Goal: Information Seeking & Learning: Check status

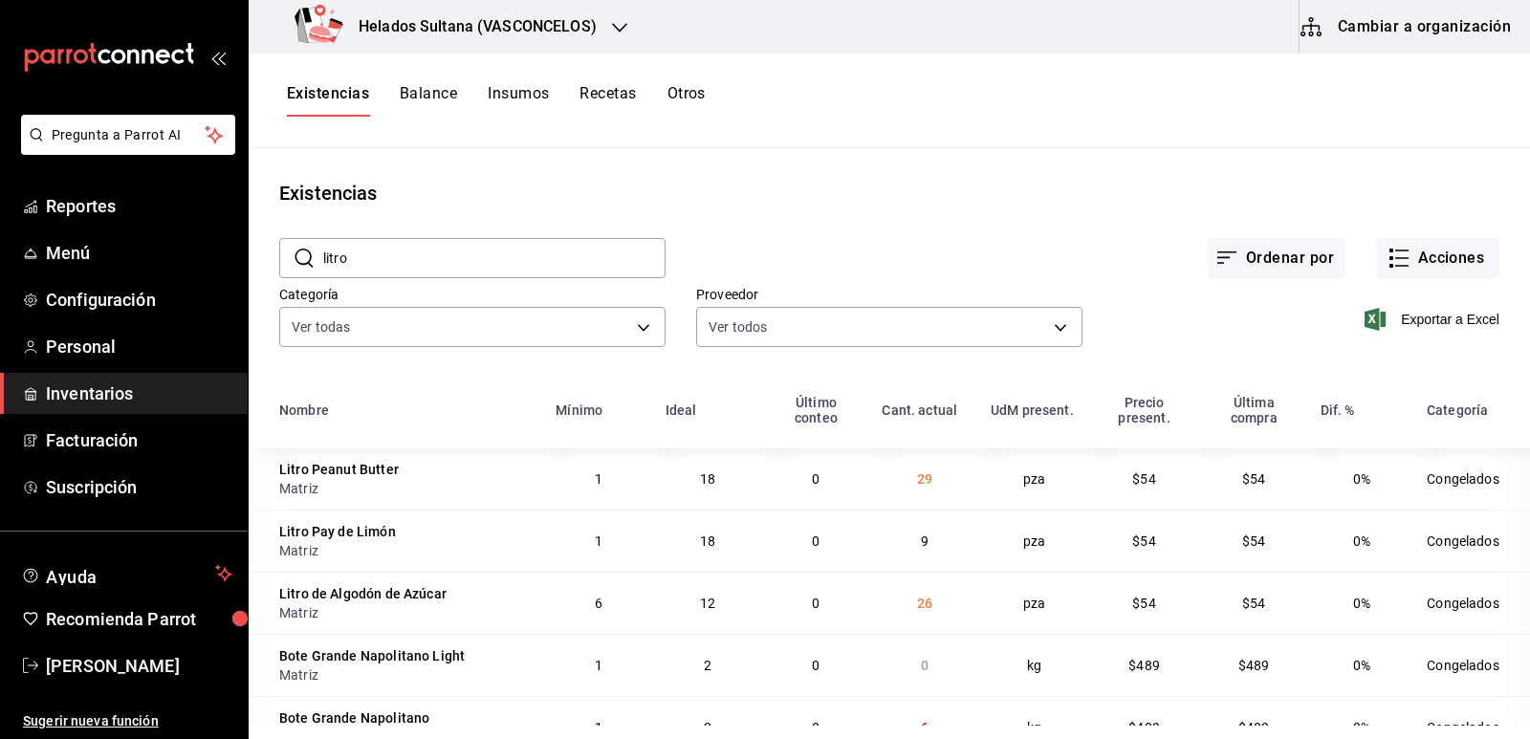
scroll to position [2047, 0]
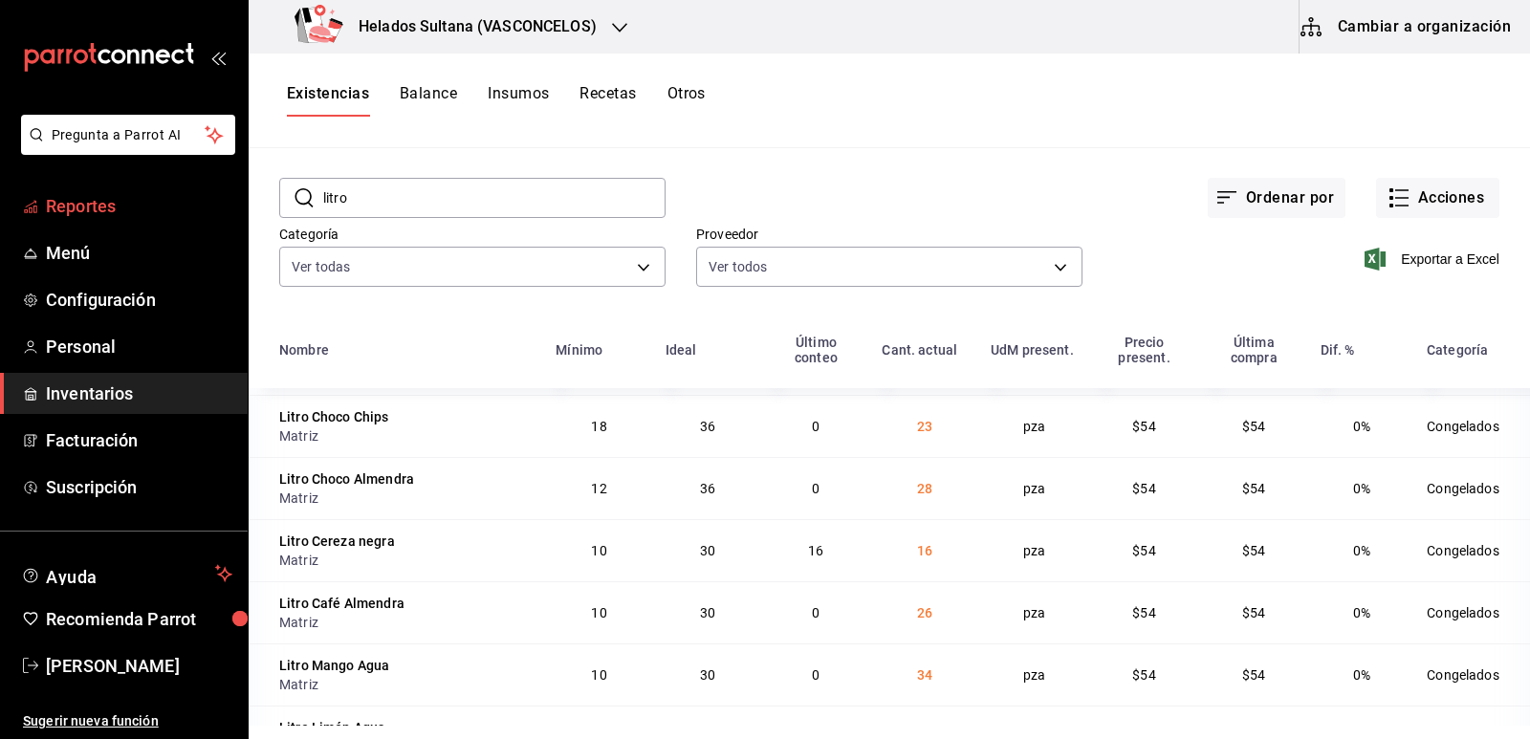
click at [114, 201] on span "Reportes" at bounding box center [139, 206] width 187 height 26
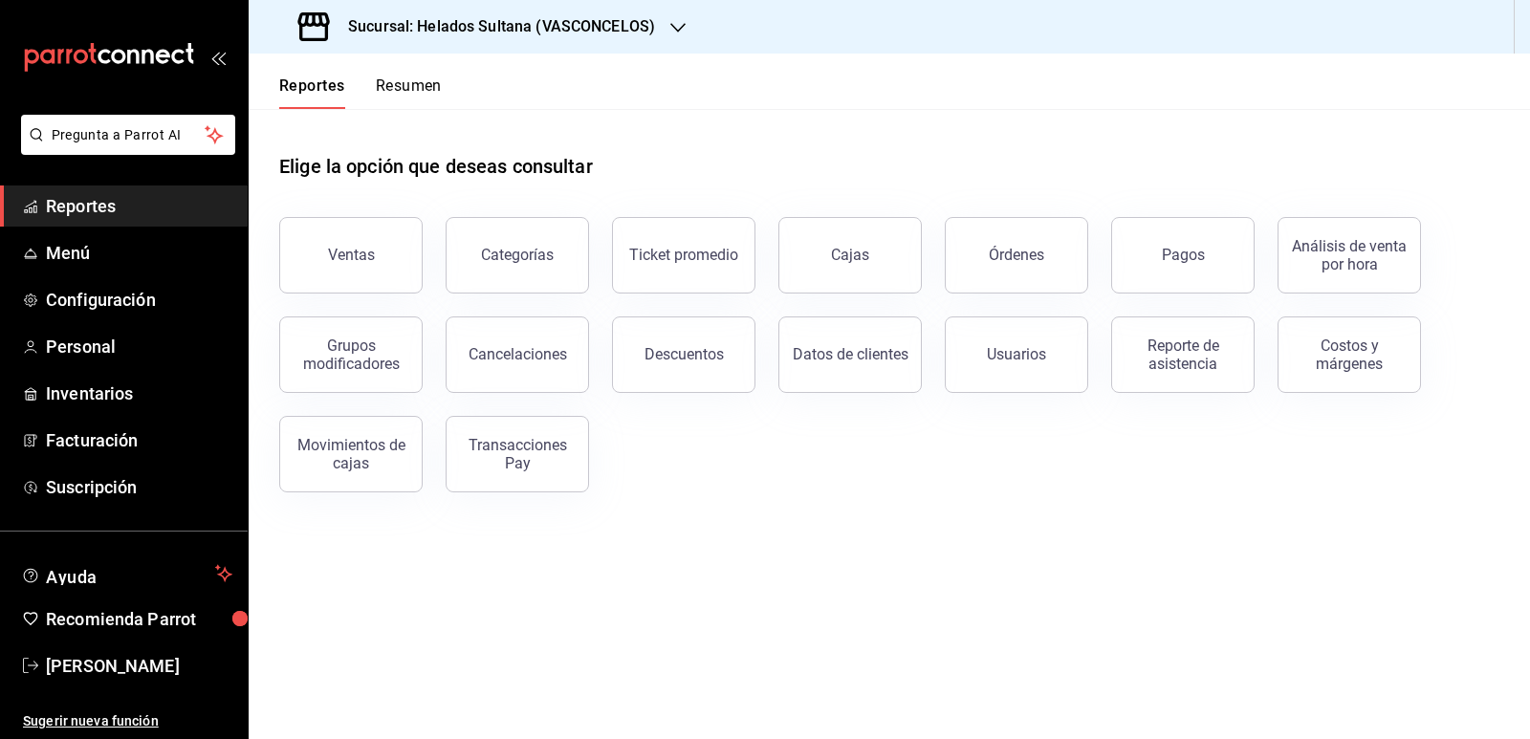
click at [416, 86] on button "Resumen" at bounding box center [409, 93] width 66 height 33
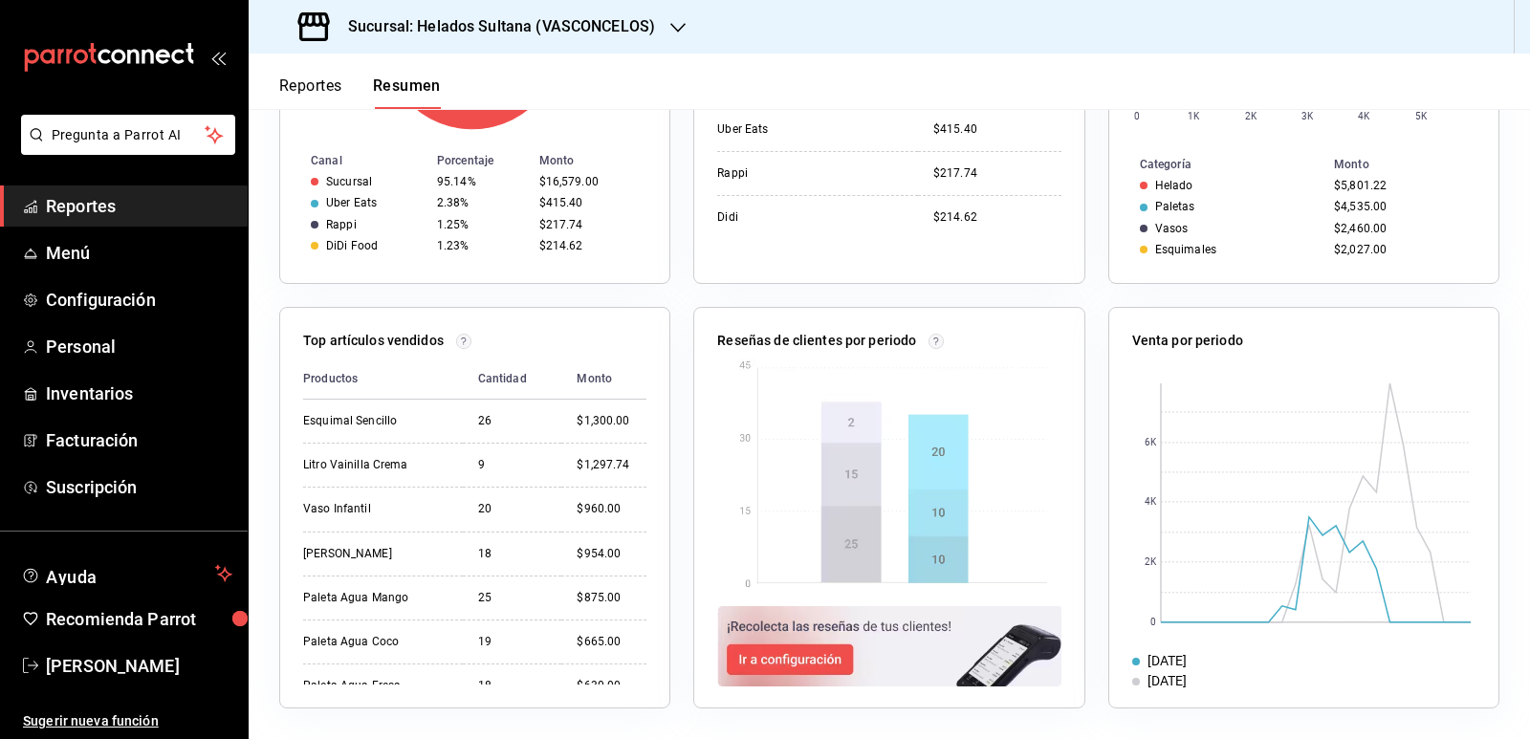
click at [305, 94] on button "Reportes" at bounding box center [310, 93] width 63 height 33
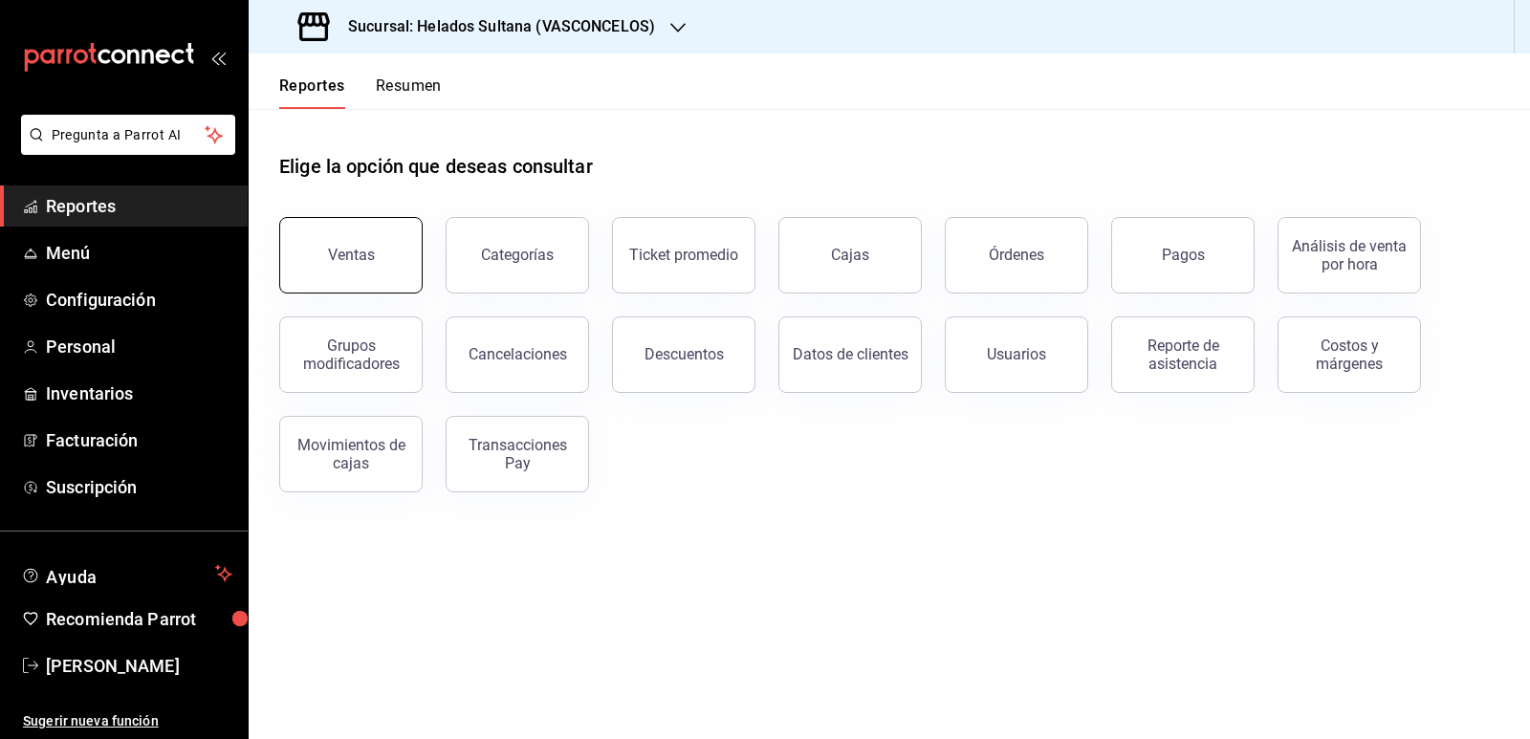
click at [367, 243] on button "Ventas" at bounding box center [350, 255] width 143 height 77
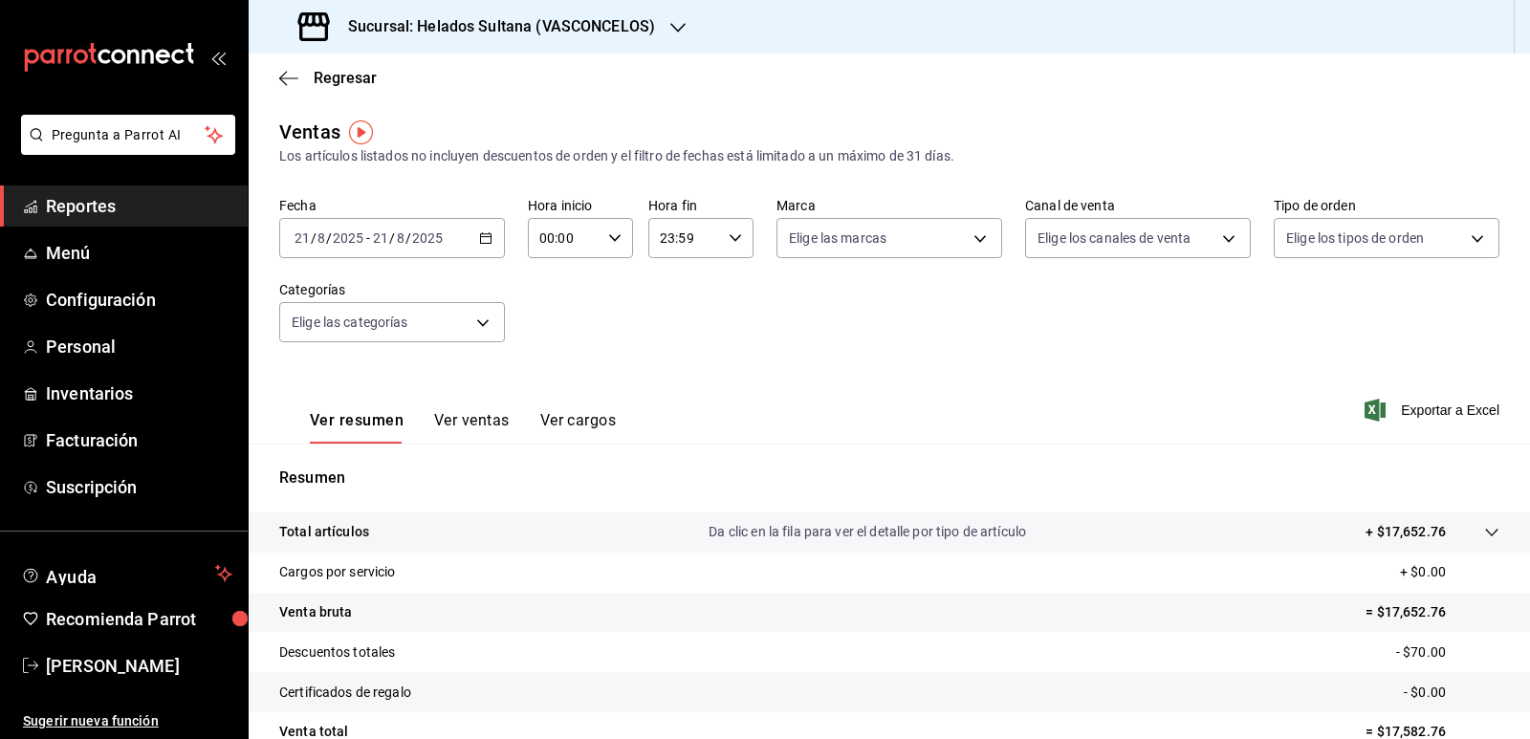
click at [470, 420] on button "Ver ventas" at bounding box center [472, 427] width 76 height 33
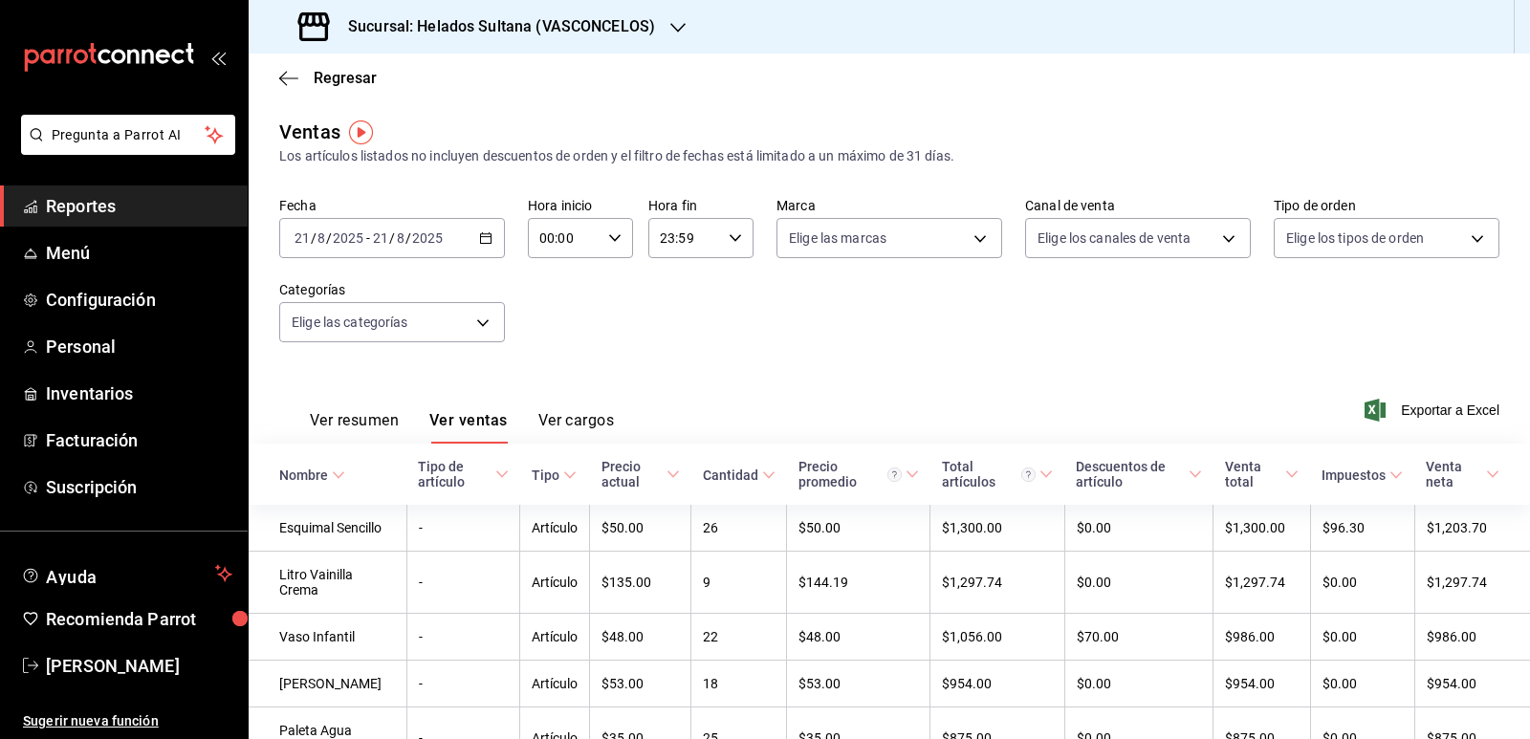
click at [762, 472] on icon at bounding box center [768, 475] width 13 height 13
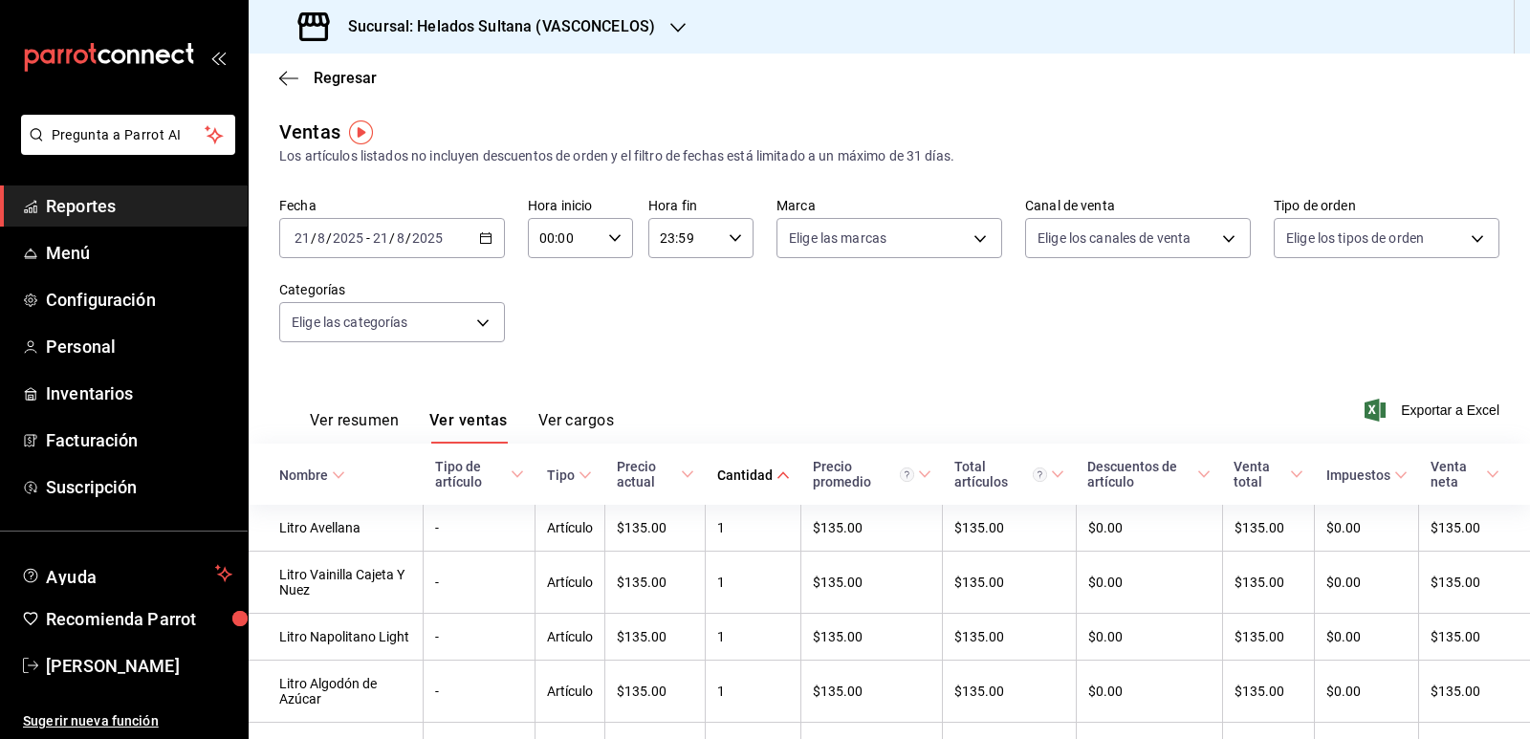
click at [777, 472] on icon at bounding box center [783, 475] width 13 height 13
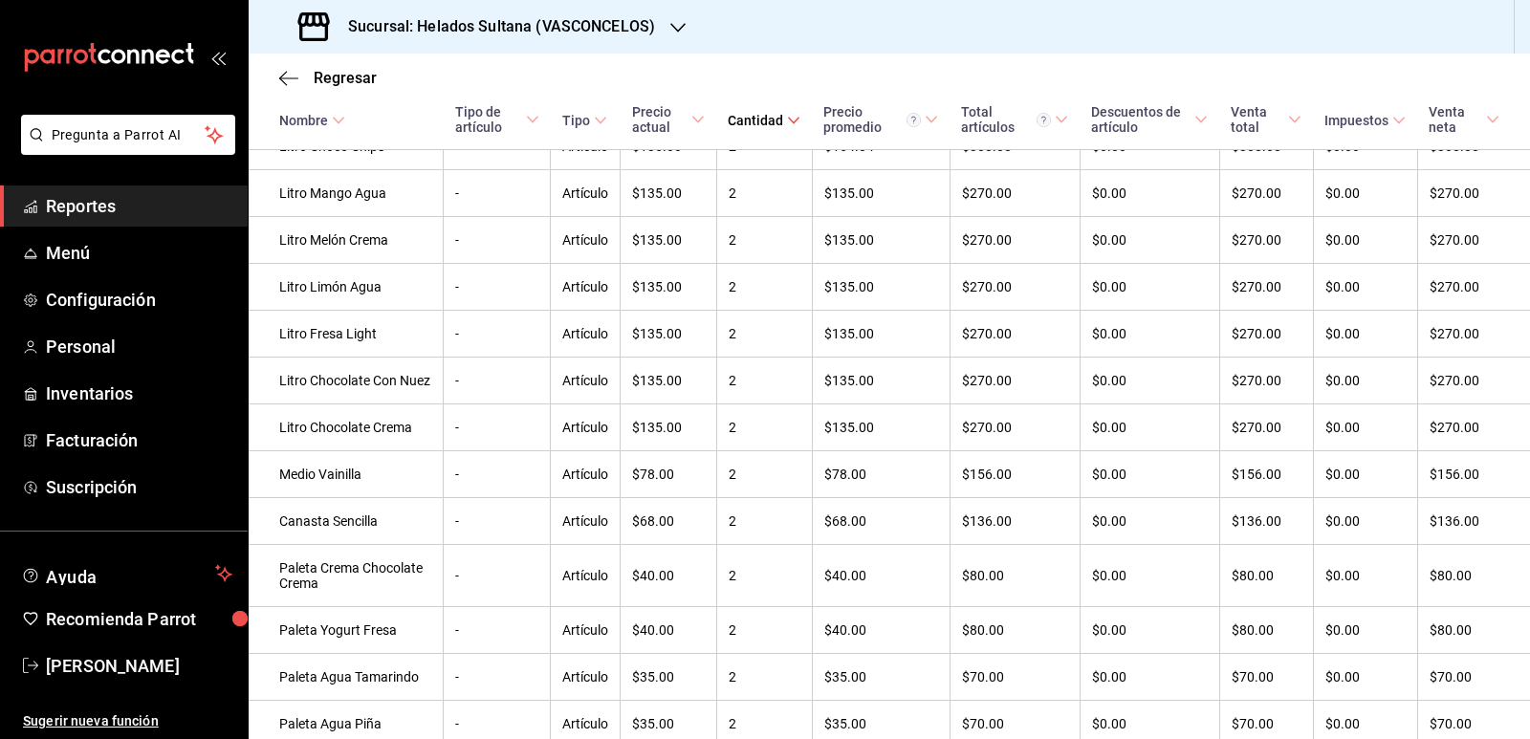
scroll to position [1742, 0]
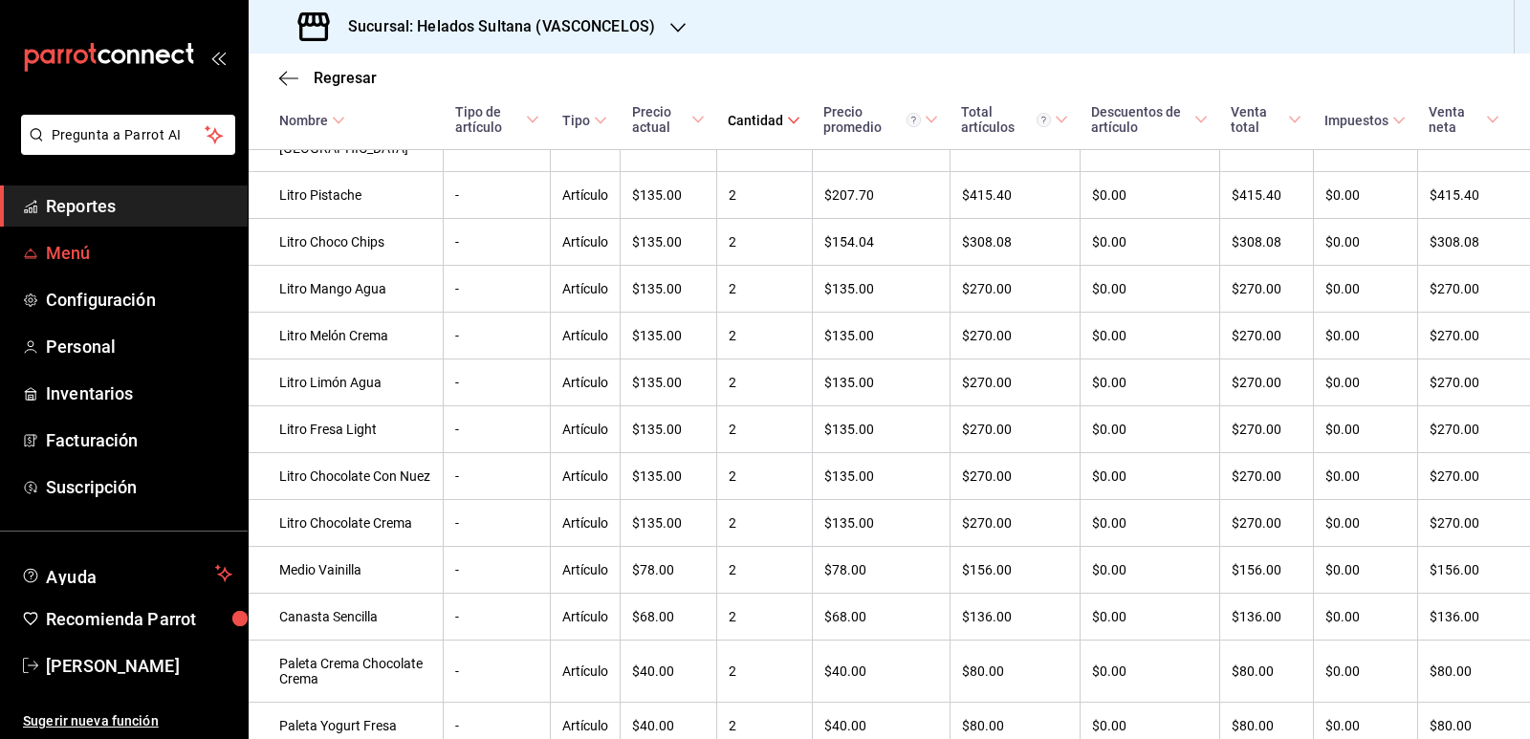
click at [86, 254] on span "Menú" at bounding box center [139, 253] width 187 height 26
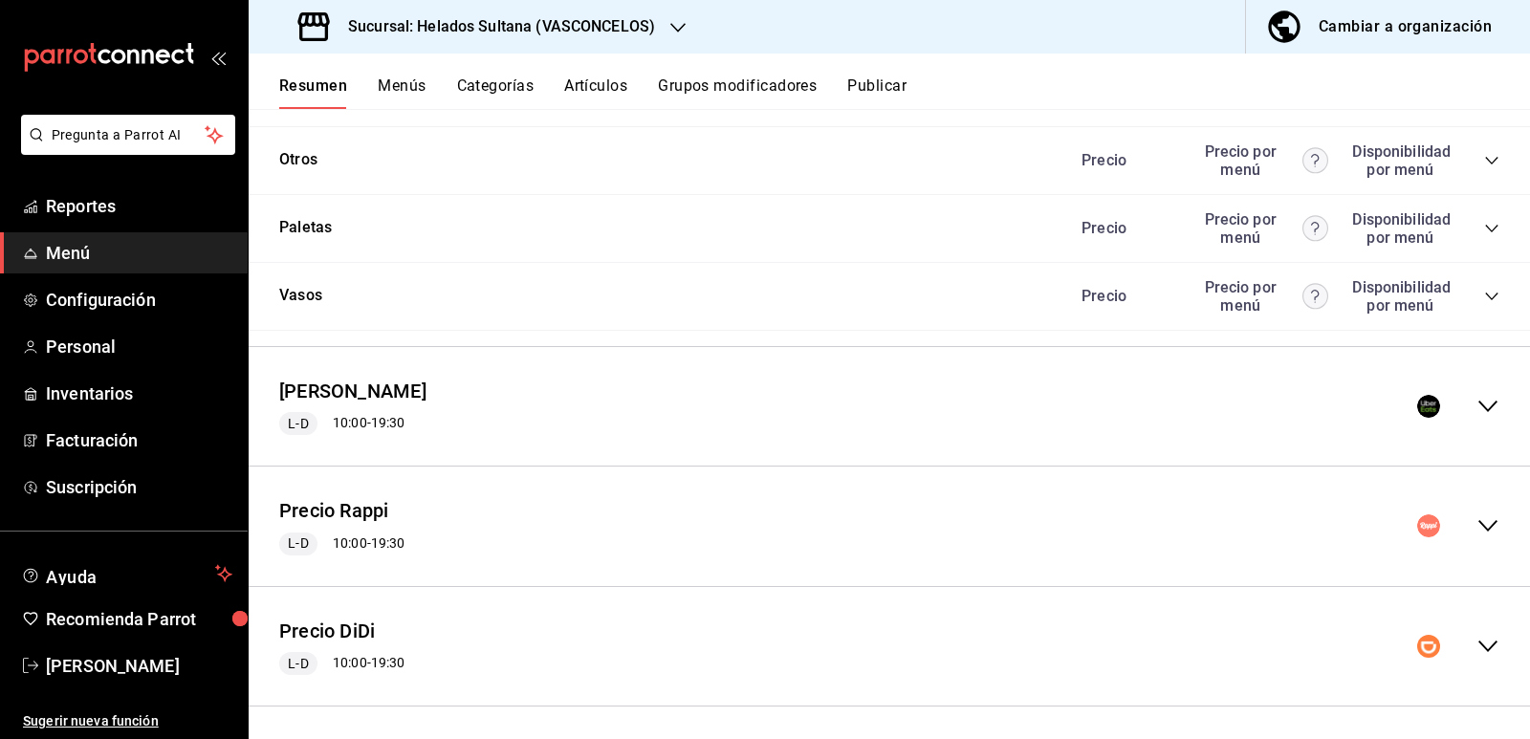
scroll to position [2763, 0]
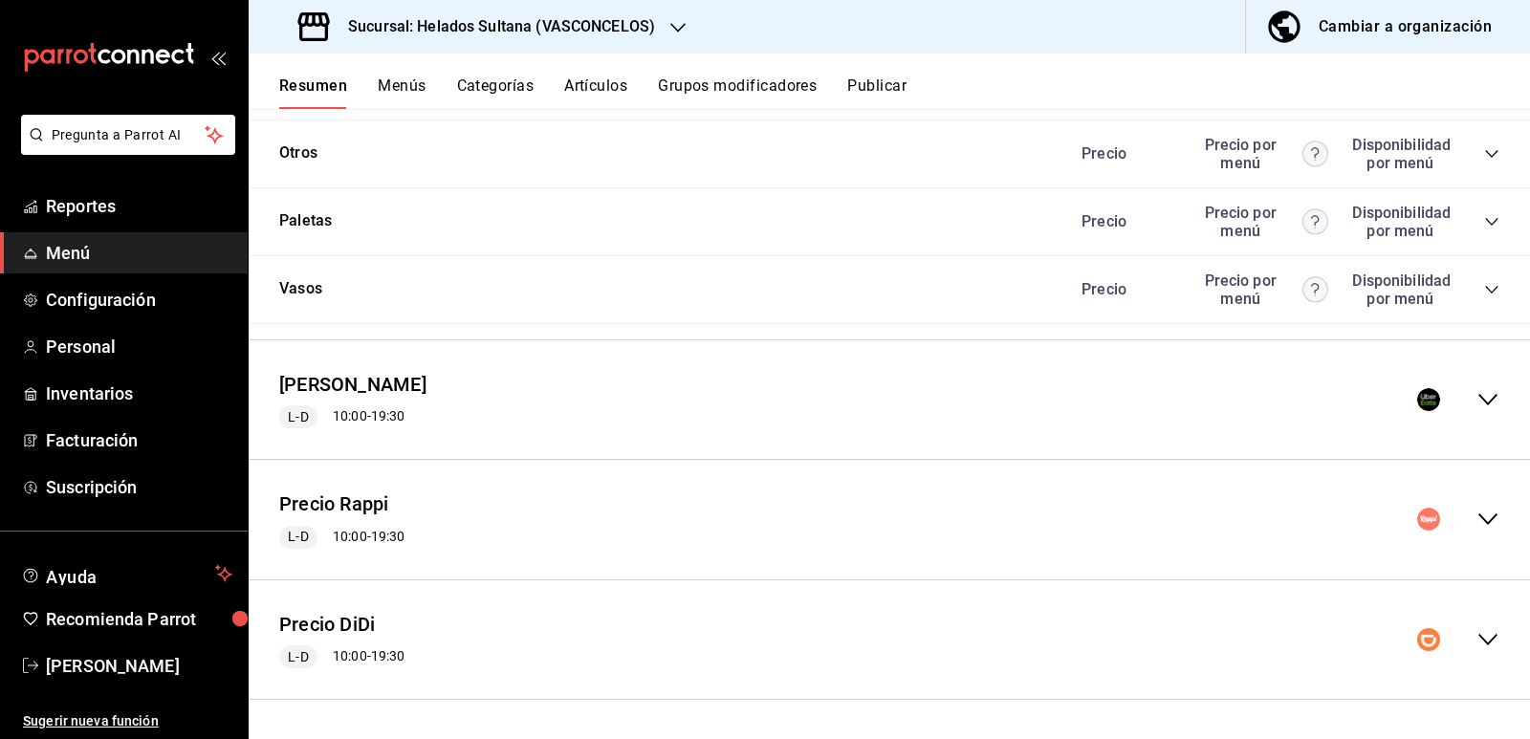
click at [1479, 404] on icon "collapse-menu-row" at bounding box center [1488, 399] width 19 height 11
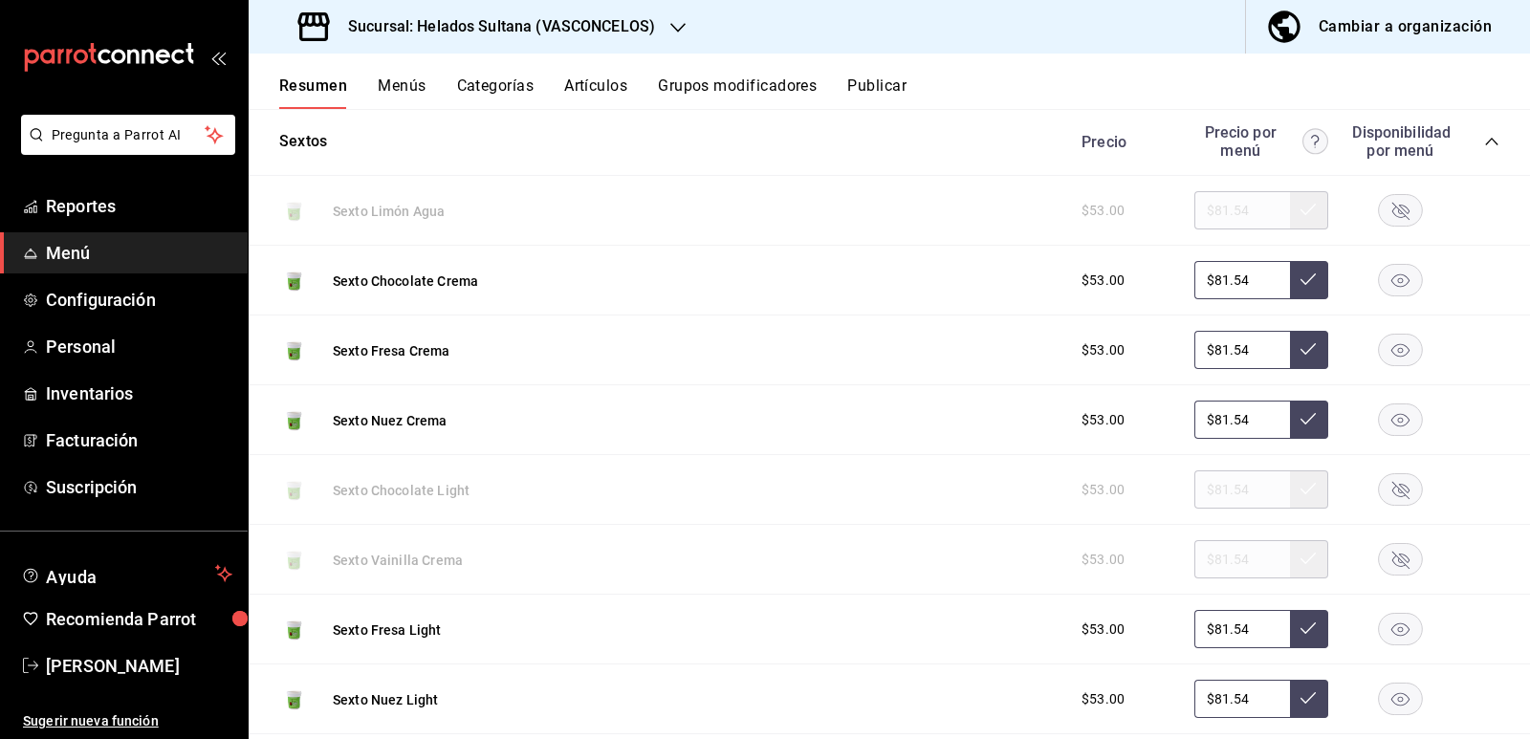
scroll to position [4102, 0]
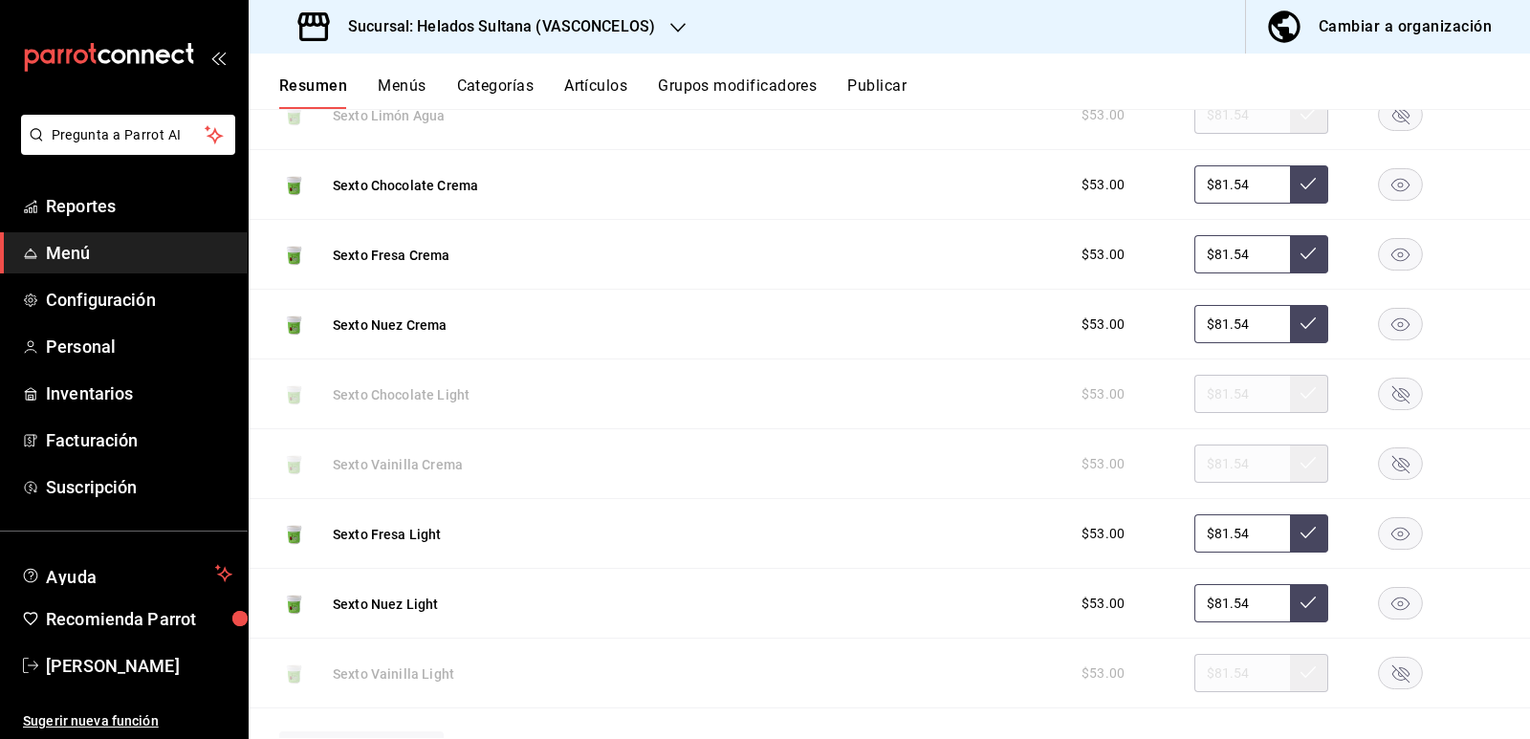
click at [1379, 674] on rect "button" at bounding box center [1401, 674] width 44 height 32
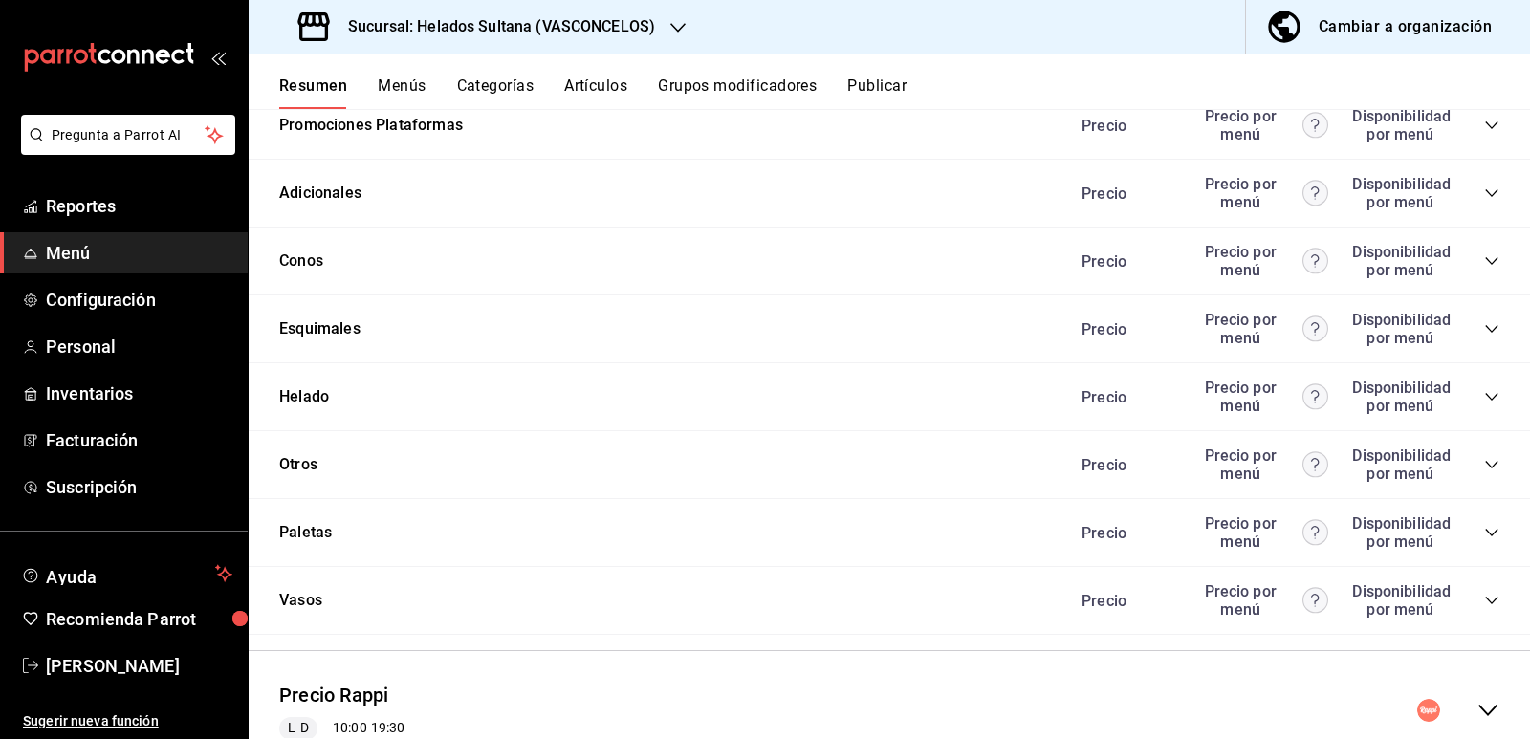
scroll to position [4996, 0]
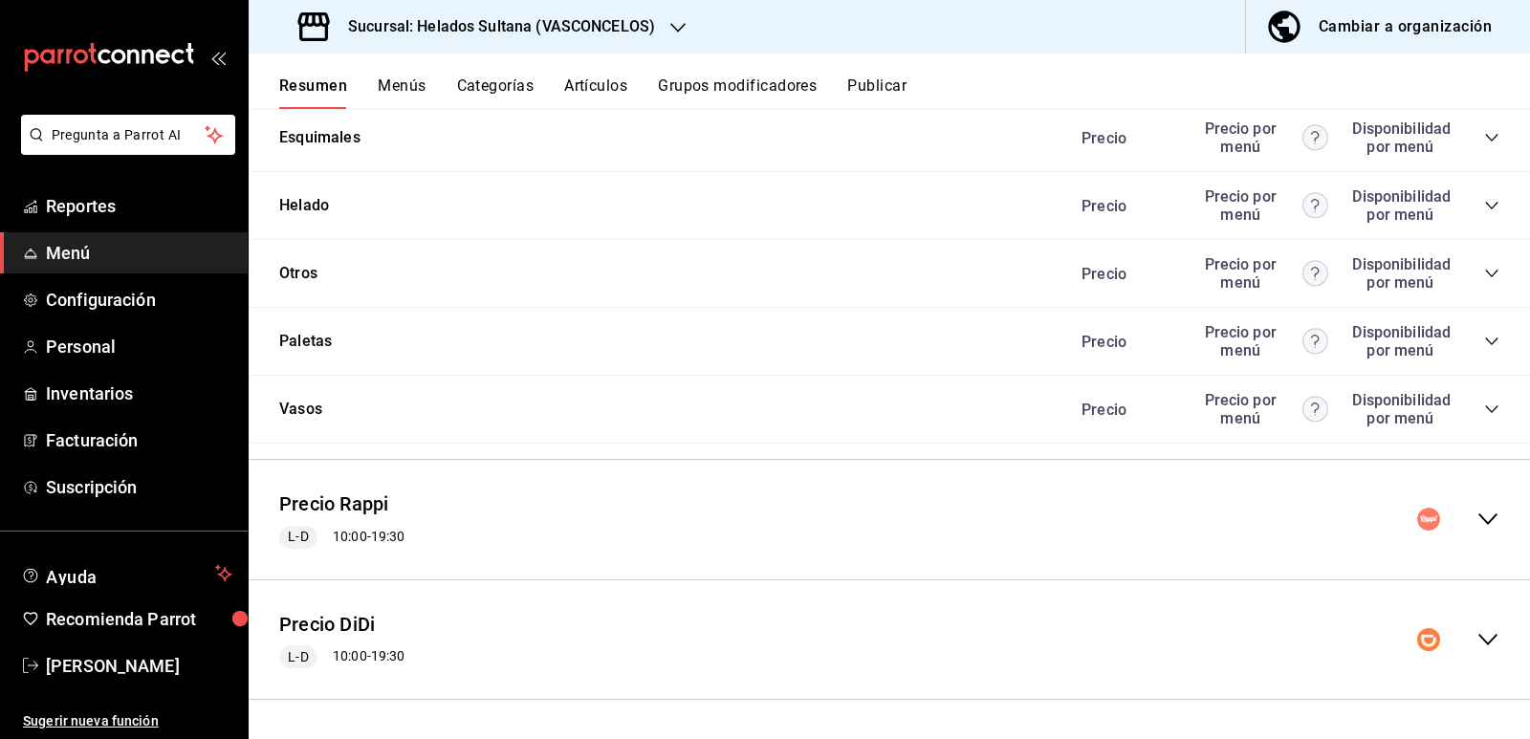
click at [1484, 211] on icon "collapse-category-row" at bounding box center [1491, 205] width 15 height 15
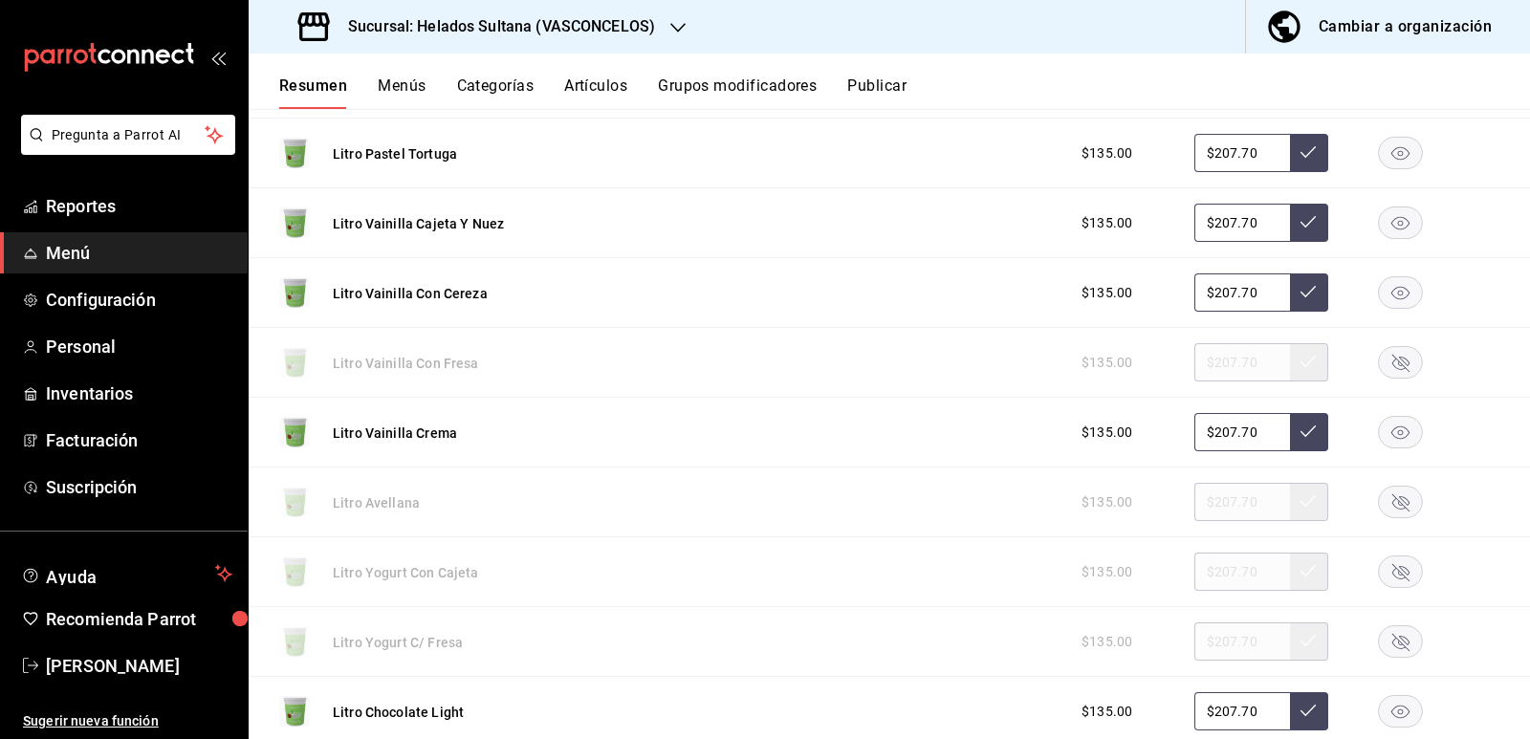
scroll to position [6622, 0]
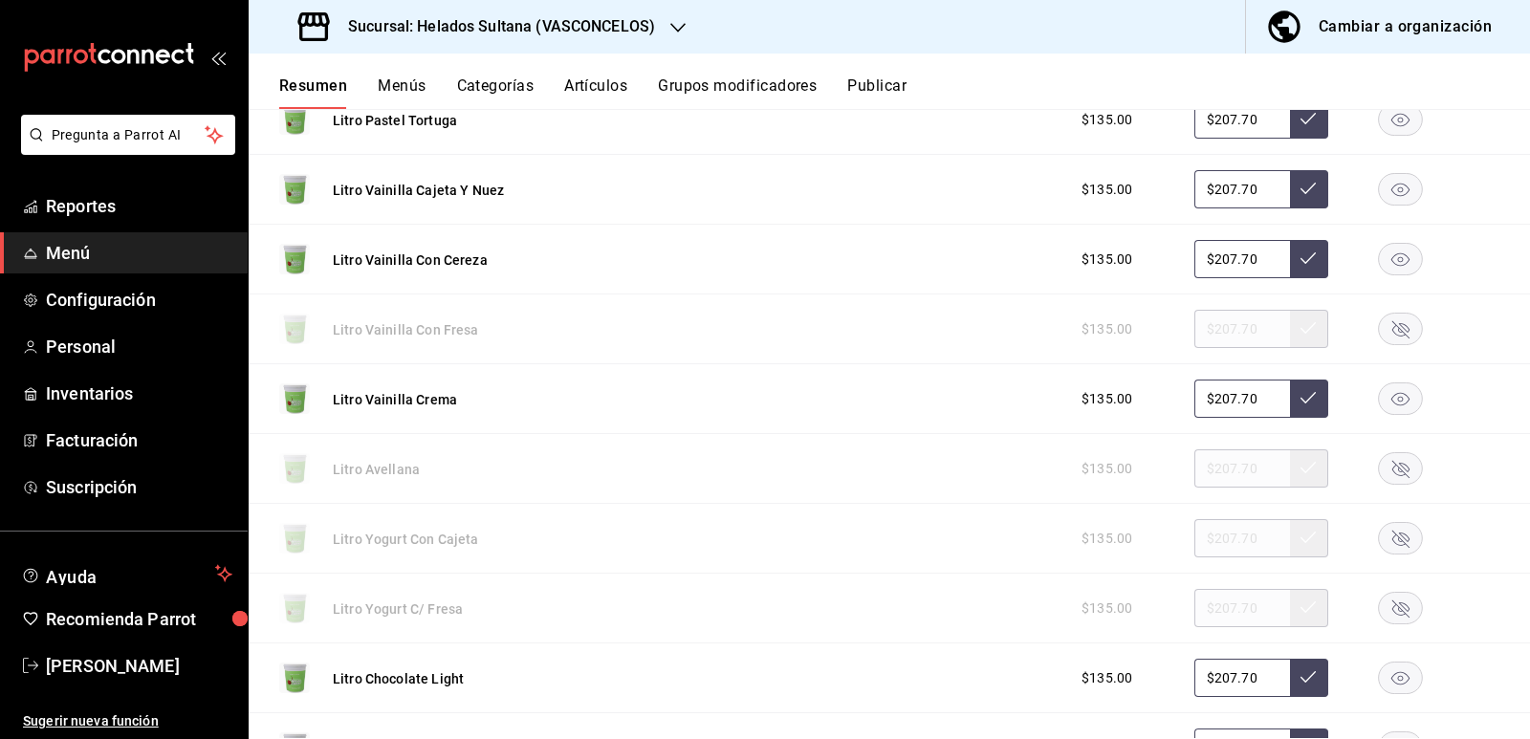
click at [1379, 471] on rect "button" at bounding box center [1401, 469] width 44 height 32
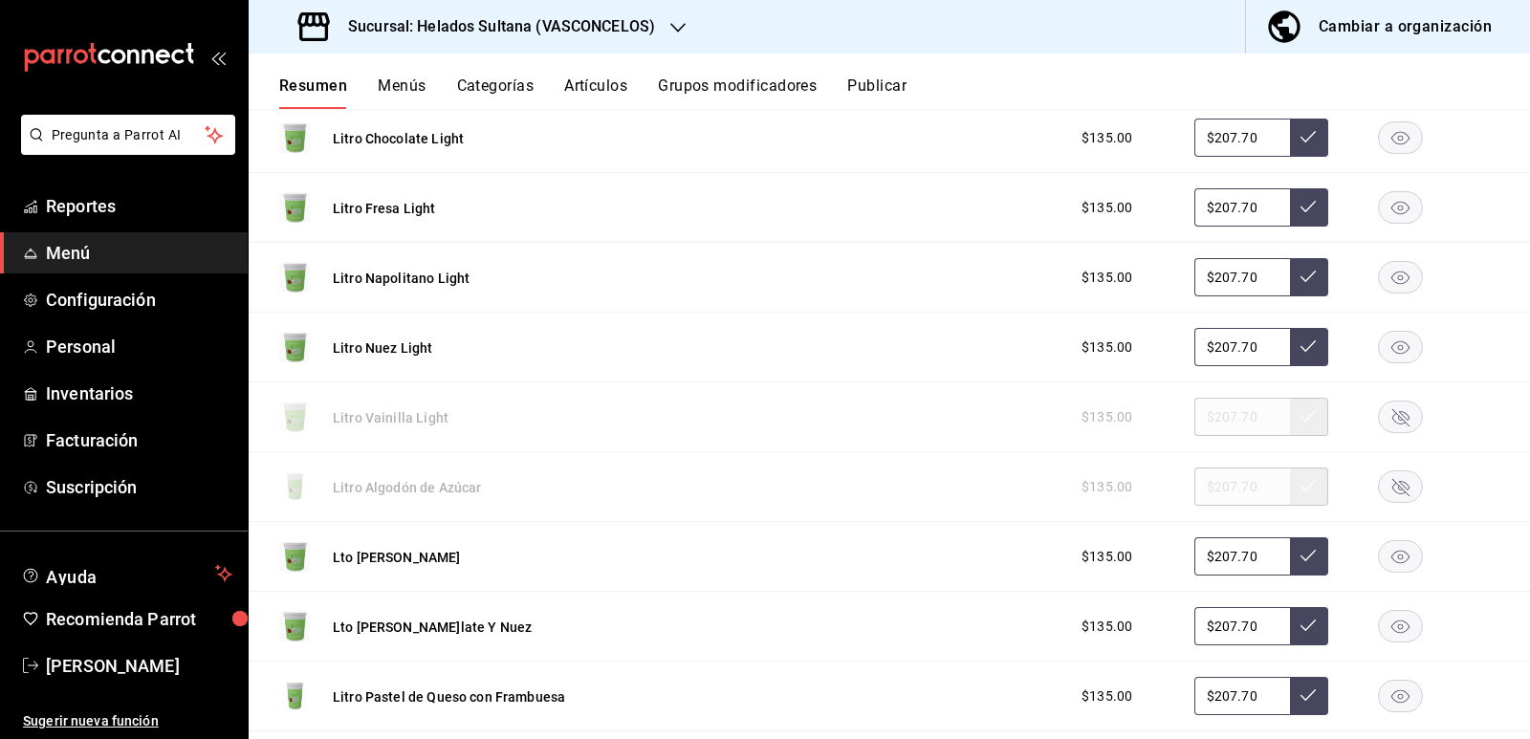
scroll to position [7196, 0]
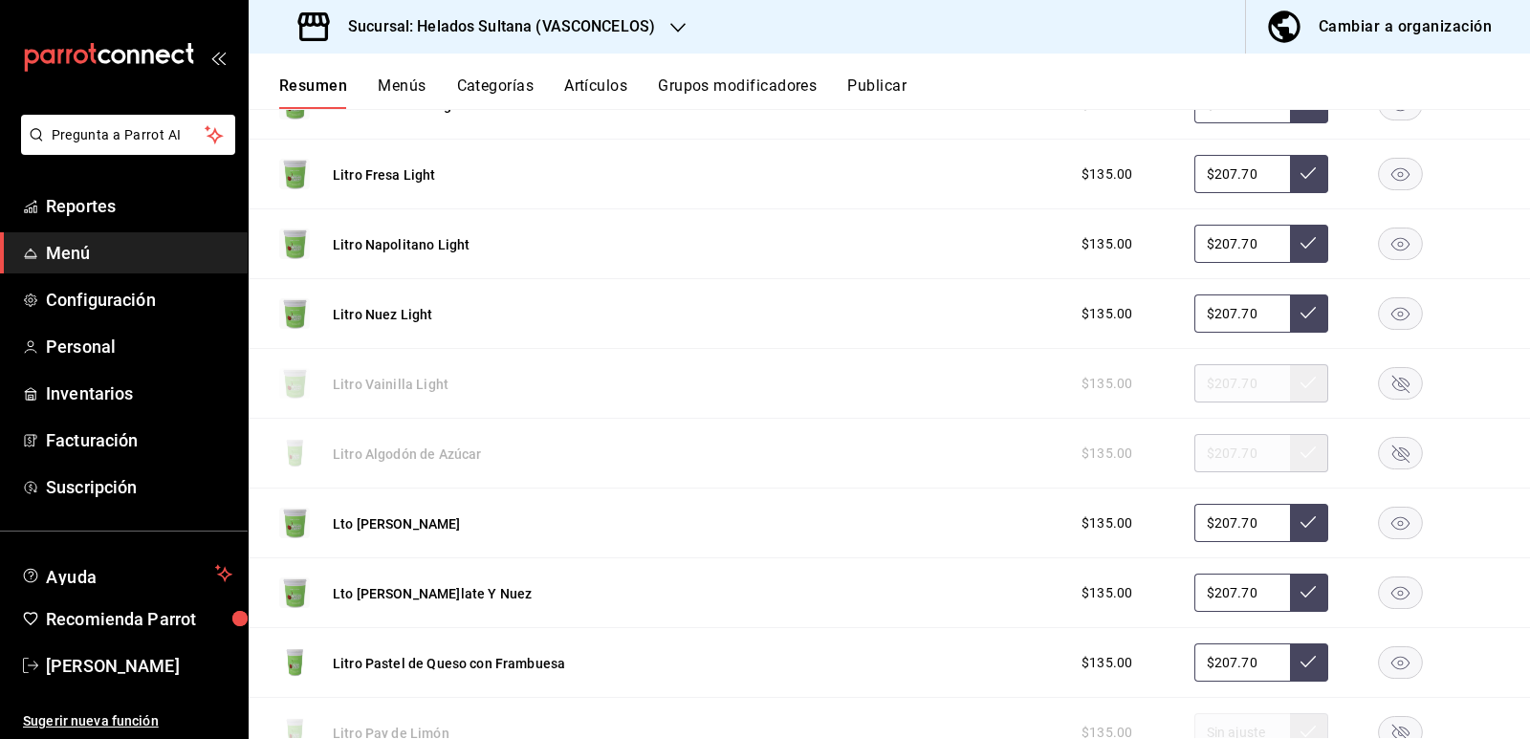
click at [1379, 449] on rect "button" at bounding box center [1401, 454] width 44 height 32
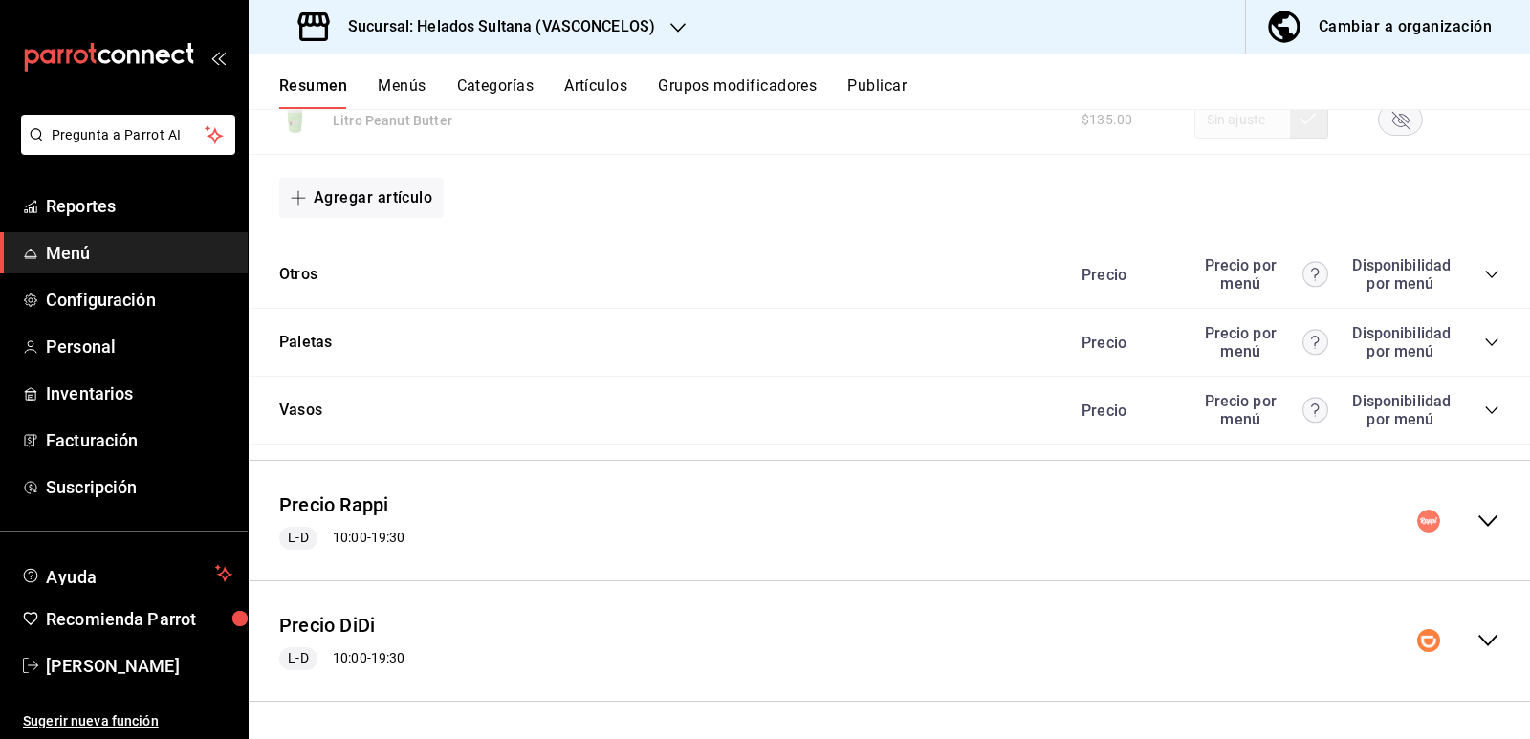
scroll to position [7881, 0]
click at [1484, 340] on icon "collapse-category-row" at bounding box center [1491, 340] width 15 height 15
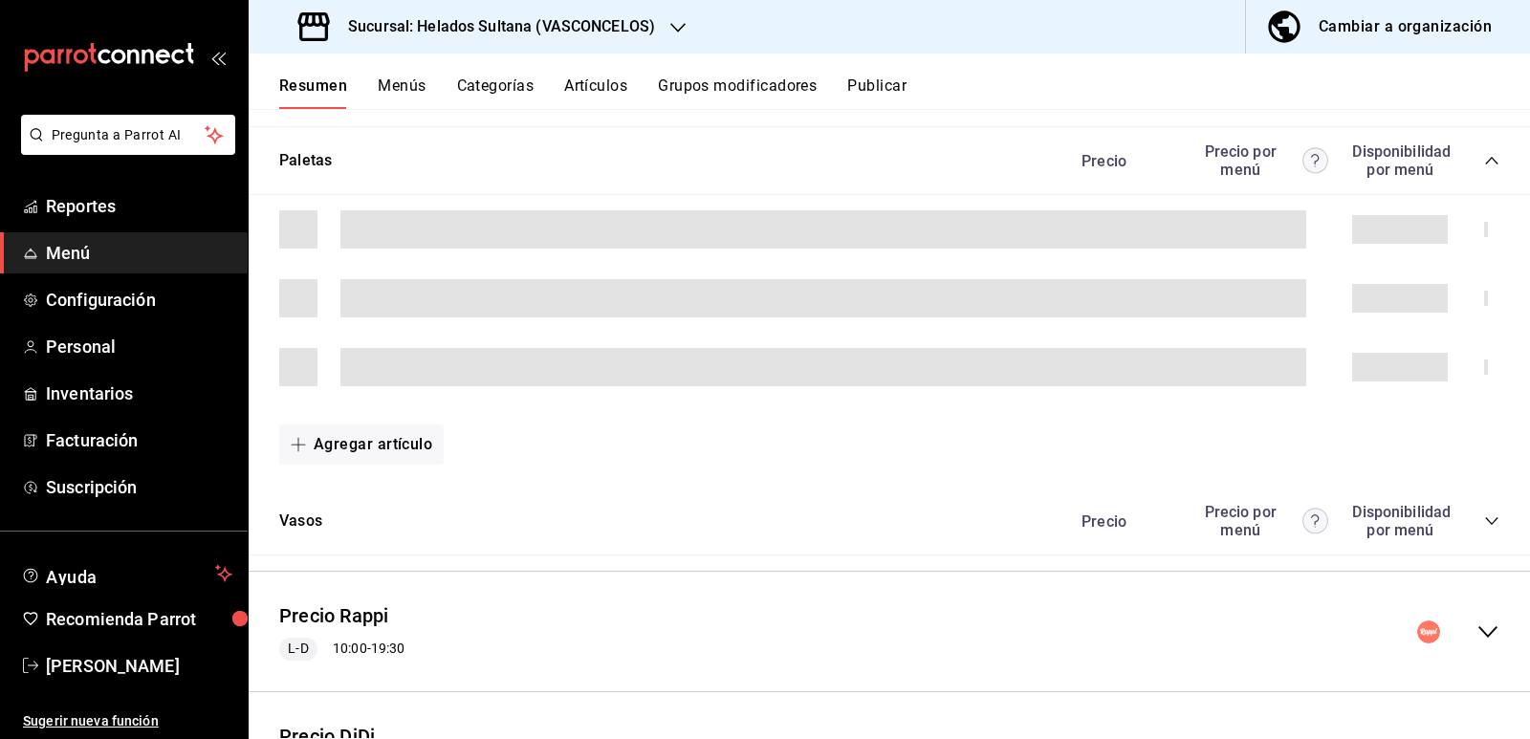
scroll to position [8173, 0]
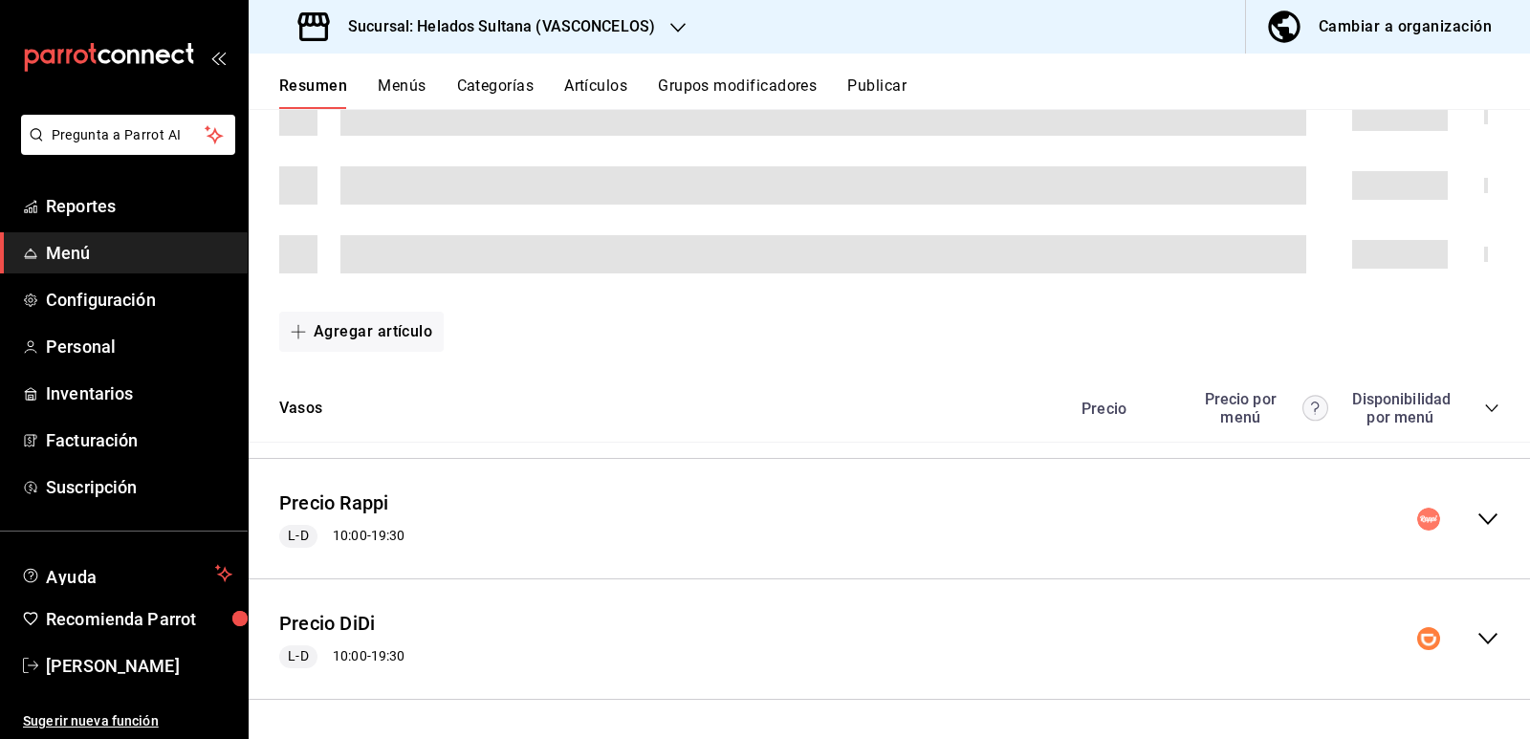
click at [1477, 519] on icon "collapse-menu-row" at bounding box center [1488, 519] width 23 height 23
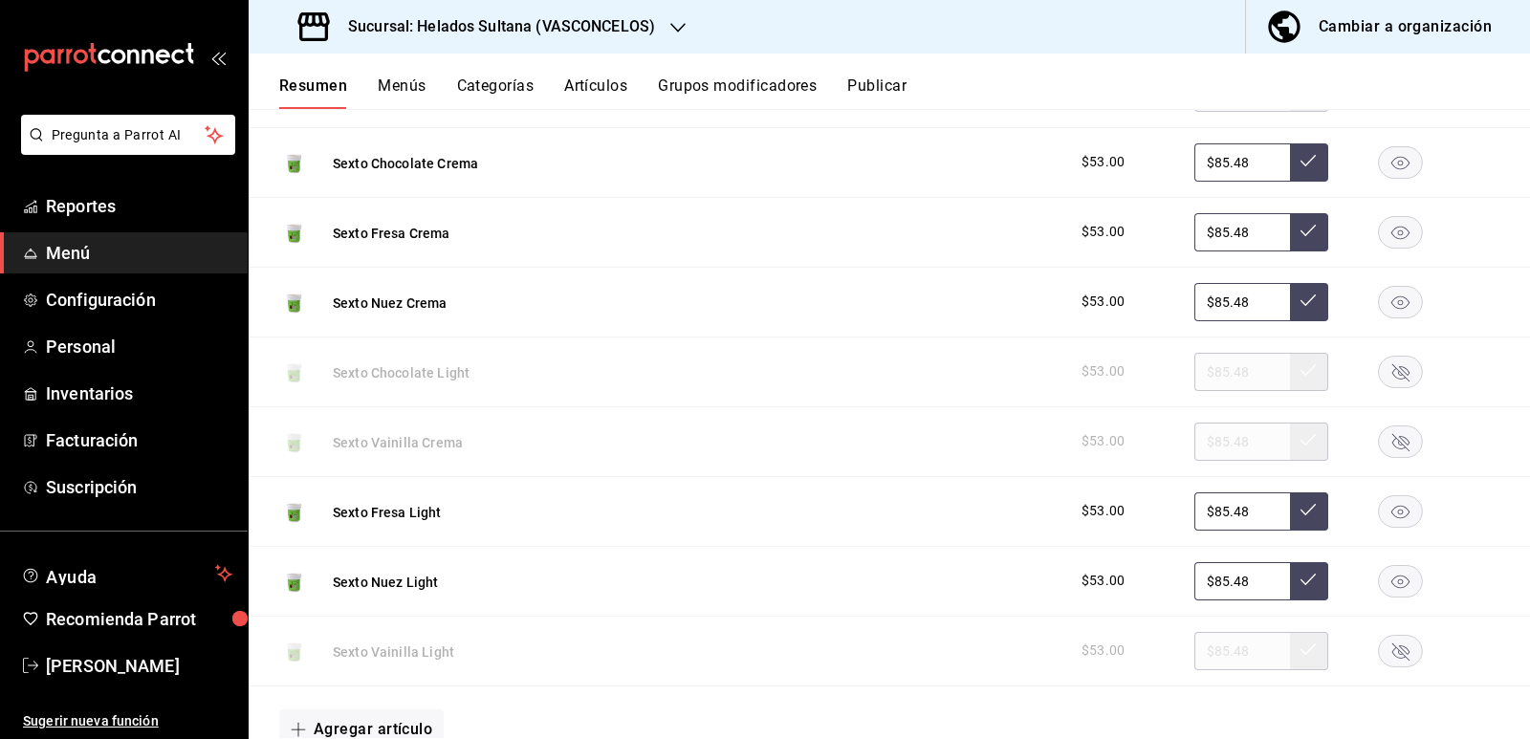
scroll to position [9688, 0]
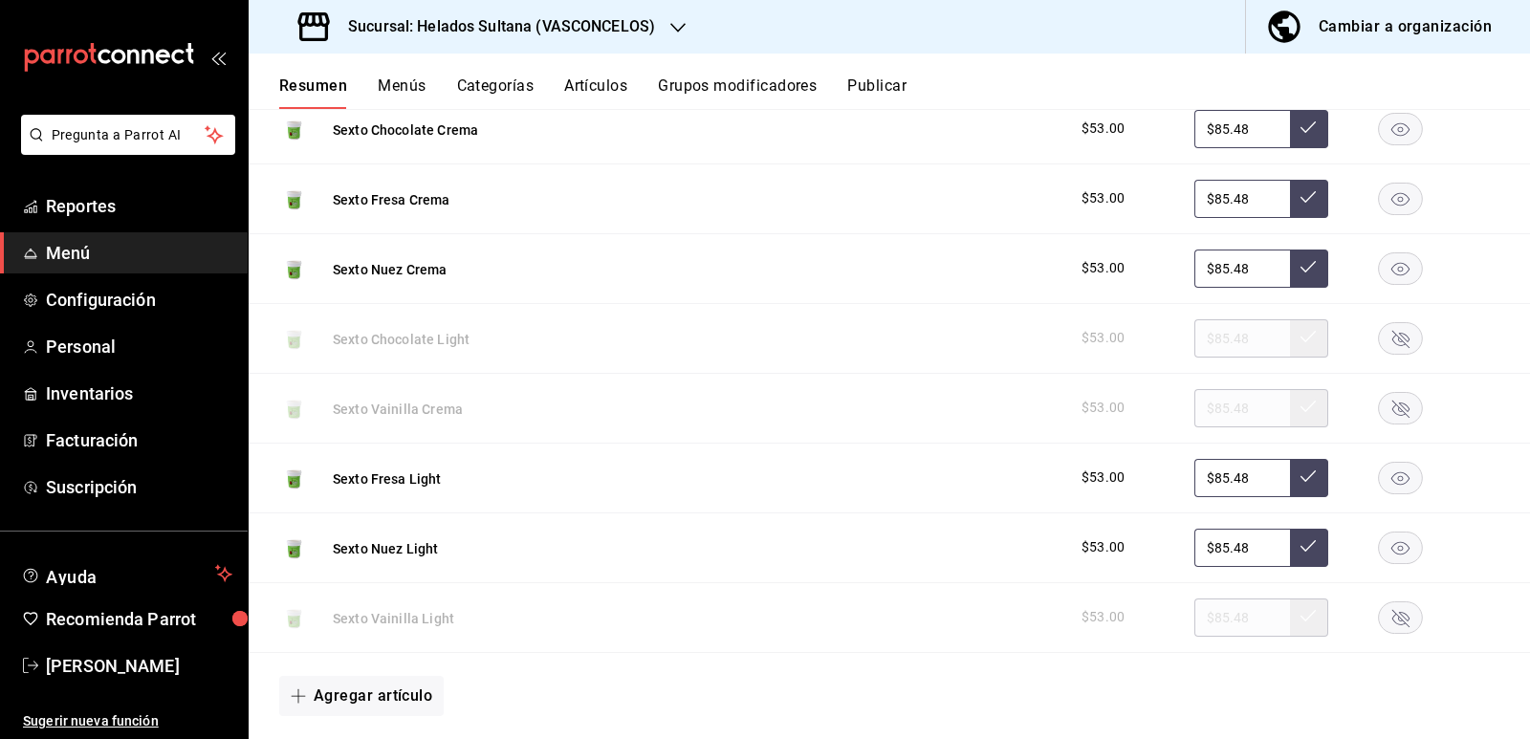
click at [1388, 610] on rect "button" at bounding box center [1401, 618] width 44 height 32
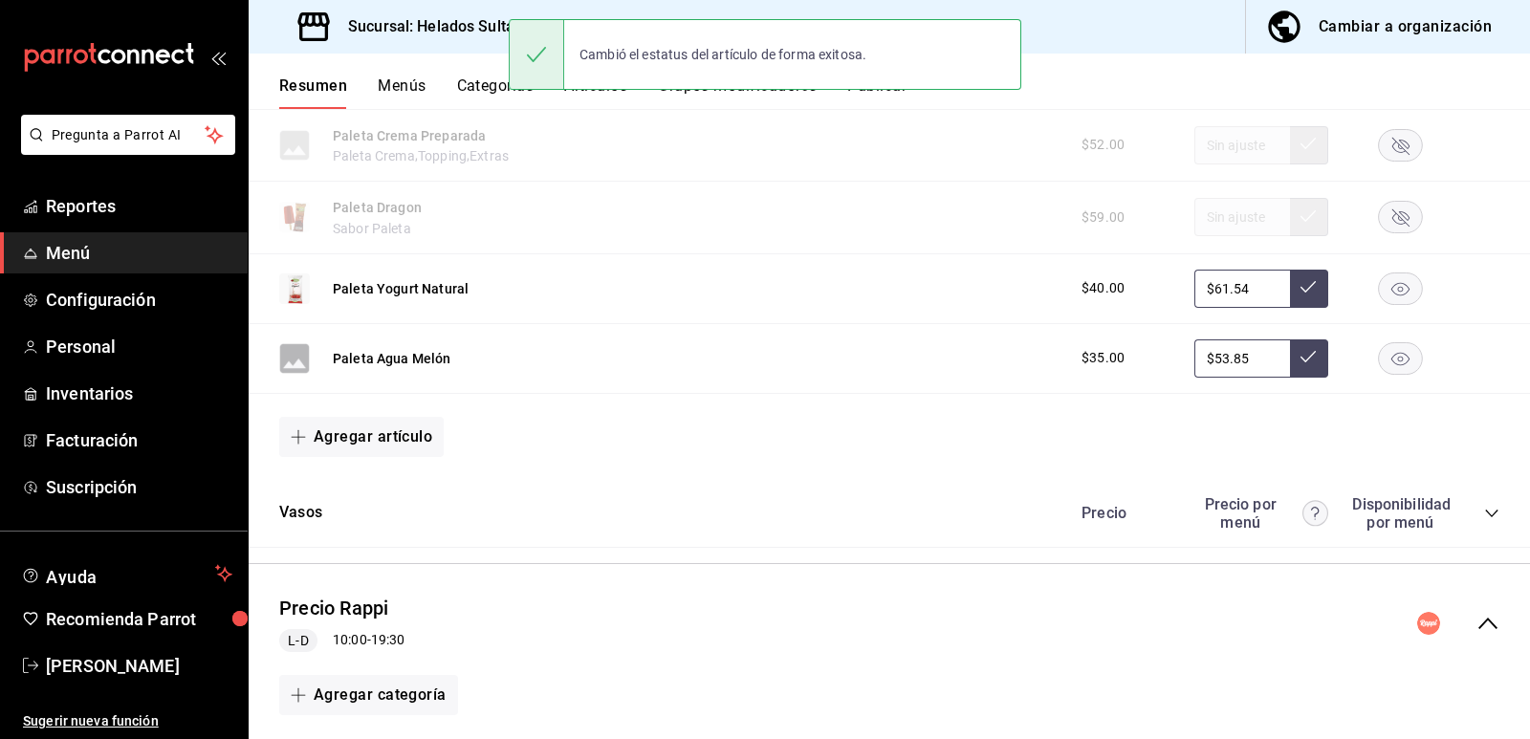
scroll to position [12025, 0]
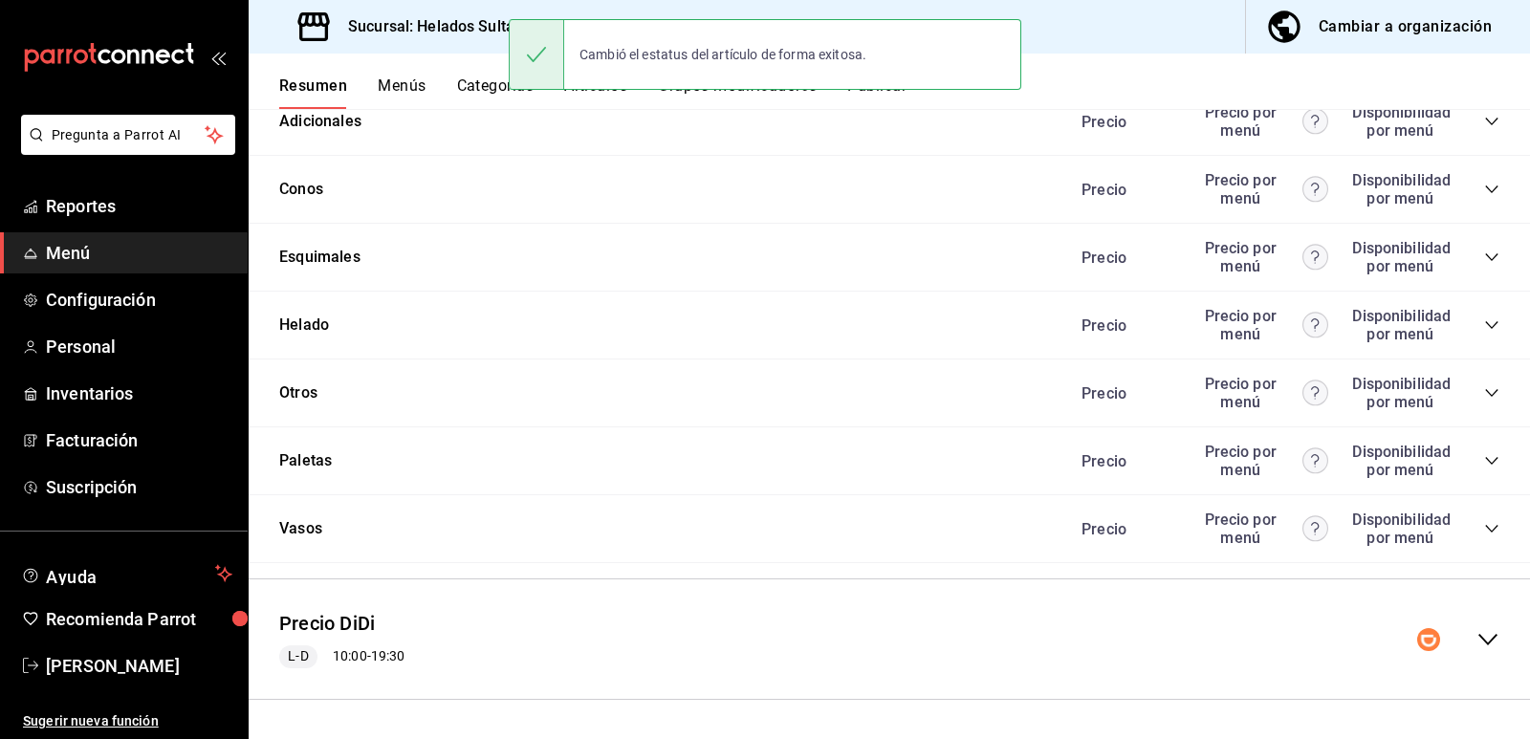
click at [1477, 642] on icon "collapse-menu-row" at bounding box center [1488, 639] width 23 height 23
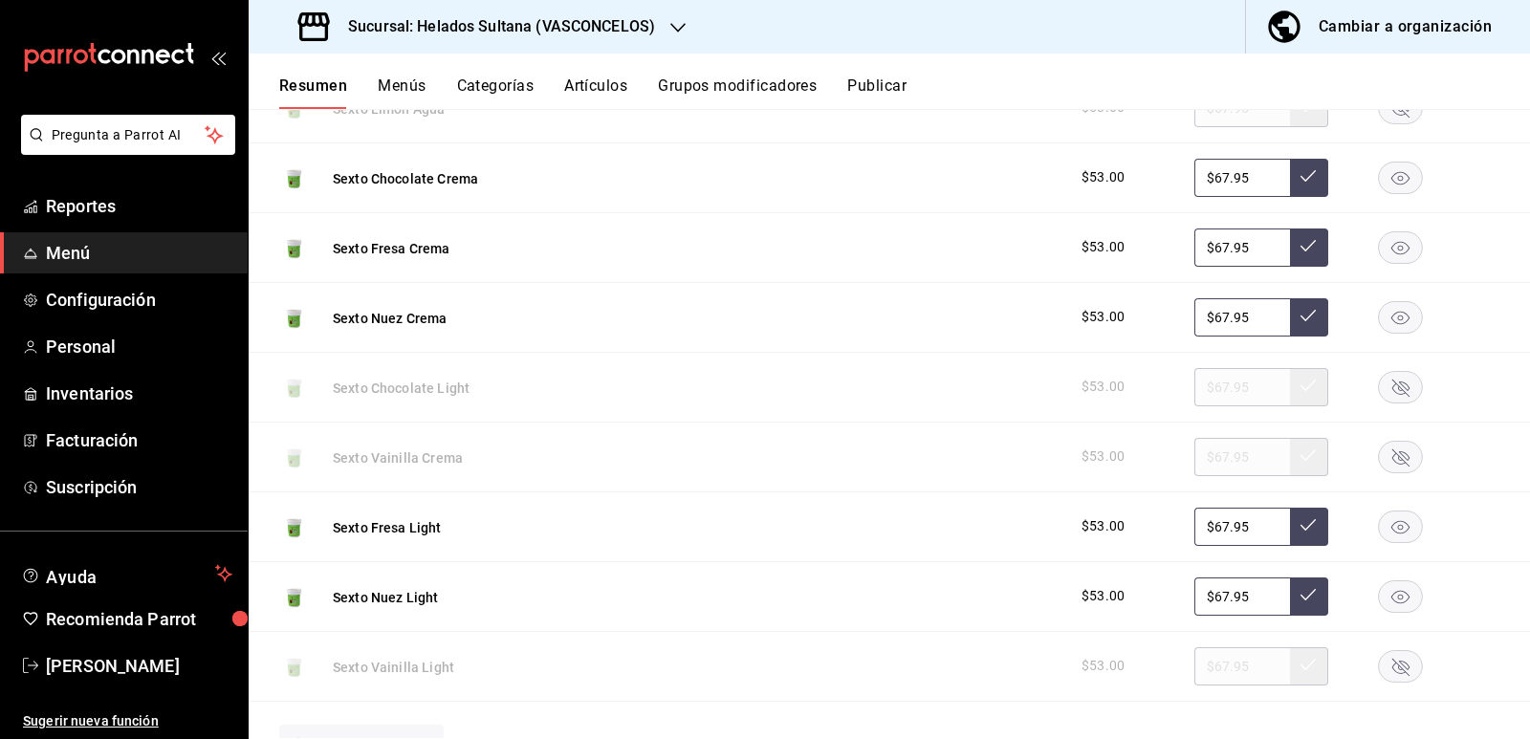
scroll to position [13735, 0]
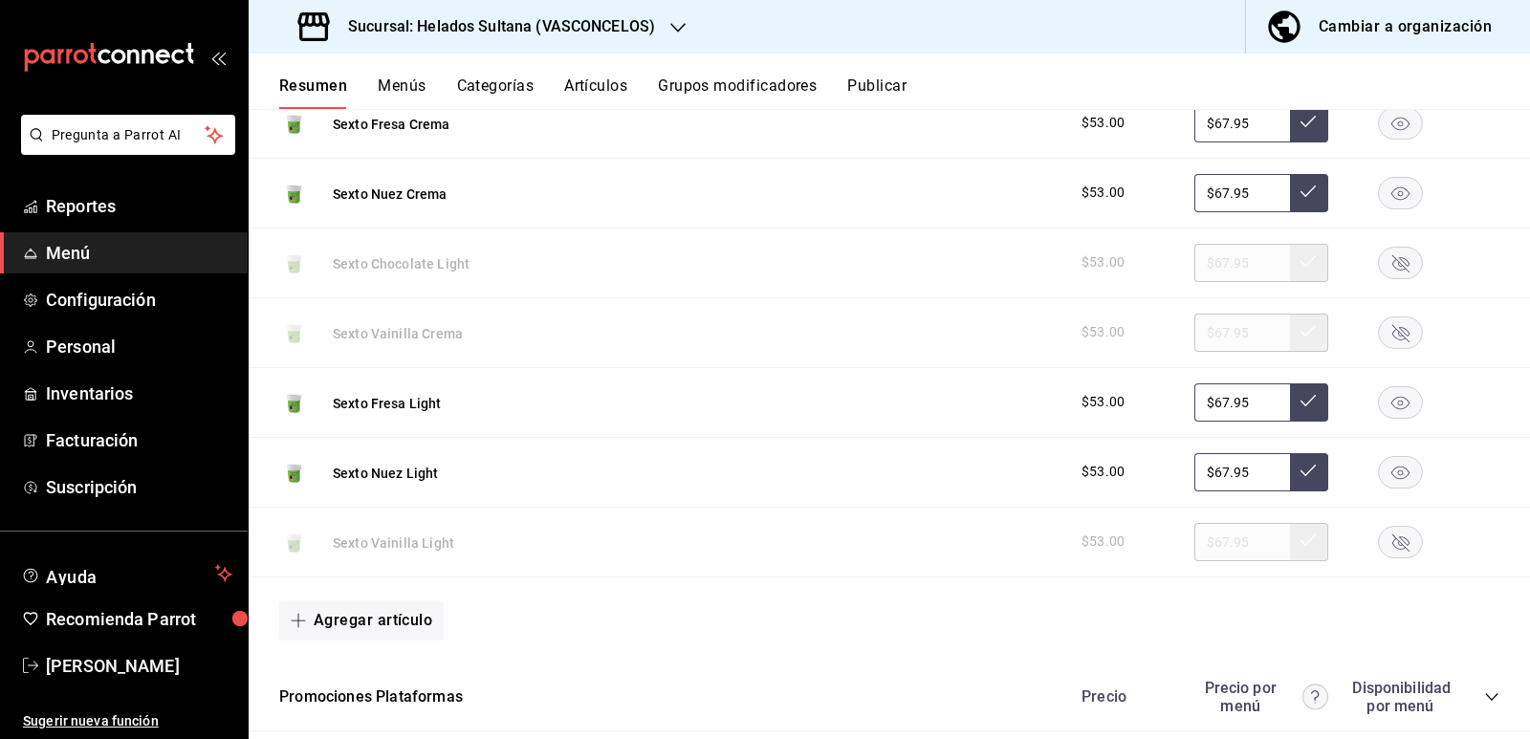
click at [1384, 544] on rect "button" at bounding box center [1401, 542] width 44 height 32
click at [1379, 468] on rect "button" at bounding box center [1401, 472] width 44 height 32
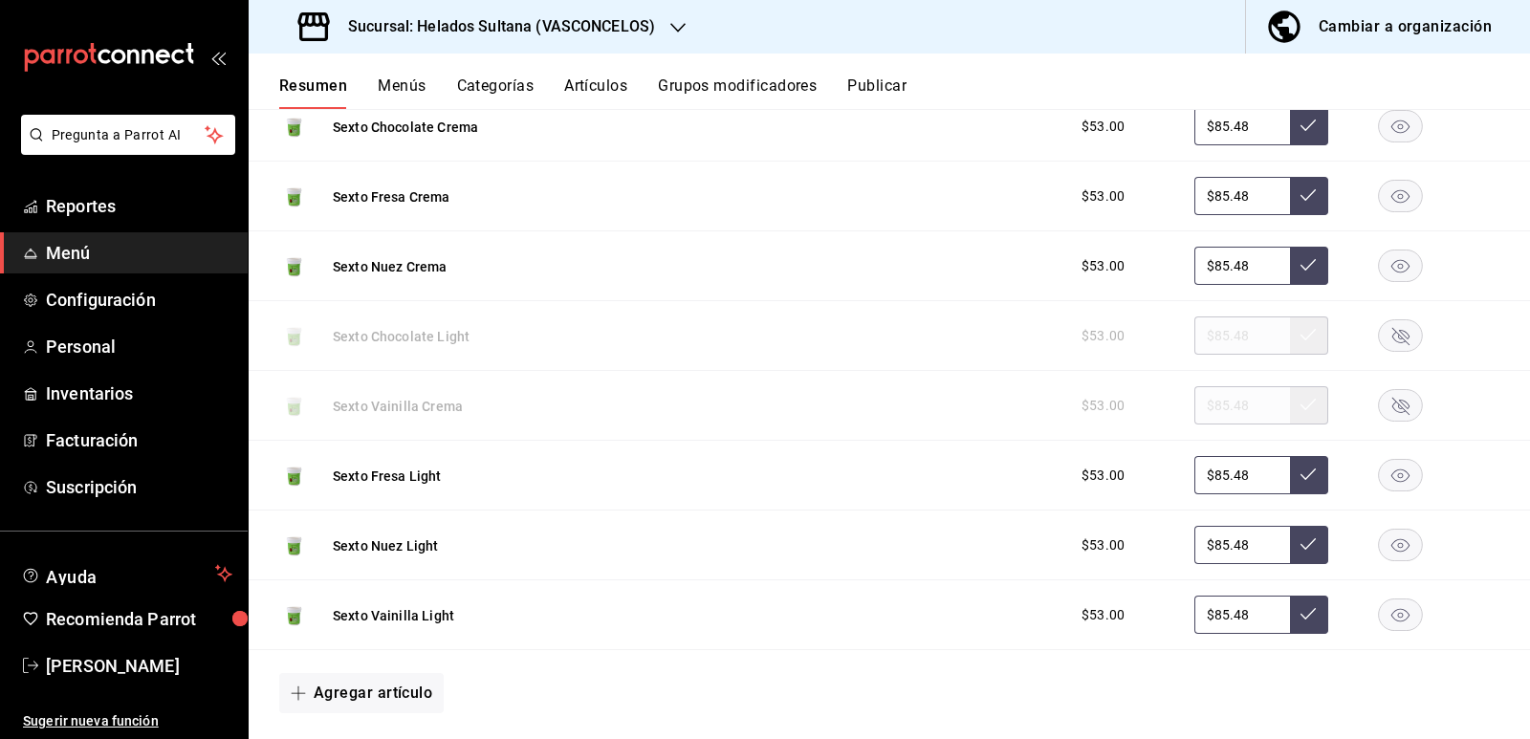
scroll to position [11342, 0]
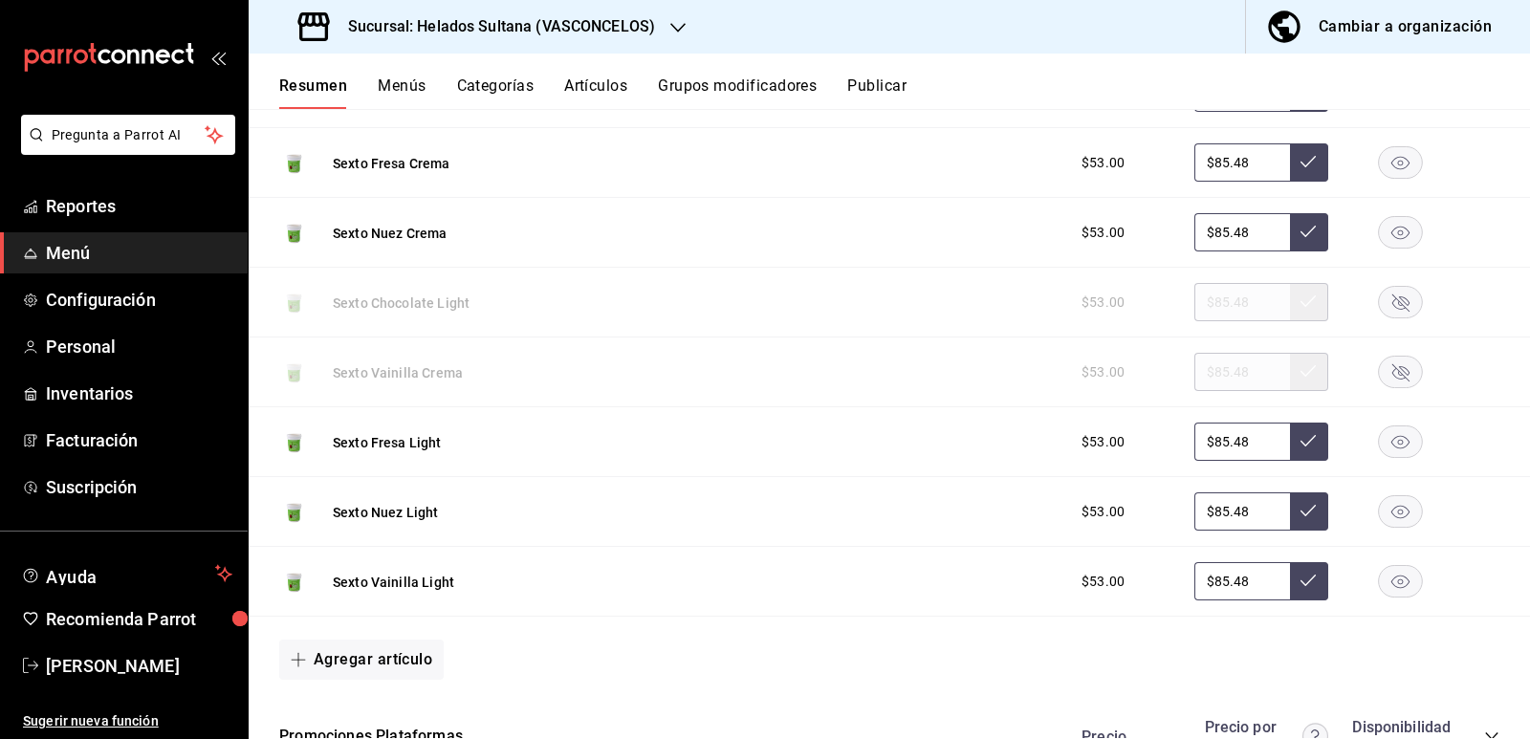
click at [1389, 497] on rect "button" at bounding box center [1401, 512] width 44 height 32
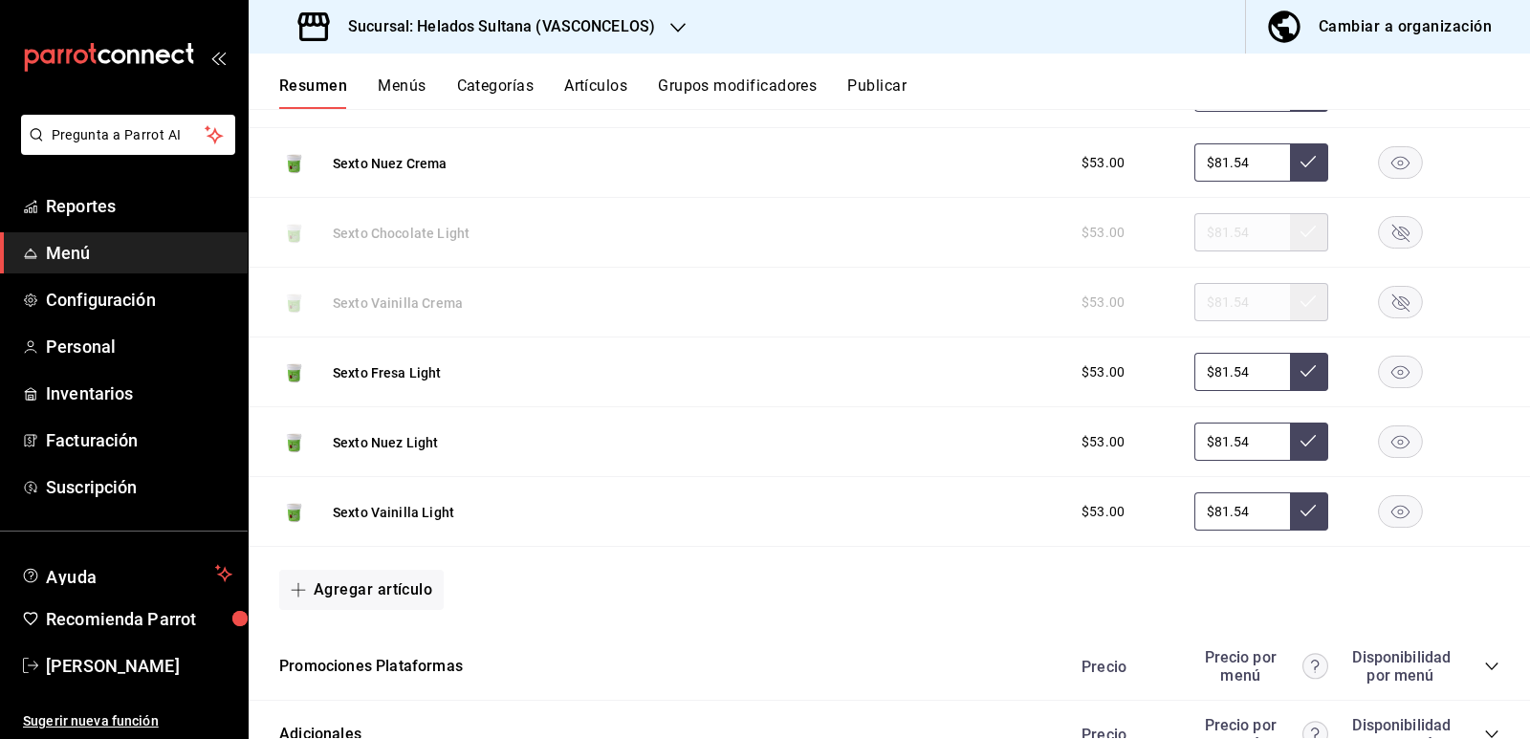
scroll to position [4263, 0]
click at [1392, 444] on icon "button" at bounding box center [1401, 443] width 18 height 13
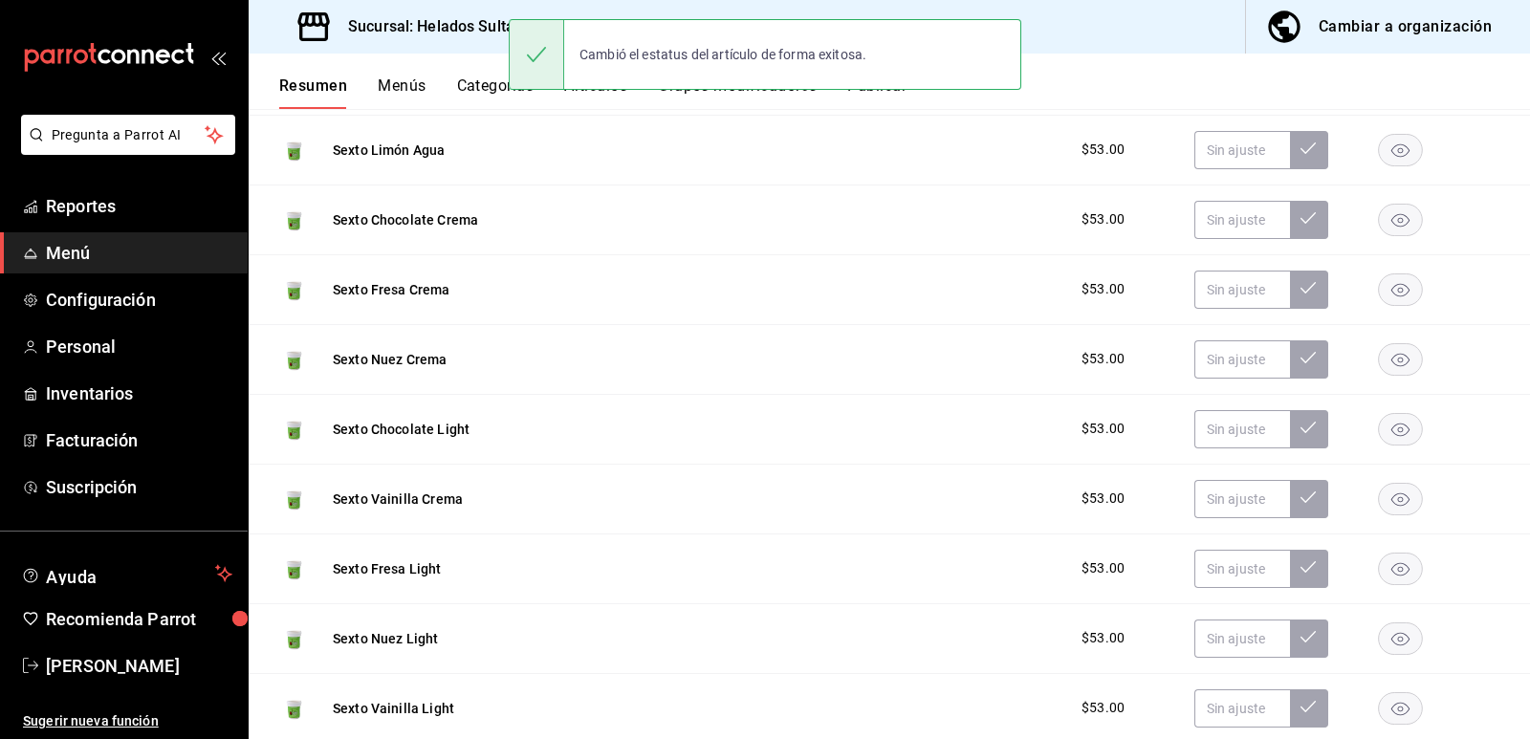
scroll to position [0, 0]
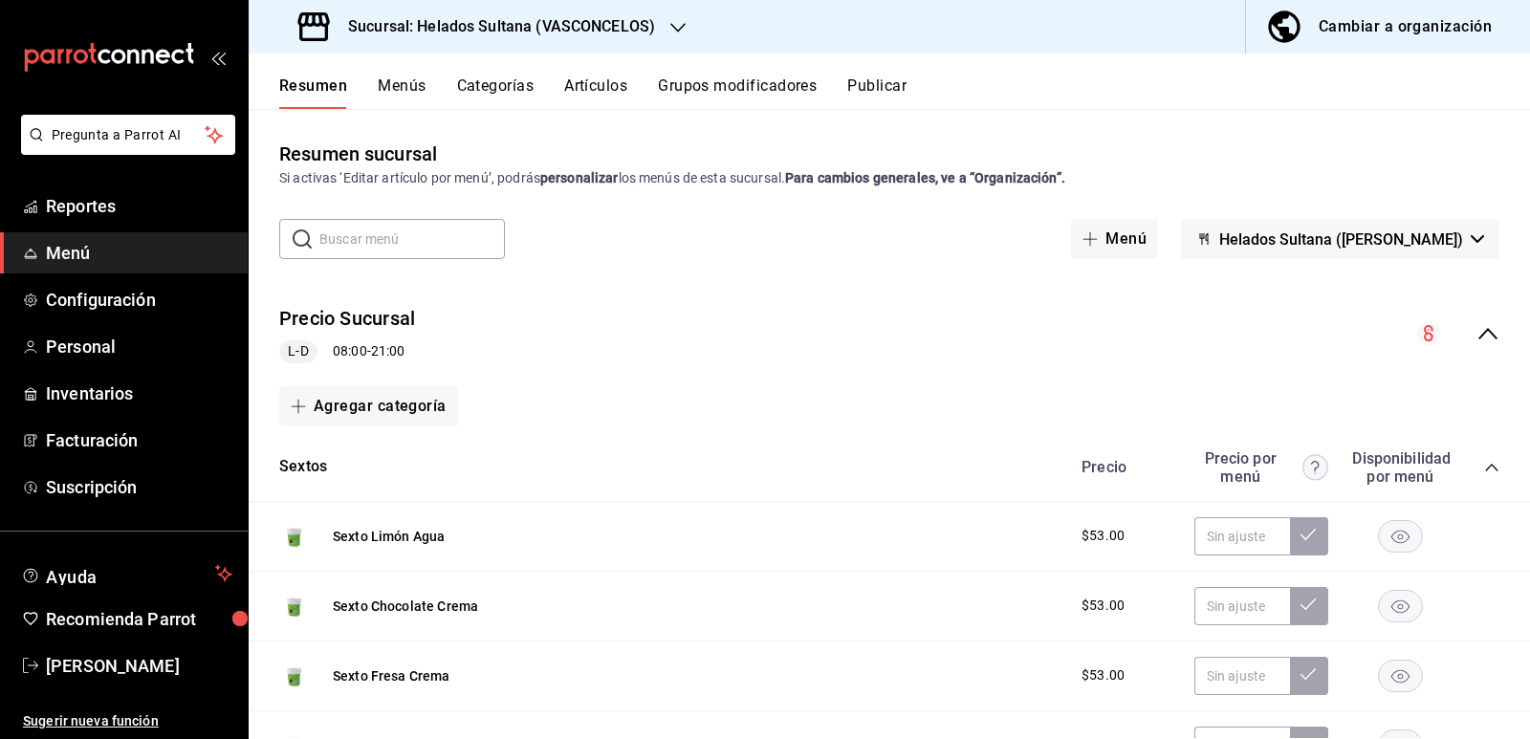
click at [870, 87] on button "Publicar" at bounding box center [876, 93] width 59 height 33
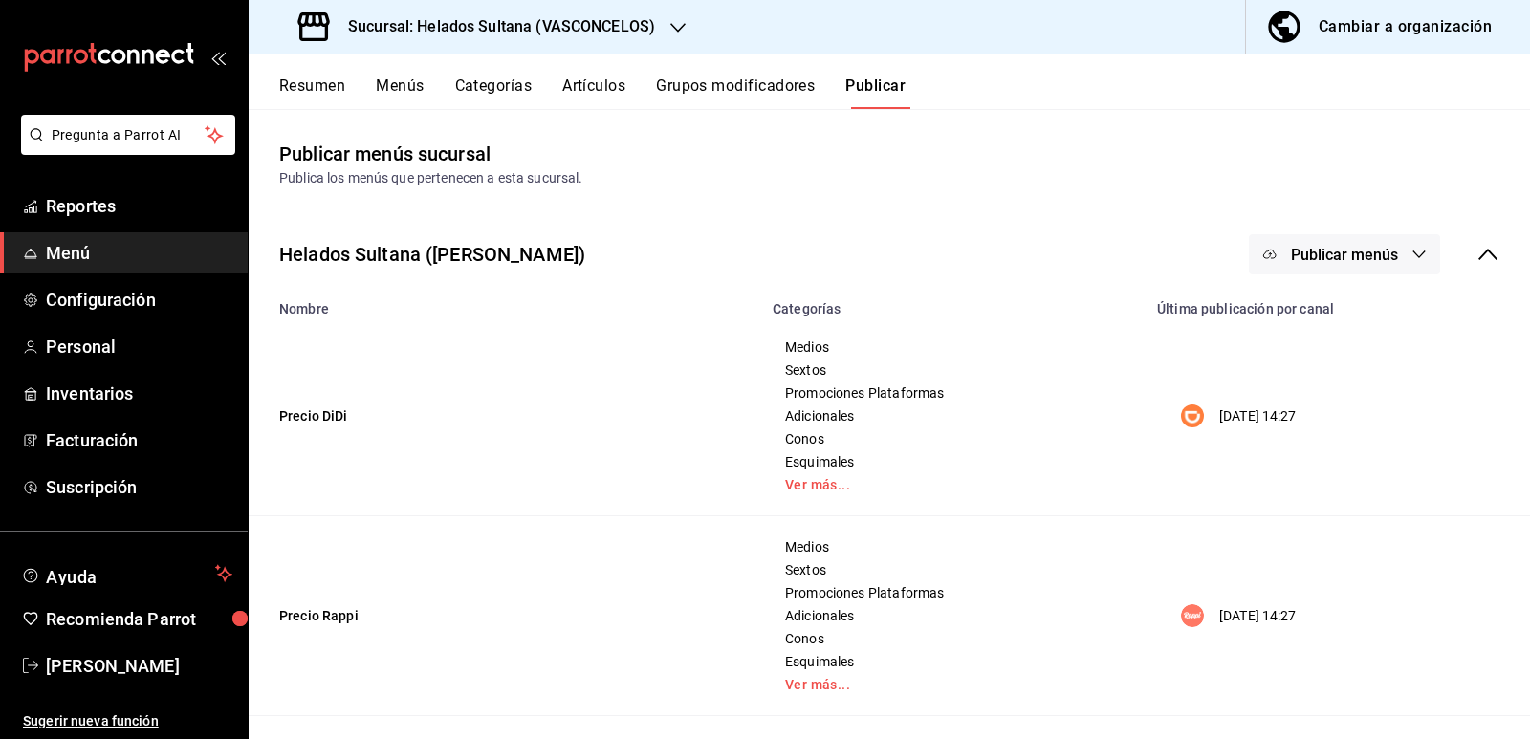
click at [1342, 264] on button "Publicar menús" at bounding box center [1344, 254] width 191 height 40
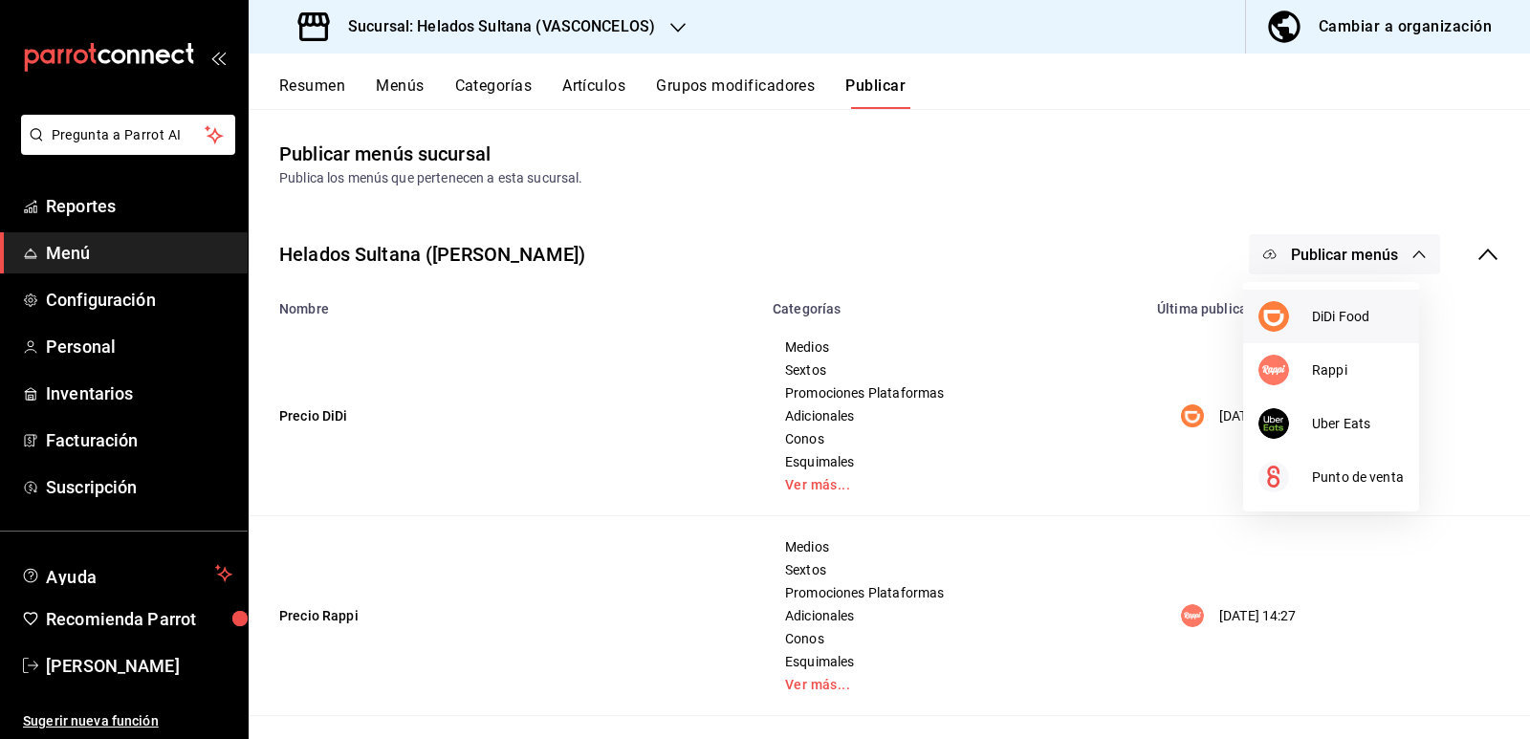
click at [1322, 299] on li "DiDi Food" at bounding box center [1331, 317] width 176 height 54
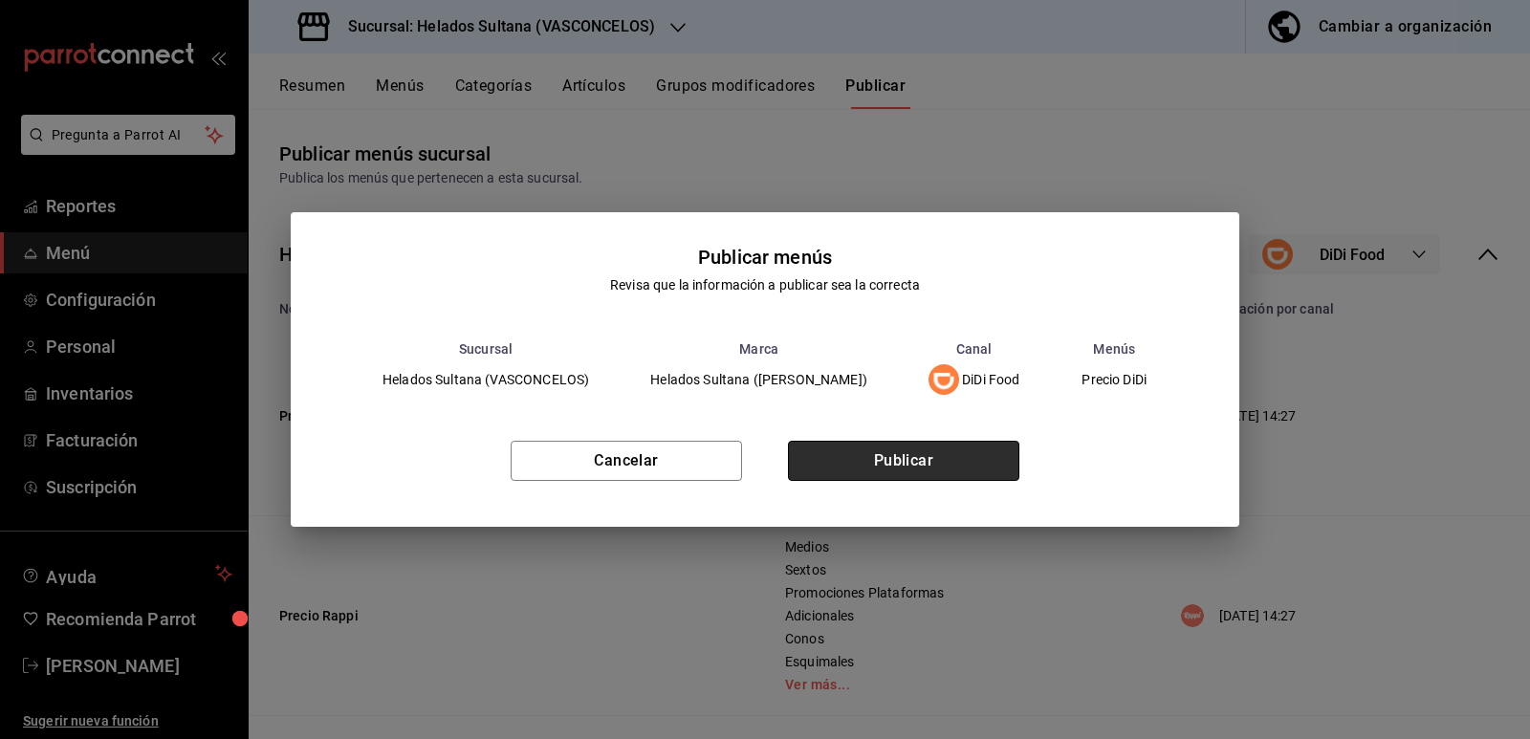
click at [920, 470] on button "Publicar" at bounding box center [903, 461] width 231 height 40
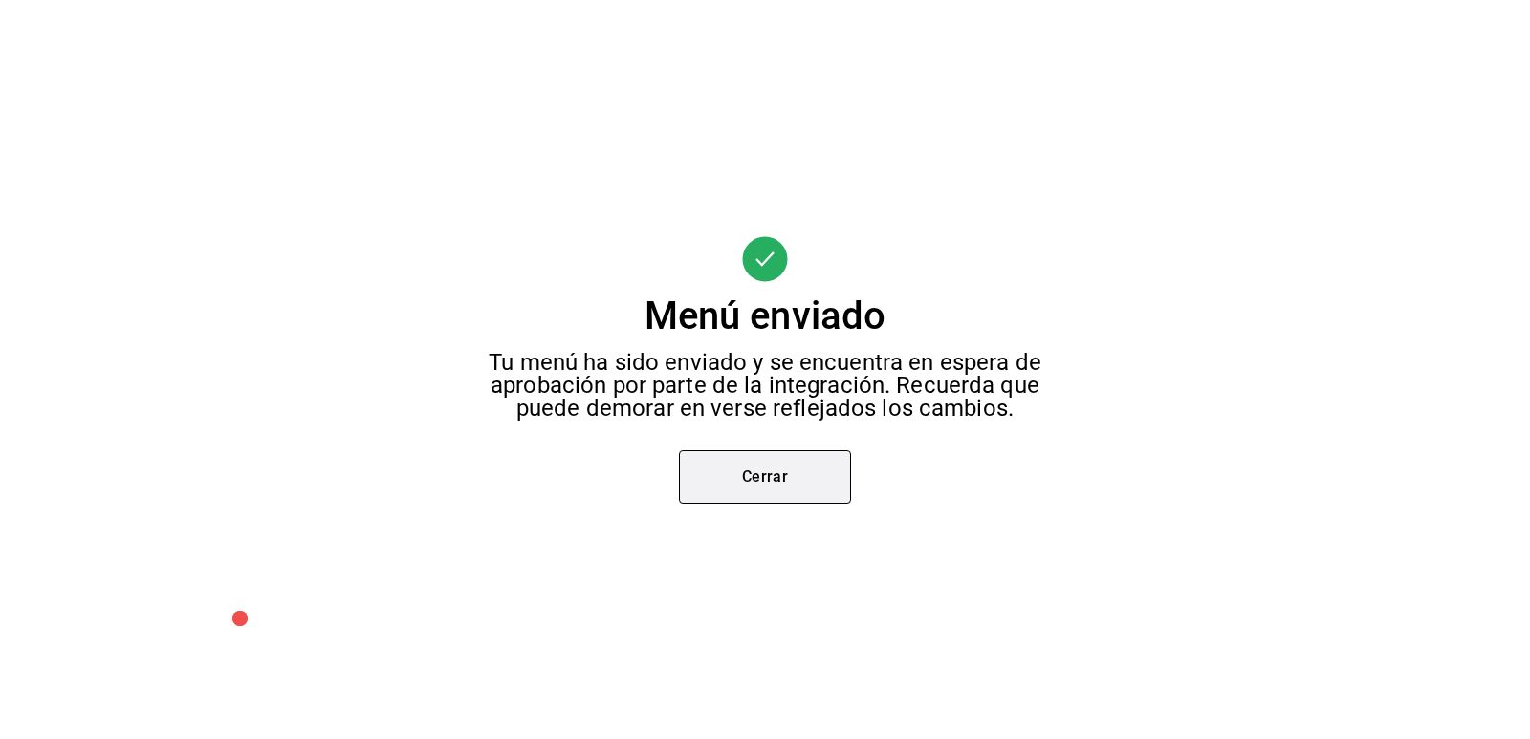
click at [794, 468] on button "Cerrar" at bounding box center [765, 477] width 172 height 54
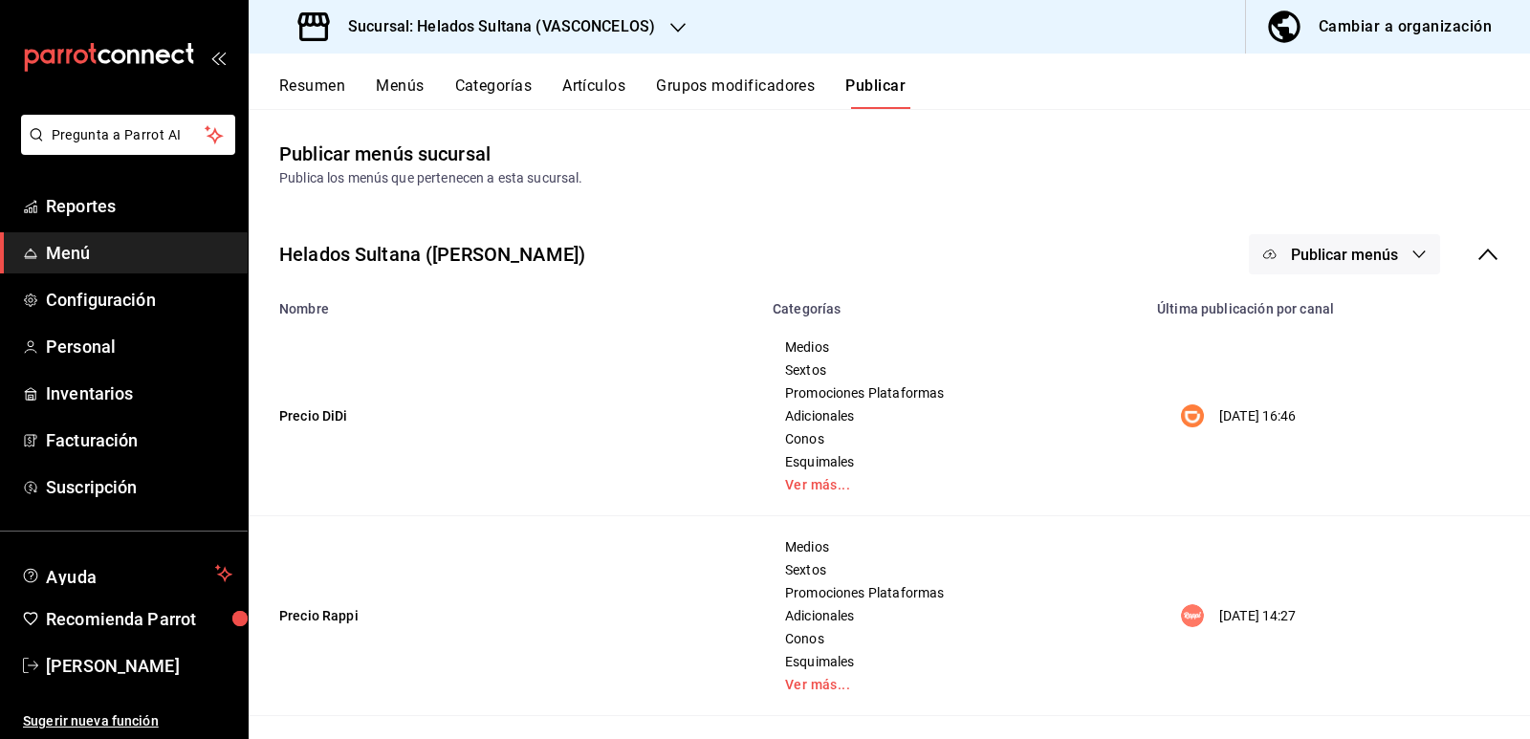
click at [1349, 244] on button "Publicar menús" at bounding box center [1344, 254] width 191 height 40
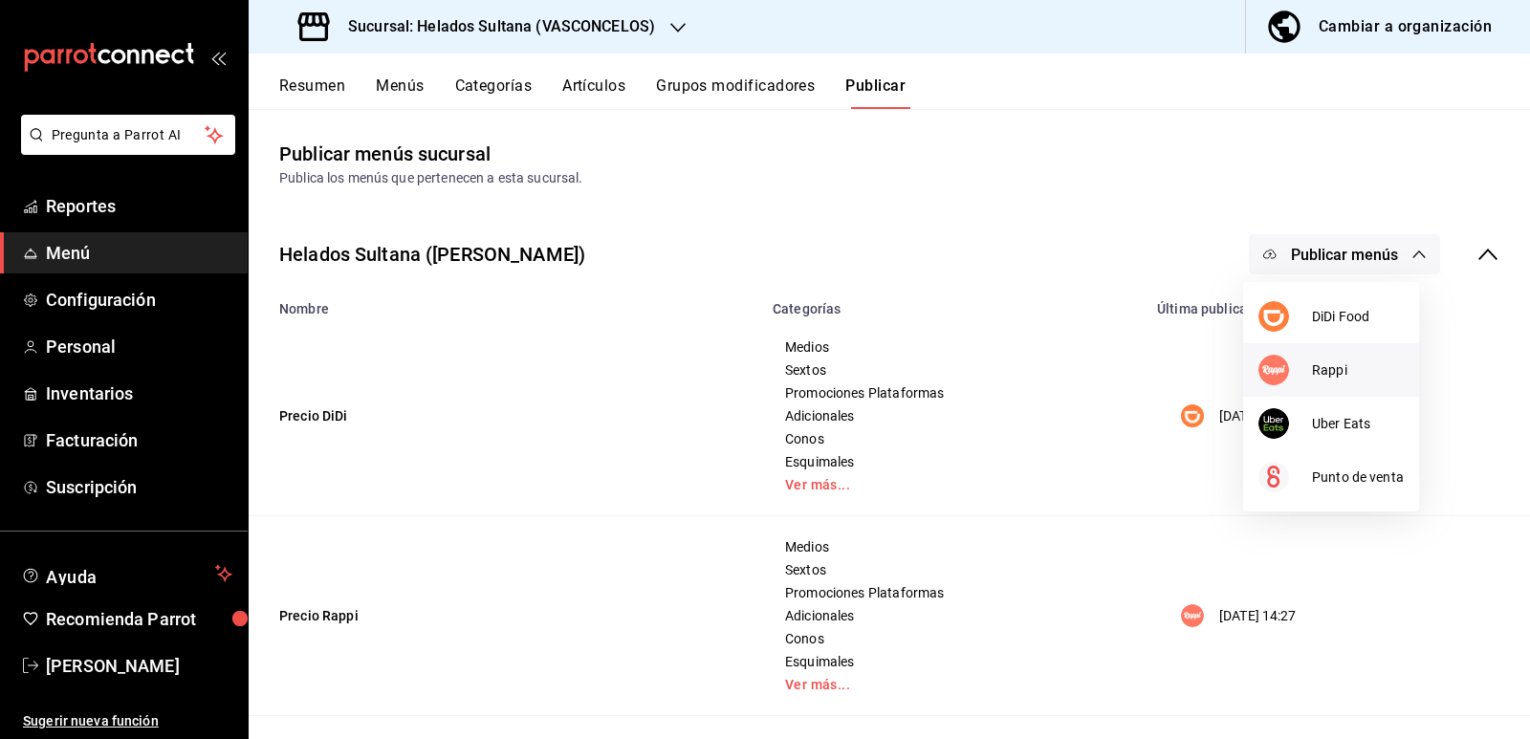
click at [1278, 362] on img at bounding box center [1274, 370] width 31 height 31
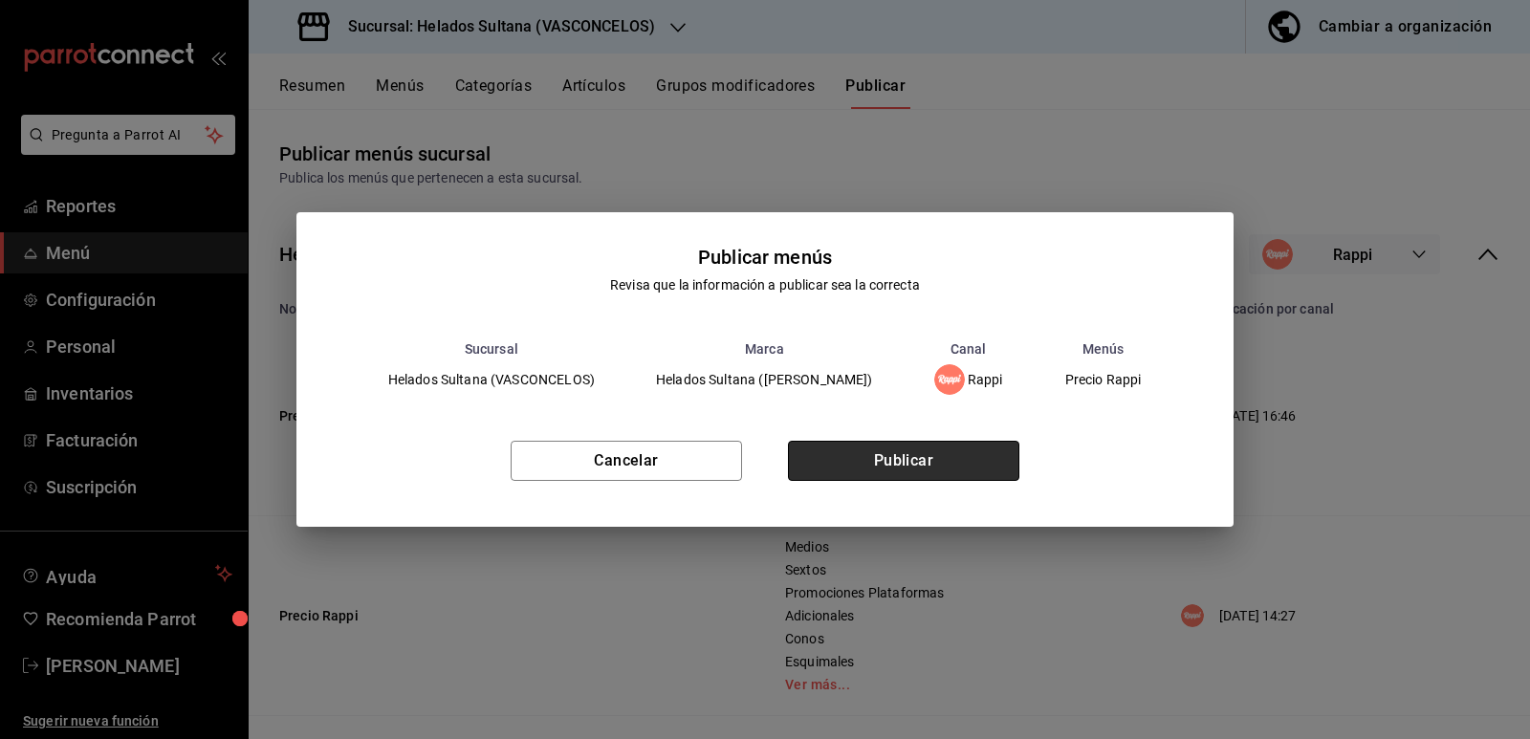
click at [955, 453] on button "Publicar" at bounding box center [903, 461] width 231 height 40
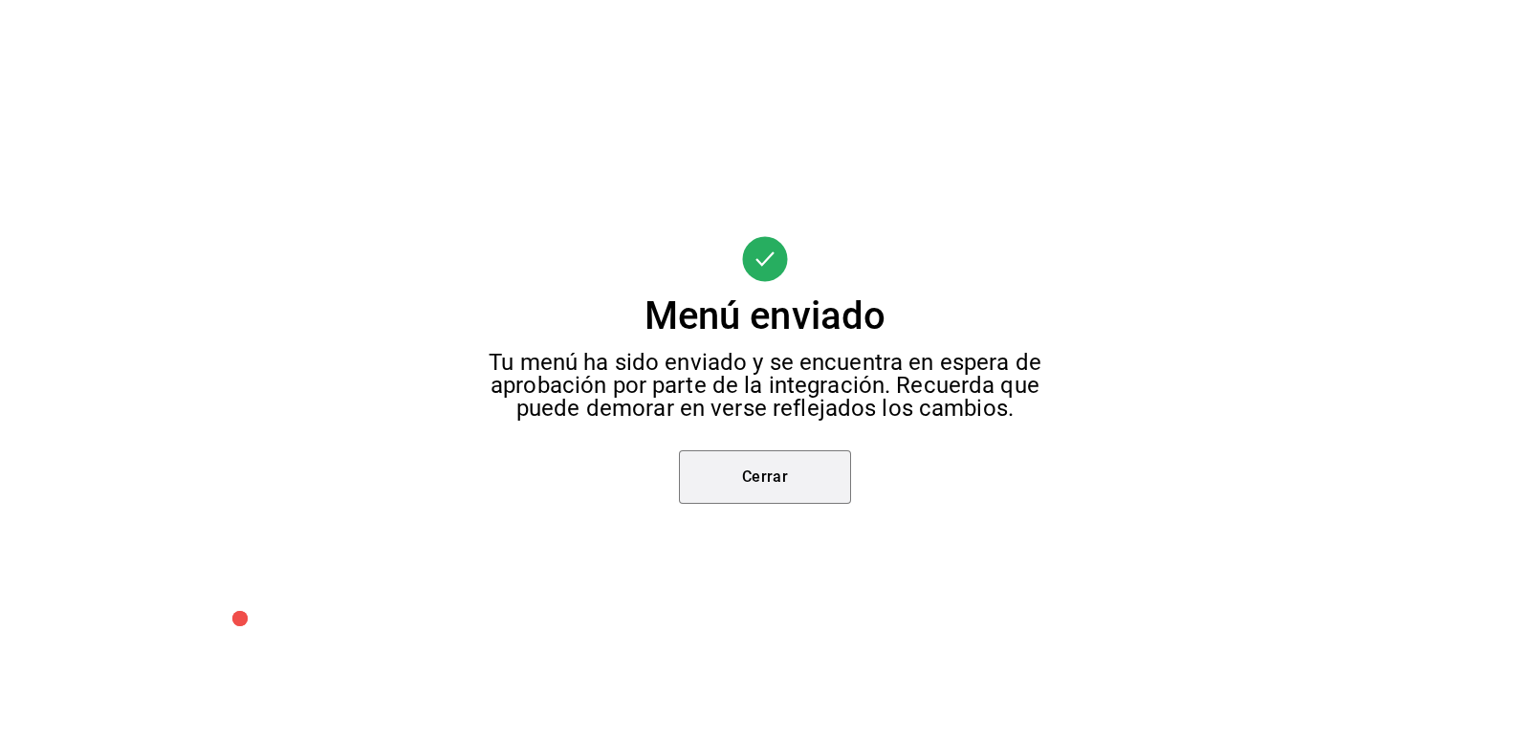
click at [835, 472] on button "Cerrar" at bounding box center [765, 477] width 172 height 54
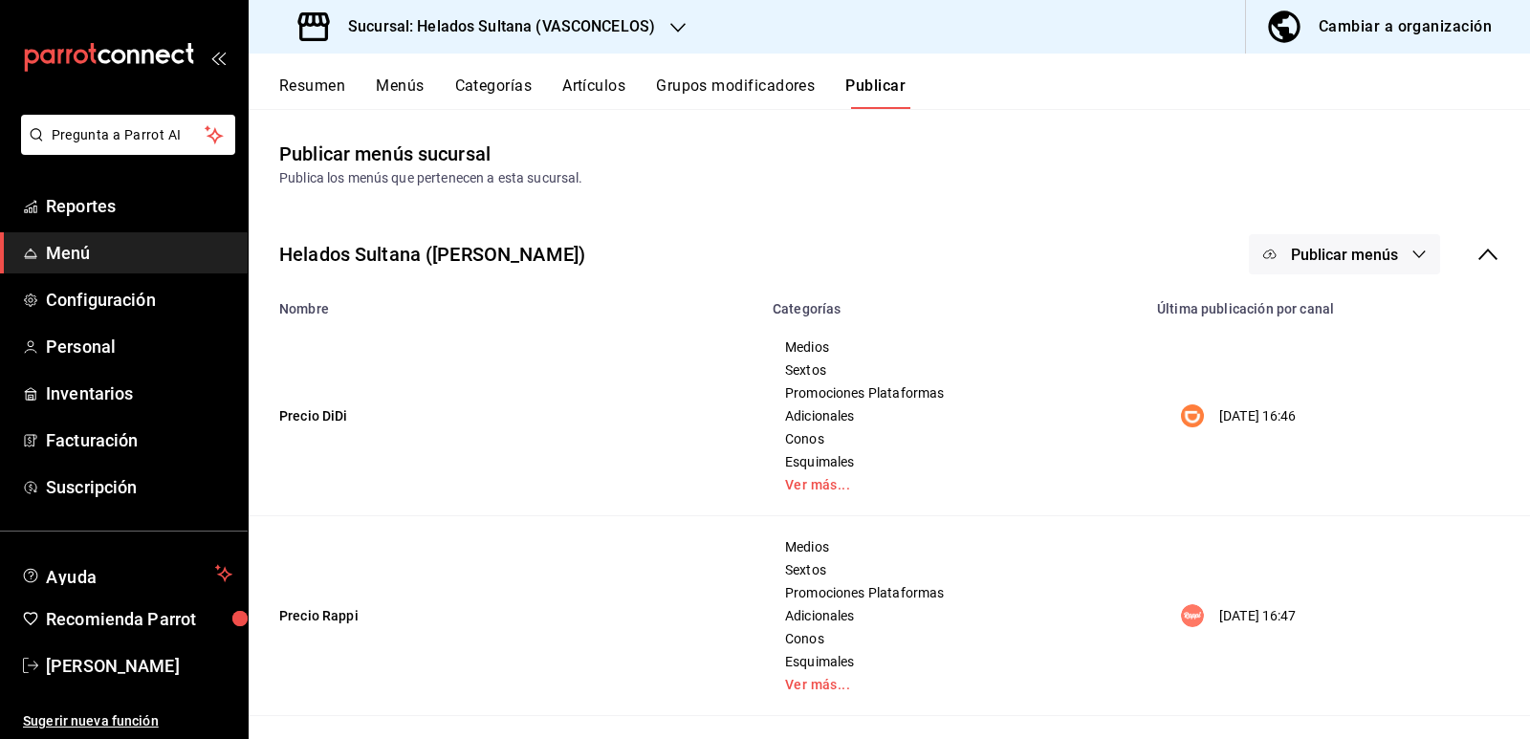
click at [1261, 245] on button "Publicar menús" at bounding box center [1344, 254] width 191 height 40
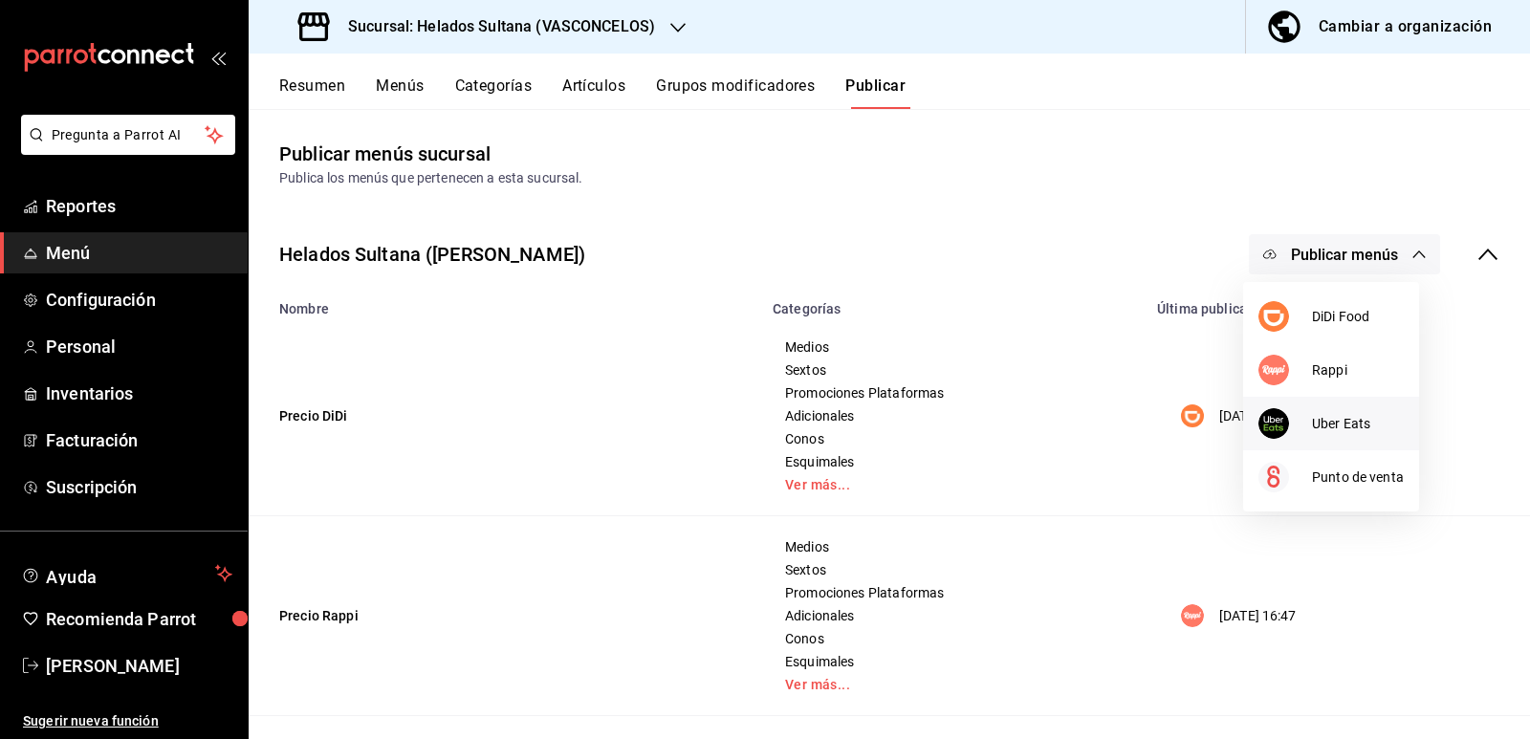
click at [1294, 426] on div at bounding box center [1286, 423] width 54 height 31
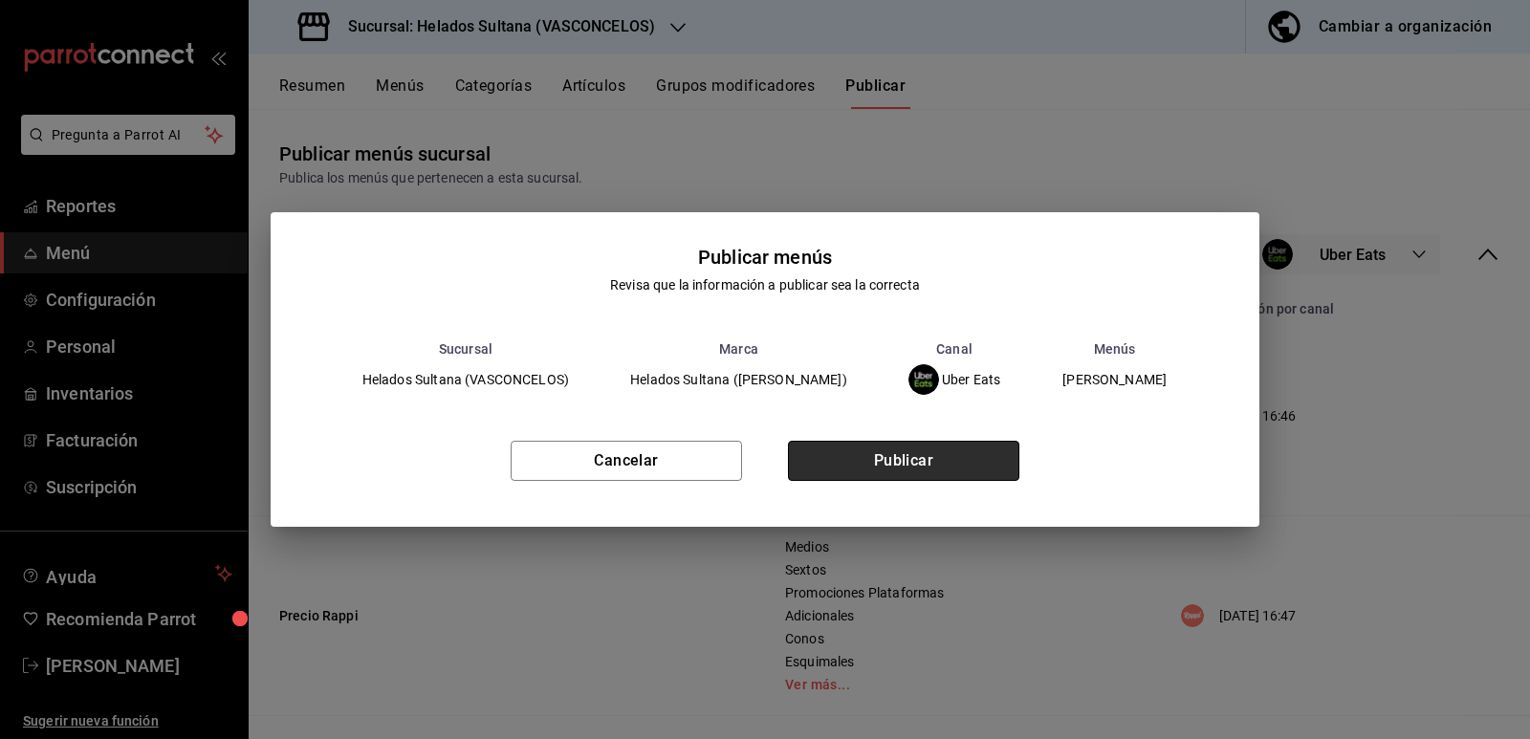
click at [932, 458] on button "Publicar" at bounding box center [903, 461] width 231 height 40
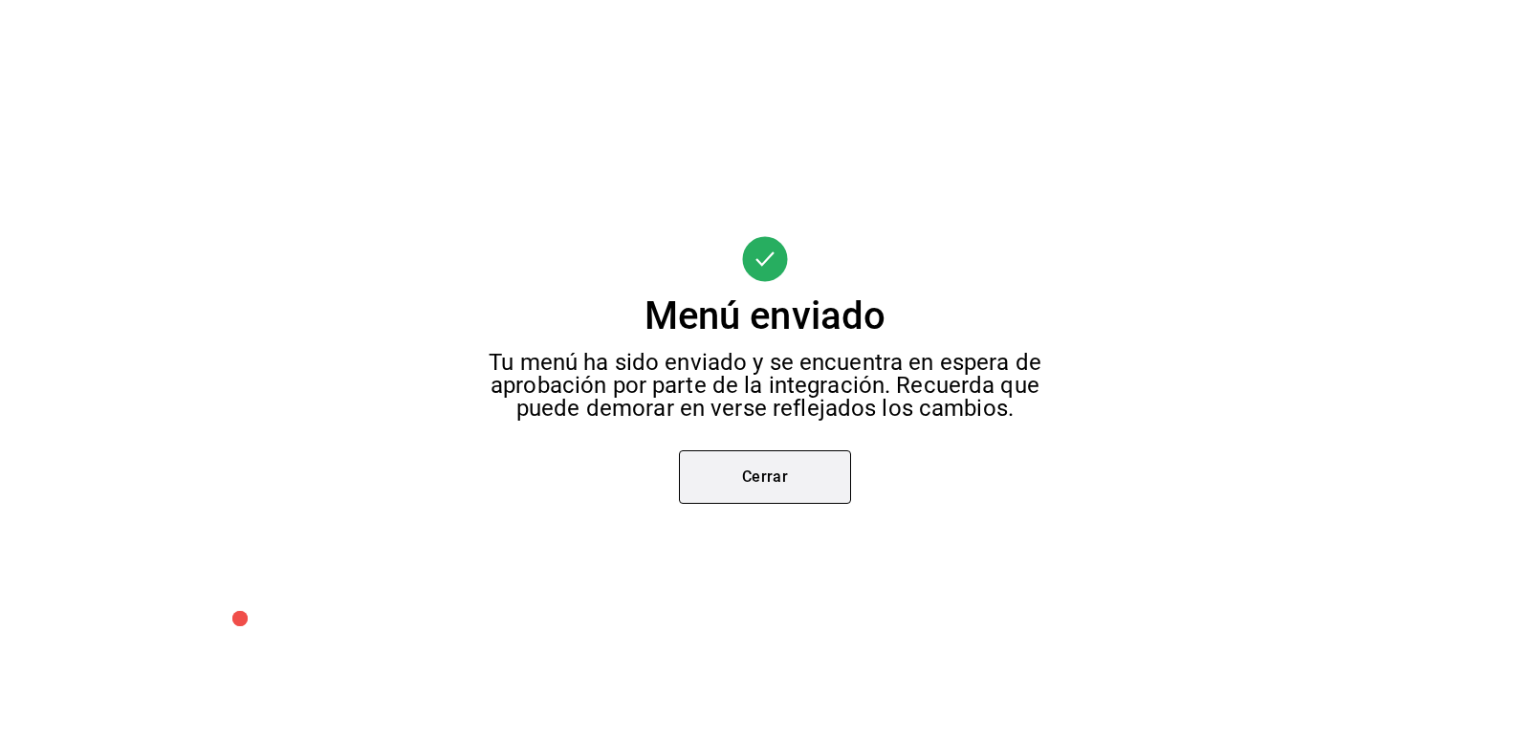
click at [799, 482] on button "Cerrar" at bounding box center [765, 477] width 172 height 54
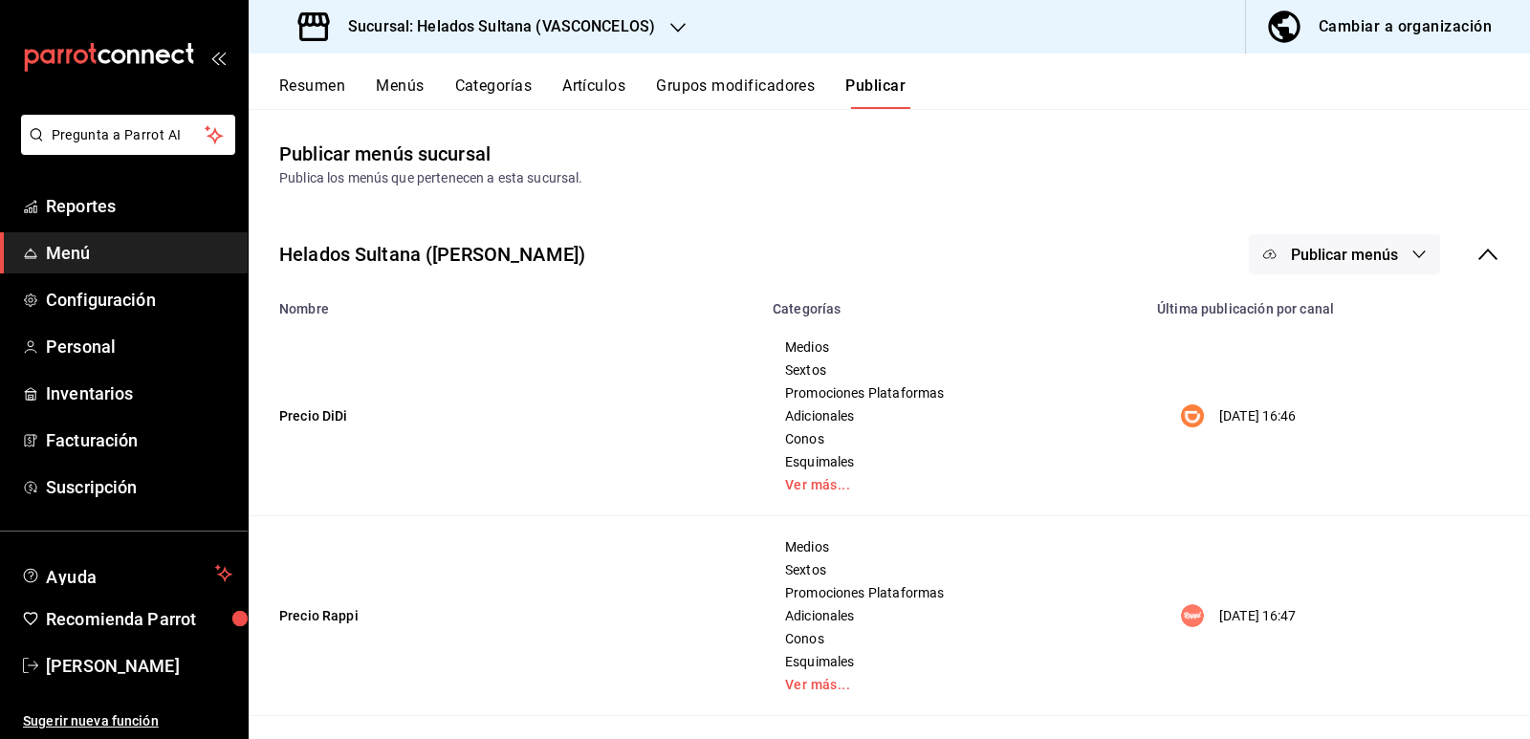
click at [1319, 250] on span "Publicar menús" at bounding box center [1344, 255] width 107 height 18
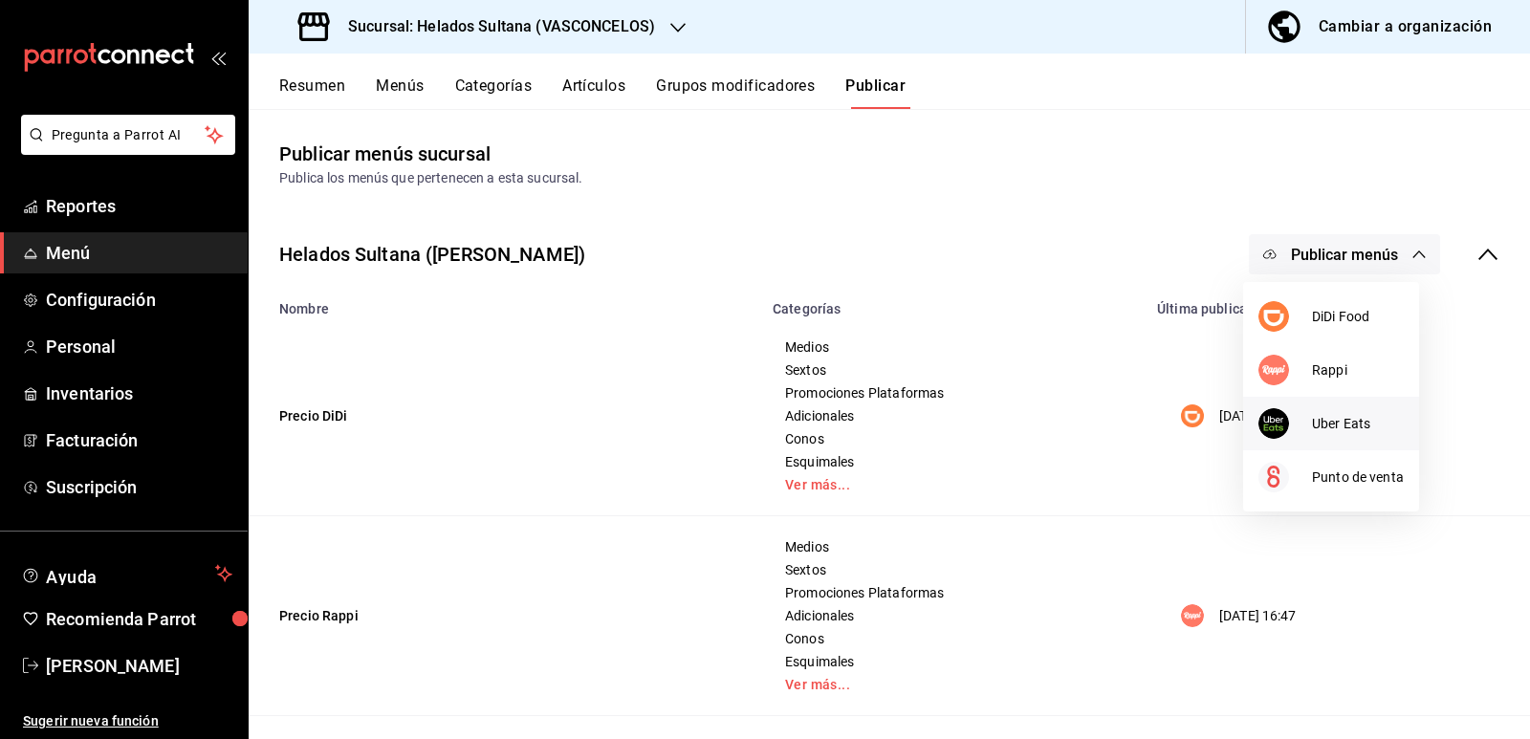
click at [1284, 417] on img at bounding box center [1274, 423] width 31 height 31
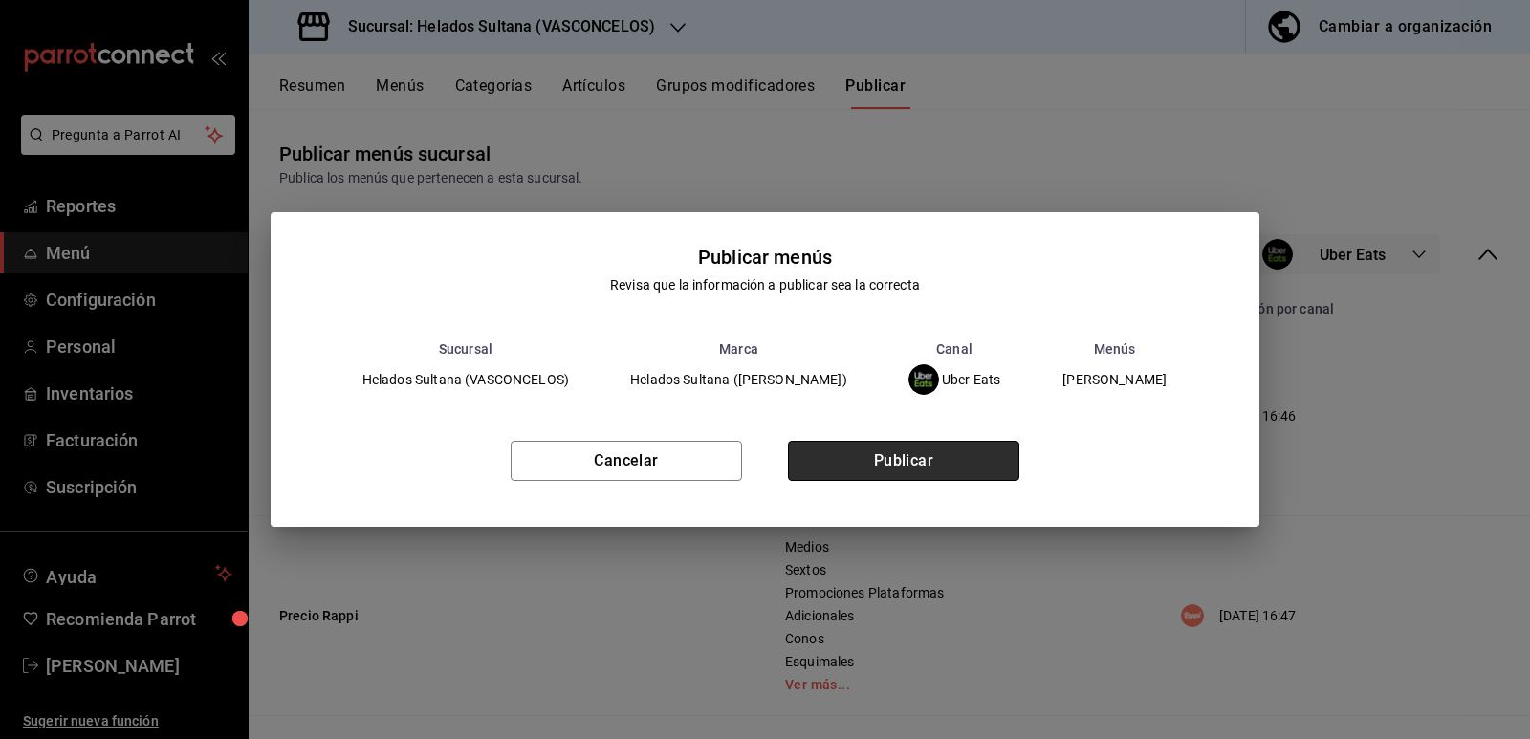
click at [897, 465] on button "Publicar" at bounding box center [903, 461] width 231 height 40
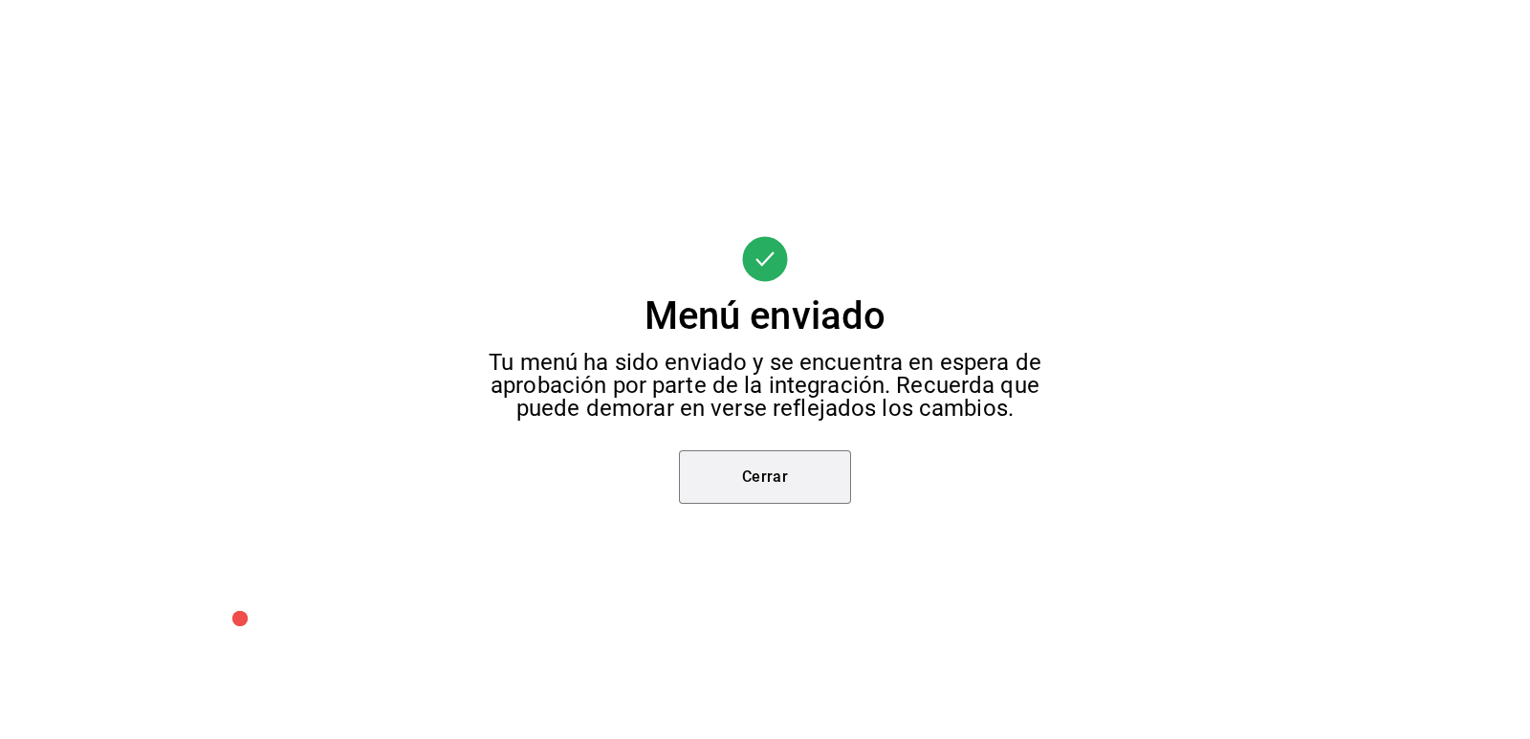
click at [793, 466] on button "Cerrar" at bounding box center [765, 477] width 172 height 54
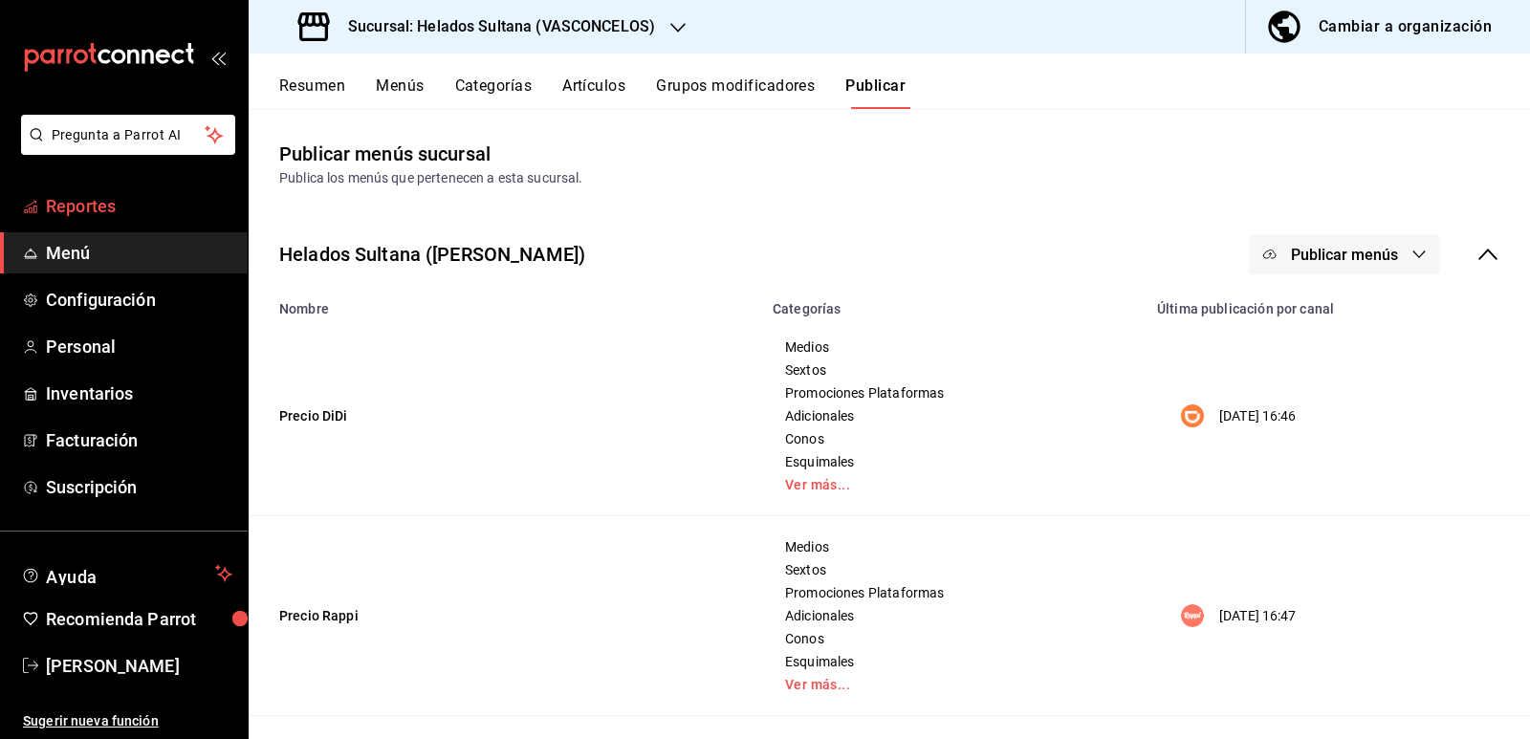
click at [94, 208] on span "Reportes" at bounding box center [139, 206] width 187 height 26
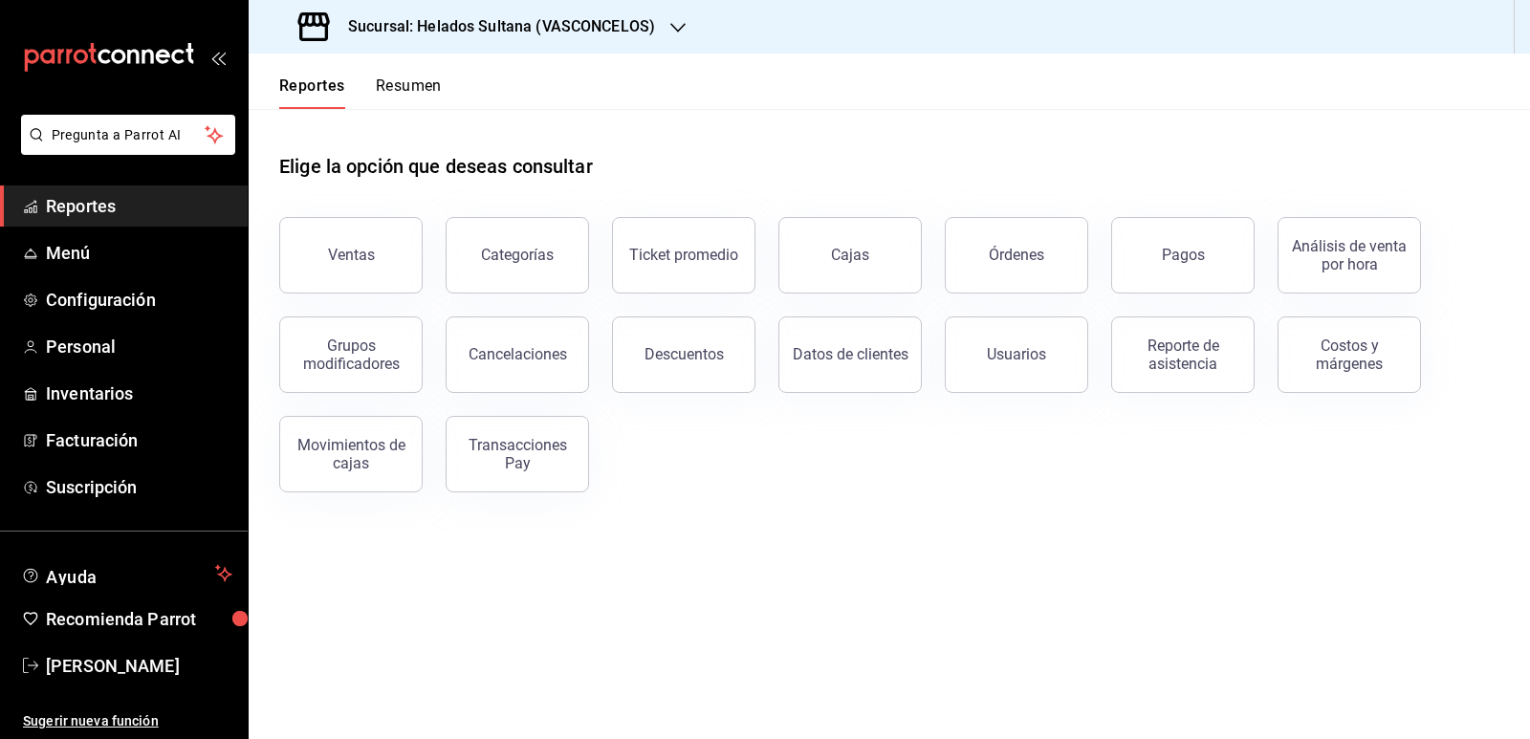
click at [392, 81] on button "Resumen" at bounding box center [409, 93] width 66 height 33
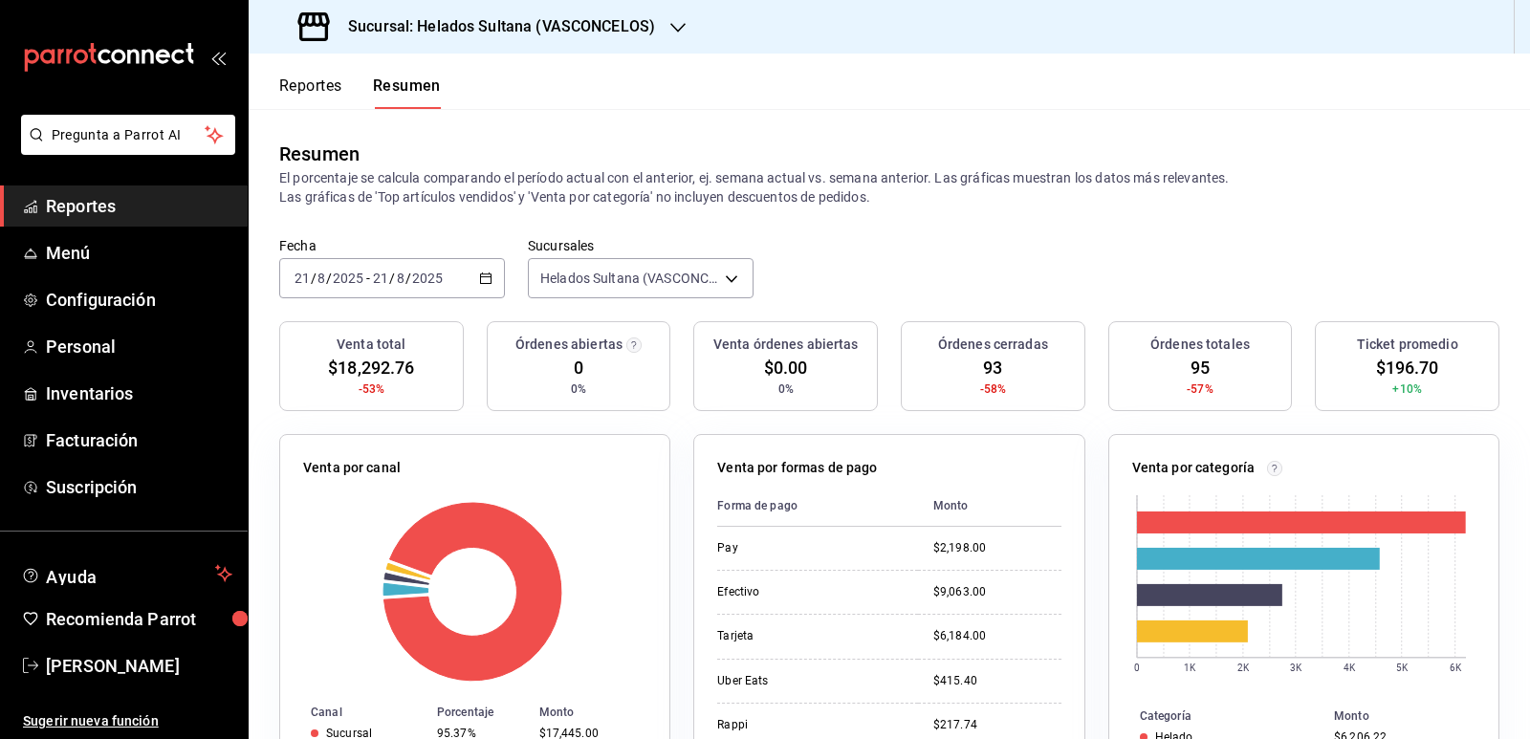
scroll to position [96, 0]
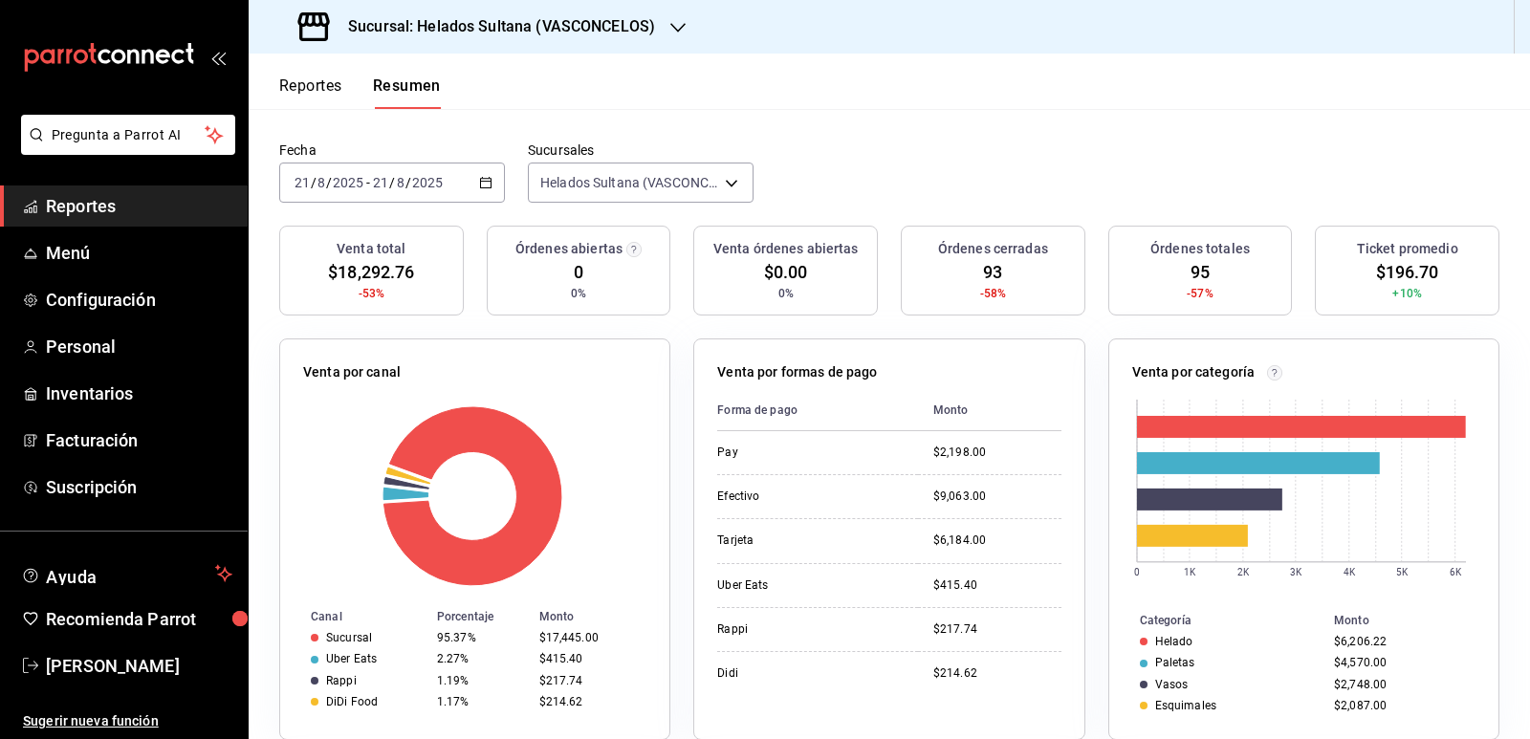
click at [330, 89] on button "Reportes" at bounding box center [310, 93] width 63 height 33
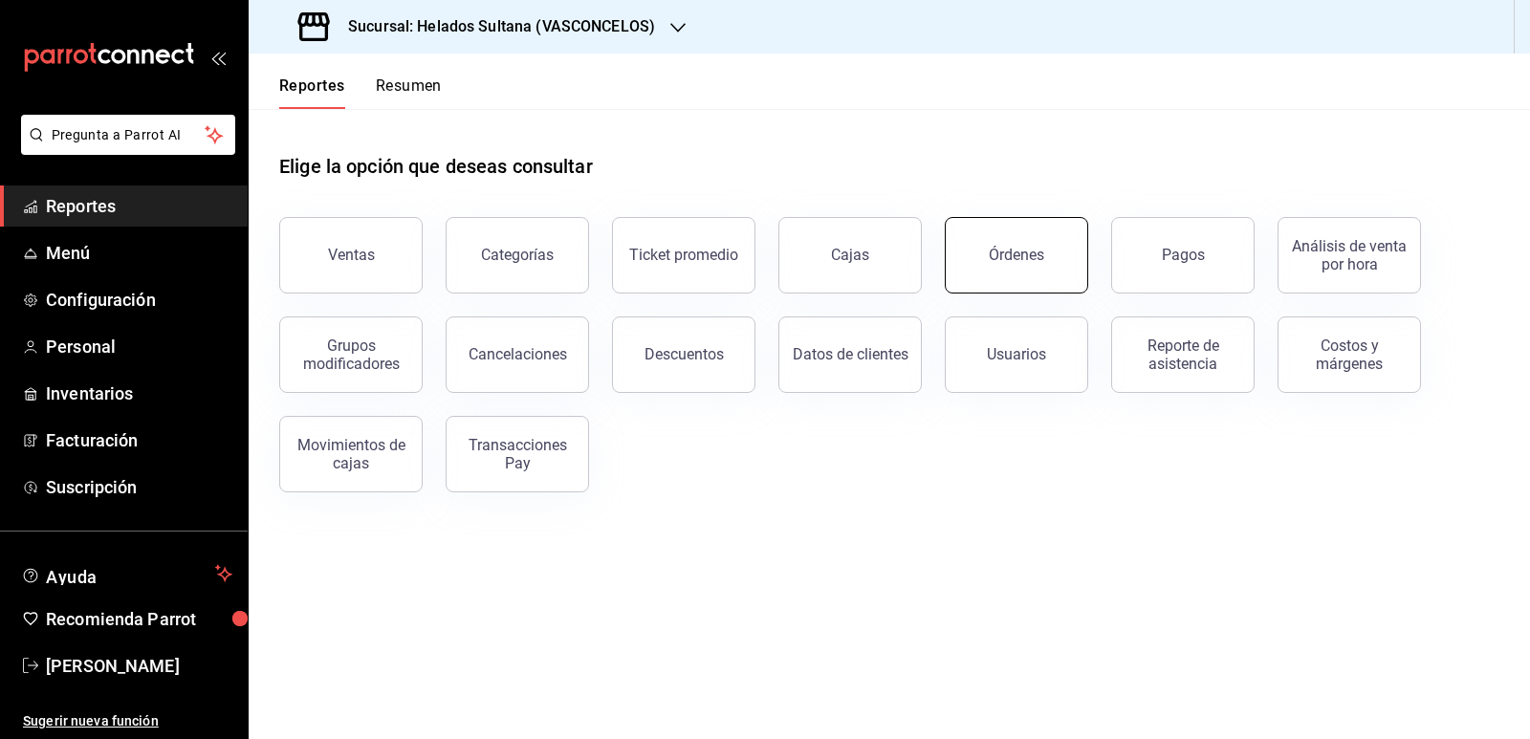
click at [992, 257] on div "Órdenes" at bounding box center [1016, 255] width 55 height 18
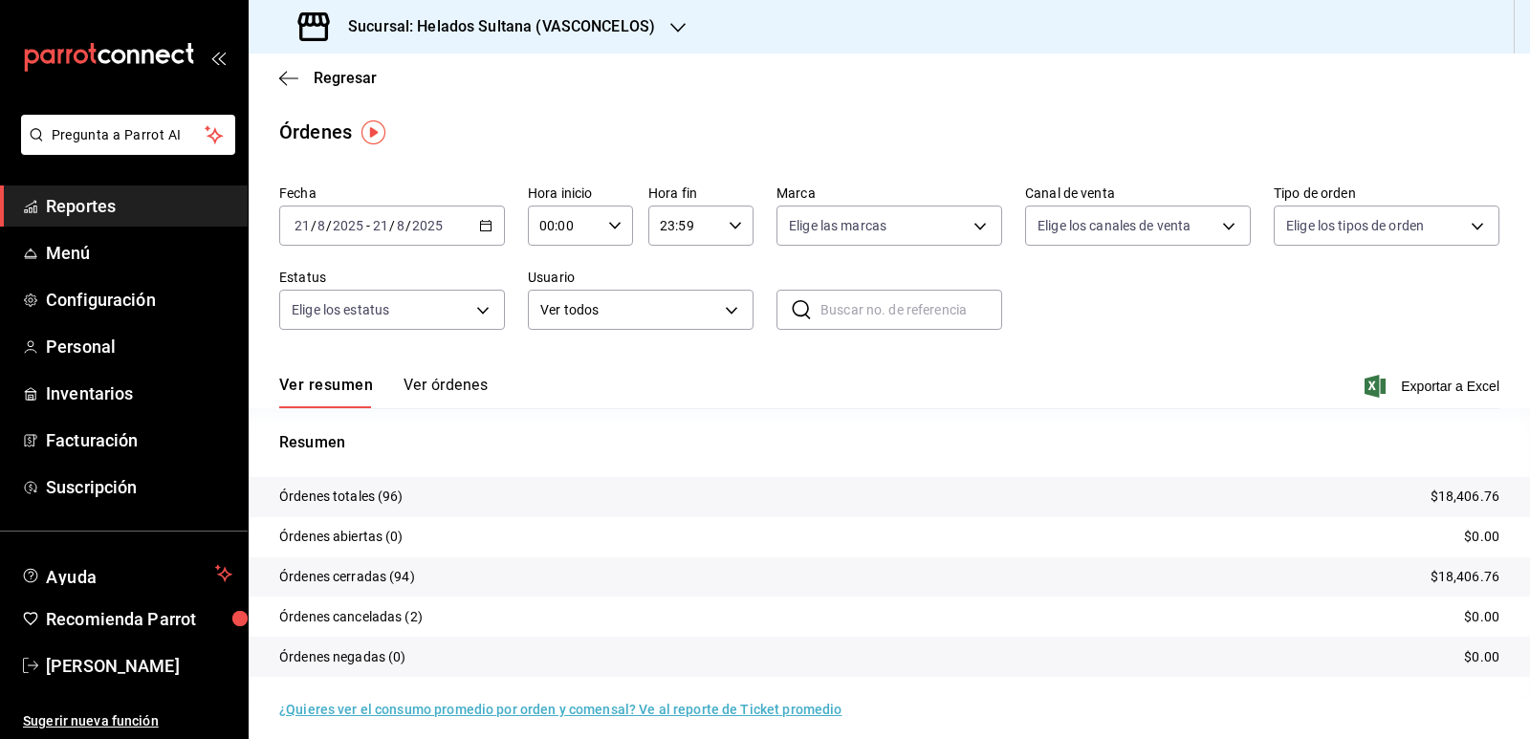
click at [458, 389] on button "Ver órdenes" at bounding box center [446, 392] width 84 height 33
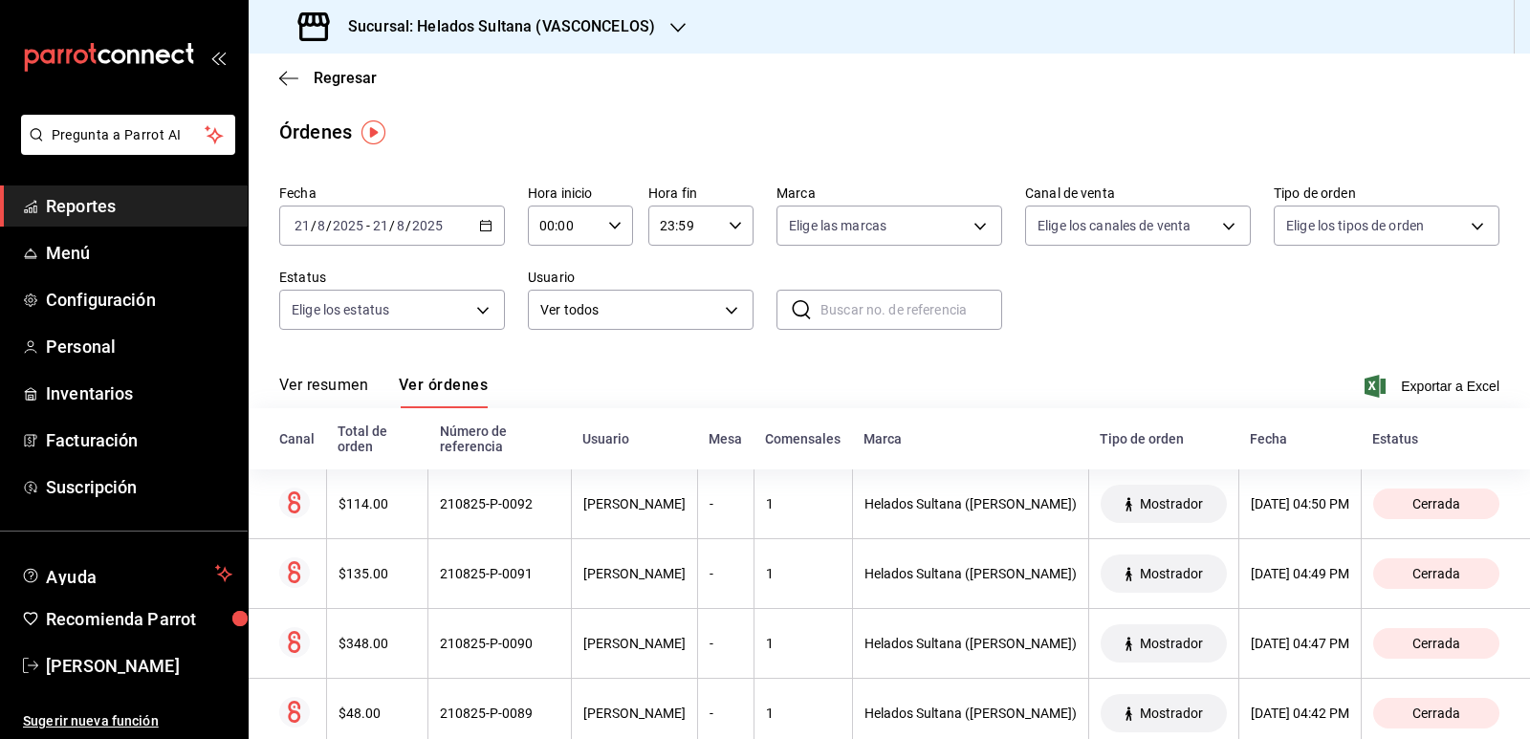
click at [93, 212] on span "Reportes" at bounding box center [139, 206] width 187 height 26
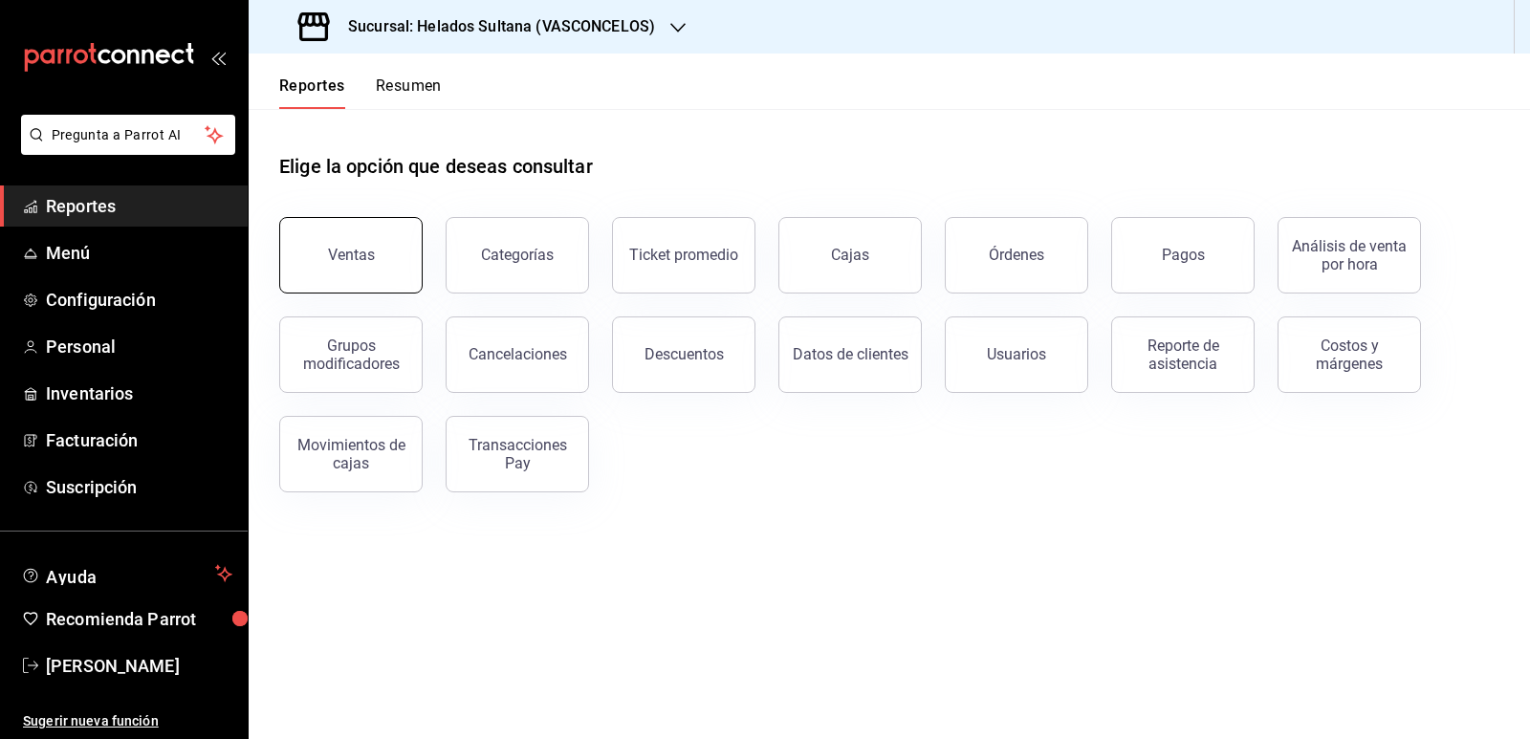
click at [349, 246] on button "Ventas" at bounding box center [350, 255] width 143 height 77
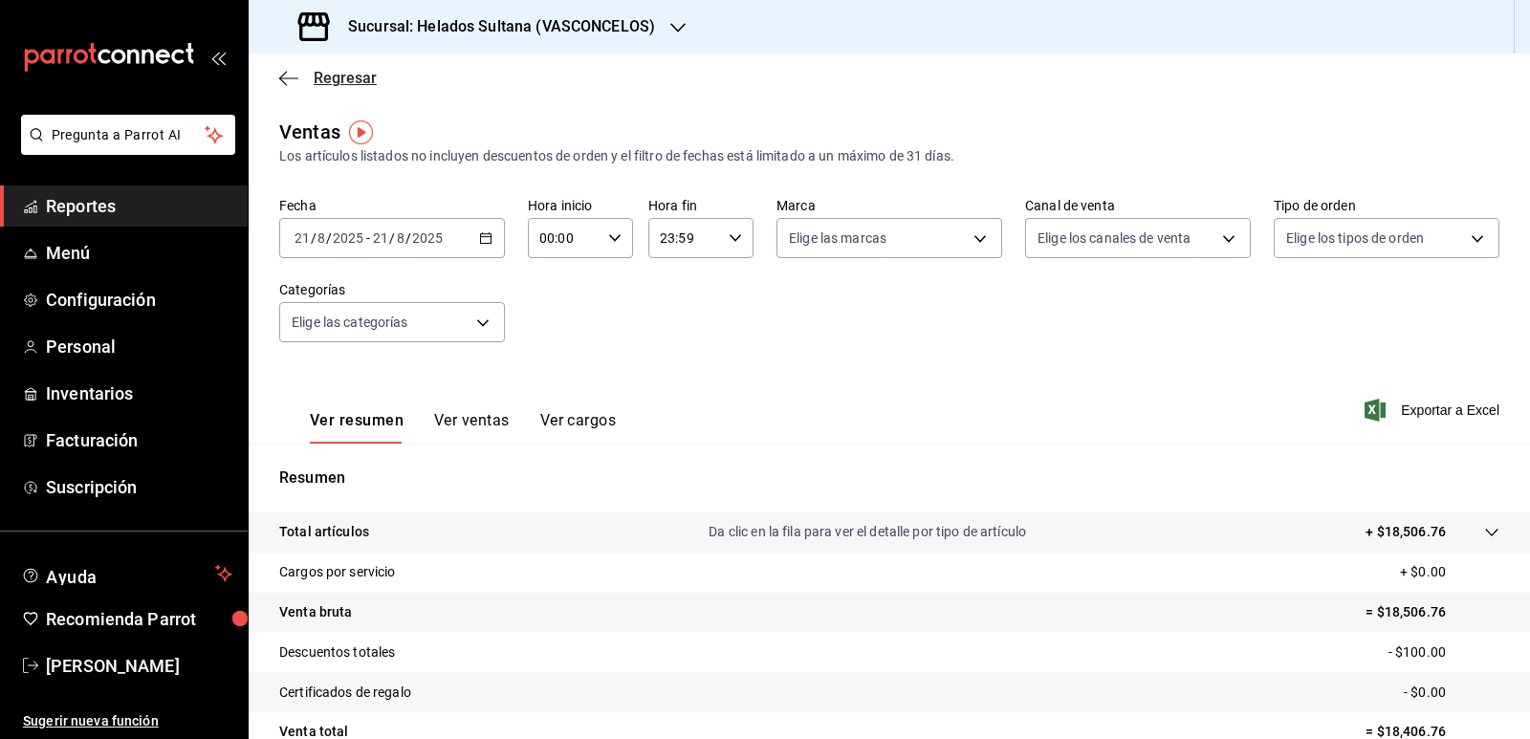
click at [309, 74] on span "Regresar" at bounding box center [328, 78] width 98 height 18
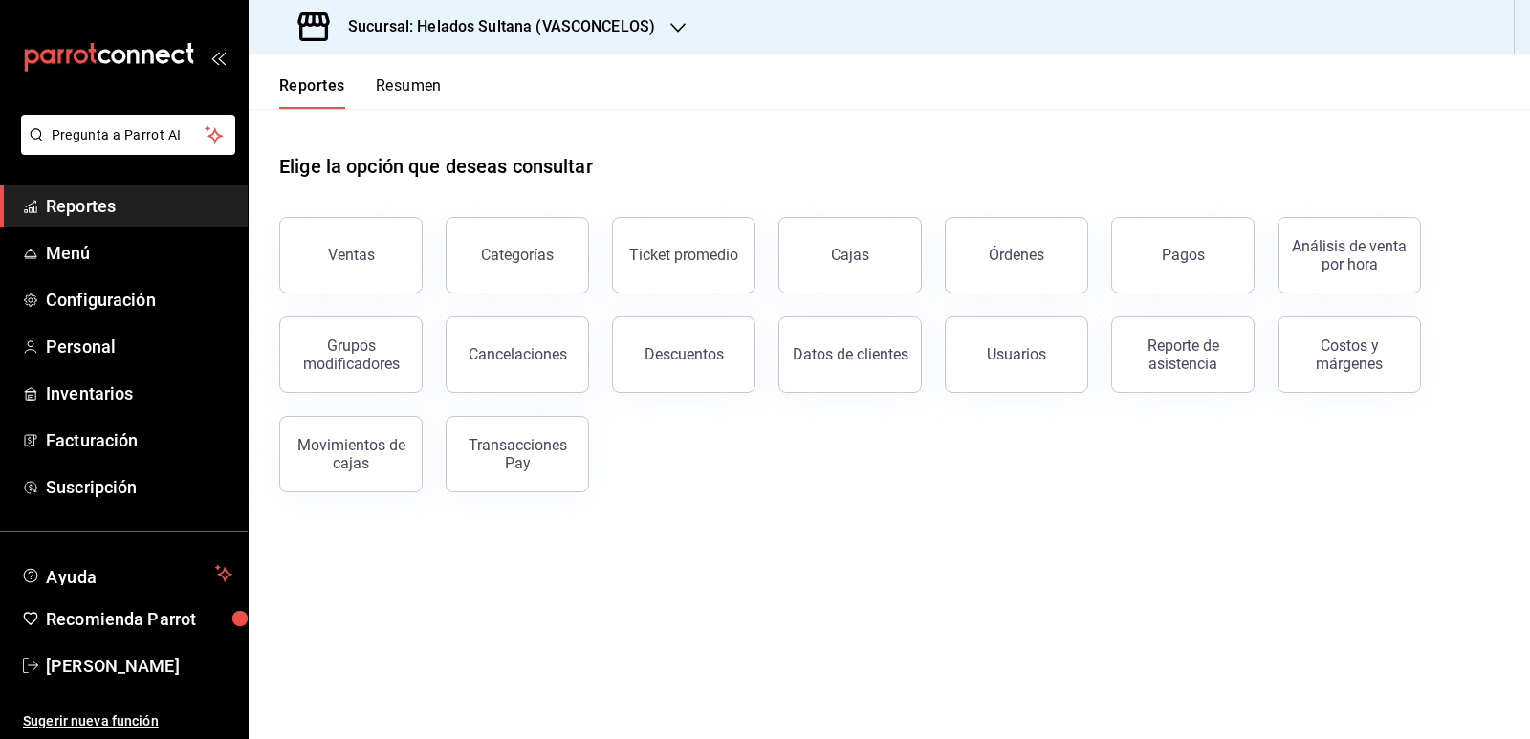
click at [405, 93] on button "Resumen" at bounding box center [409, 93] width 66 height 33
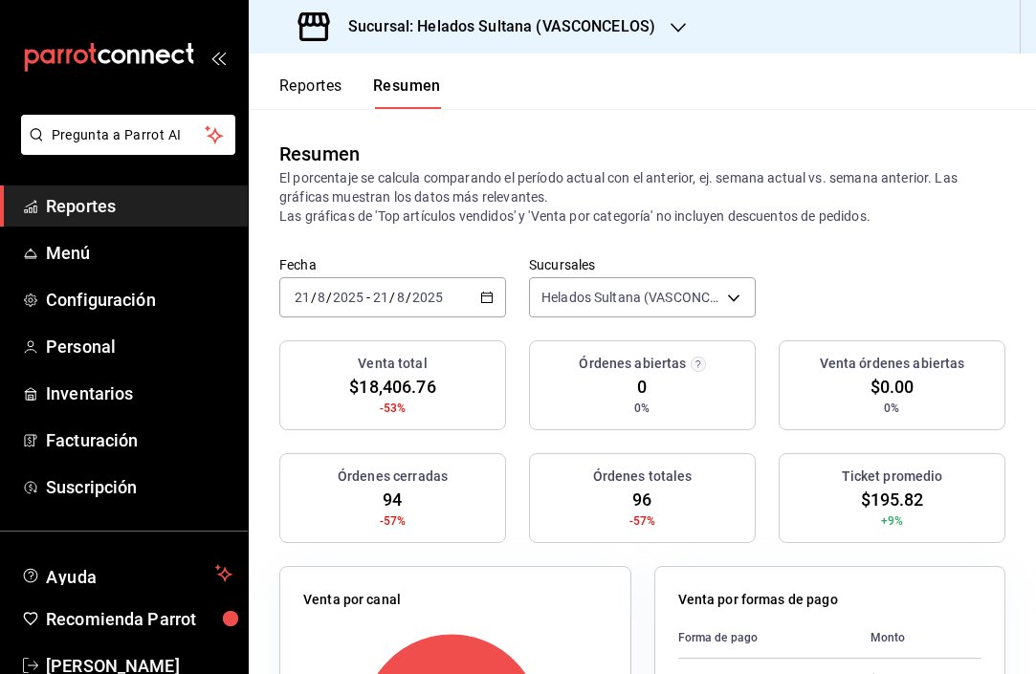
click at [480, 295] on icon "button" at bounding box center [486, 297] width 13 height 13
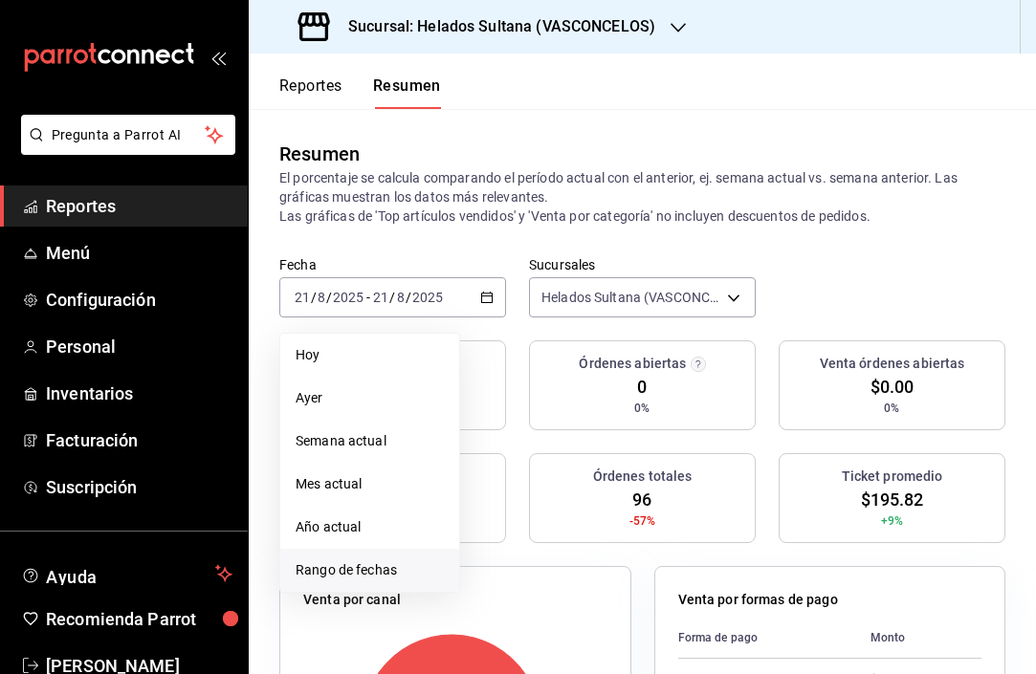
click at [381, 558] on li "Rango de fechas" at bounding box center [369, 570] width 179 height 43
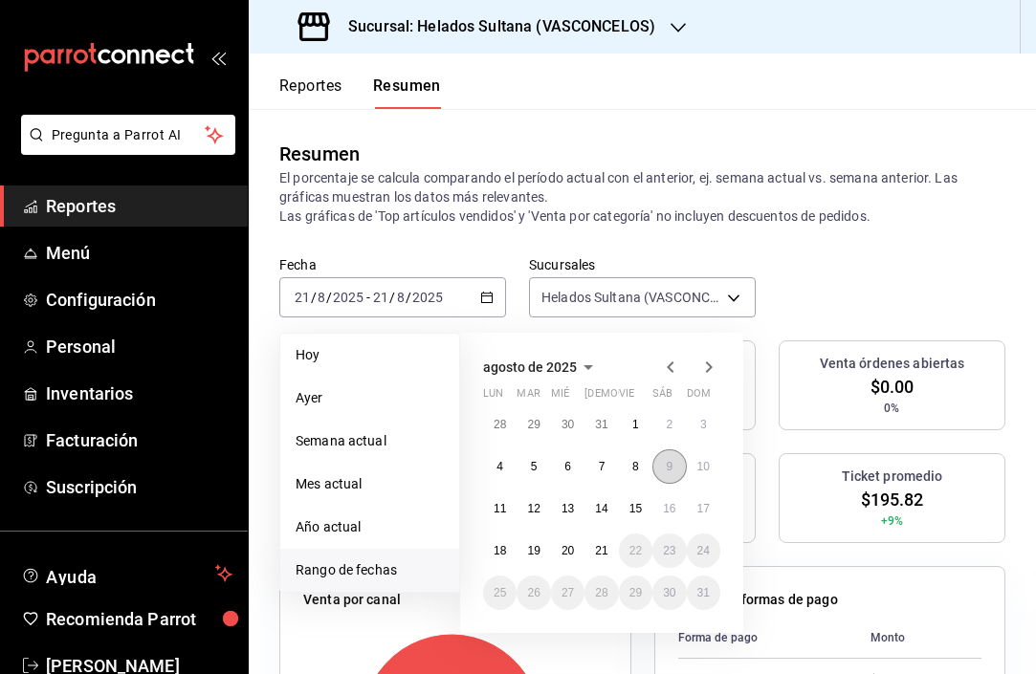
click at [670, 472] on abbr "9" at bounding box center [669, 466] width 7 height 13
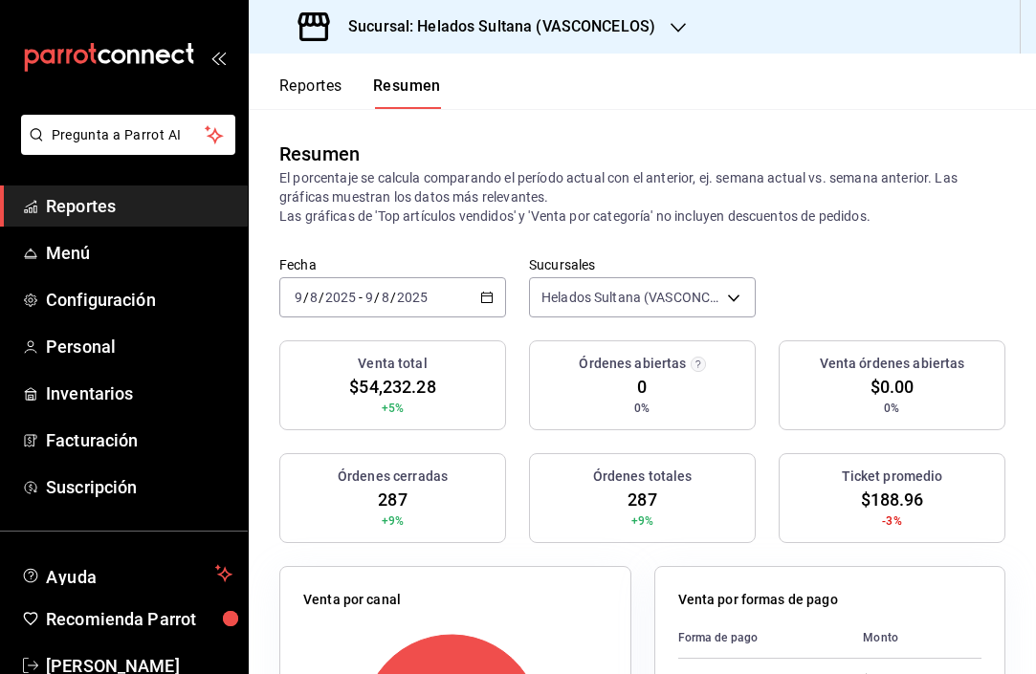
click at [484, 293] on icon "button" at bounding box center [486, 297] width 13 height 13
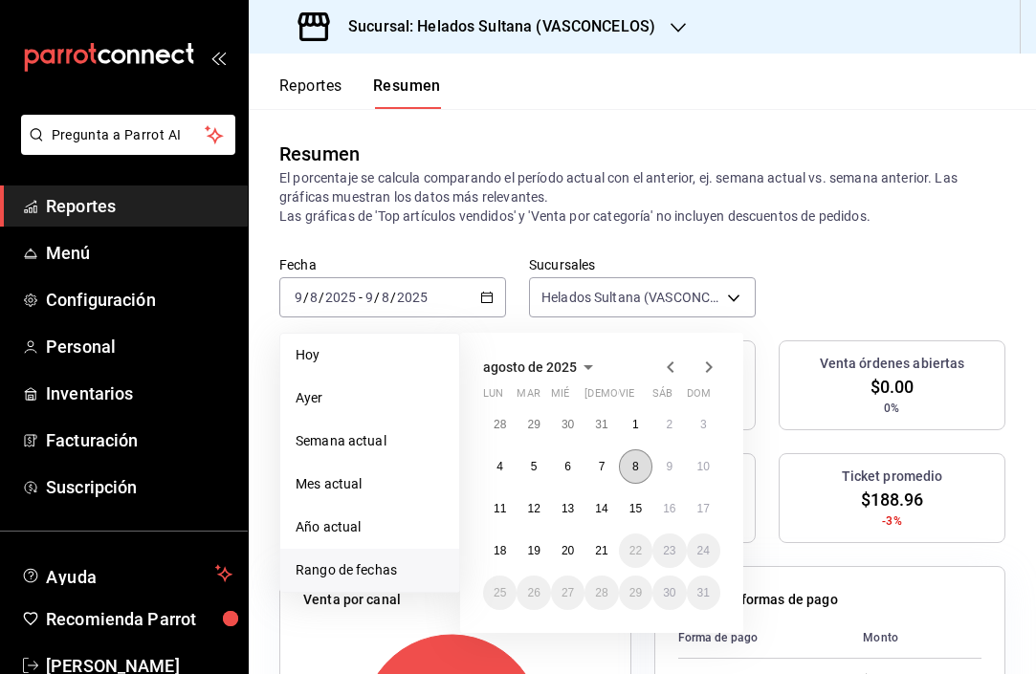
click at [627, 468] on button "8" at bounding box center [635, 467] width 33 height 34
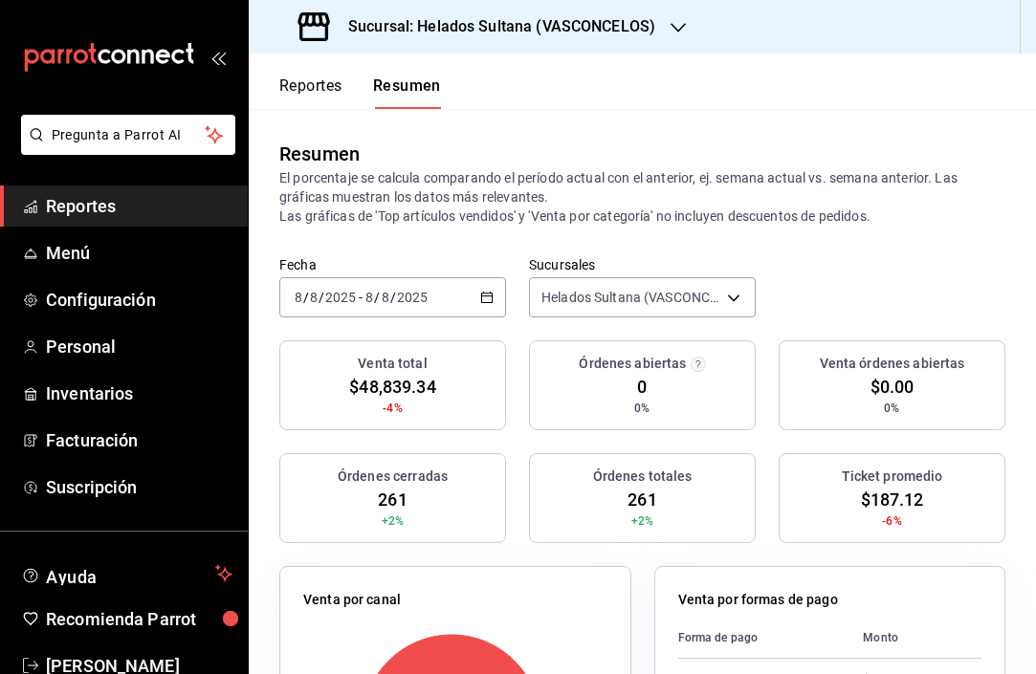
click at [484, 292] on icon "button" at bounding box center [486, 297] width 13 height 13
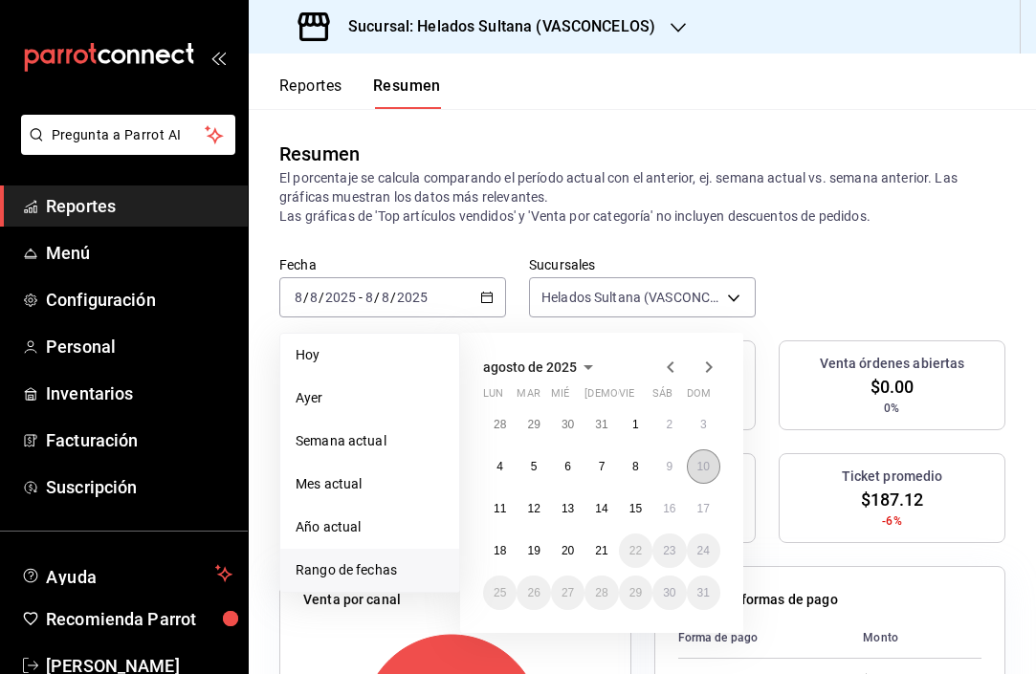
click at [697, 471] on abbr "10" at bounding box center [703, 466] width 12 height 13
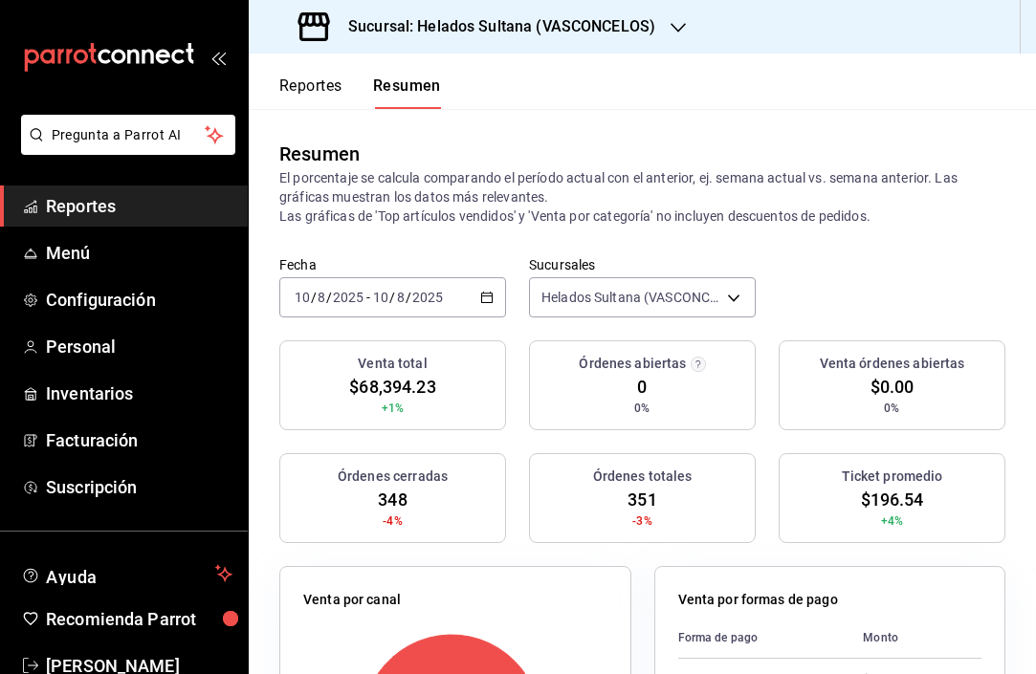
click at [484, 301] on icon "button" at bounding box center [486, 297] width 13 height 13
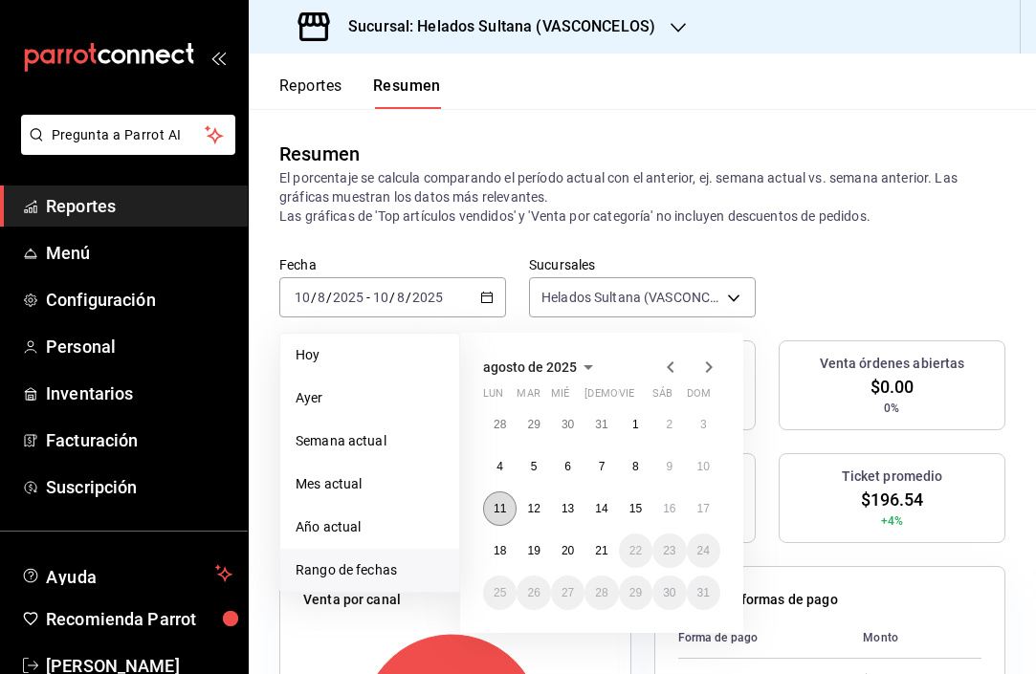
click at [505, 512] on abbr "11" at bounding box center [500, 508] width 12 height 13
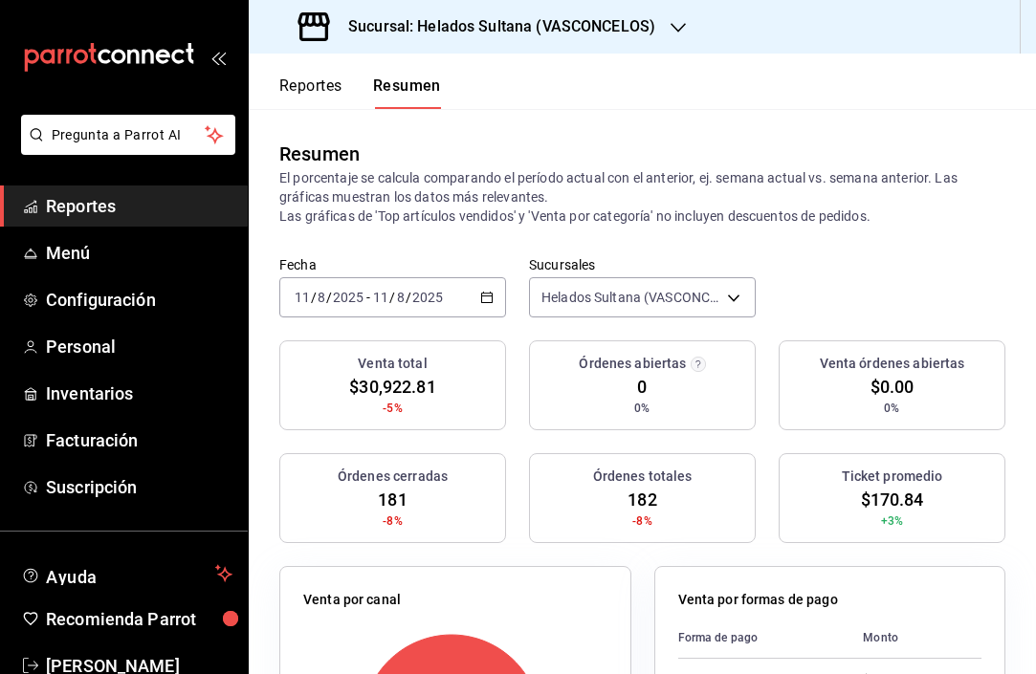
click at [482, 300] on icon "button" at bounding box center [486, 297] width 13 height 13
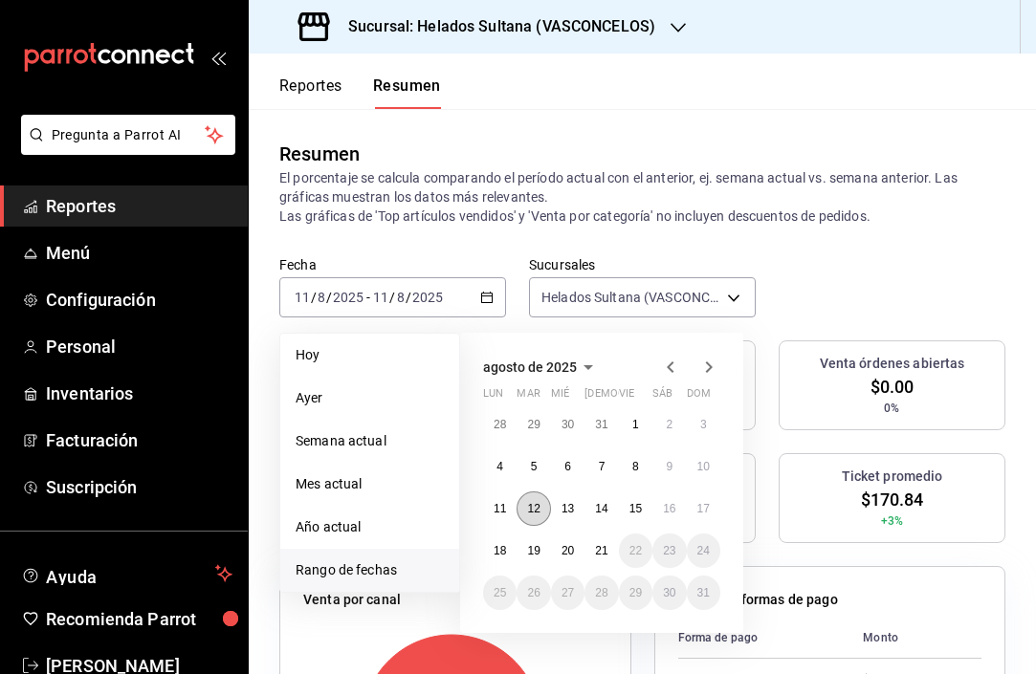
click at [538, 505] on abbr "12" at bounding box center [533, 508] width 12 height 13
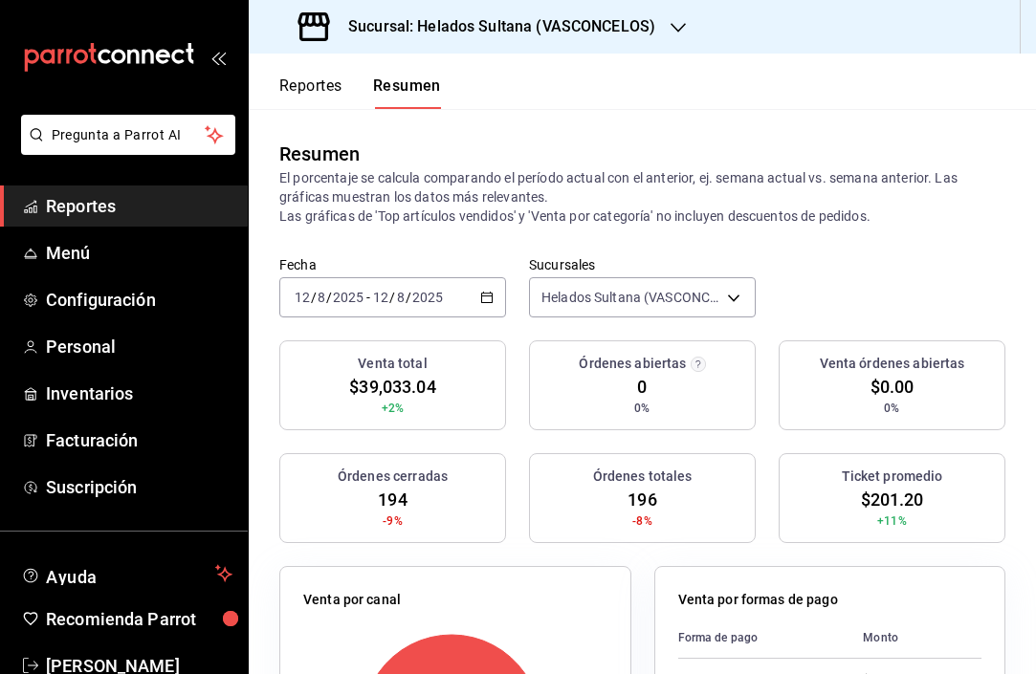
click at [487, 302] on \(Stroke\) "button" at bounding box center [486, 298] width 11 height 11
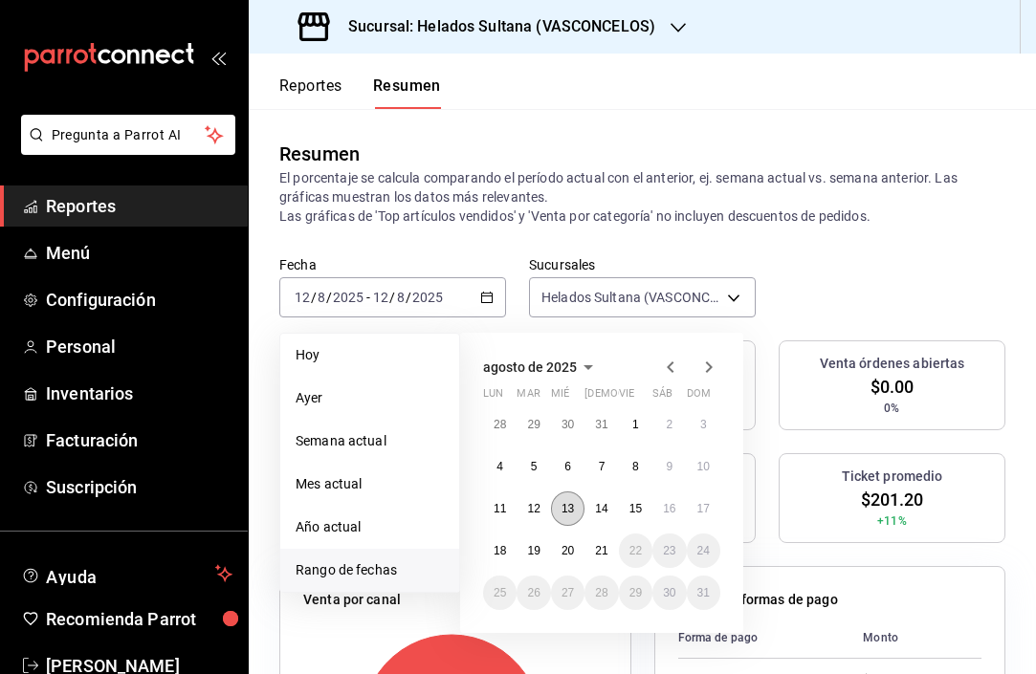
click at [564, 508] on abbr "13" at bounding box center [567, 508] width 12 height 13
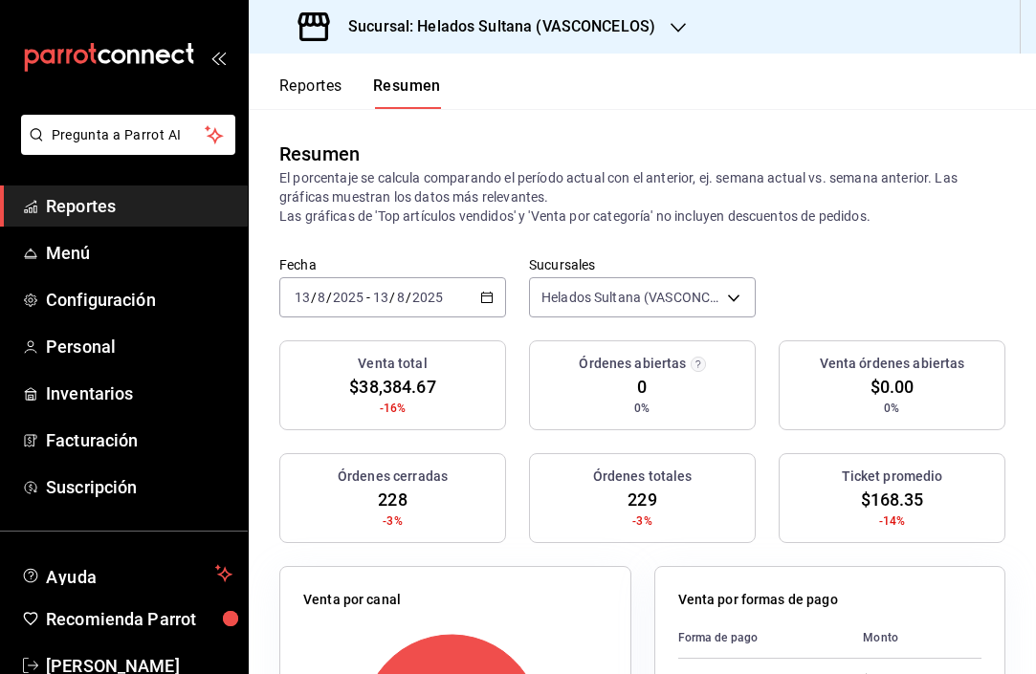
click at [481, 294] on \(Stroke\) "button" at bounding box center [486, 298] width 11 height 11
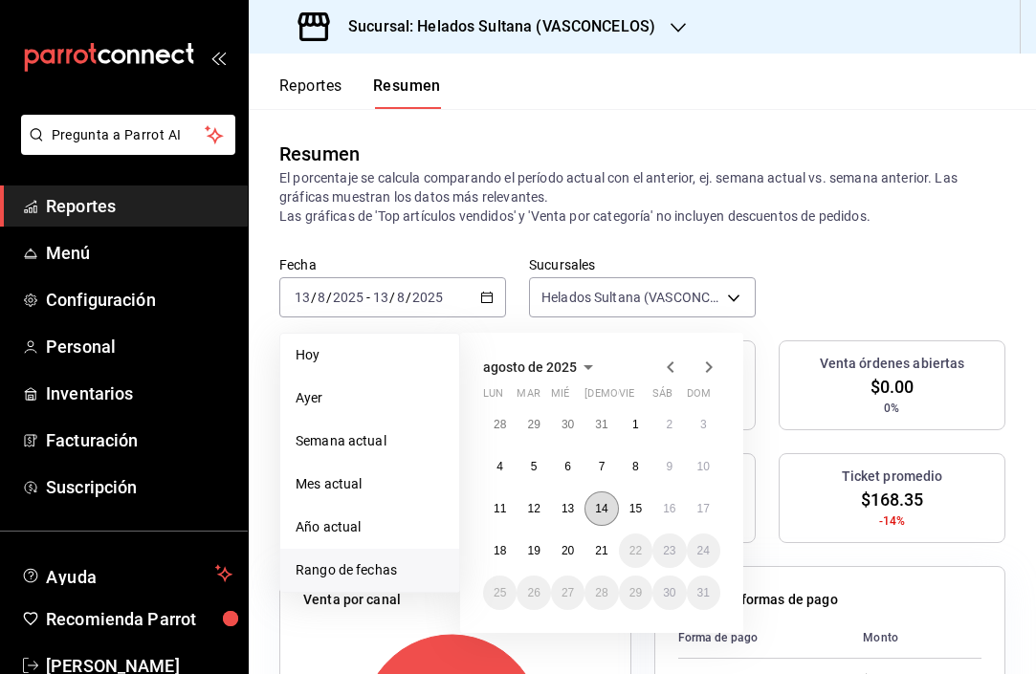
click at [605, 501] on button "14" at bounding box center [600, 509] width 33 height 34
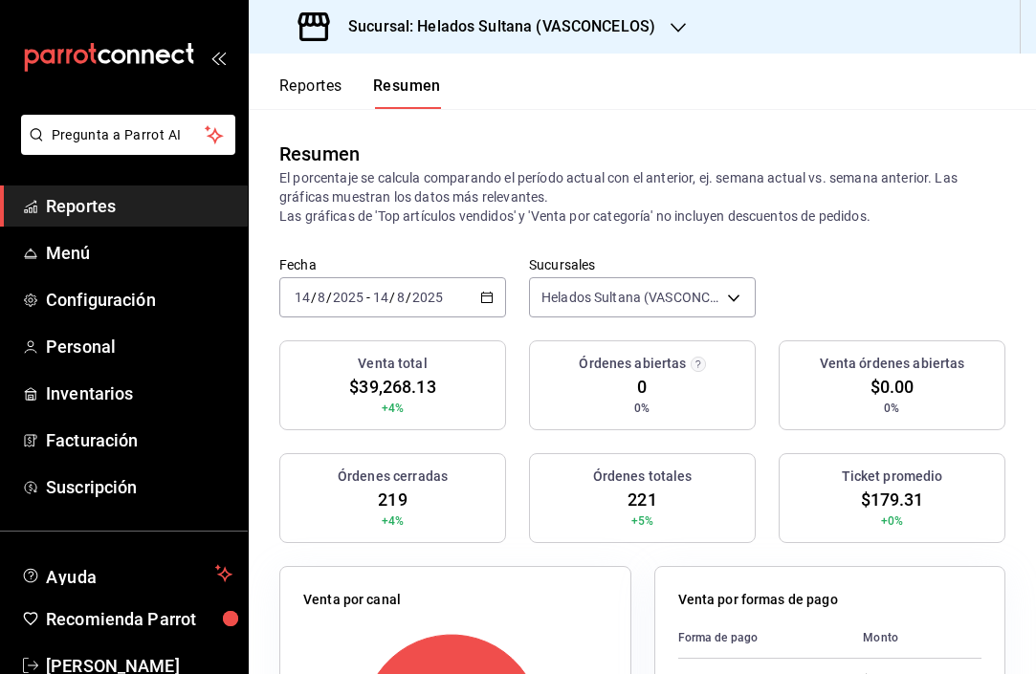
click at [480, 295] on icon "button" at bounding box center [486, 297] width 13 height 13
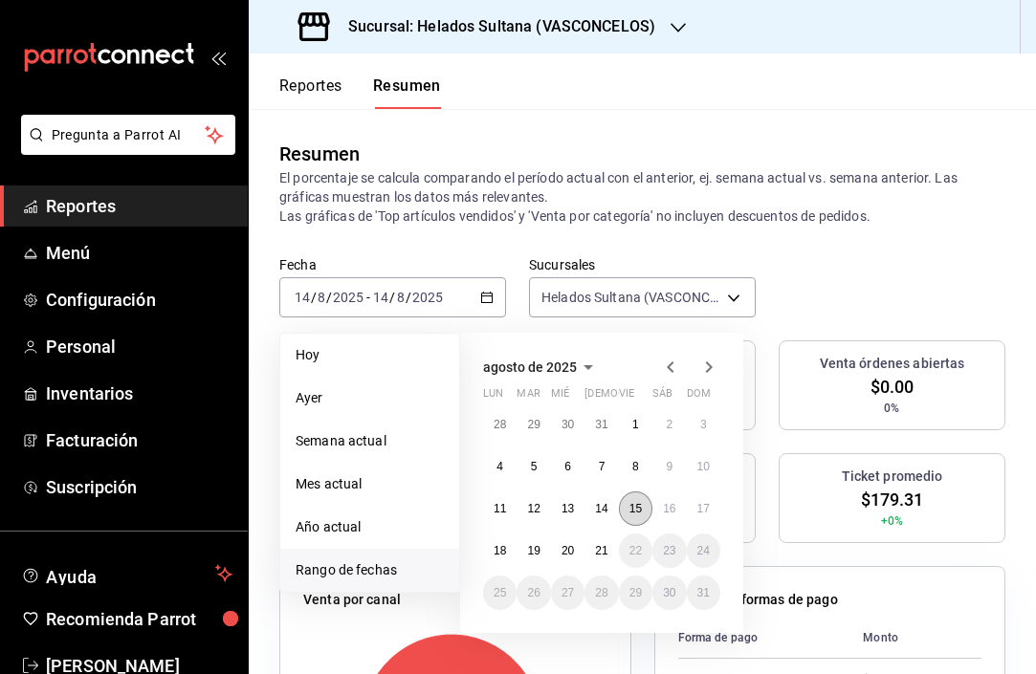
click at [645, 511] on button "15" at bounding box center [635, 509] width 33 height 34
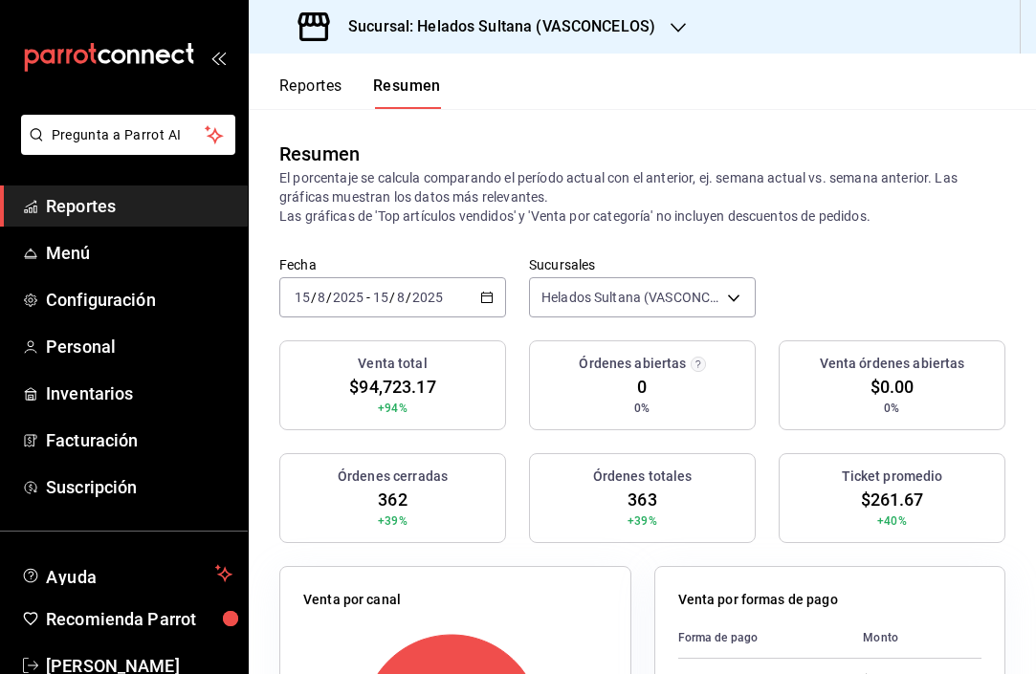
click at [491, 297] on div "[DATE] [DATE] - [DATE] [DATE]" at bounding box center [392, 297] width 227 height 40
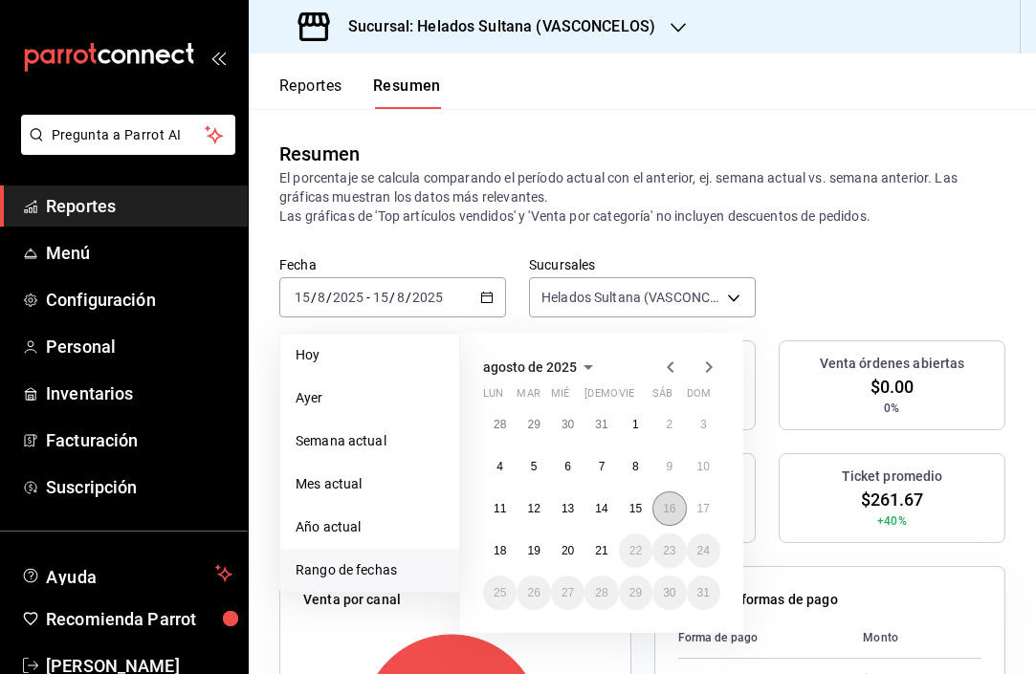
click at [674, 514] on abbr "16" at bounding box center [669, 508] width 12 height 13
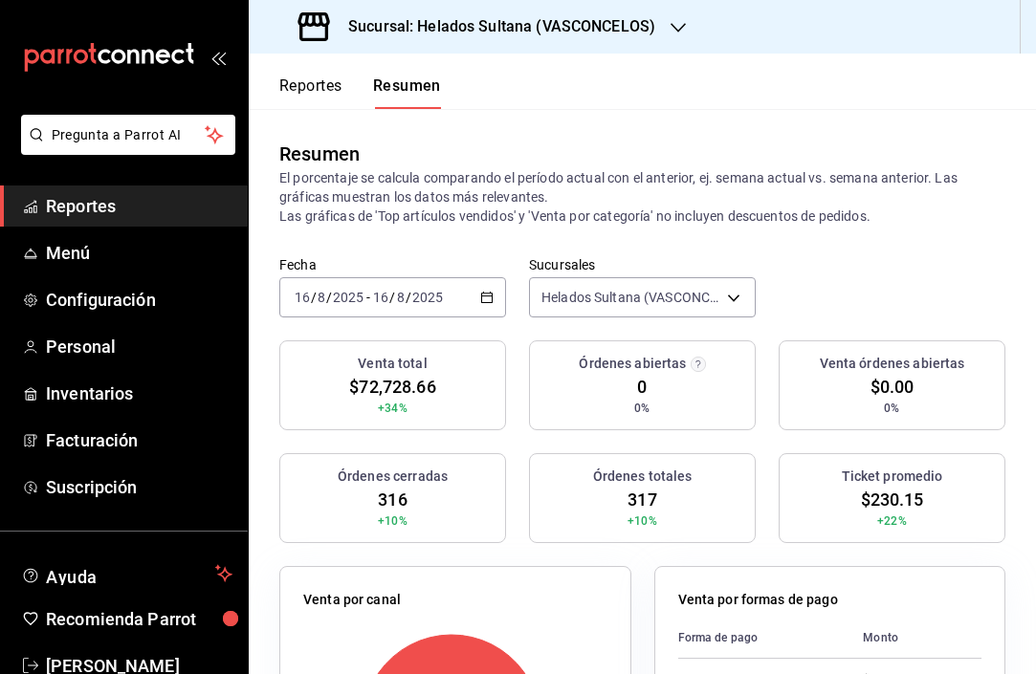
click at [481, 296] on \(Stroke\) "button" at bounding box center [486, 298] width 11 height 11
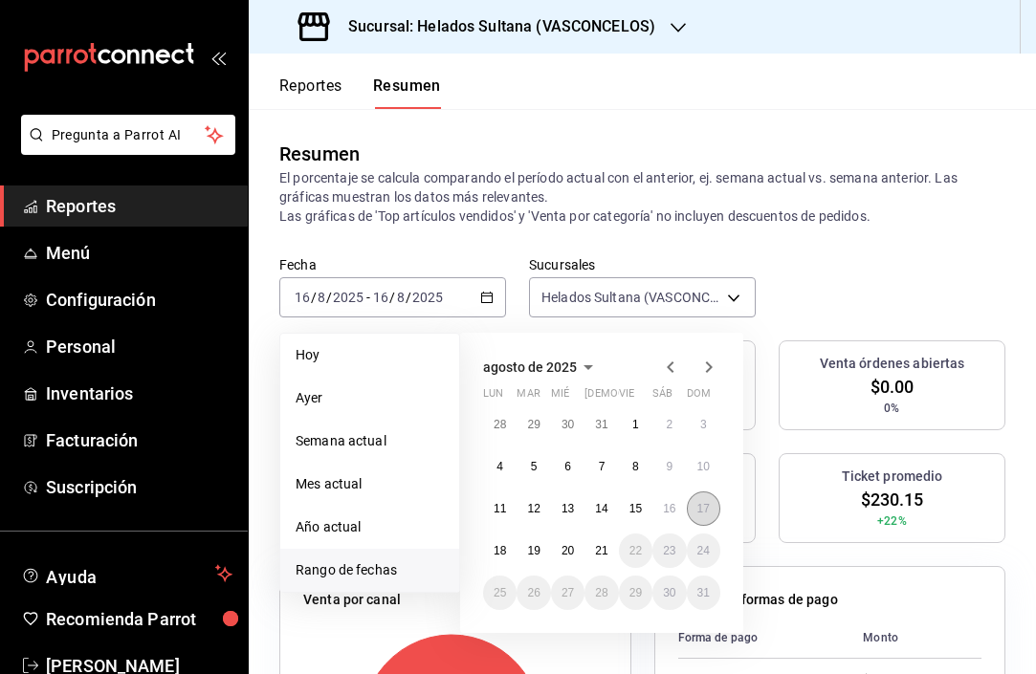
click at [700, 511] on abbr "17" at bounding box center [703, 508] width 12 height 13
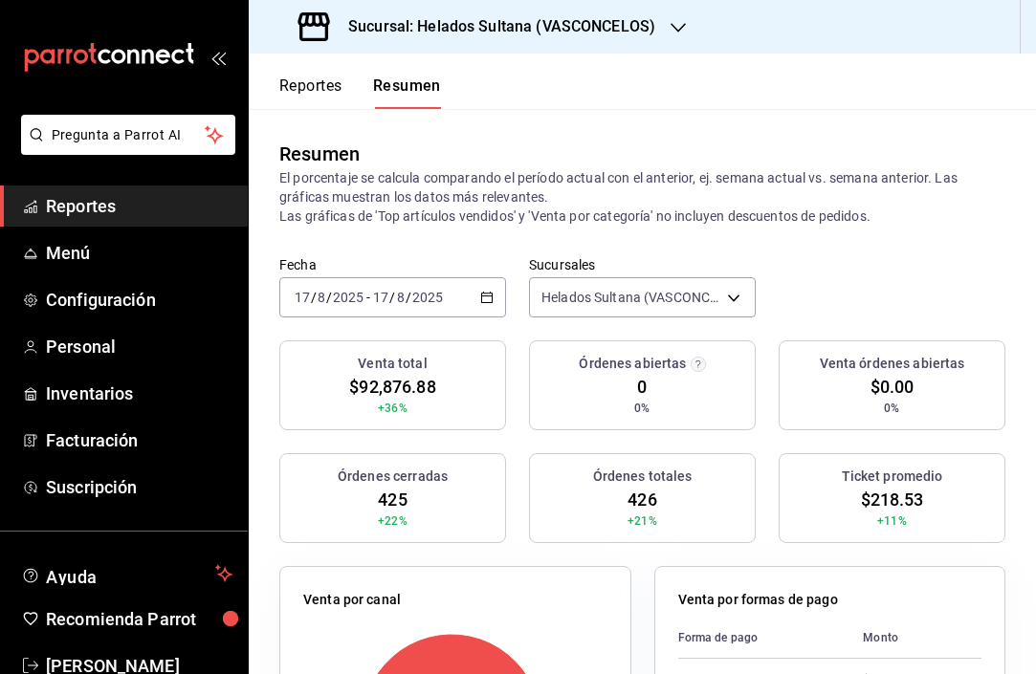
click at [480, 299] on icon "button" at bounding box center [486, 297] width 13 height 13
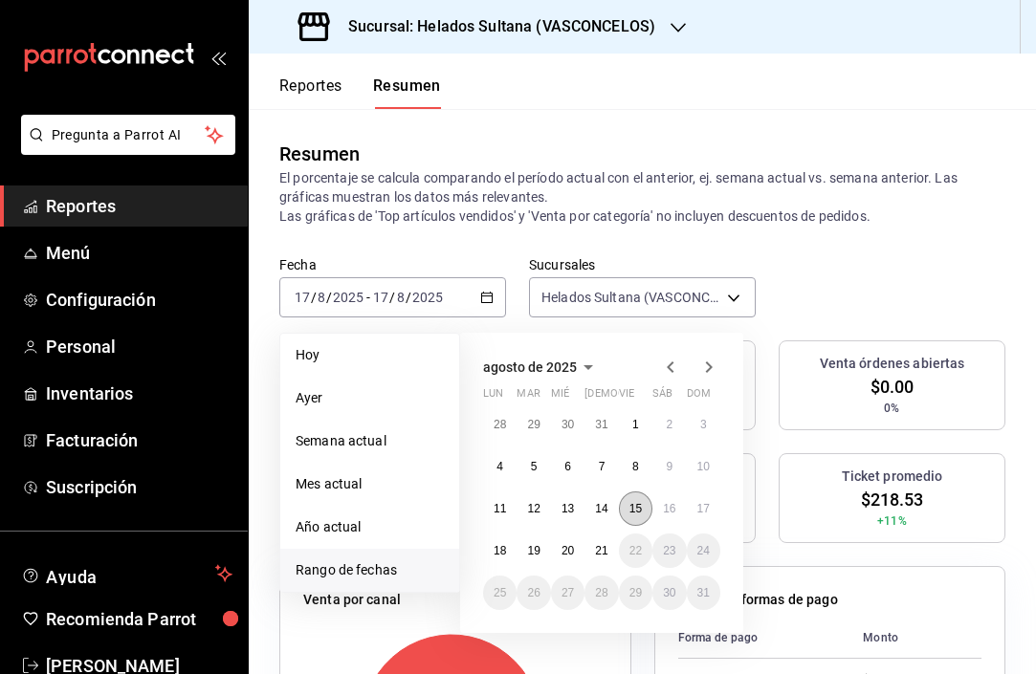
click at [634, 500] on button "15" at bounding box center [635, 509] width 33 height 34
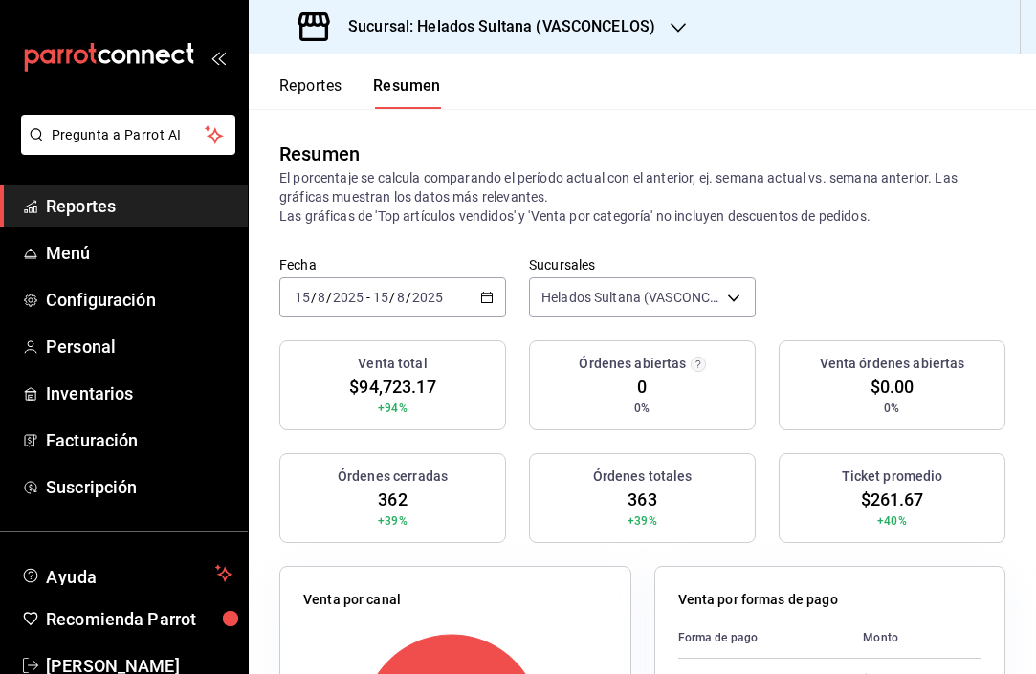
click at [484, 296] on icon "button" at bounding box center [486, 297] width 13 height 13
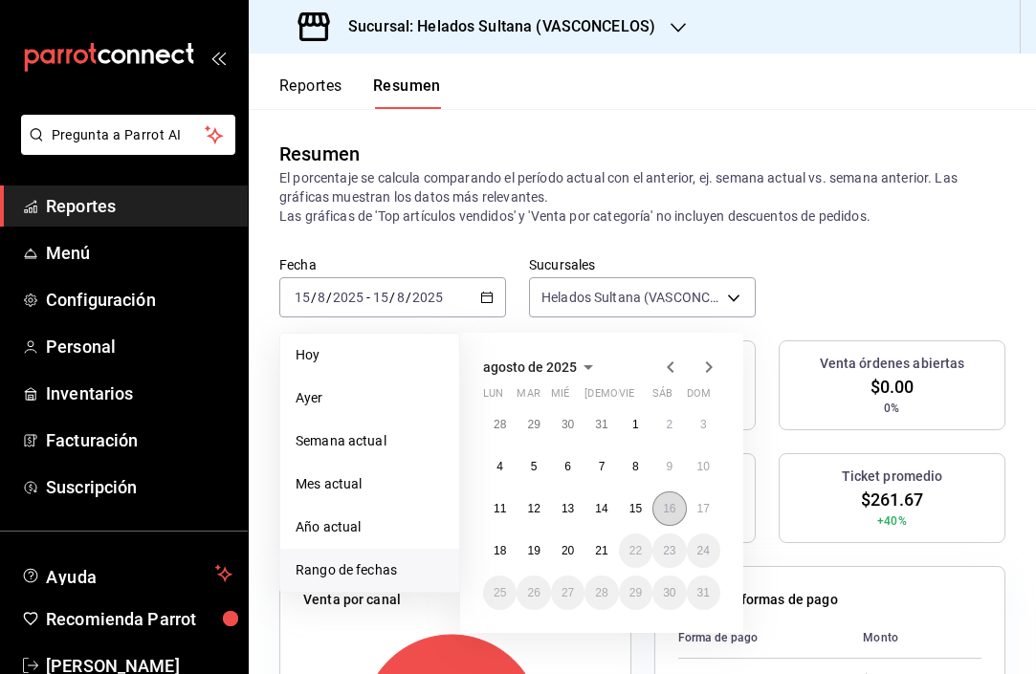
click at [678, 507] on button "16" at bounding box center [668, 509] width 33 height 34
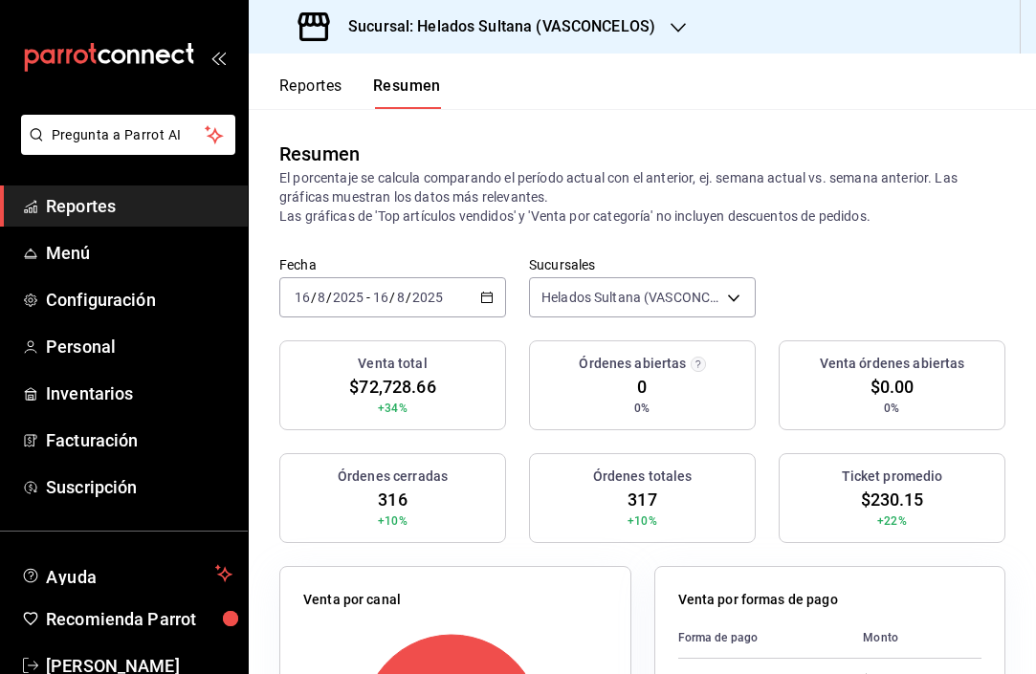
click at [484, 294] on \(Stroke\) "button" at bounding box center [486, 298] width 11 height 11
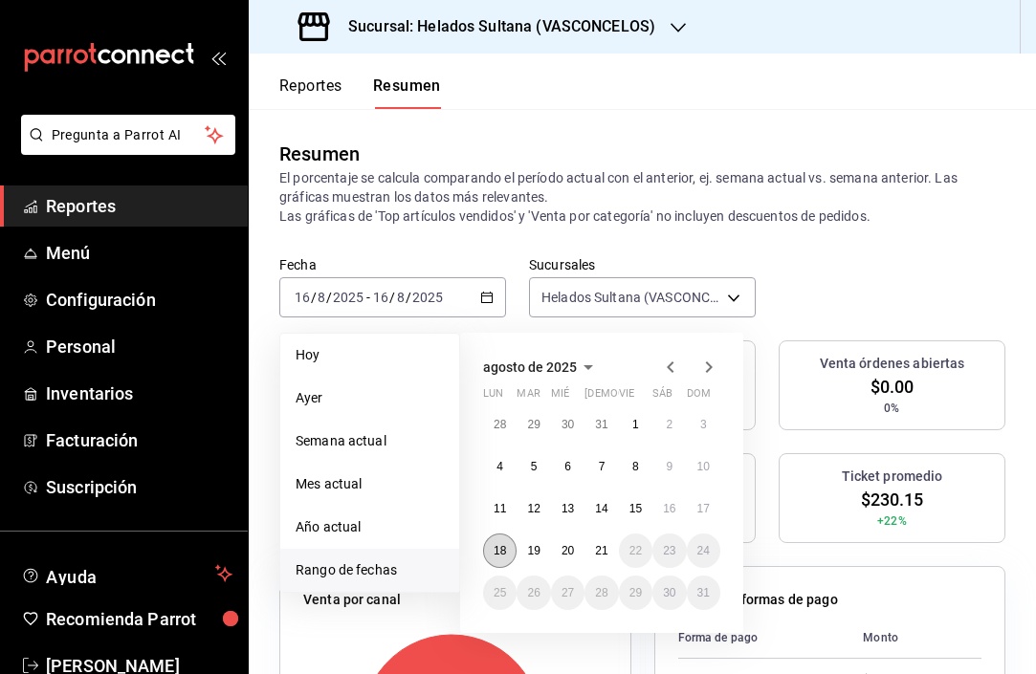
click at [500, 553] on abbr "18" at bounding box center [500, 550] width 12 height 13
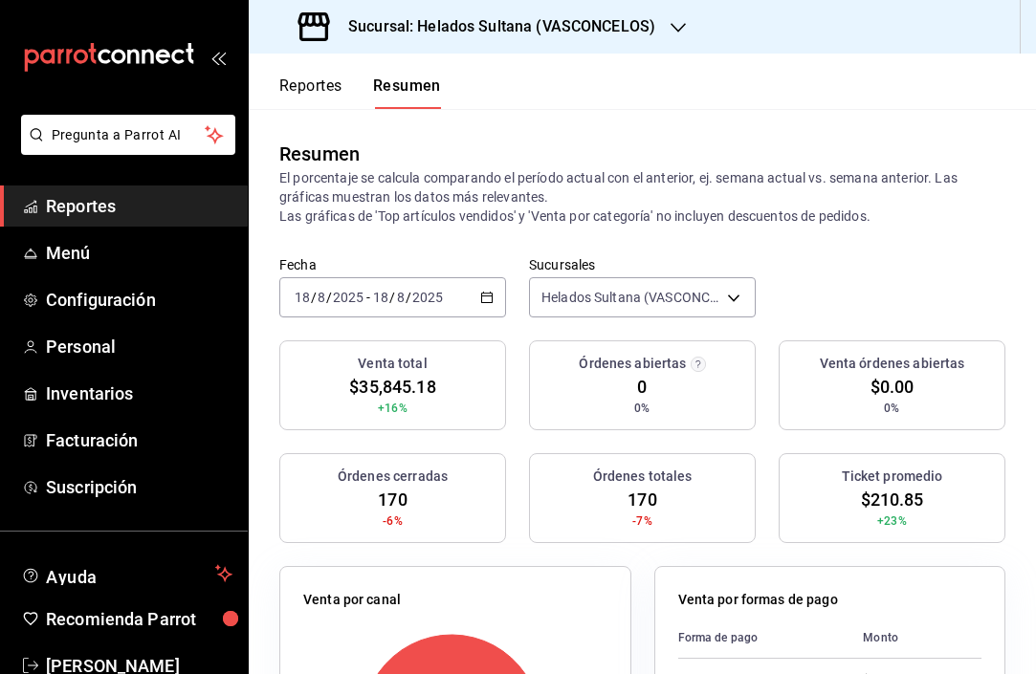
click at [484, 299] on icon "button" at bounding box center [486, 297] width 13 height 13
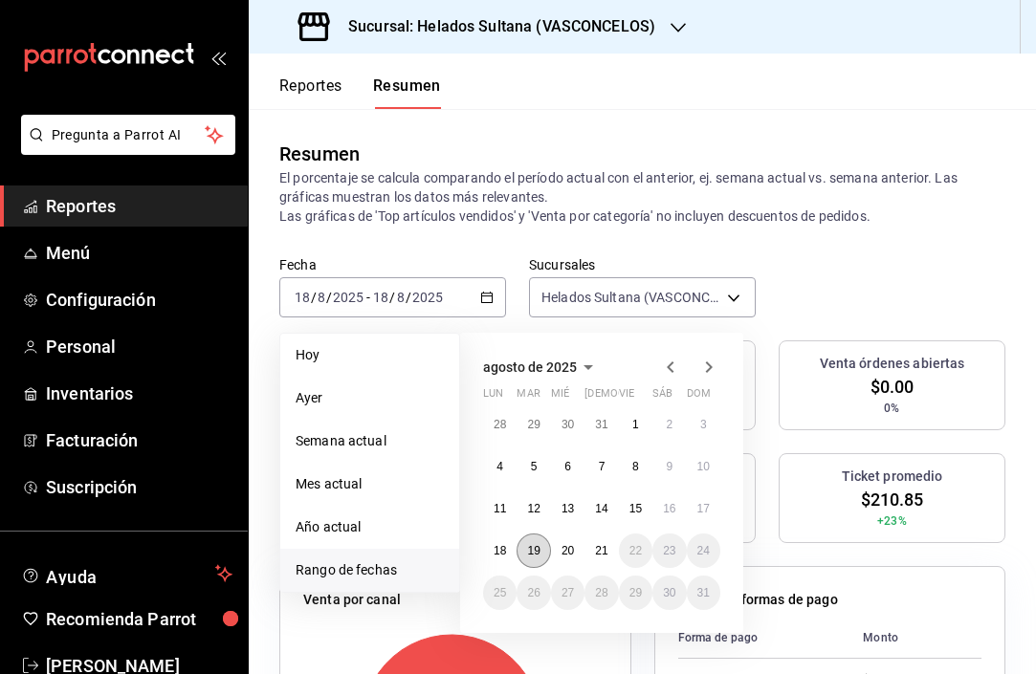
click at [541, 556] on button "19" at bounding box center [532, 551] width 33 height 34
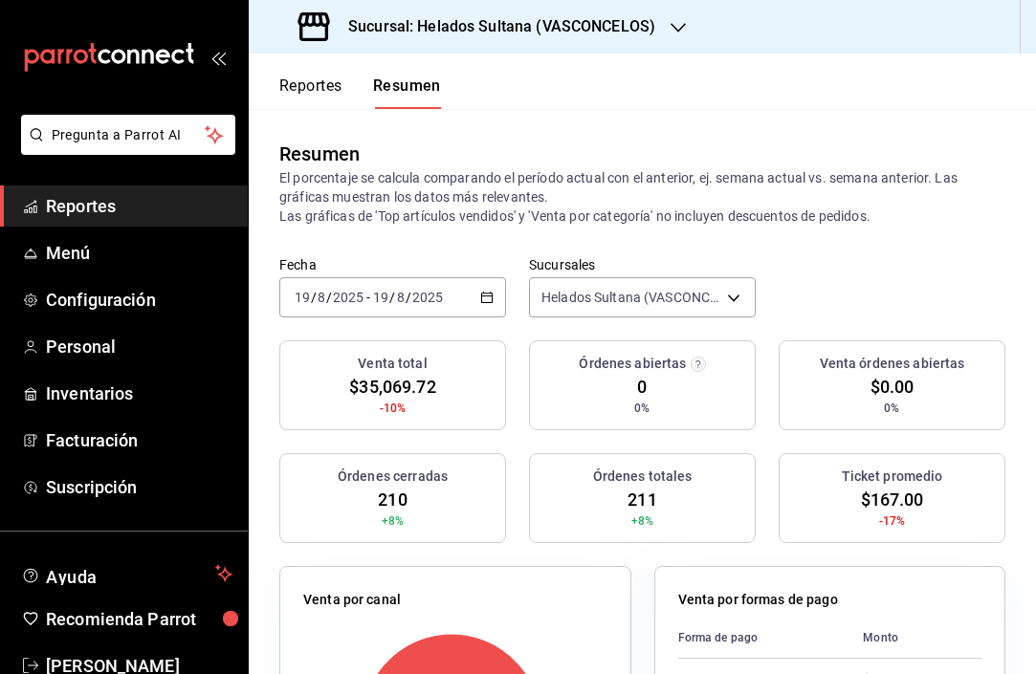
click at [481, 297] on icon "button" at bounding box center [486, 297] width 13 height 13
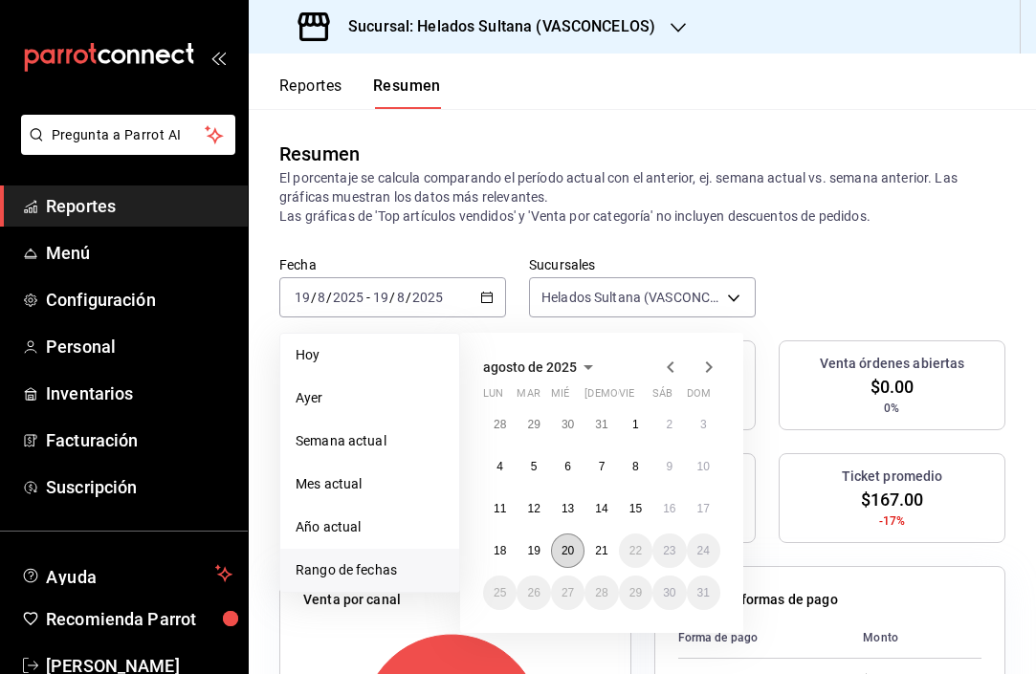
click at [566, 542] on button "20" at bounding box center [567, 551] width 33 height 34
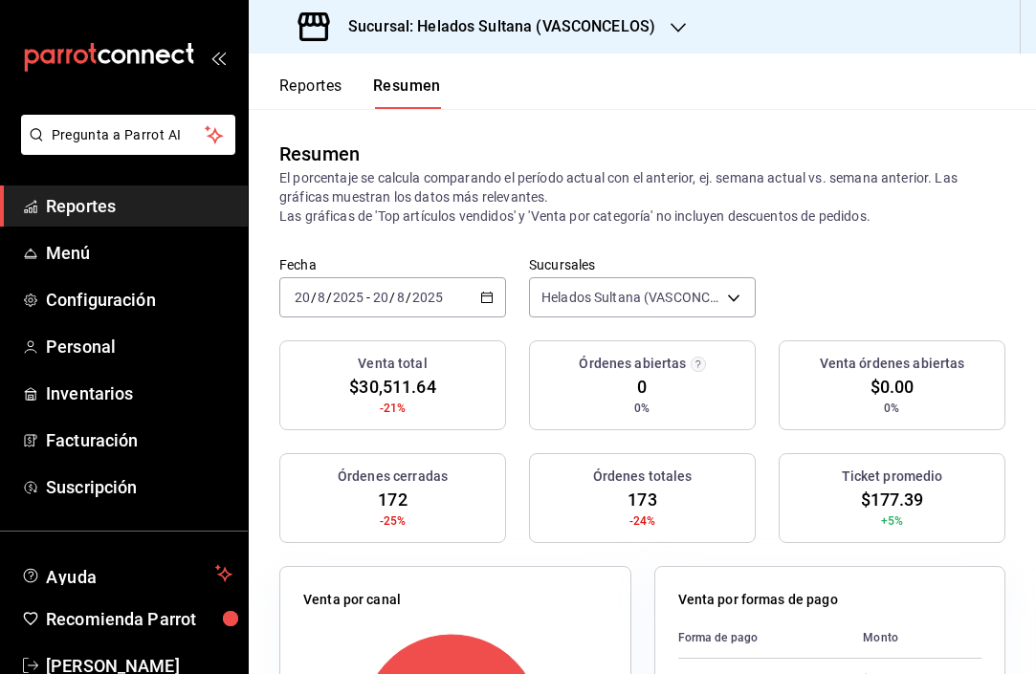
click at [485, 294] on \(Stroke\) "button" at bounding box center [486, 298] width 11 height 11
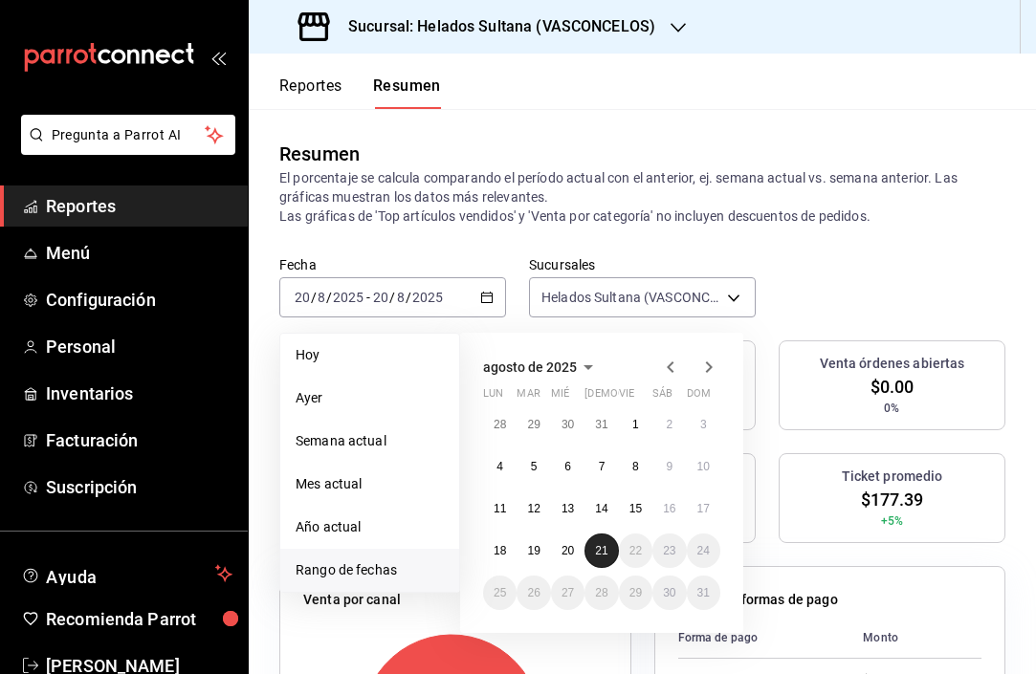
click at [602, 549] on abbr "21" at bounding box center [601, 550] width 12 height 13
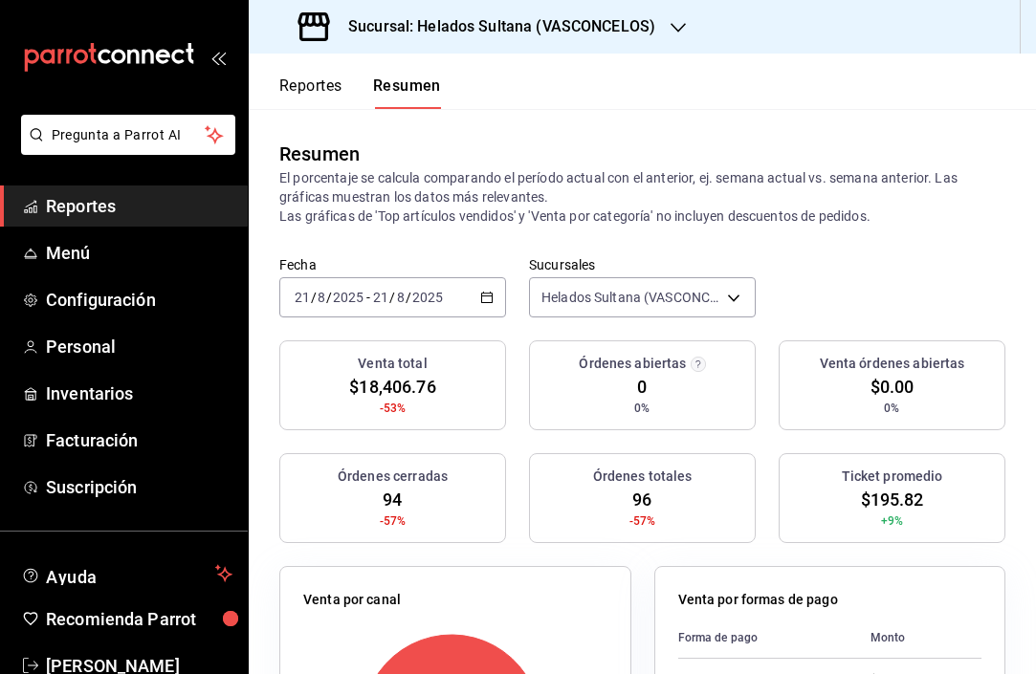
click at [481, 294] on \(Stroke\) "button" at bounding box center [486, 298] width 11 height 11
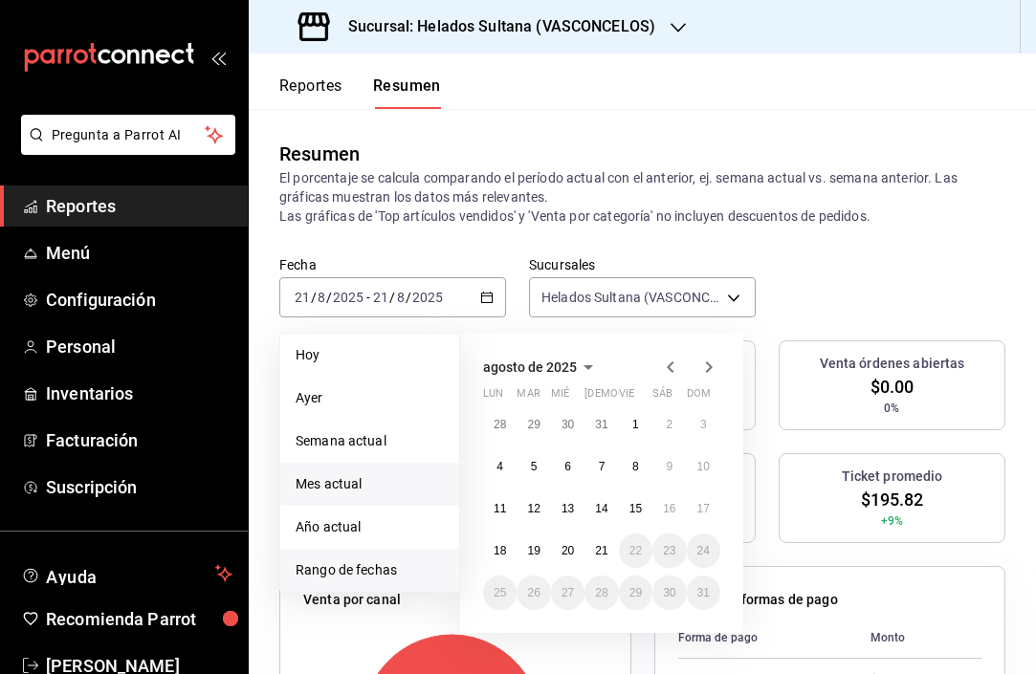
click at [369, 479] on span "Mes actual" at bounding box center [370, 484] width 148 height 20
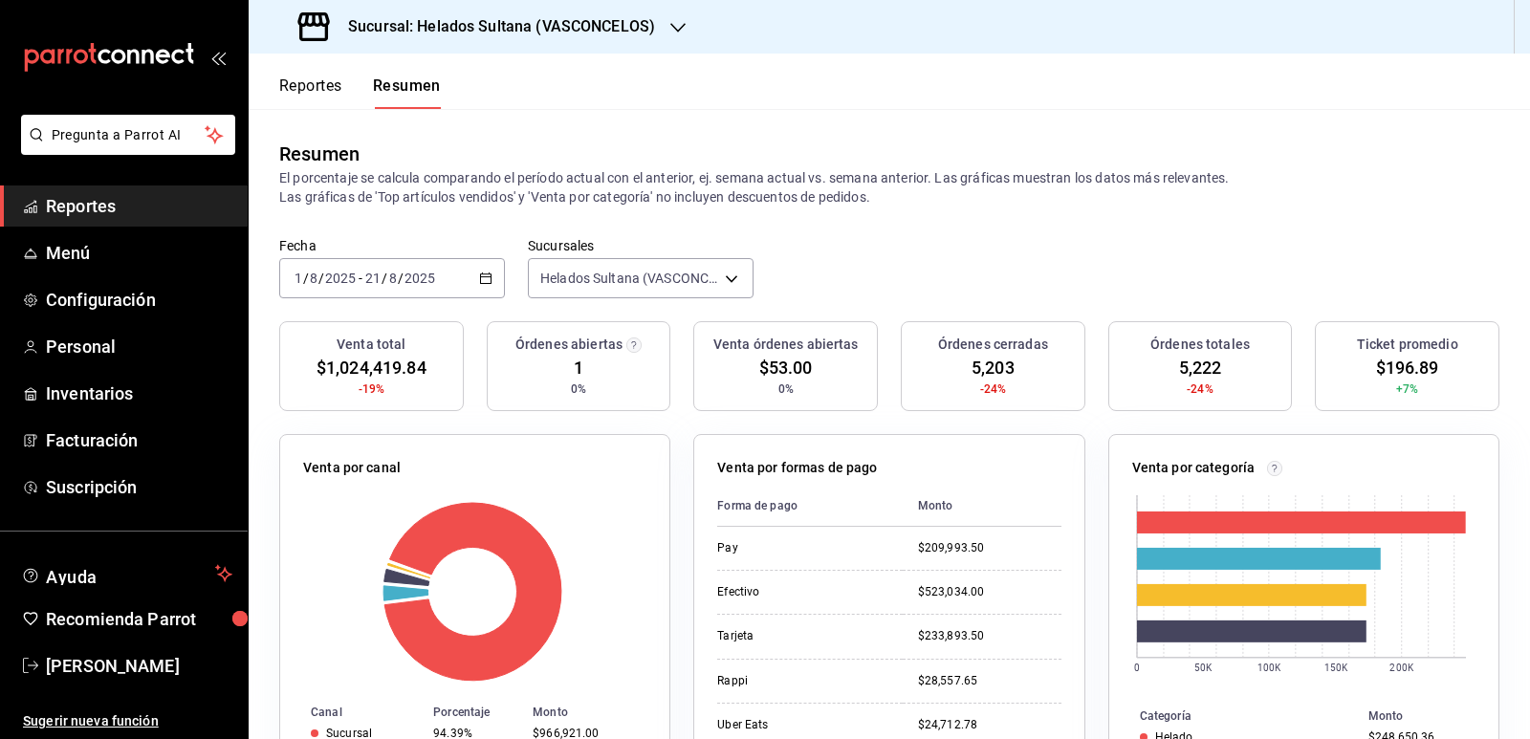
click at [326, 83] on button "Reportes" at bounding box center [310, 93] width 63 height 33
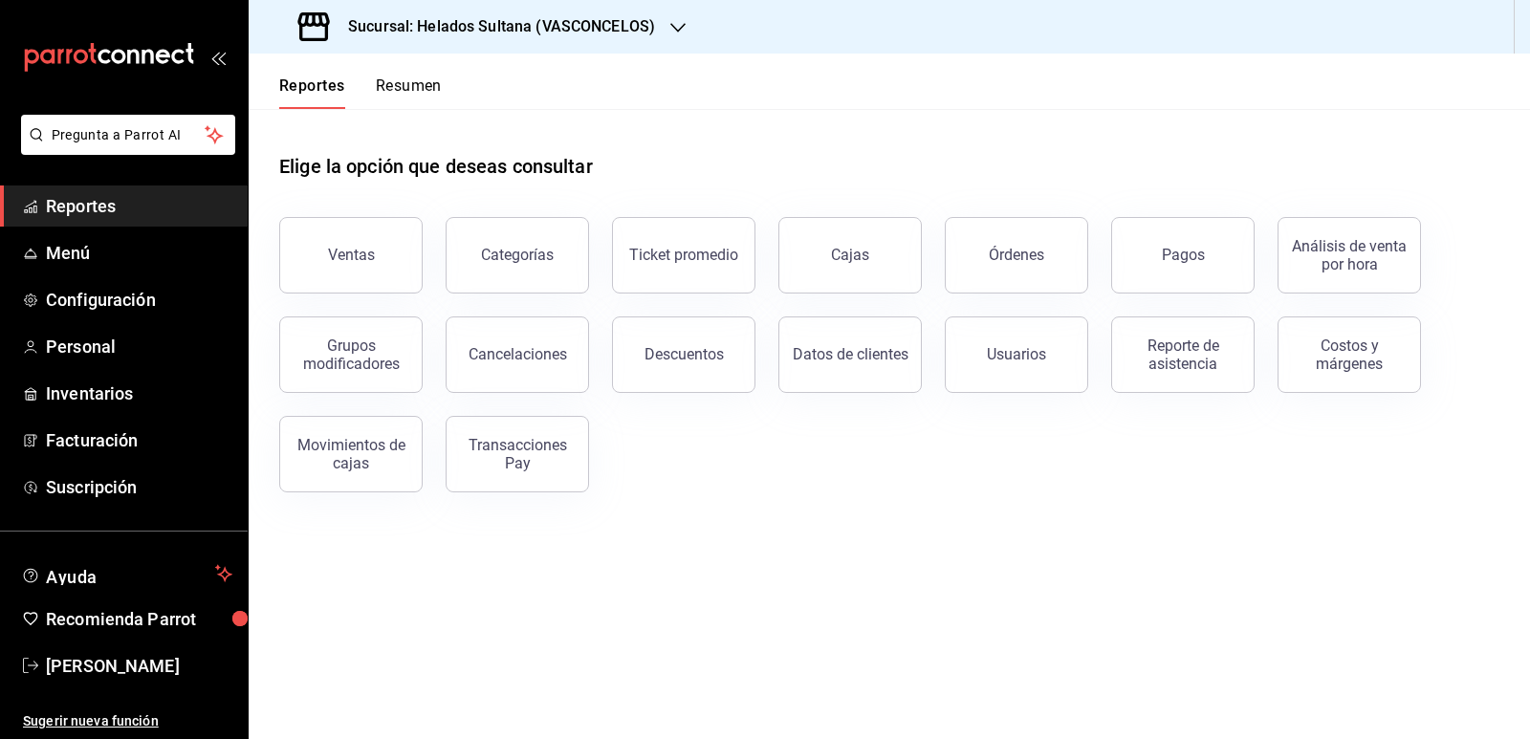
click at [1140, 263] on button "Pagos" at bounding box center [1182, 255] width 143 height 77
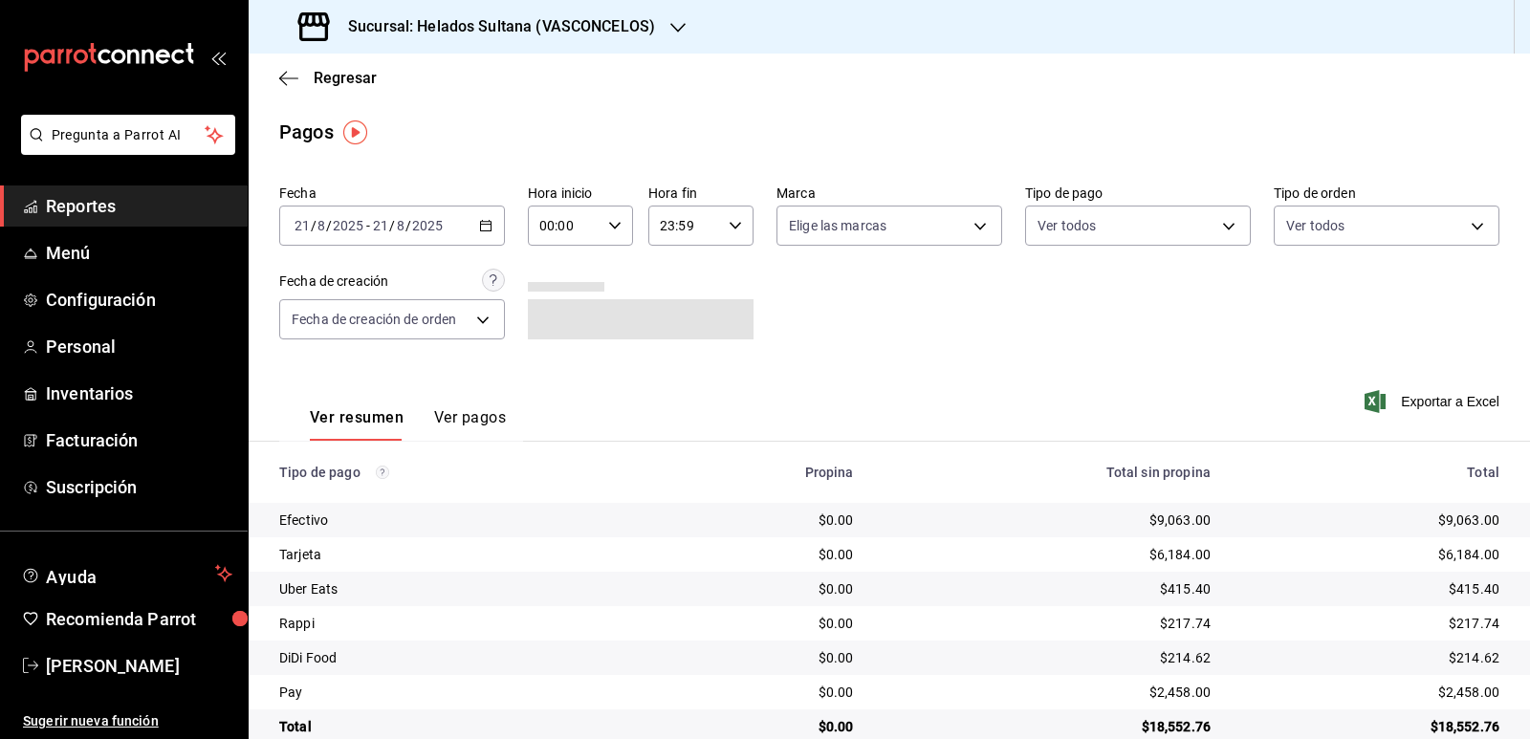
click at [489, 230] on \(Stroke\) "button" at bounding box center [485, 226] width 11 height 11
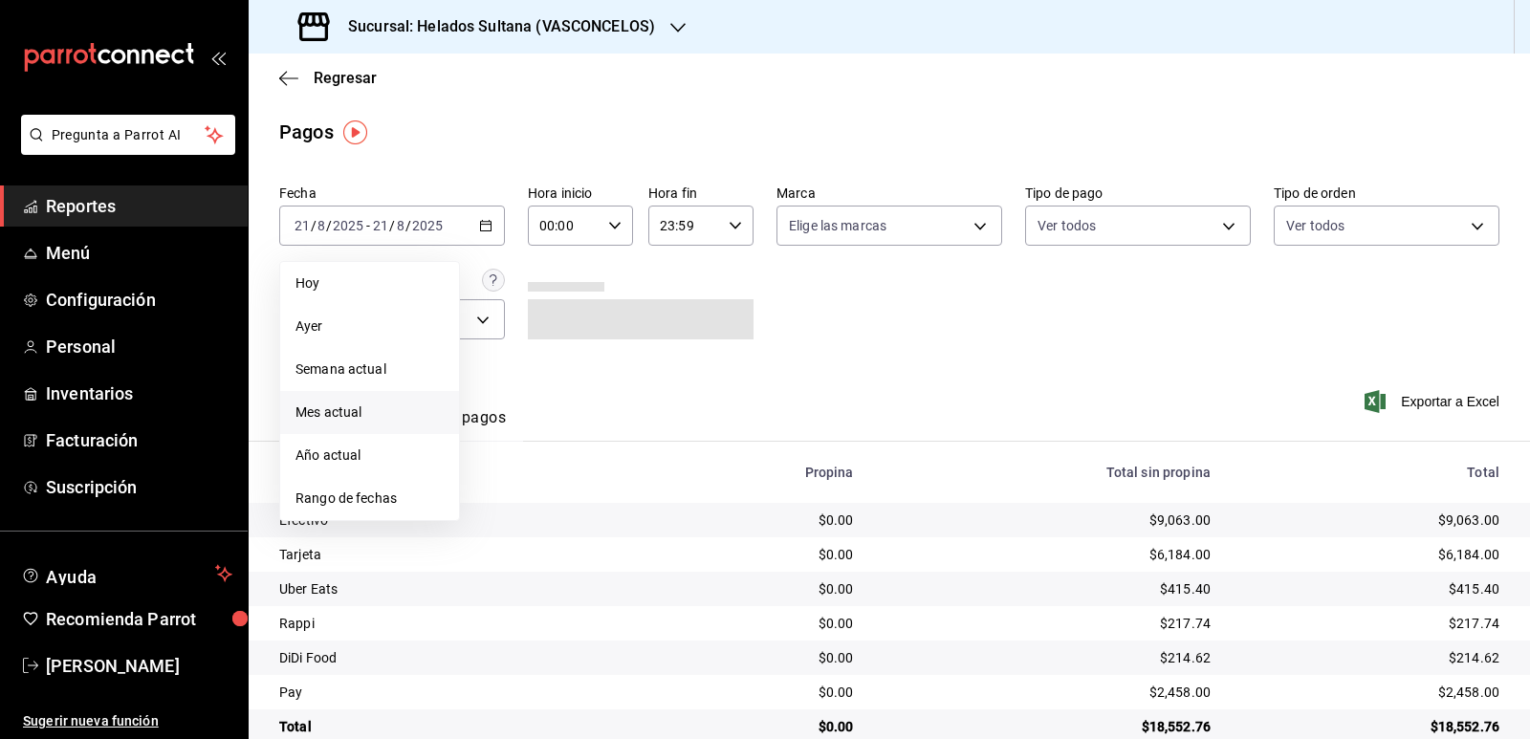
click at [341, 408] on span "Mes actual" at bounding box center [370, 413] width 148 height 20
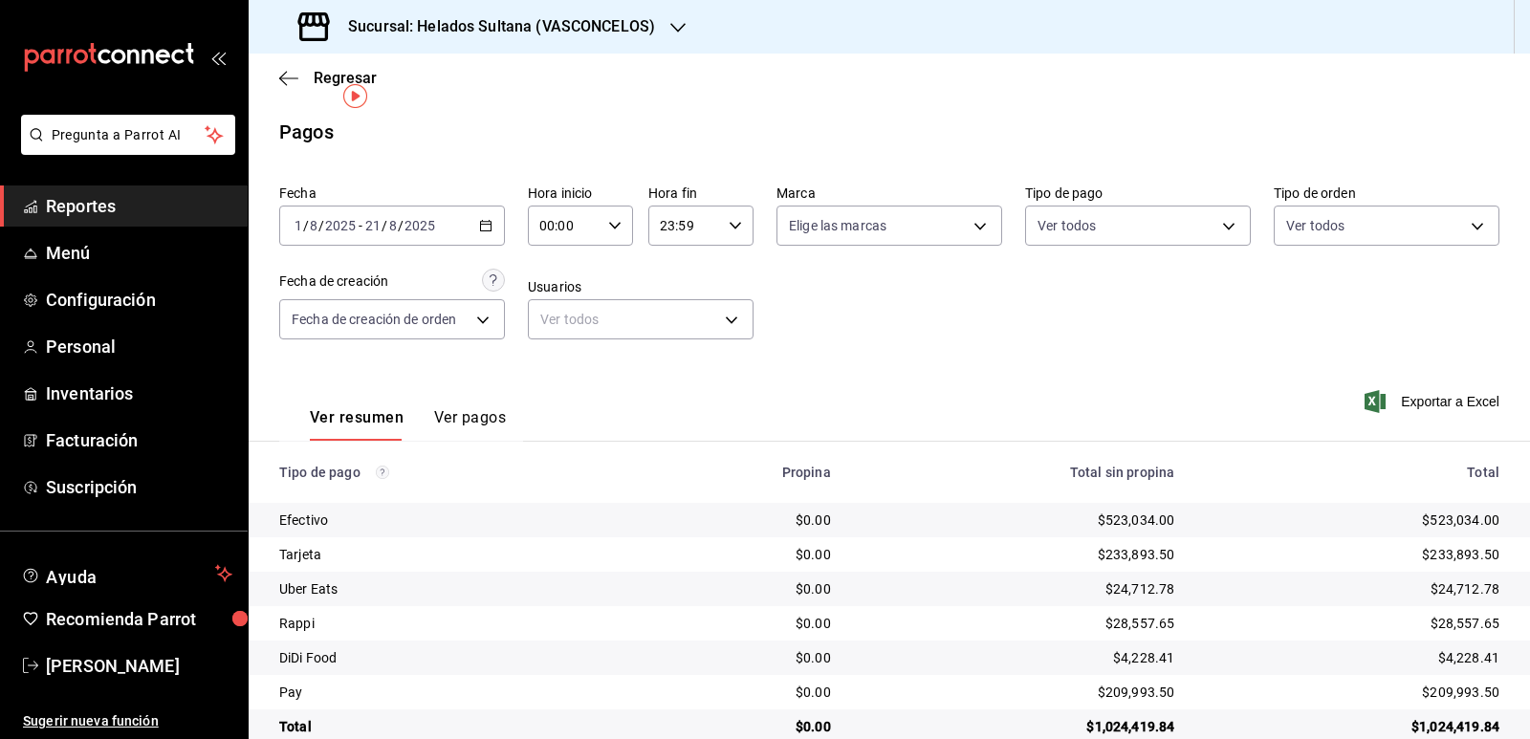
scroll to position [36, 0]
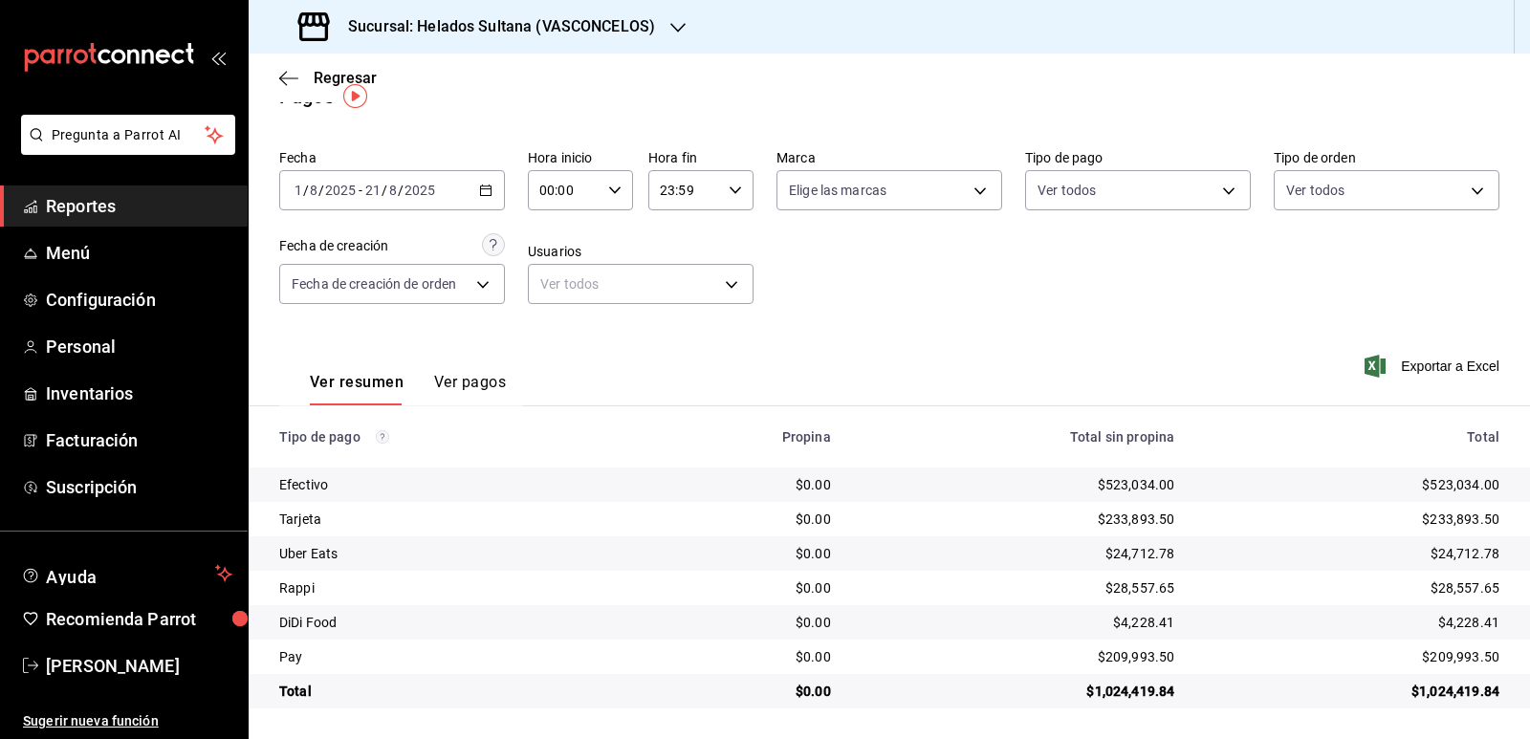
click at [479, 190] on icon "button" at bounding box center [485, 190] width 13 height 13
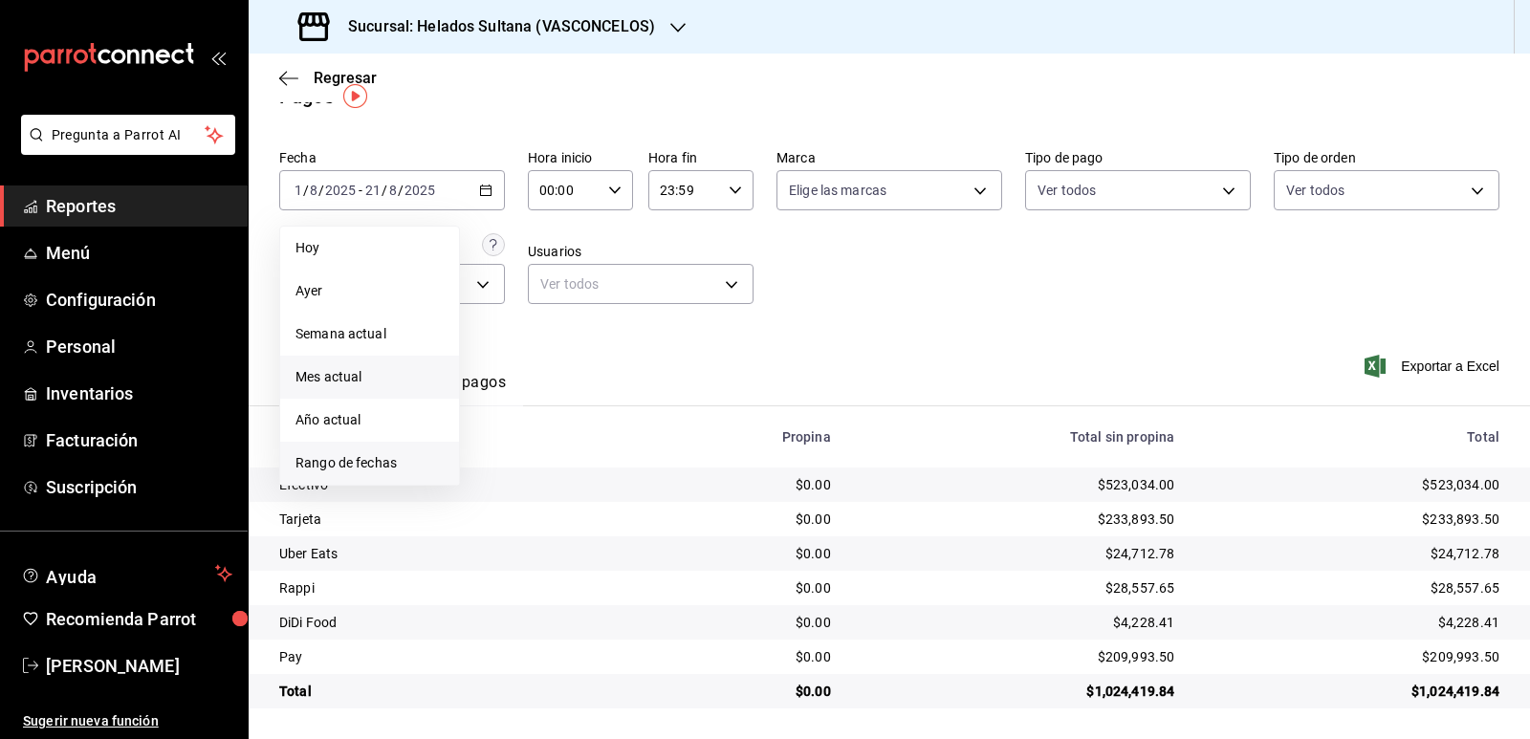
click at [363, 456] on span "Rango de fechas" at bounding box center [370, 463] width 148 height 20
click at [669, 259] on icon "button" at bounding box center [670, 259] width 7 height 11
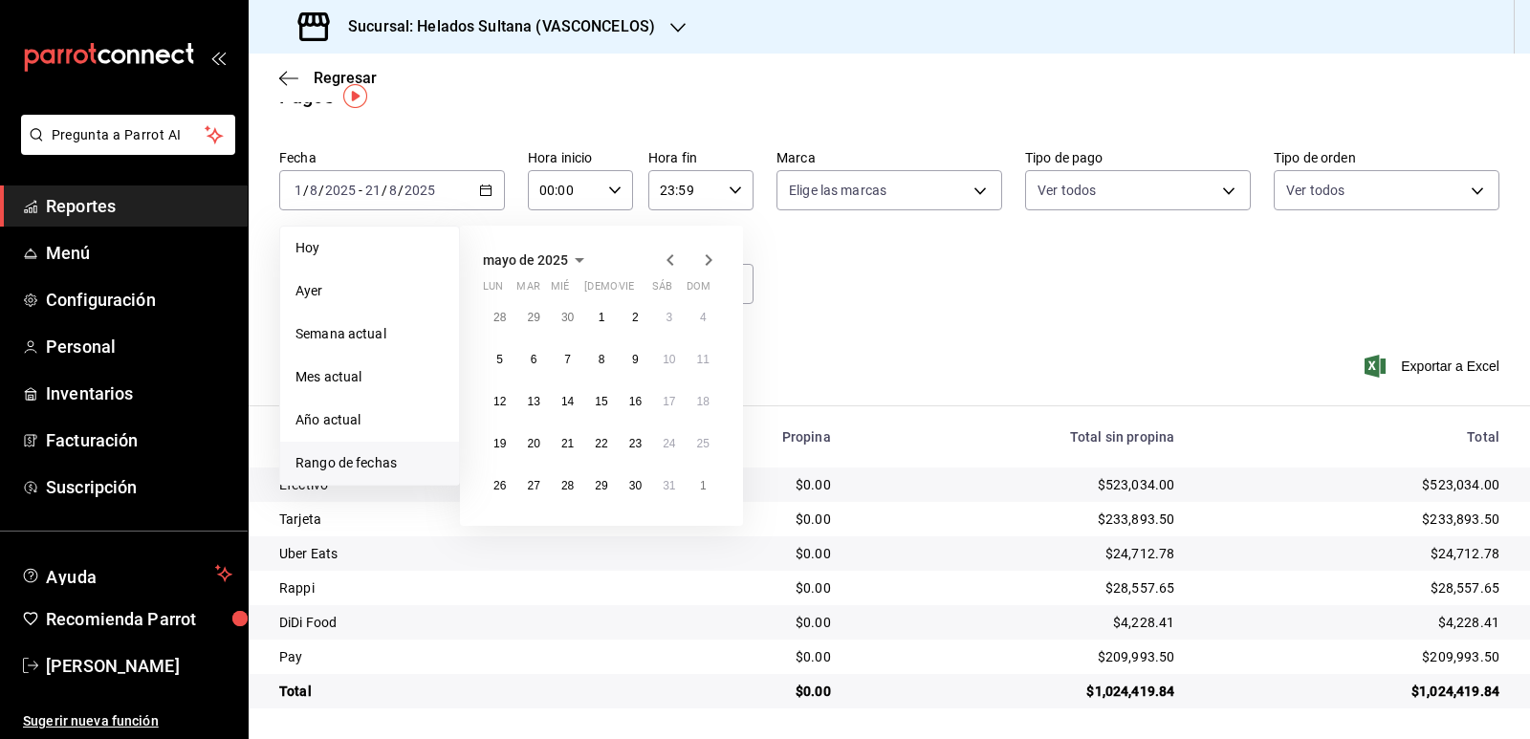
click at [669, 259] on icon "button" at bounding box center [670, 259] width 7 height 11
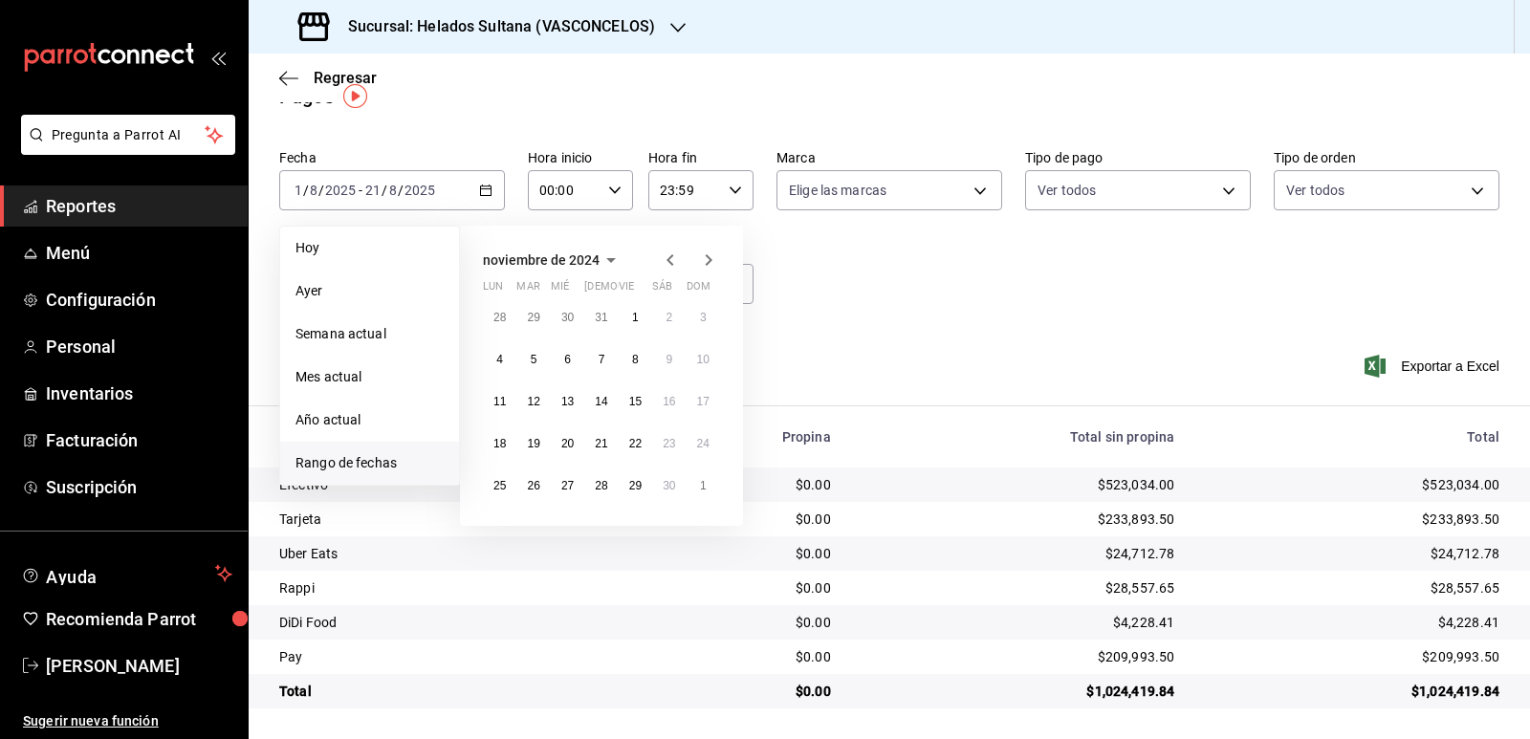
click at [669, 259] on icon "button" at bounding box center [670, 259] width 7 height 11
click at [703, 259] on icon "button" at bounding box center [708, 260] width 23 height 23
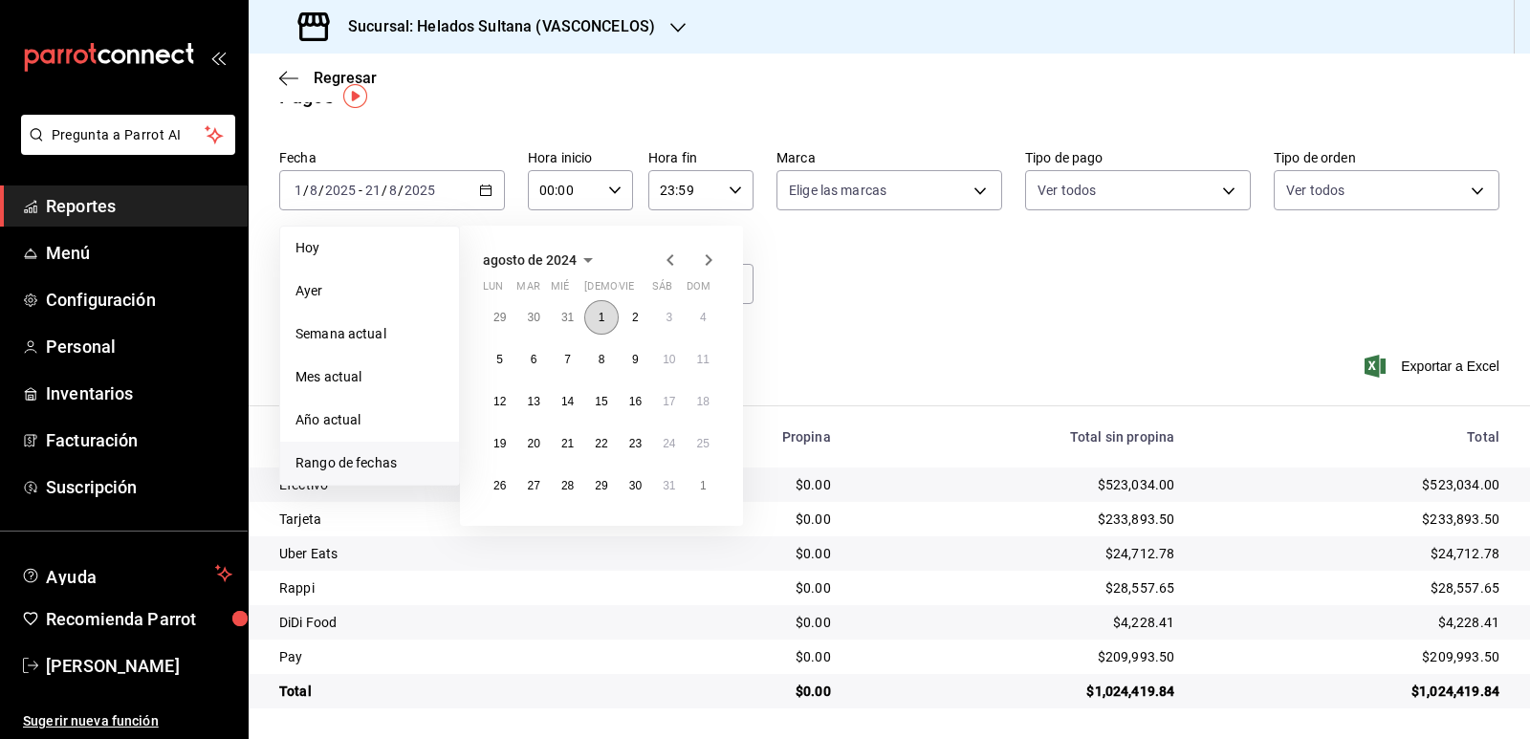
click at [603, 322] on abbr "1" at bounding box center [602, 317] width 7 height 13
click at [670, 480] on abbr "31" at bounding box center [669, 485] width 12 height 13
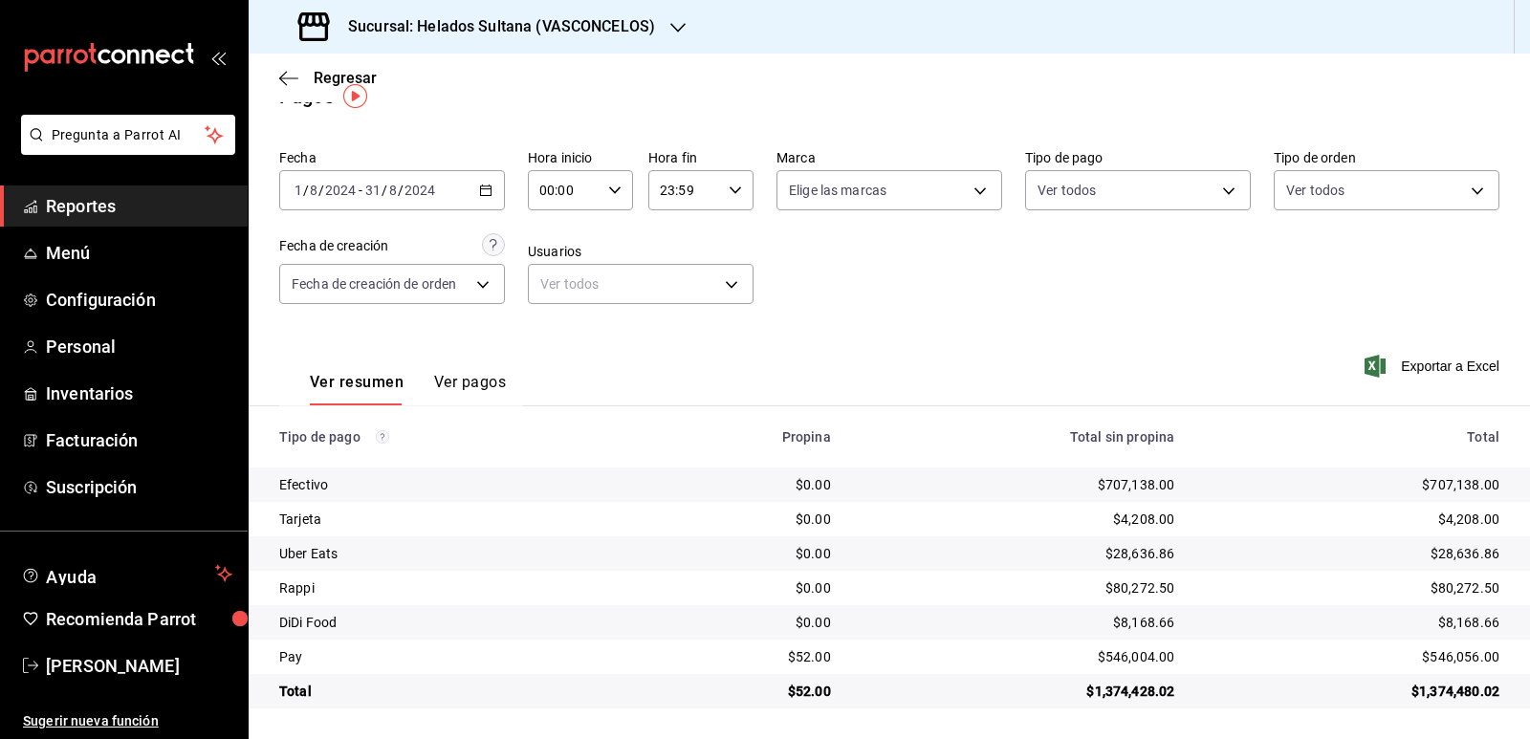
click at [93, 203] on span "Reportes" at bounding box center [139, 206] width 187 height 26
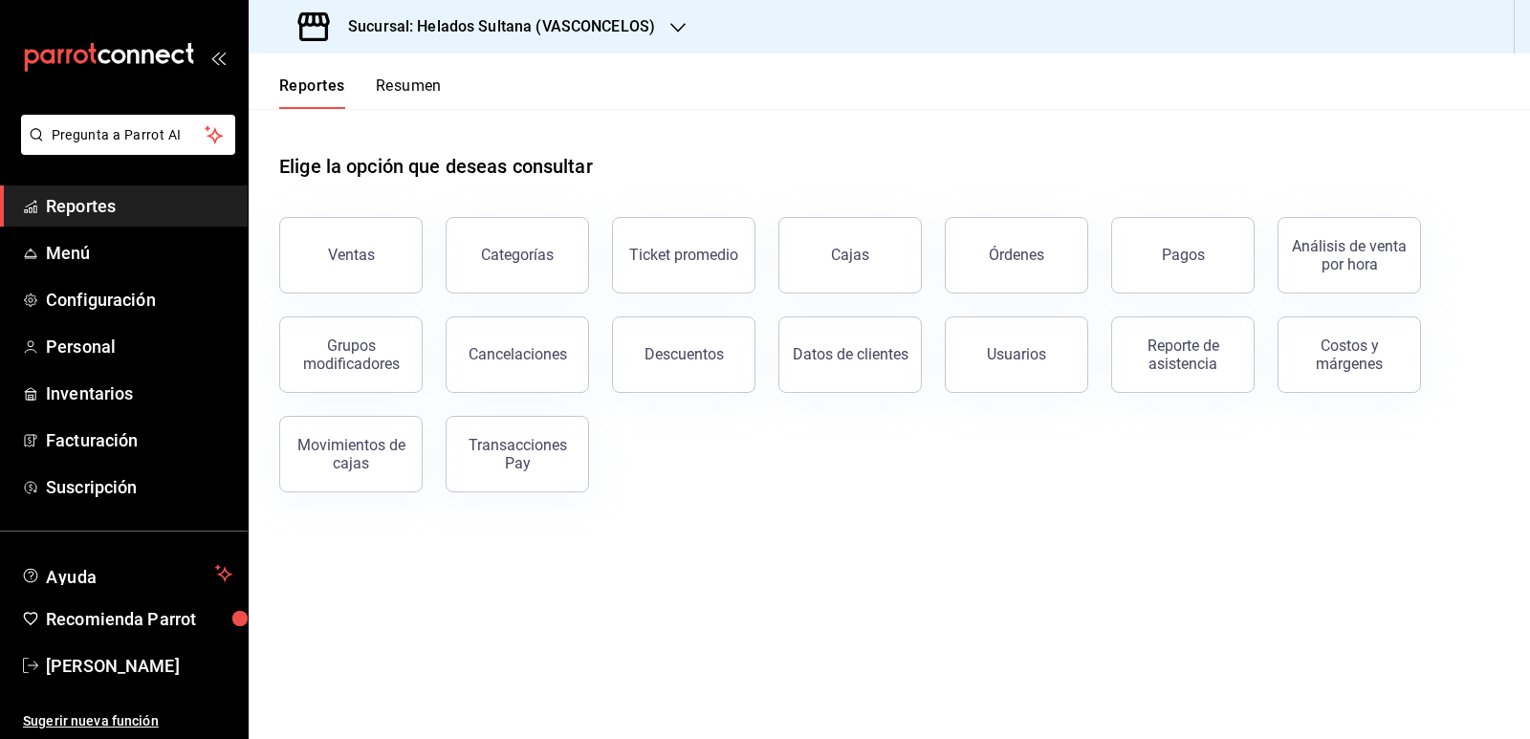
click at [427, 94] on button "Resumen" at bounding box center [409, 93] width 66 height 33
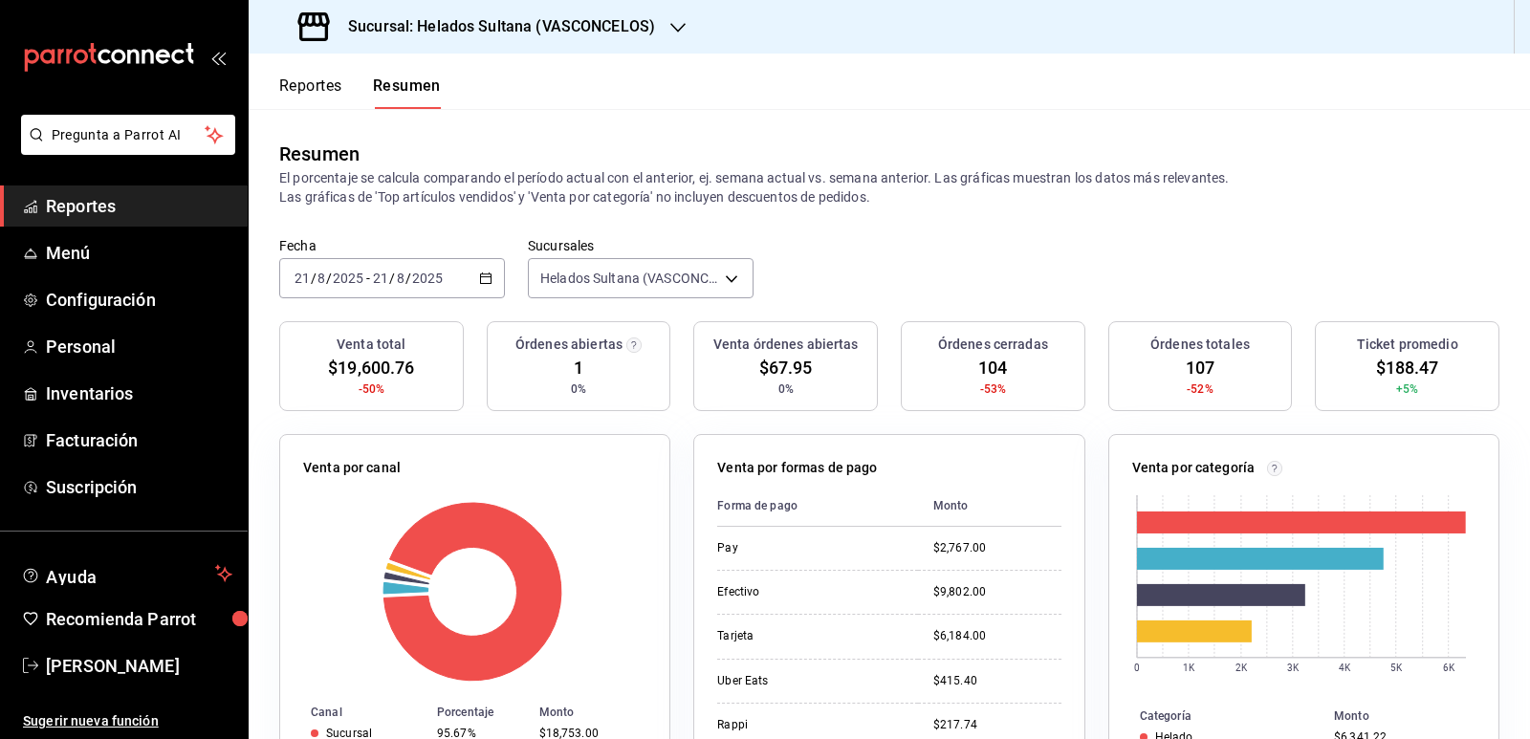
click at [308, 83] on button "Reportes" at bounding box center [310, 93] width 63 height 33
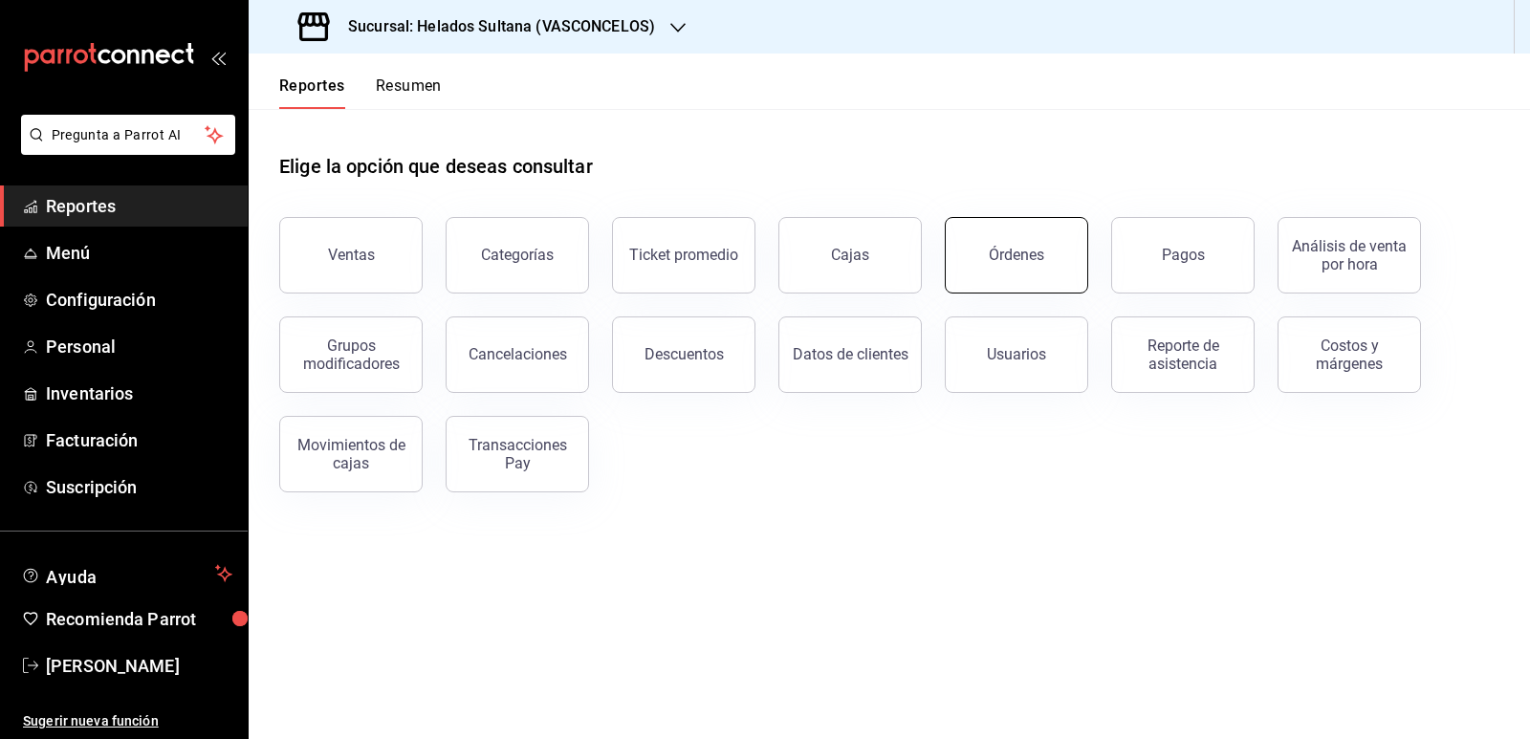
click at [1022, 251] on div "Órdenes" at bounding box center [1016, 255] width 55 height 18
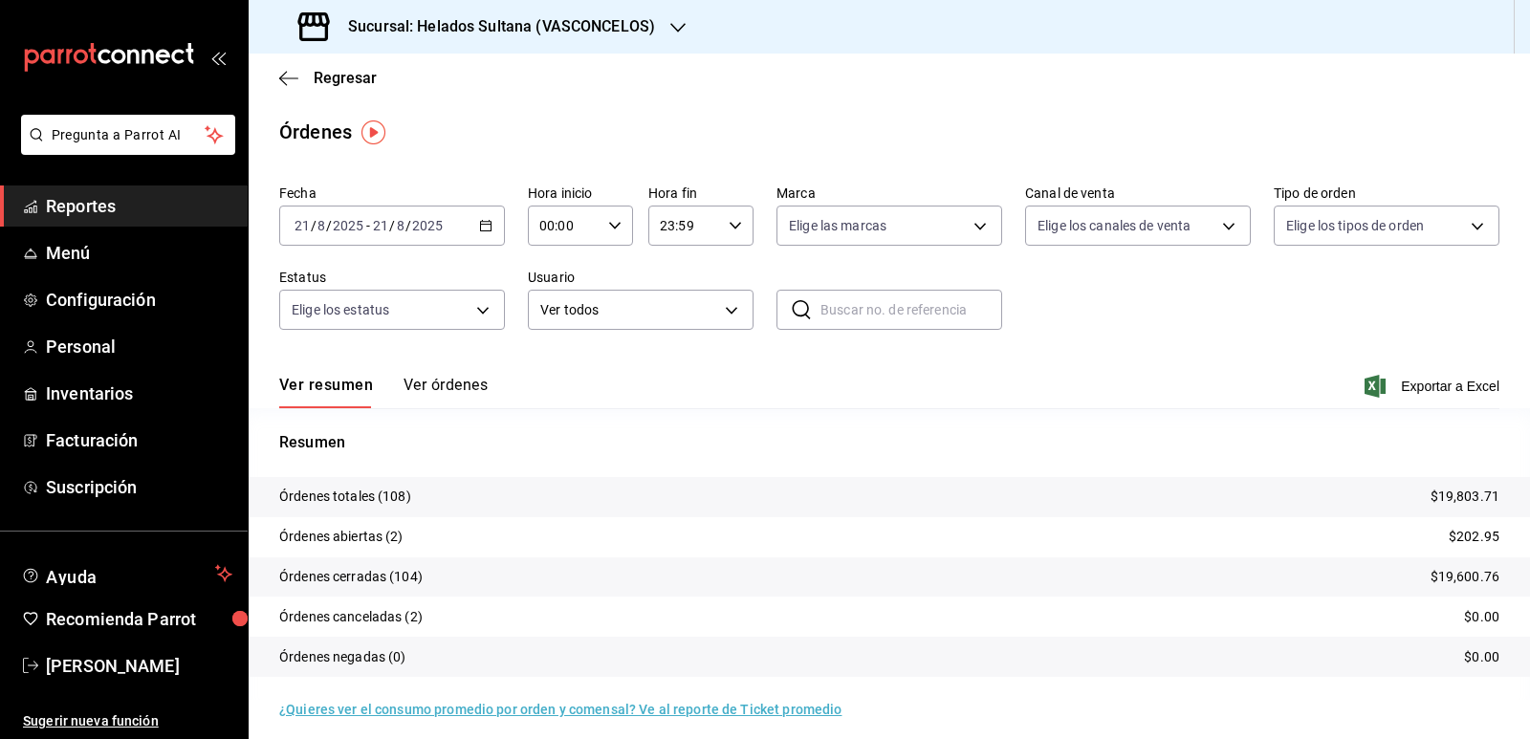
click at [456, 385] on button "Ver órdenes" at bounding box center [446, 392] width 84 height 33
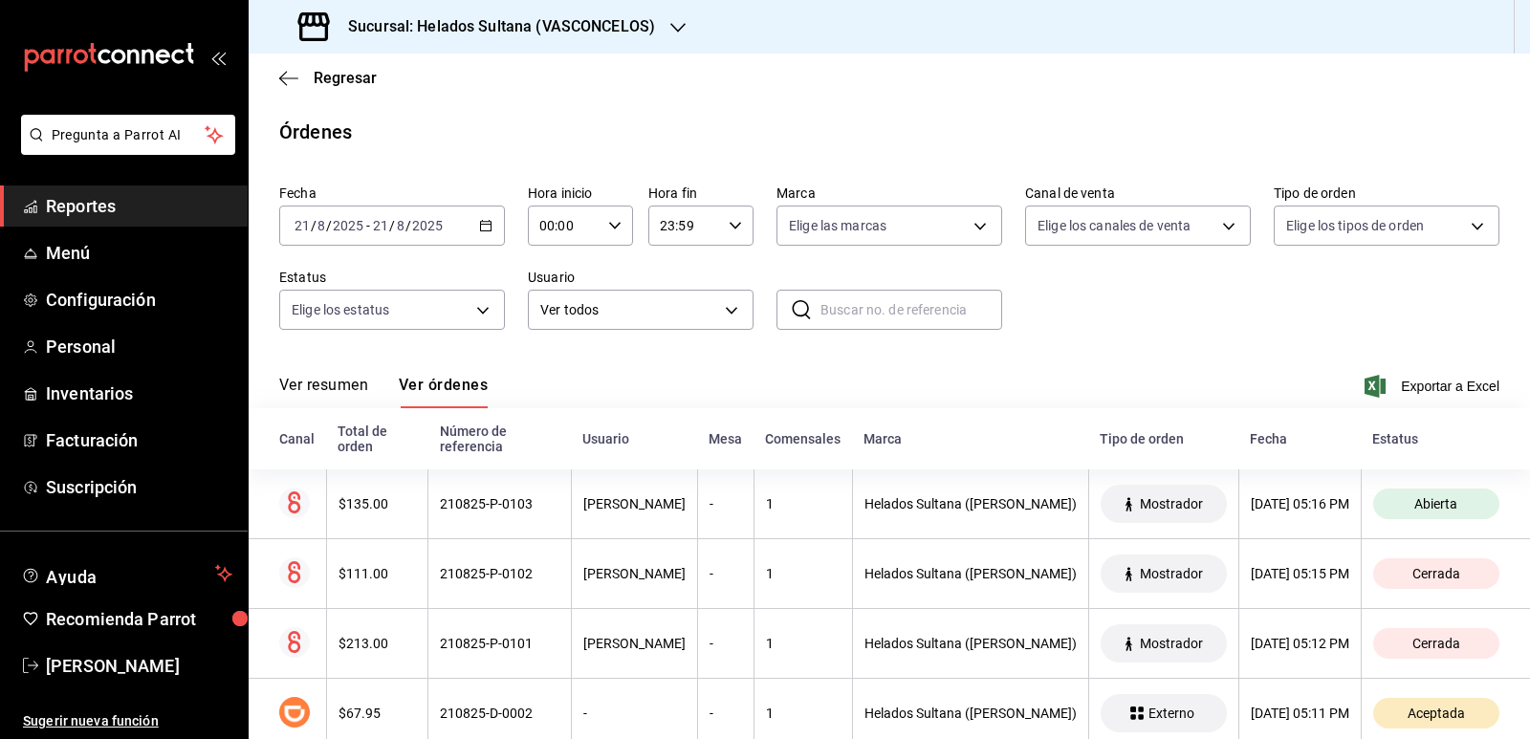
scroll to position [191, 0]
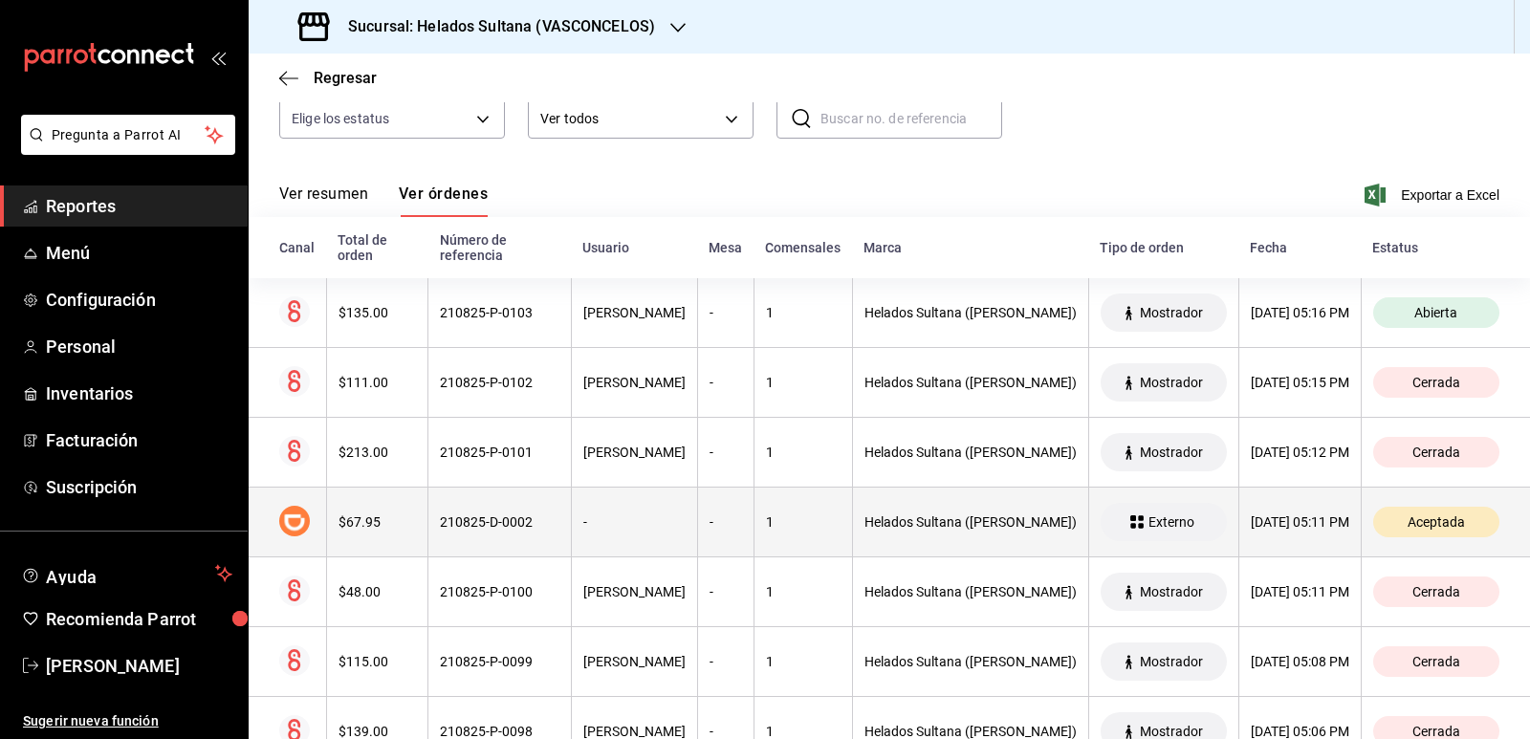
click at [460, 507] on th "210825-D-0002" at bounding box center [499, 523] width 143 height 70
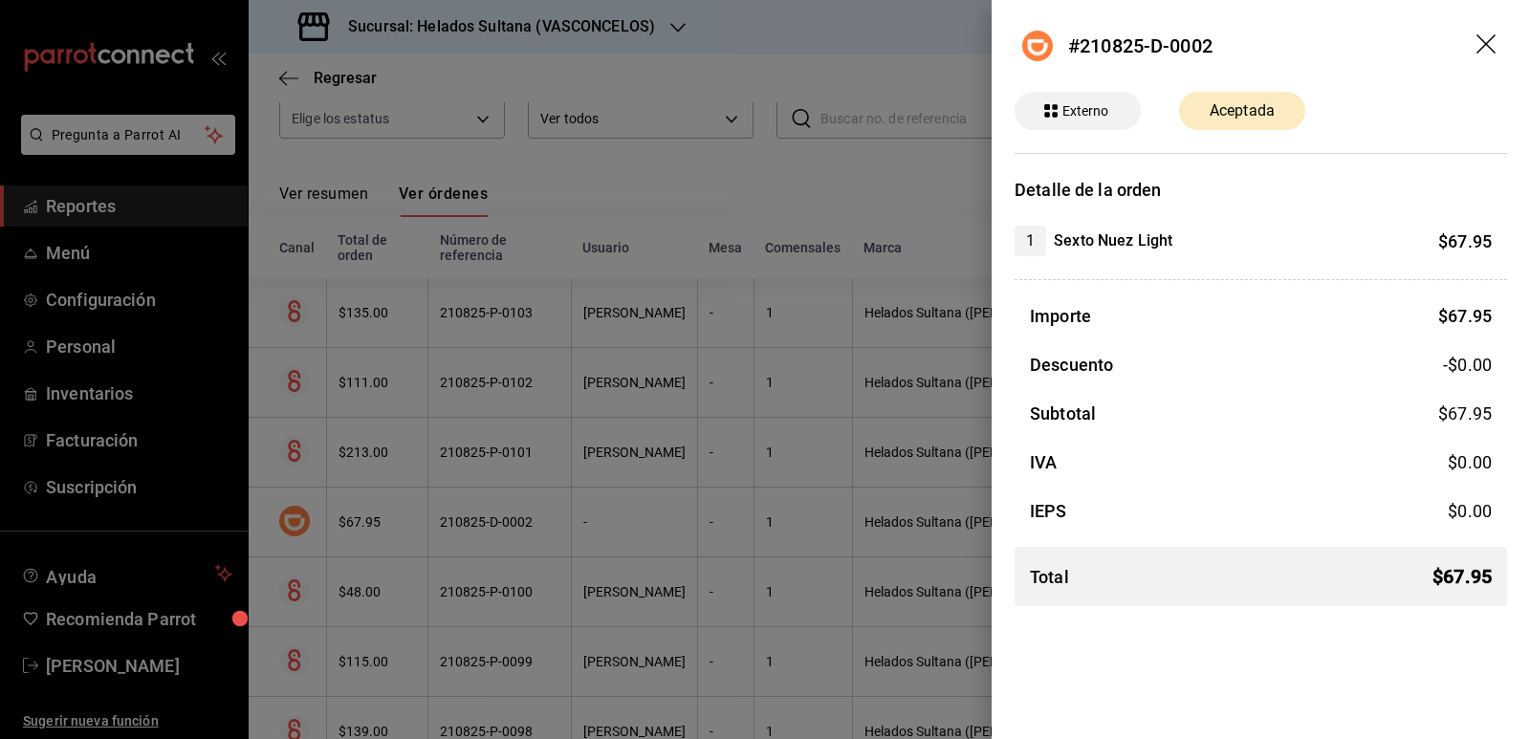
click at [470, 395] on div at bounding box center [765, 369] width 1530 height 739
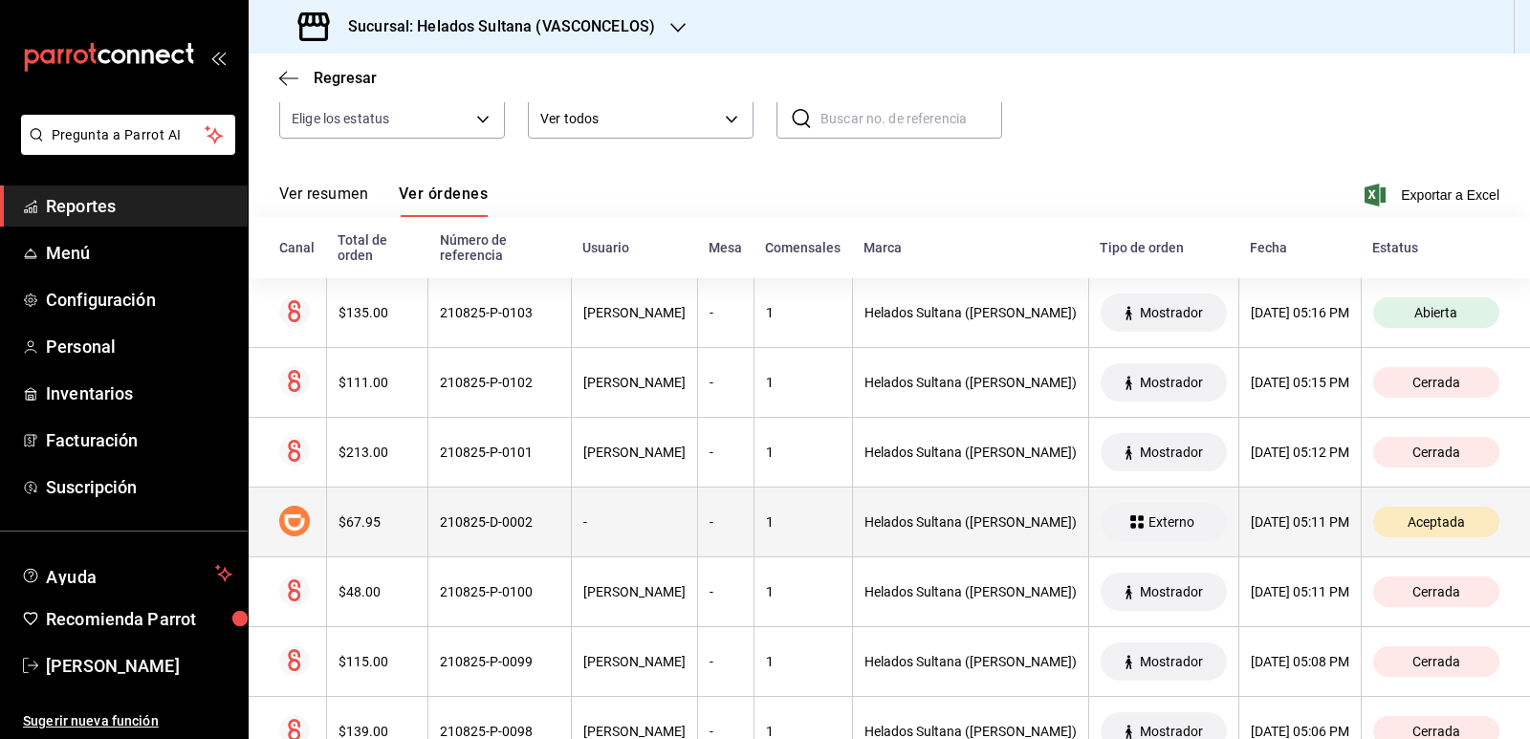
click at [498, 534] on th "210825-D-0002" at bounding box center [499, 523] width 143 height 70
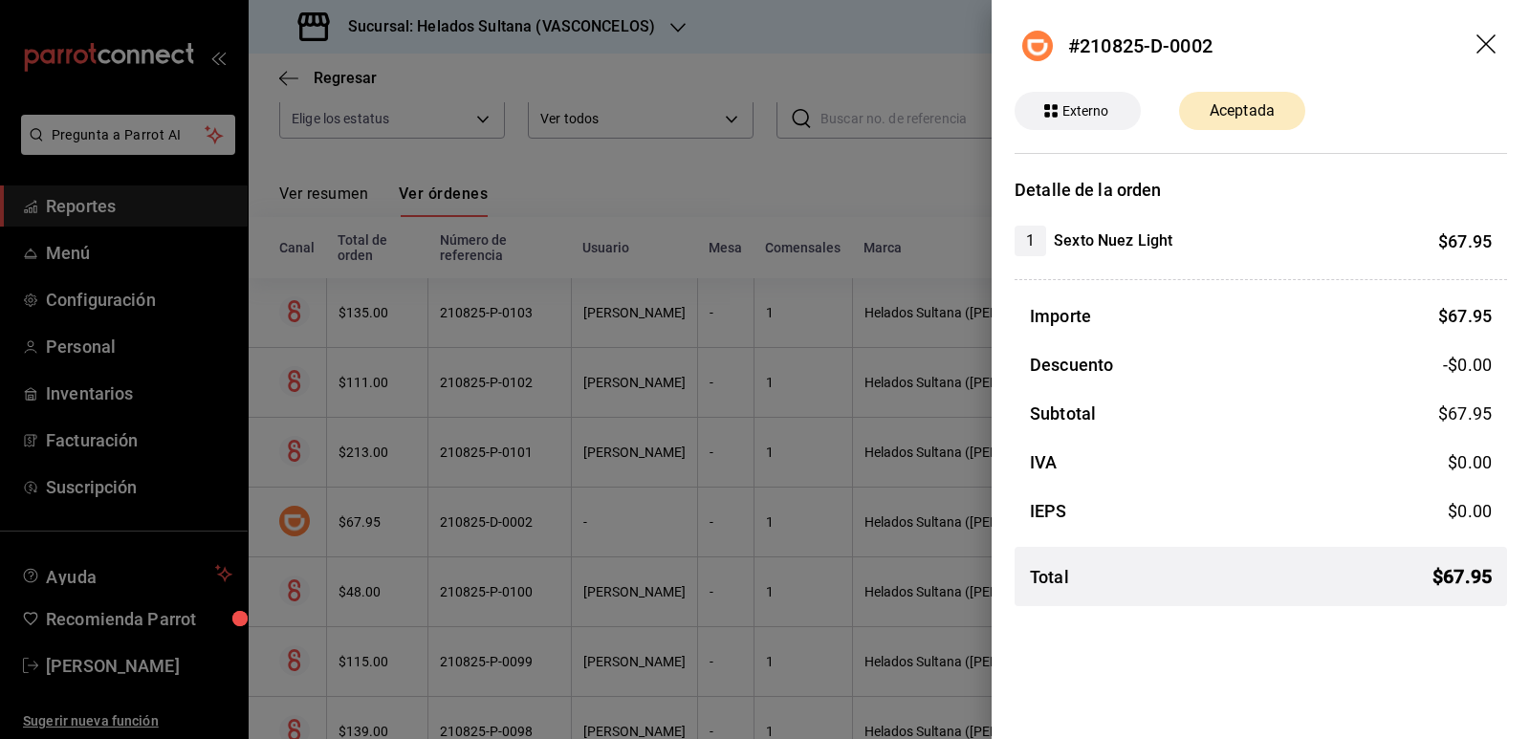
click at [534, 429] on div at bounding box center [765, 369] width 1530 height 739
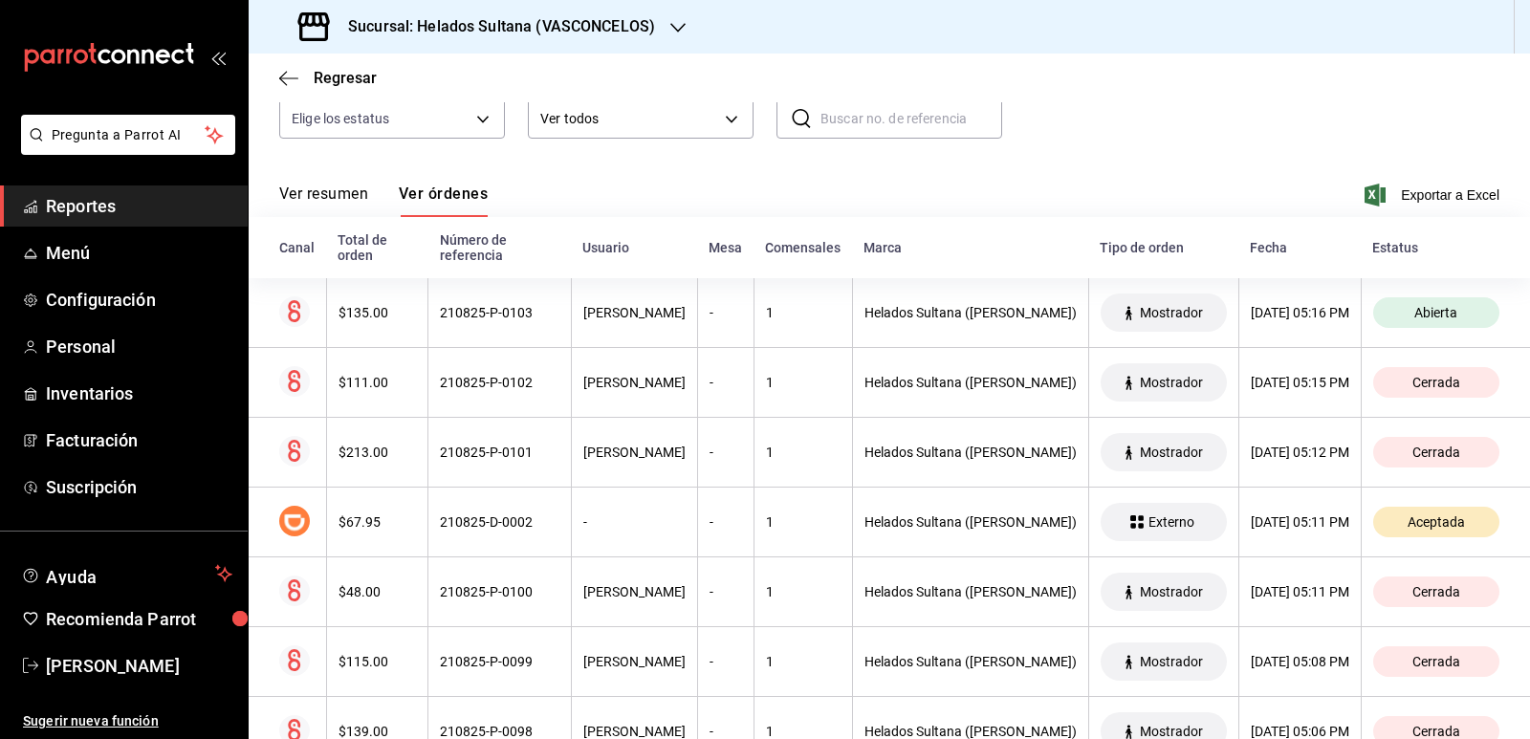
click at [342, 190] on button "Ver resumen" at bounding box center [323, 201] width 89 height 33
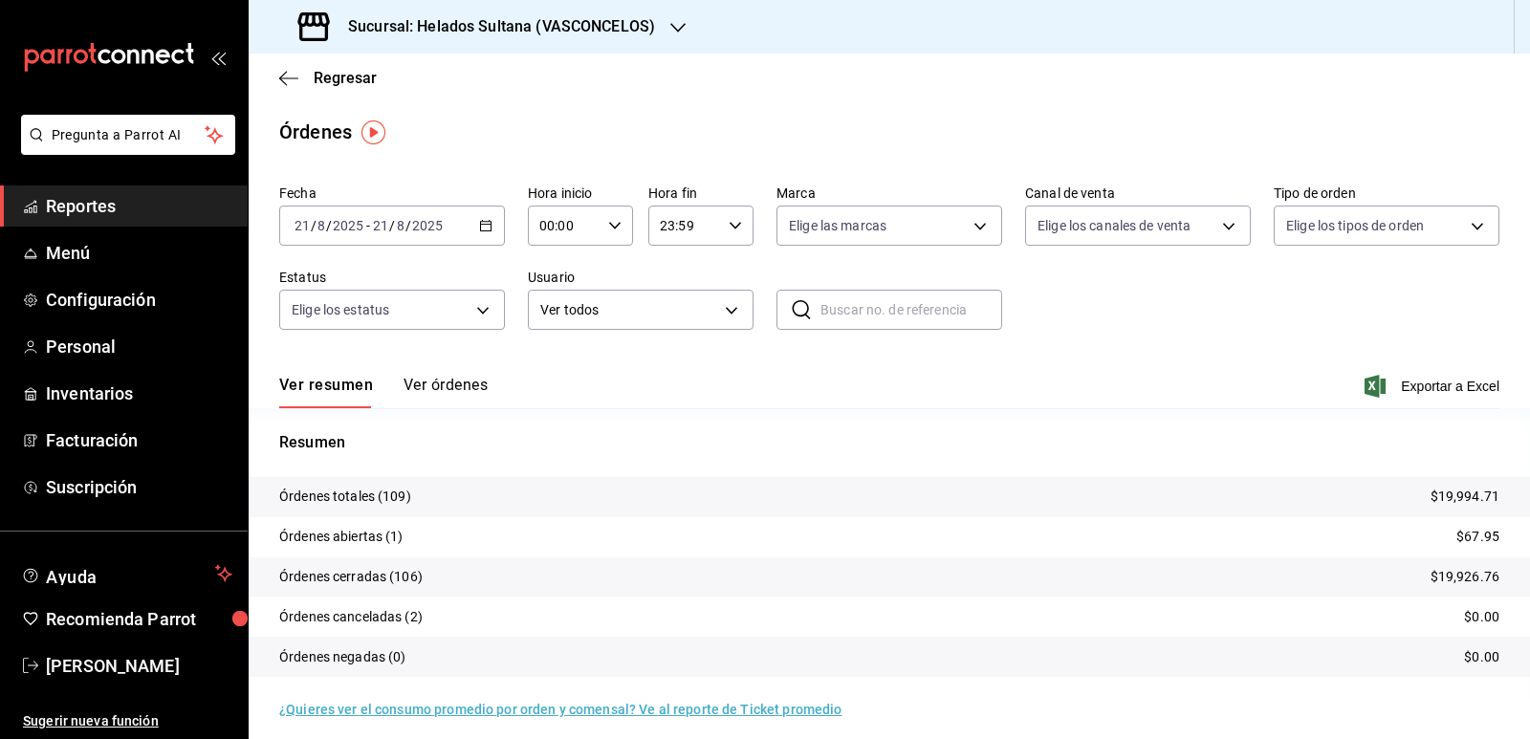
click at [107, 205] on span "Reportes" at bounding box center [139, 206] width 187 height 26
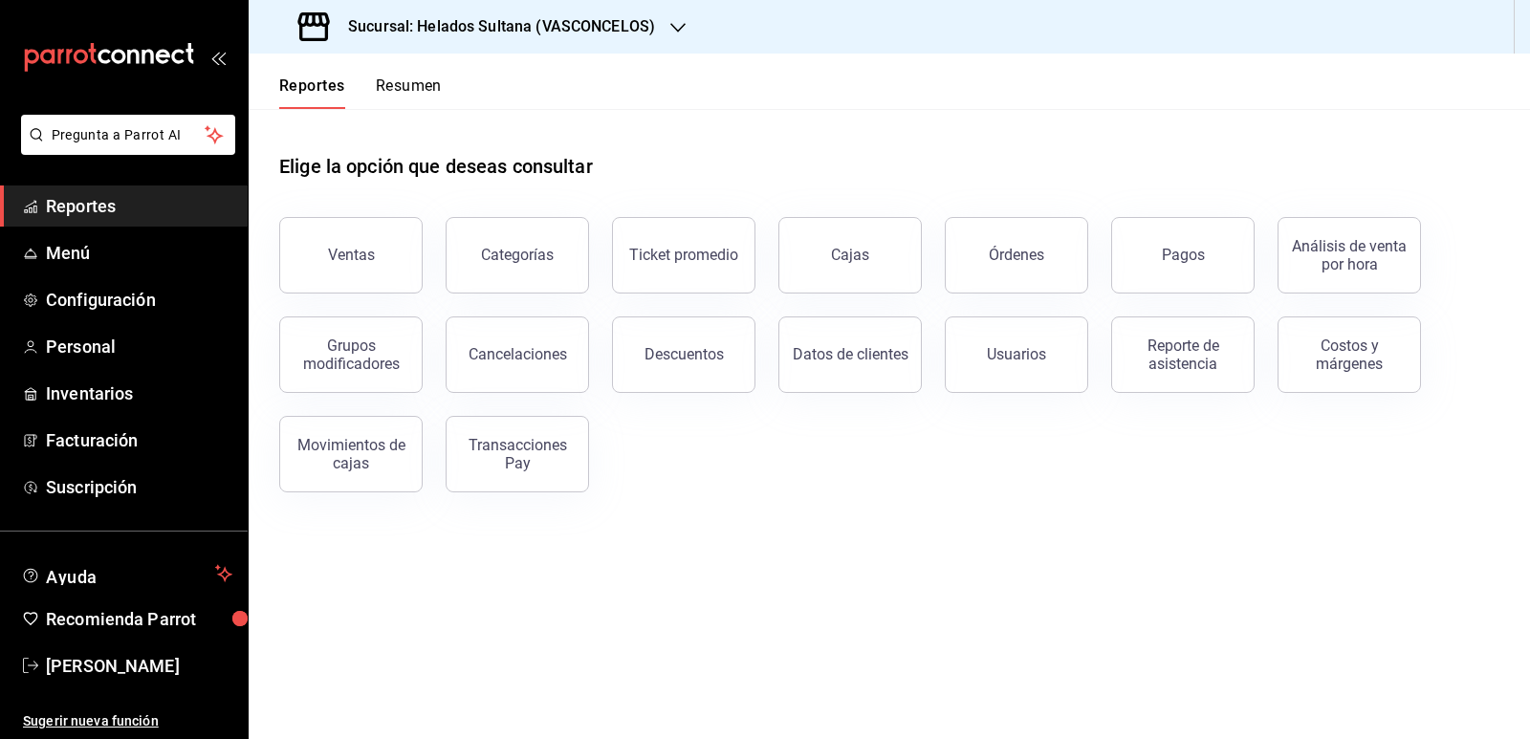
click at [408, 84] on button "Resumen" at bounding box center [409, 93] width 66 height 33
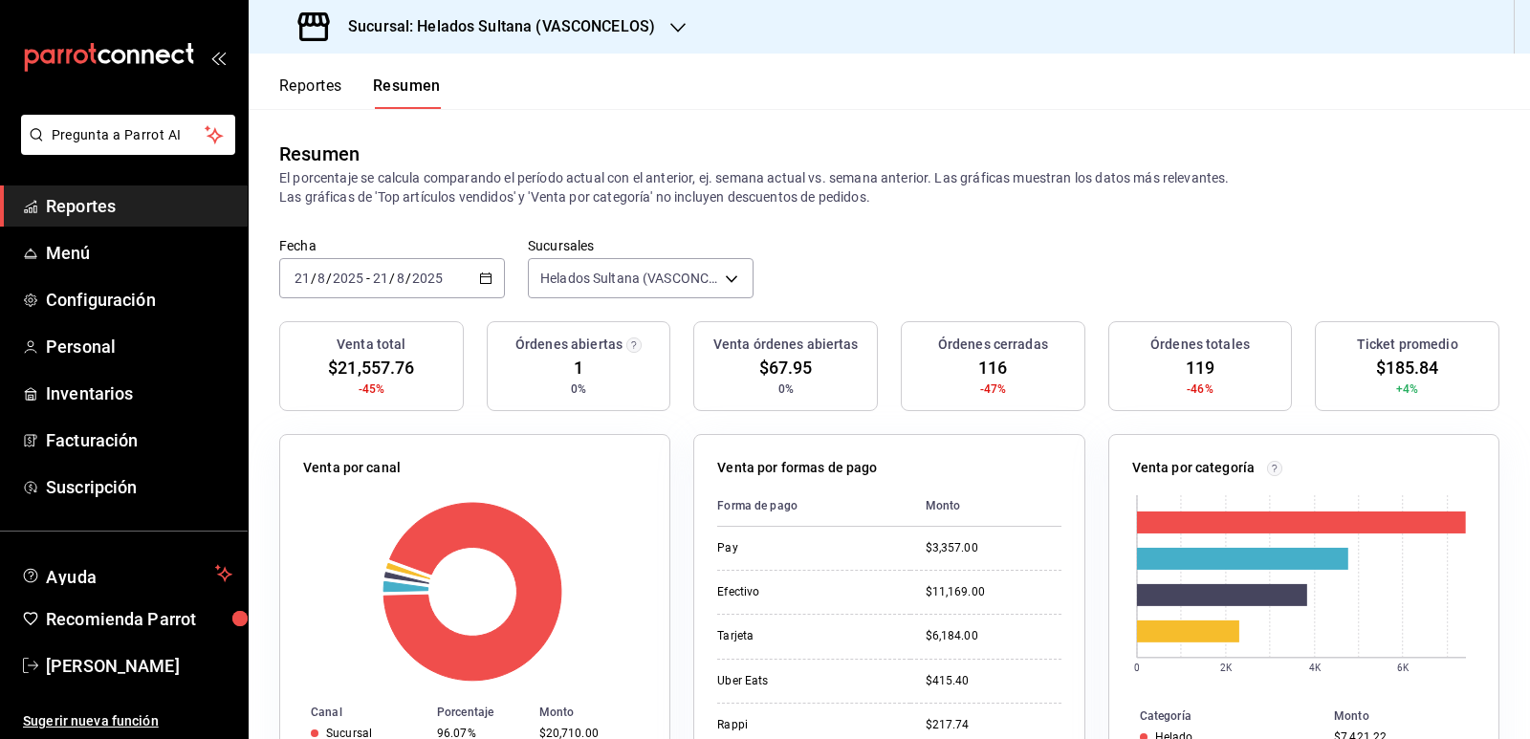
click at [318, 89] on button "Reportes" at bounding box center [310, 93] width 63 height 33
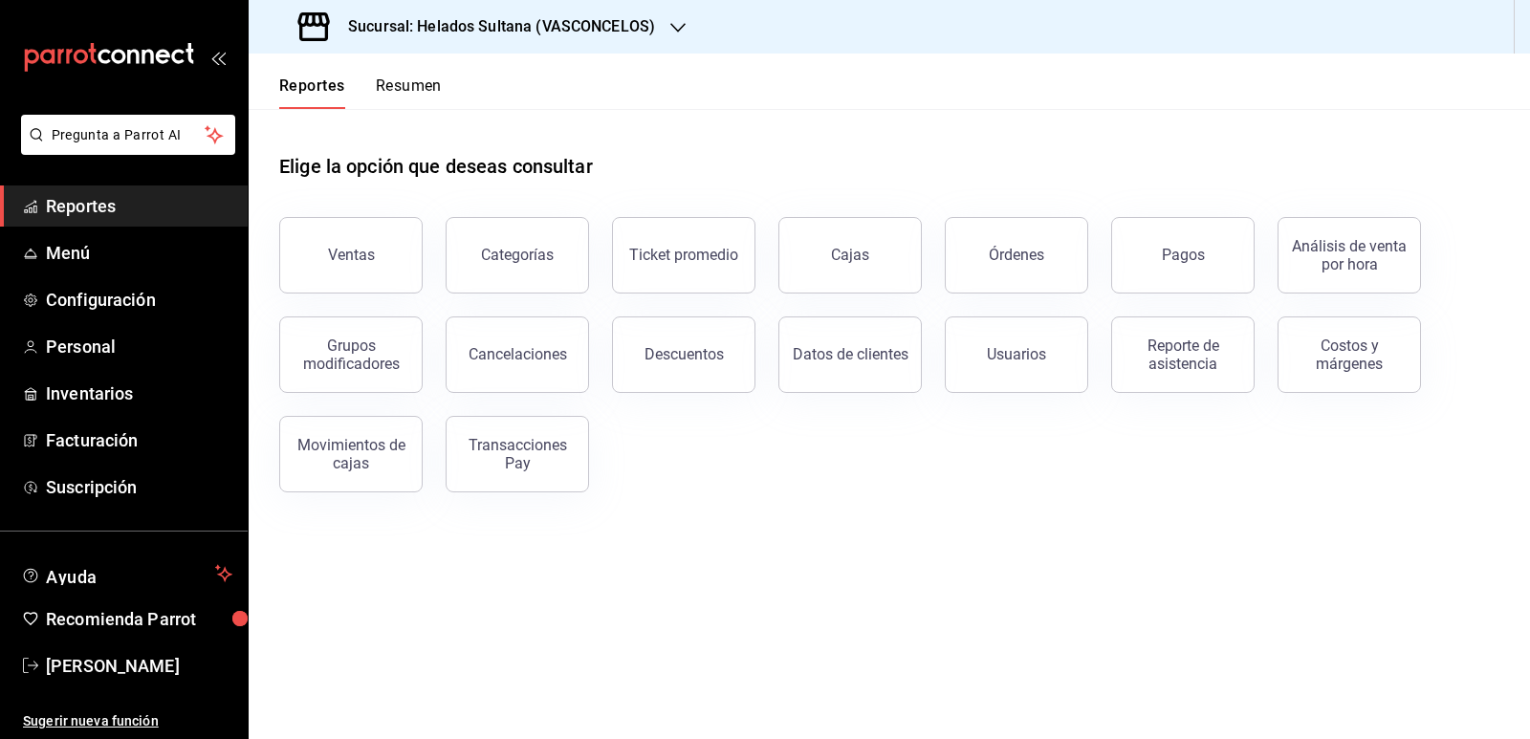
click at [396, 85] on button "Resumen" at bounding box center [409, 93] width 66 height 33
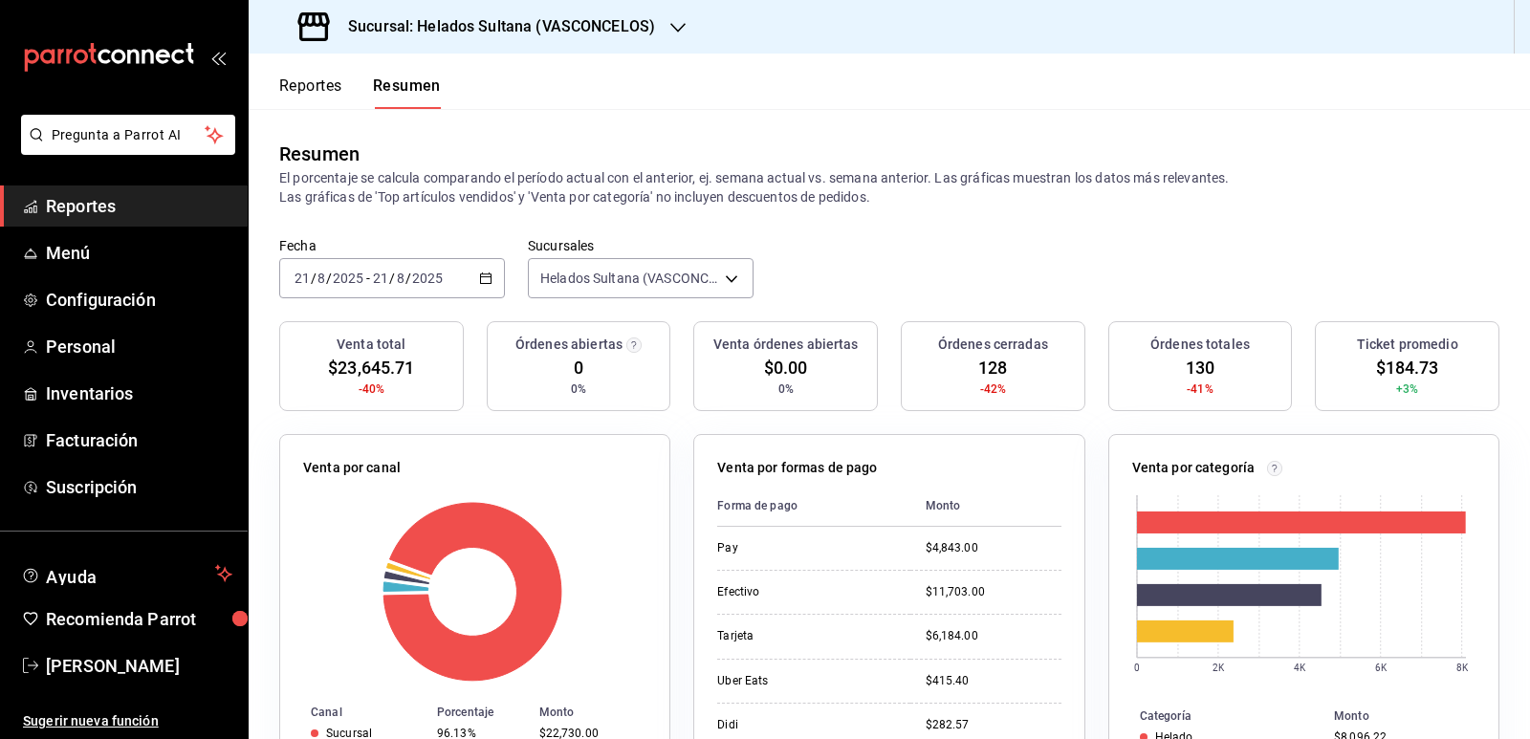
click at [116, 203] on span "Reportes" at bounding box center [139, 206] width 187 height 26
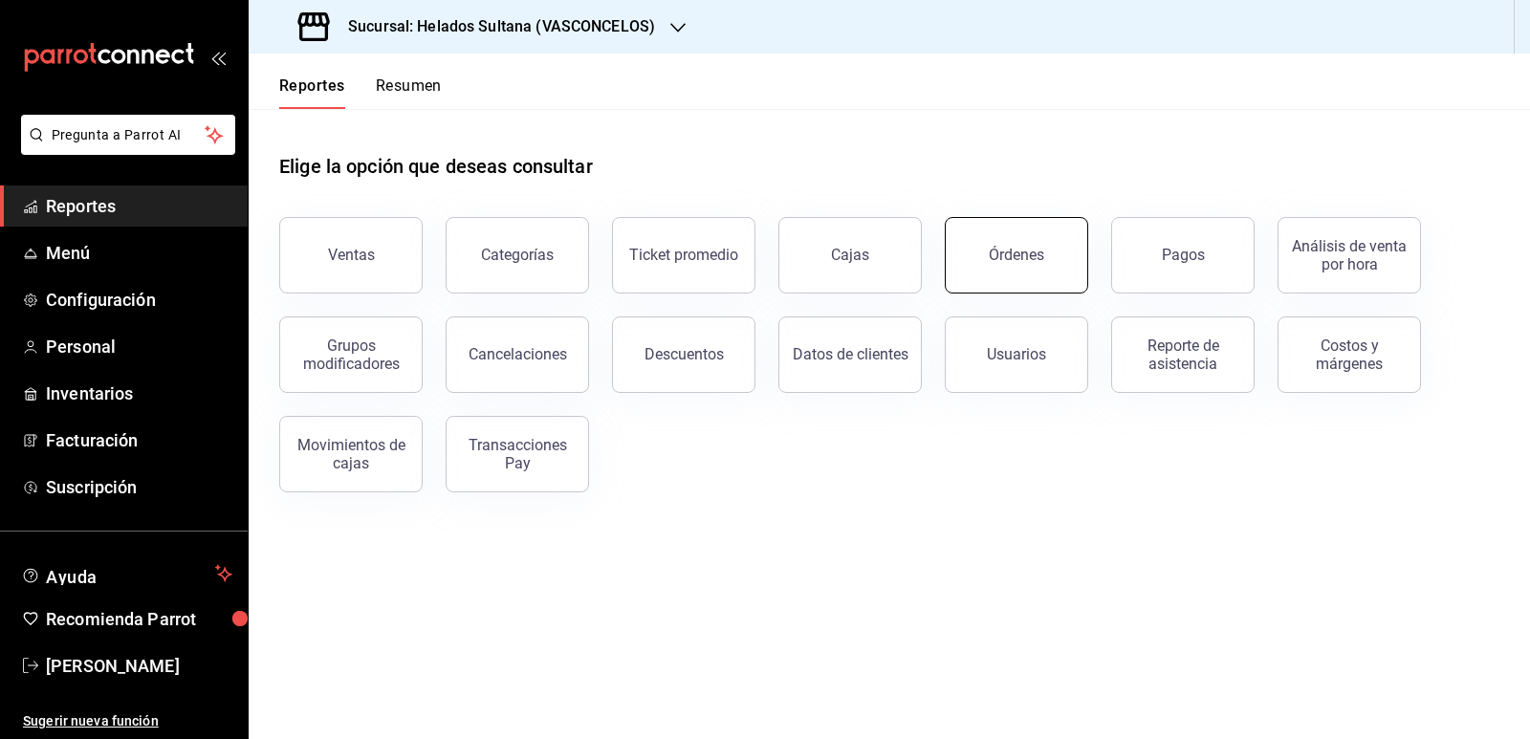
click at [1004, 247] on div "Órdenes" at bounding box center [1016, 255] width 55 height 18
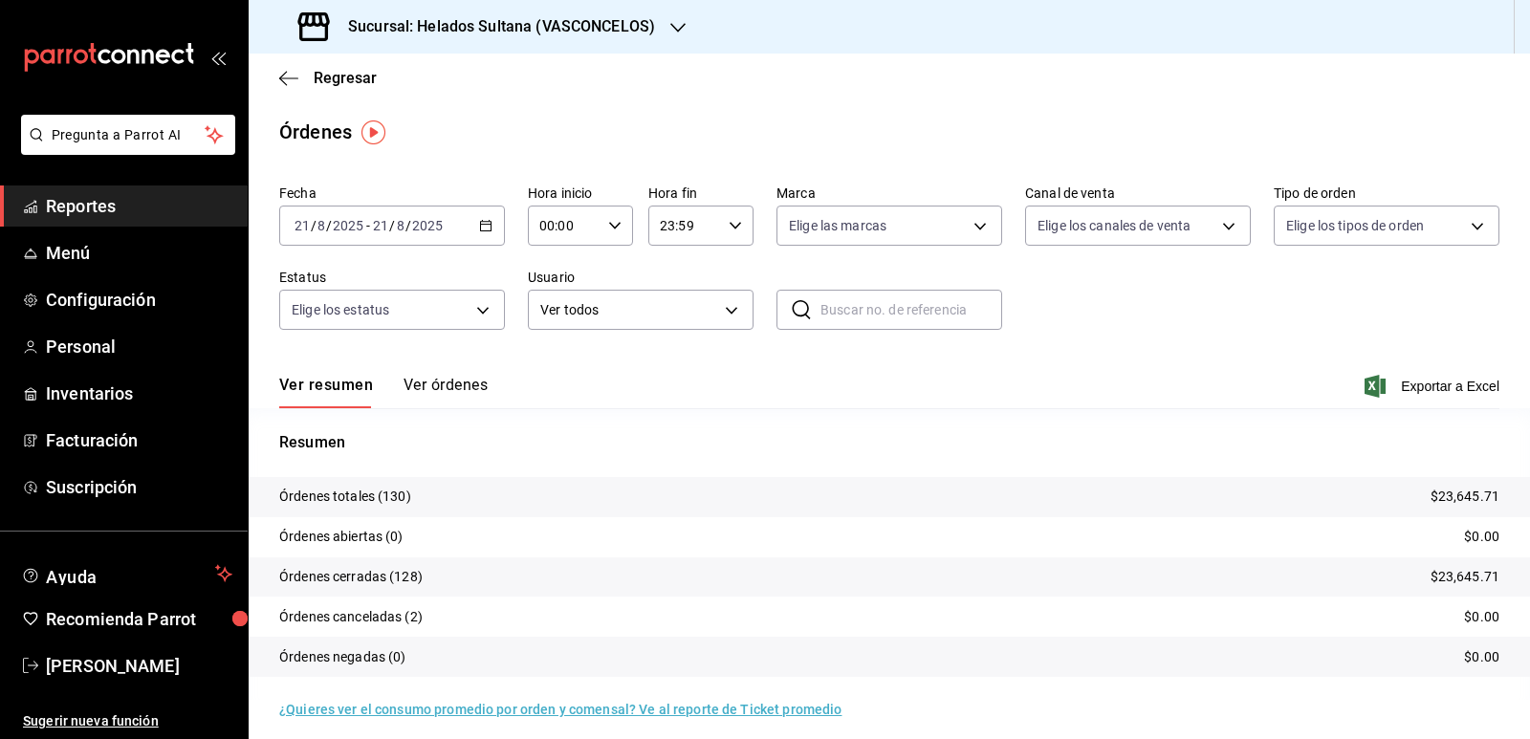
click at [466, 388] on button "Ver órdenes" at bounding box center [446, 392] width 84 height 33
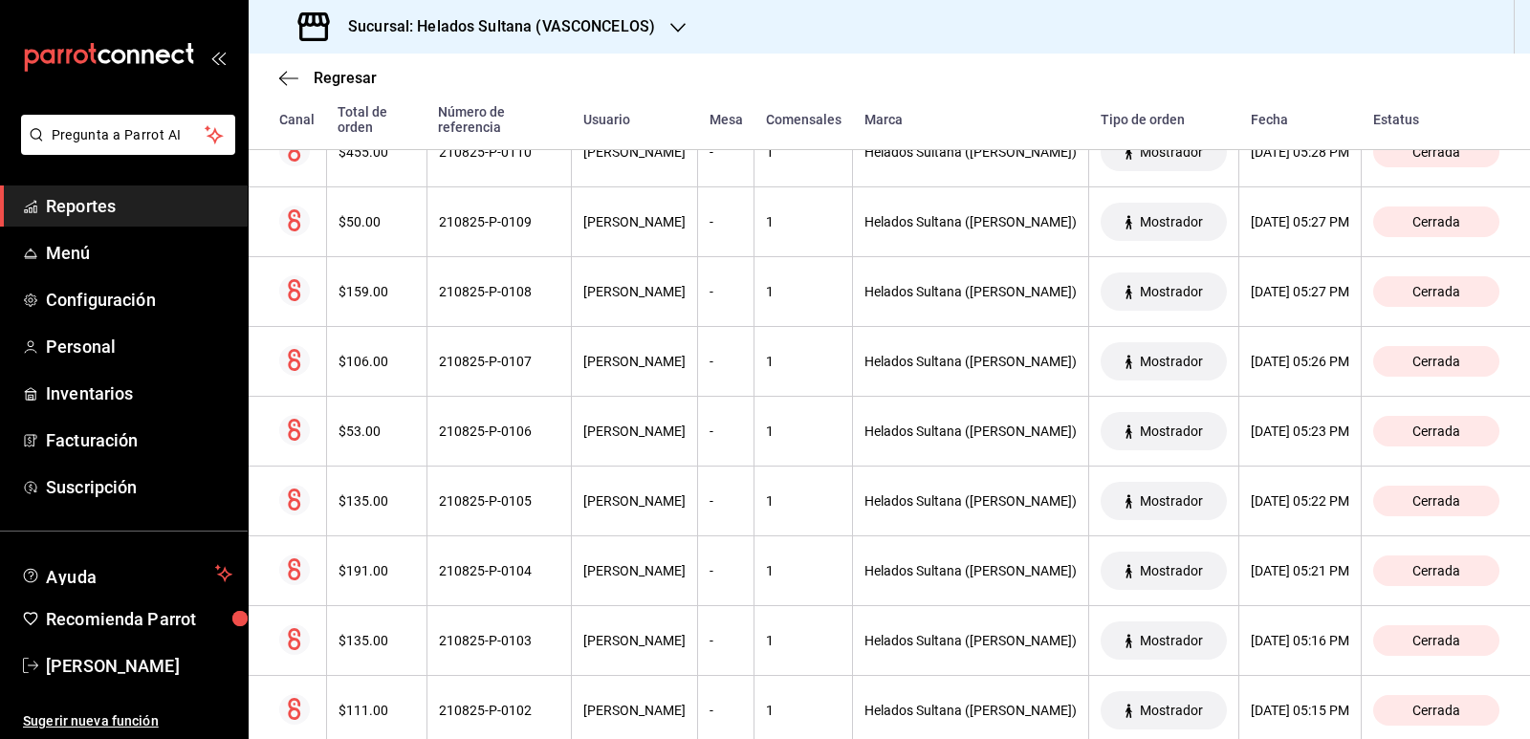
scroll to position [1722, 0]
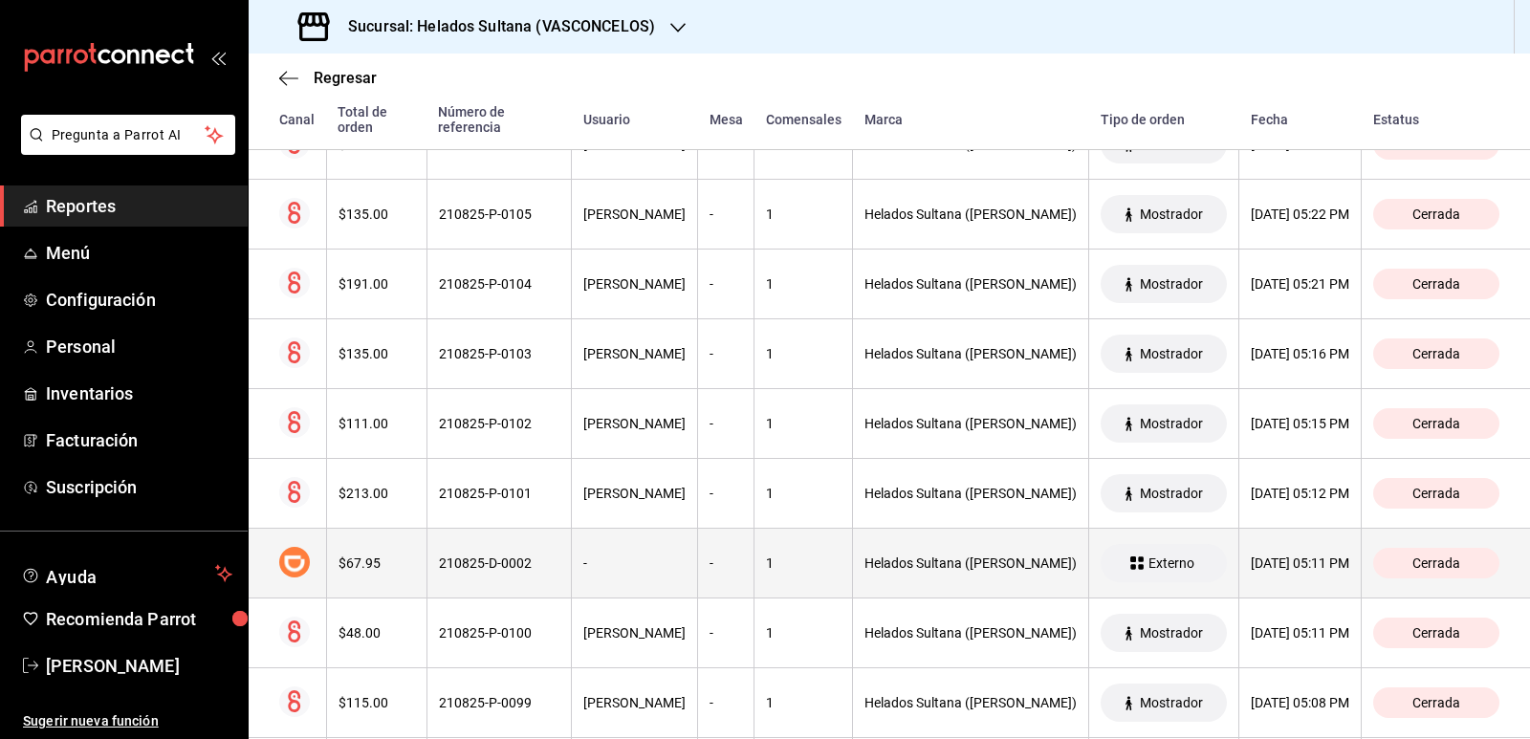
click at [627, 566] on div "-" at bounding box center [634, 563] width 102 height 15
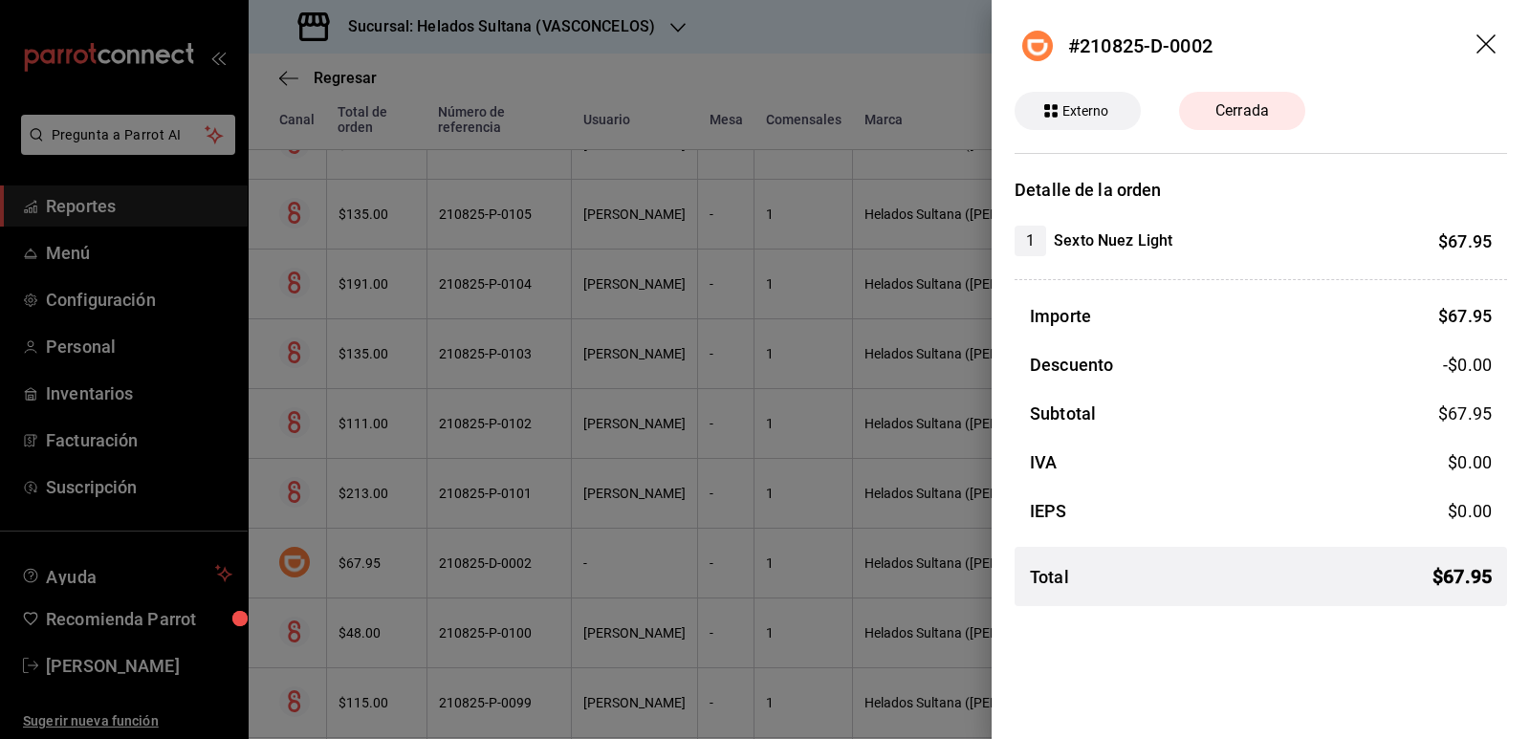
click at [1485, 44] on icon "drag" at bounding box center [1486, 43] width 19 height 19
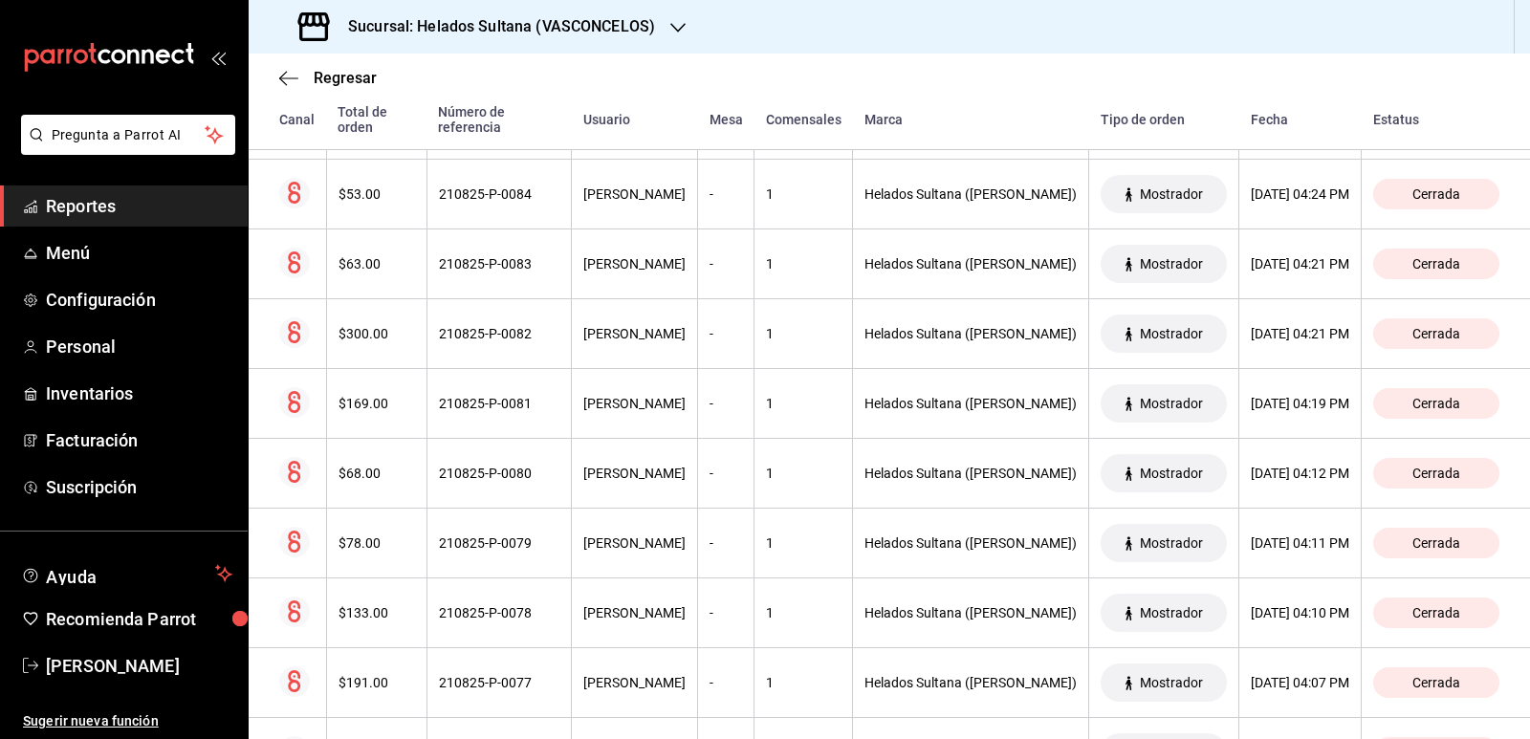
scroll to position [3061, 0]
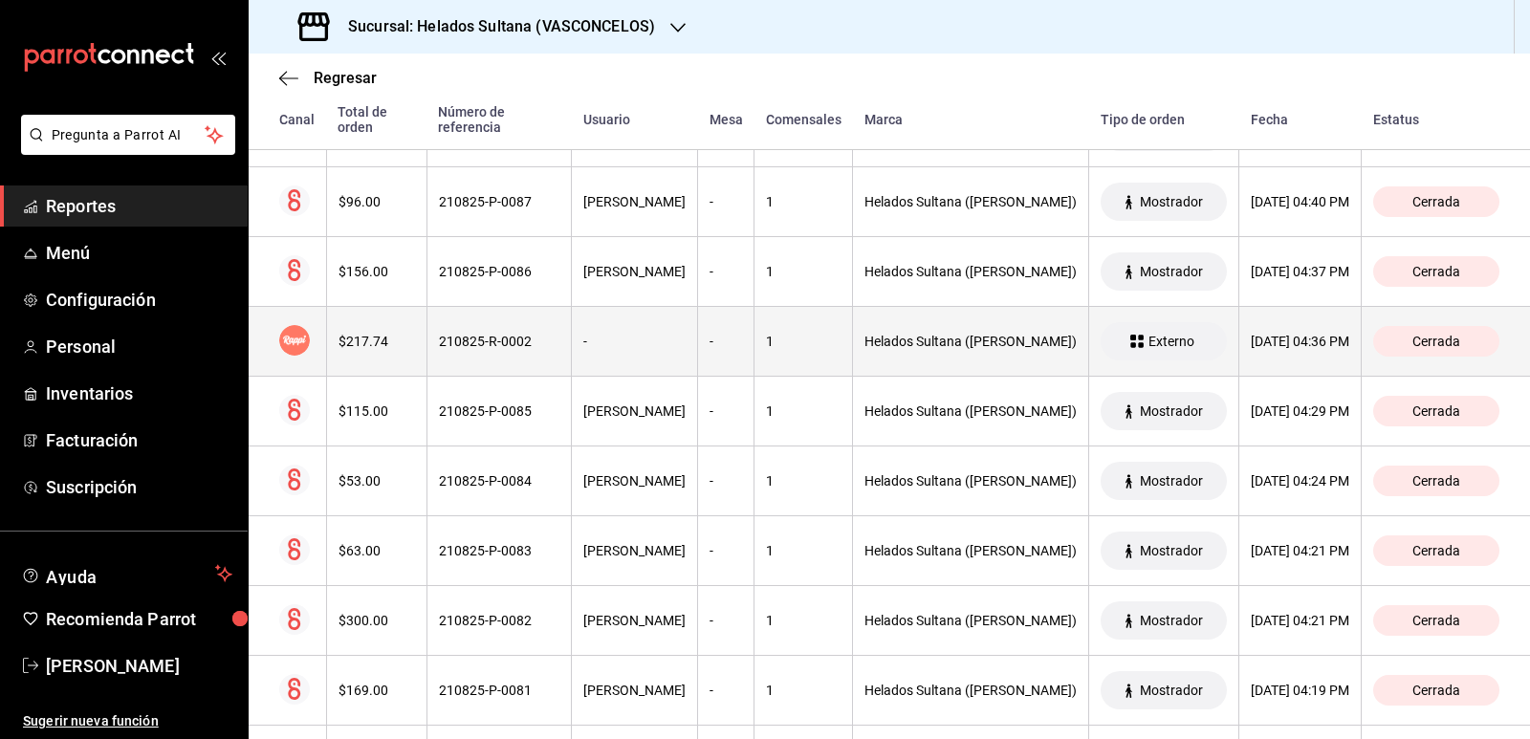
click at [359, 353] on th "$217.74" at bounding box center [376, 342] width 100 height 70
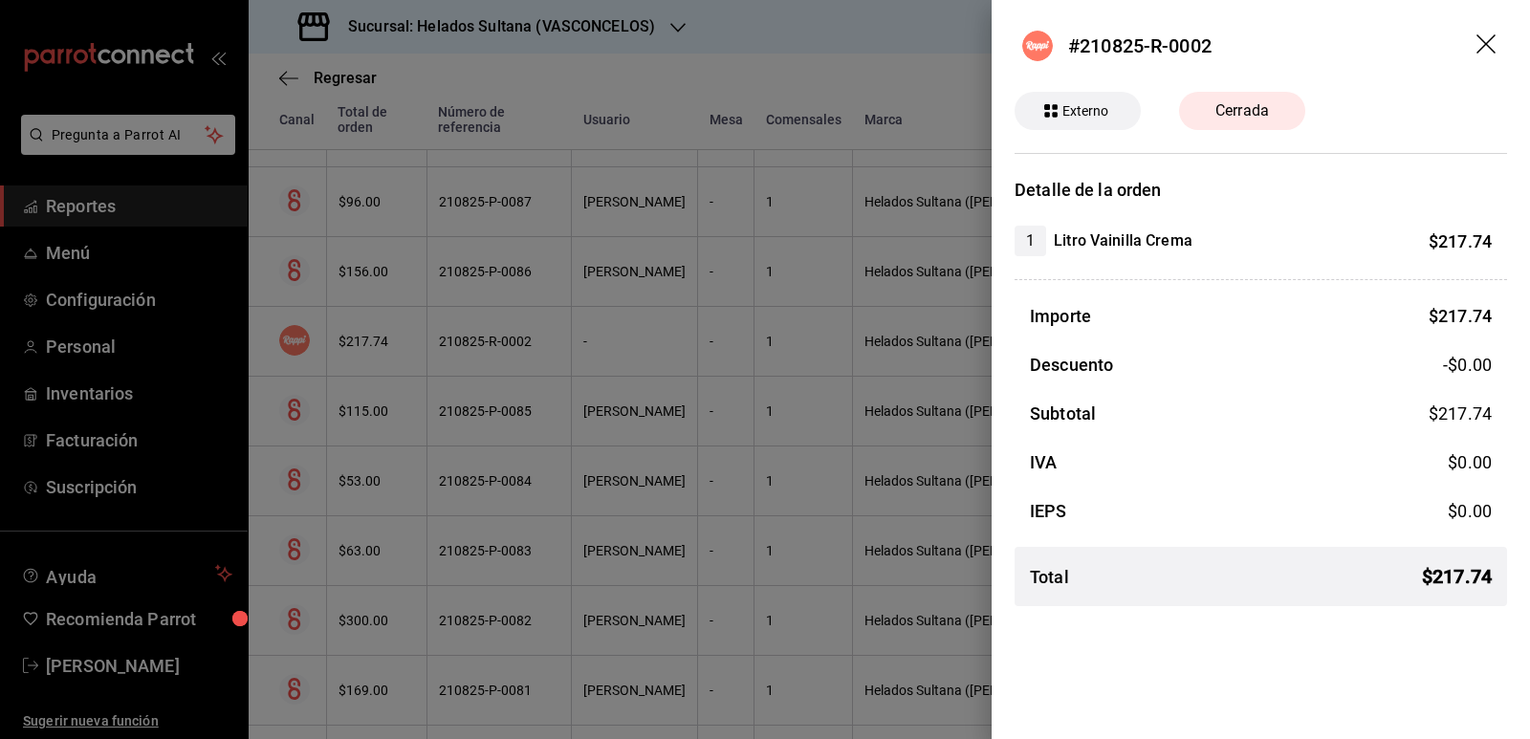
click at [1486, 47] on icon "drag" at bounding box center [1488, 45] width 23 height 23
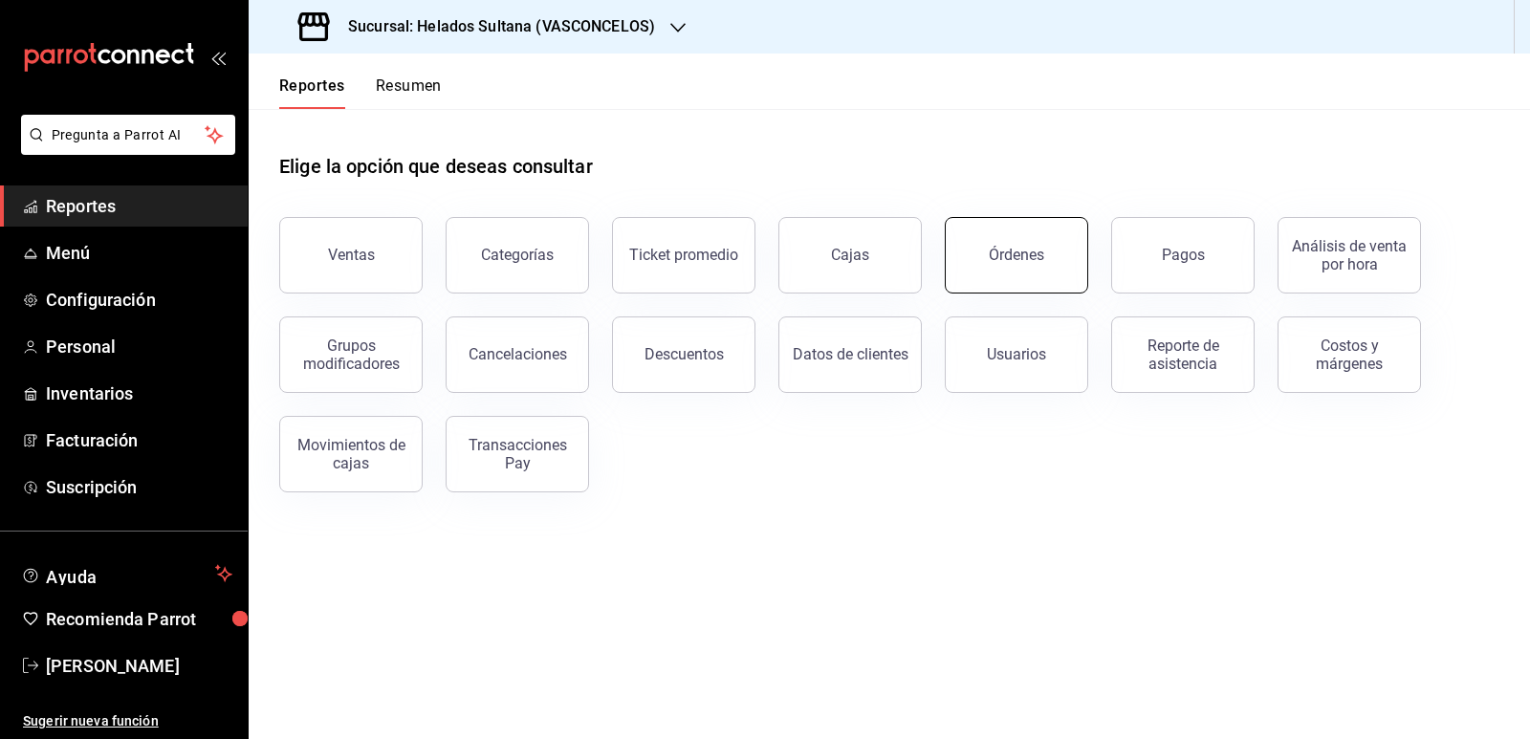
click at [1042, 238] on button "Órdenes" at bounding box center [1016, 255] width 143 height 77
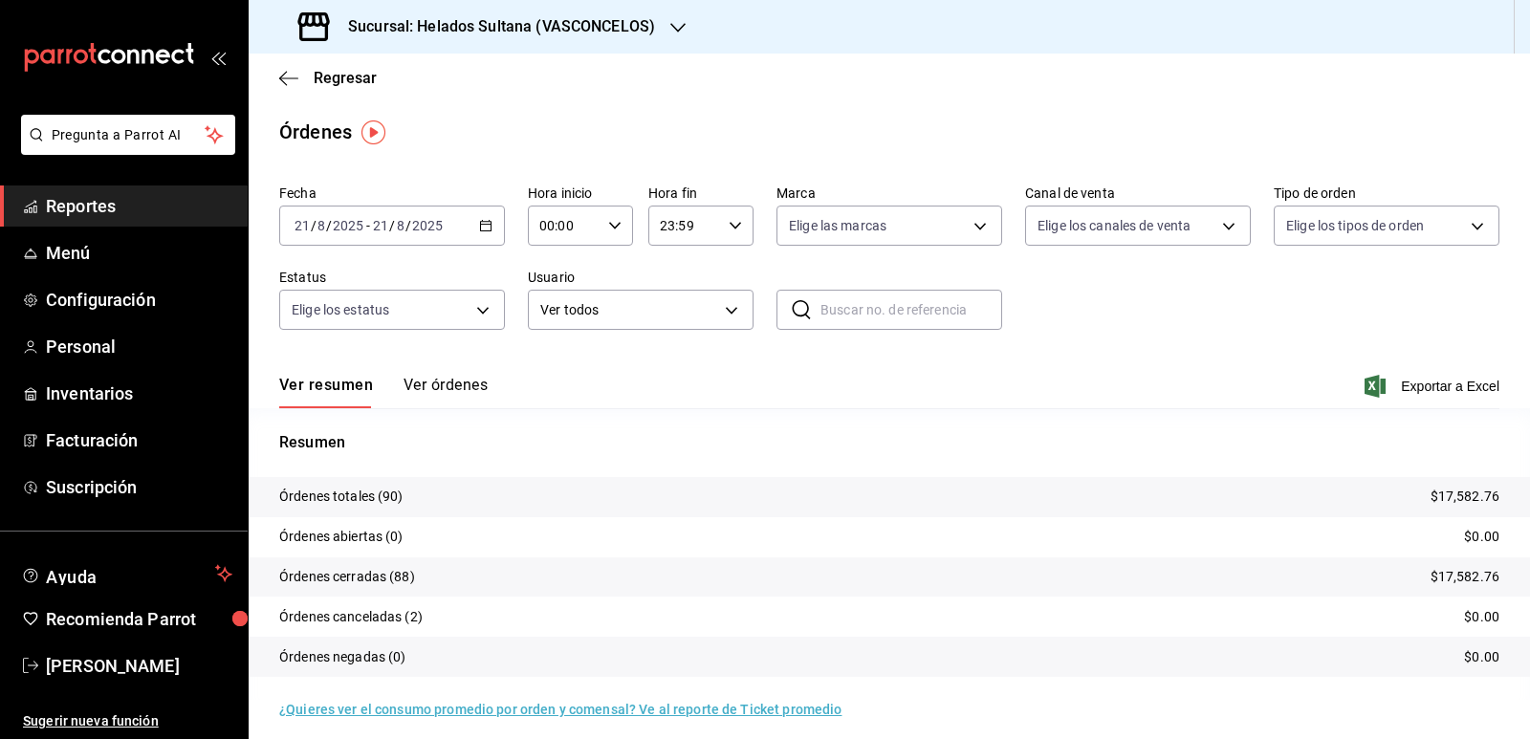
click at [450, 393] on button "Ver órdenes" at bounding box center [446, 392] width 84 height 33
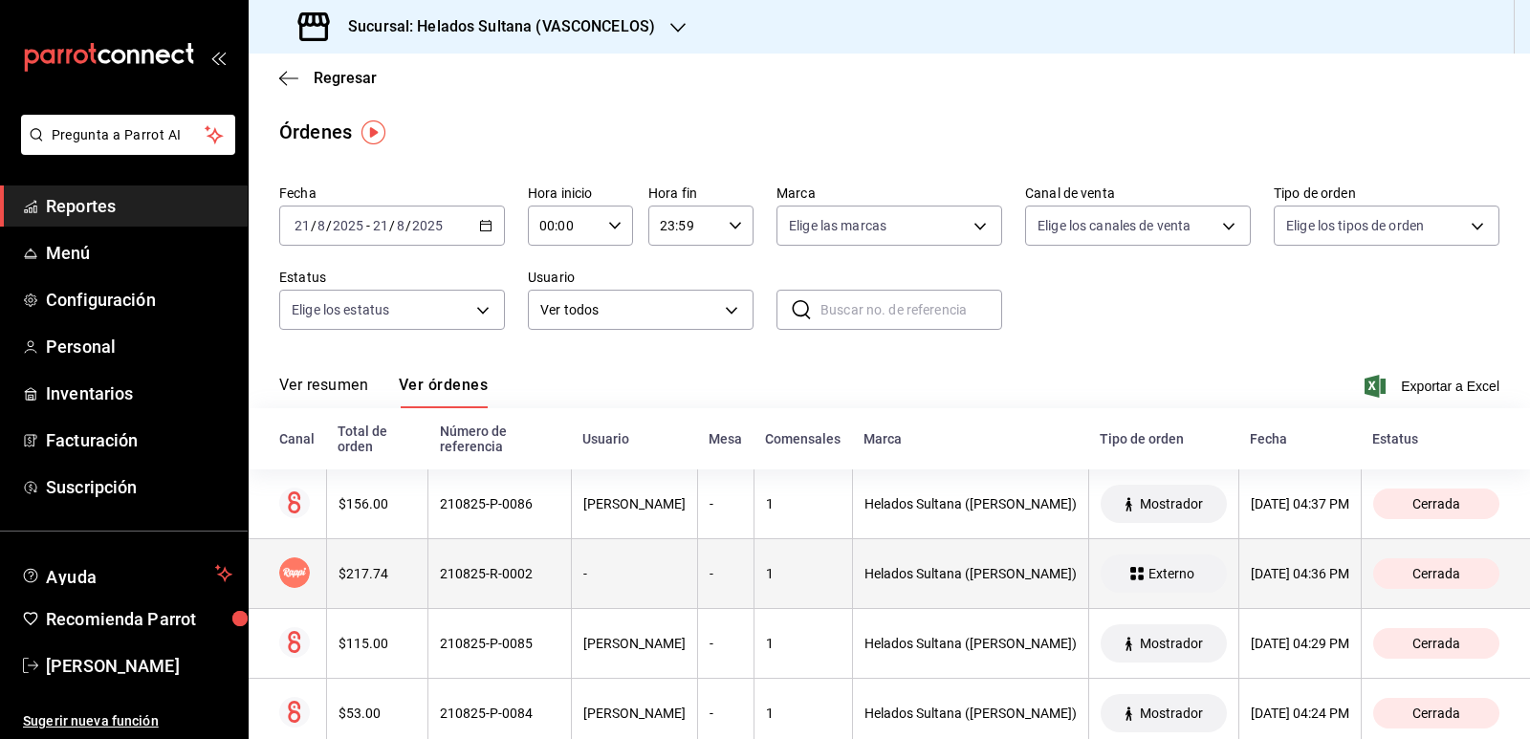
click at [406, 560] on th "$217.74" at bounding box center [377, 574] width 102 height 70
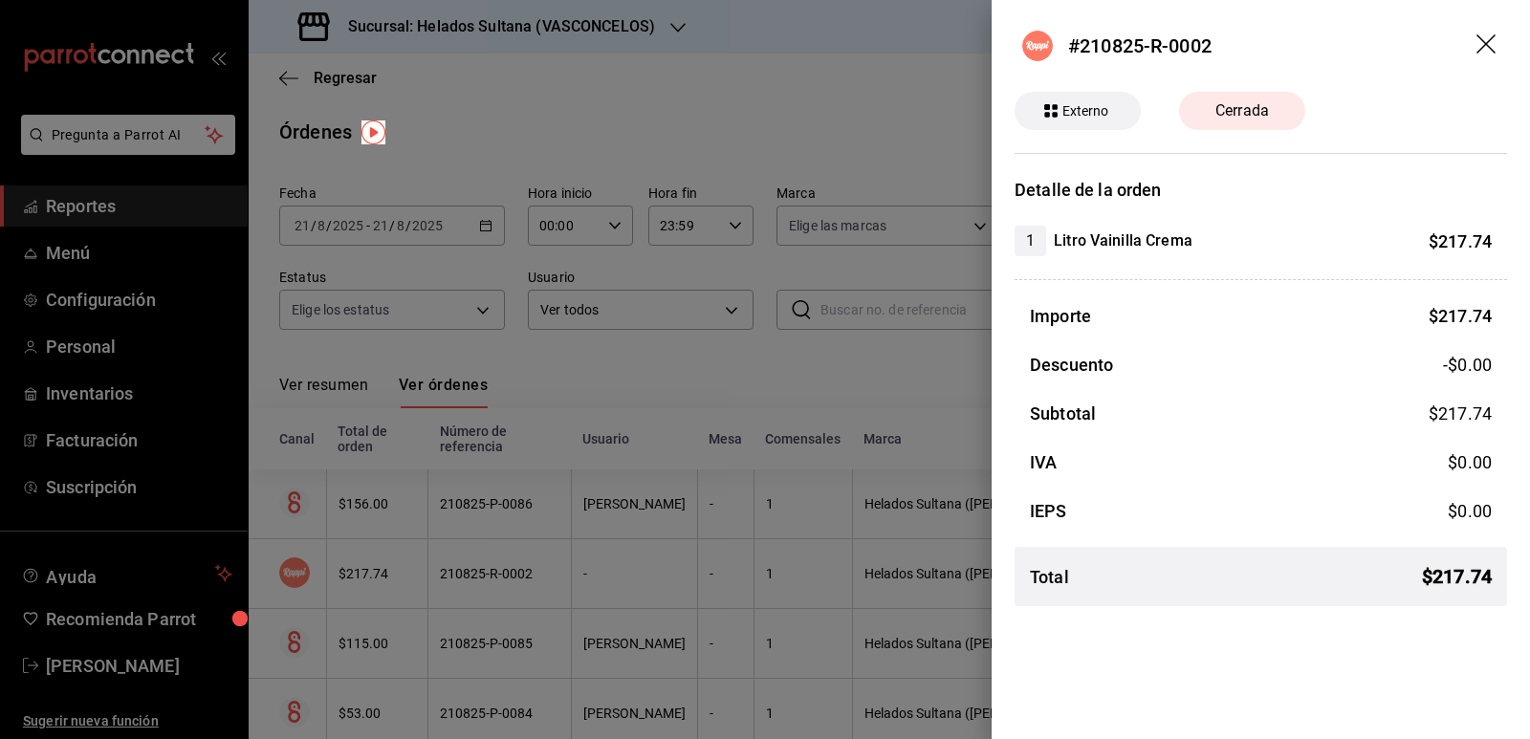
click at [1500, 40] on header "#210825-R-0002" at bounding box center [1261, 46] width 538 height 92
click at [668, 478] on div at bounding box center [765, 369] width 1530 height 739
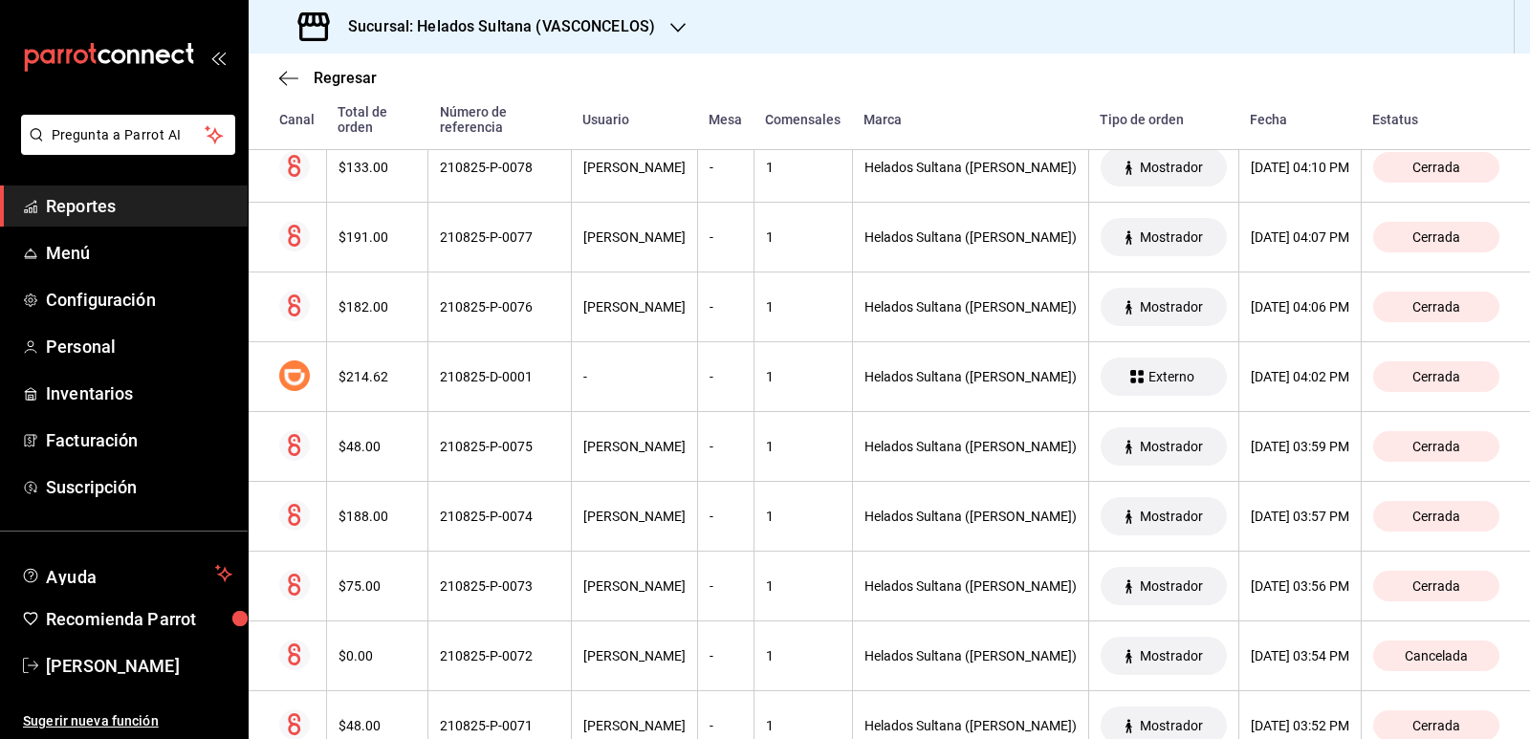
scroll to position [1052, 0]
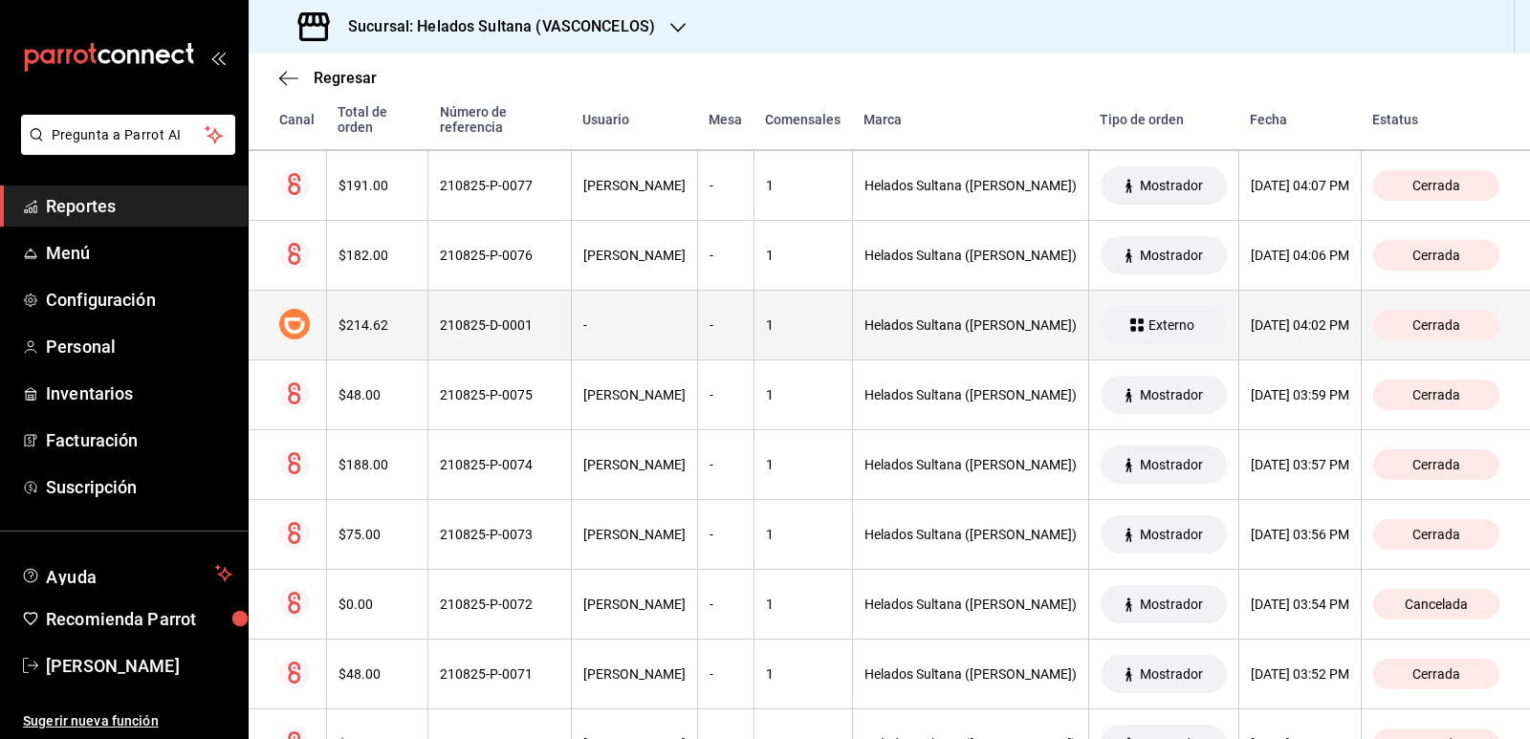
click at [497, 336] on th "210825-D-0001" at bounding box center [499, 326] width 143 height 70
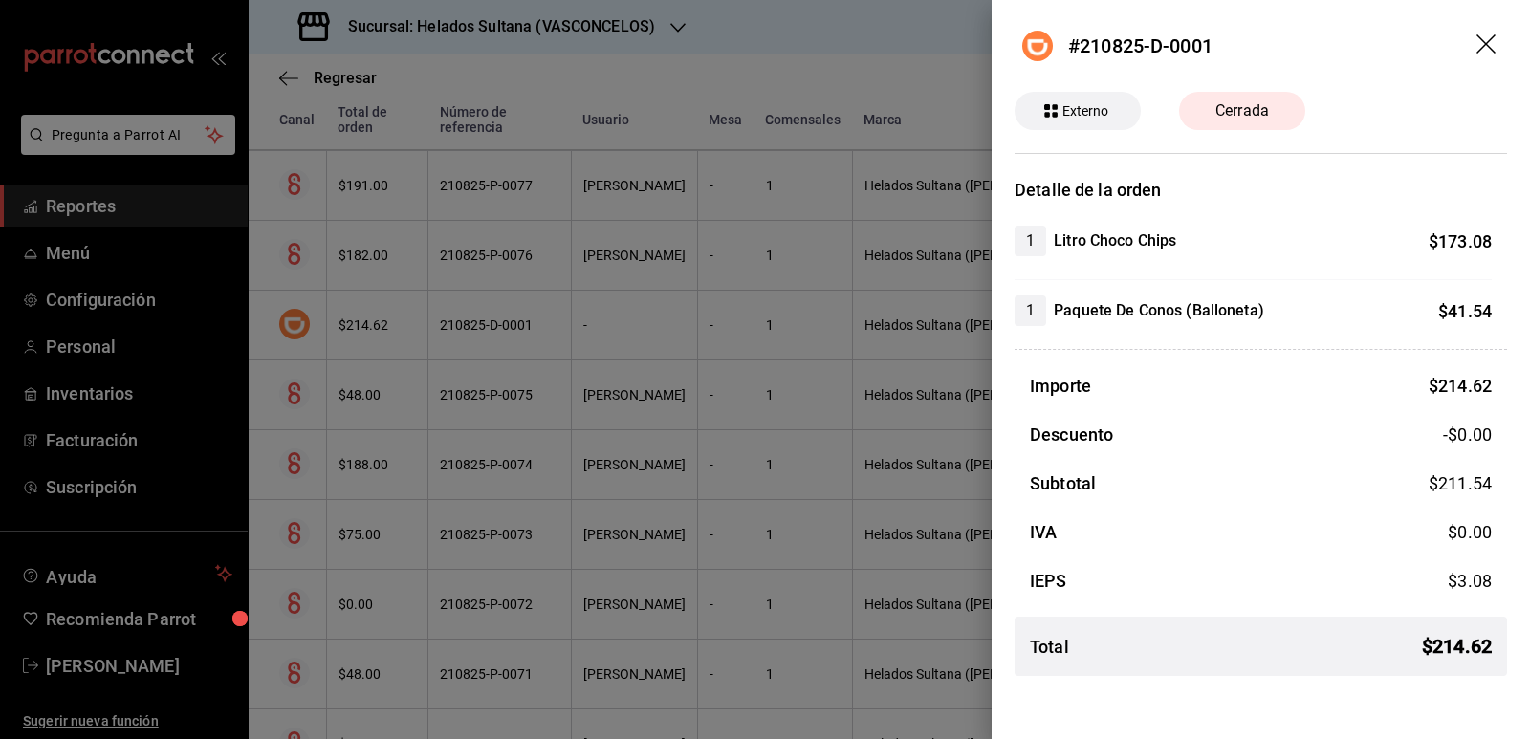
drag, startPoint x: 505, startPoint y: 343, endPoint x: 505, endPoint y: 409, distance: 66.0
click at [505, 343] on div at bounding box center [765, 369] width 1530 height 739
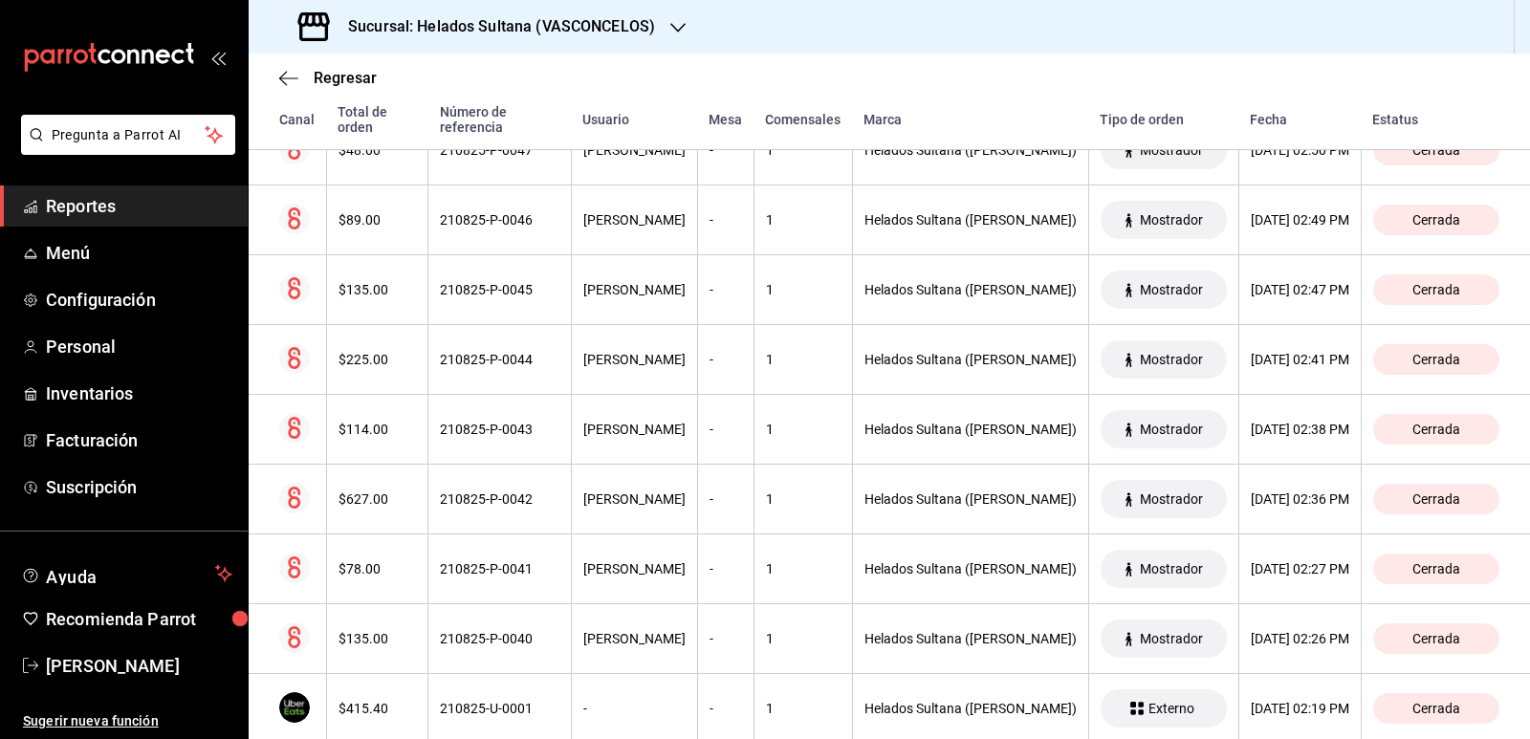
scroll to position [3443, 0]
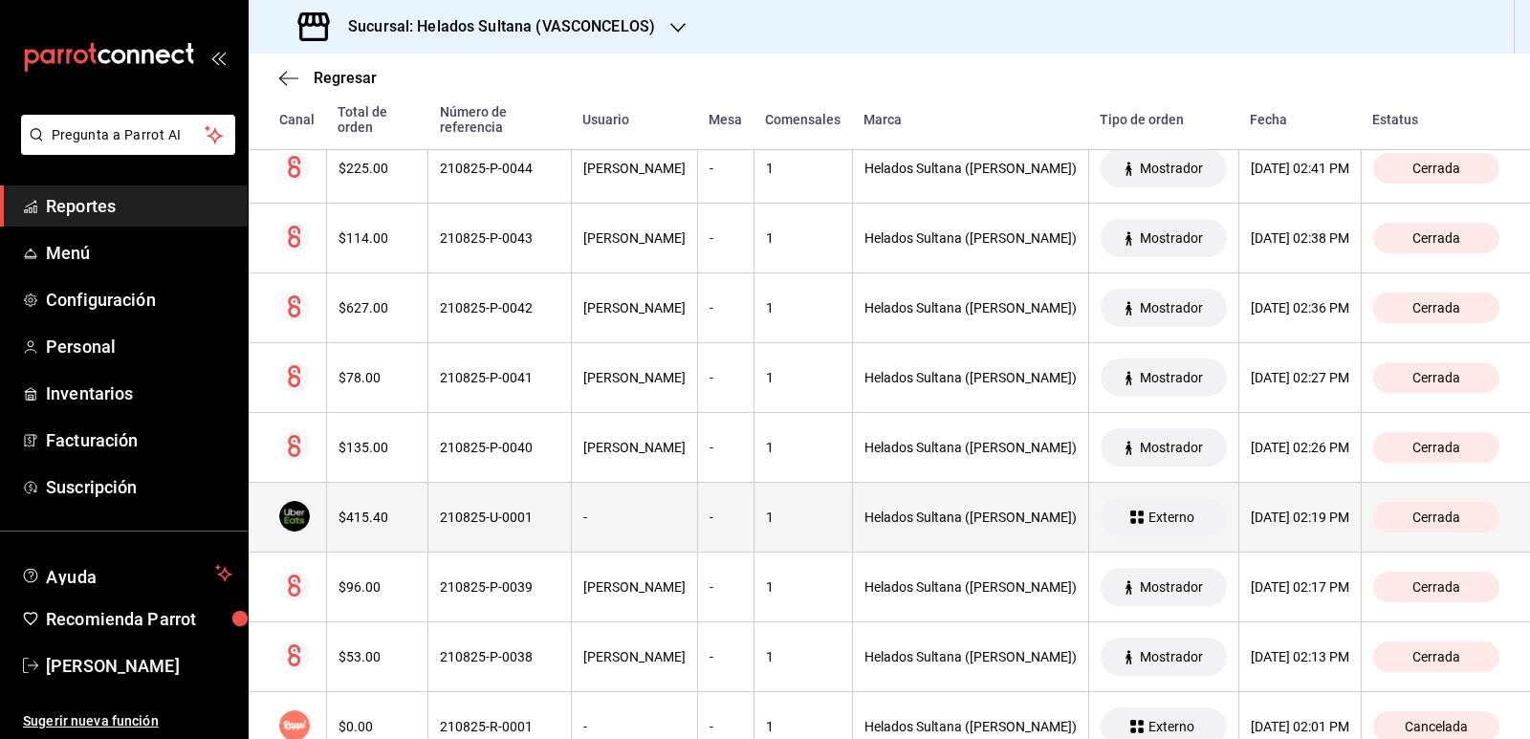
click at [520, 500] on th "210825-U-0001" at bounding box center [499, 518] width 143 height 70
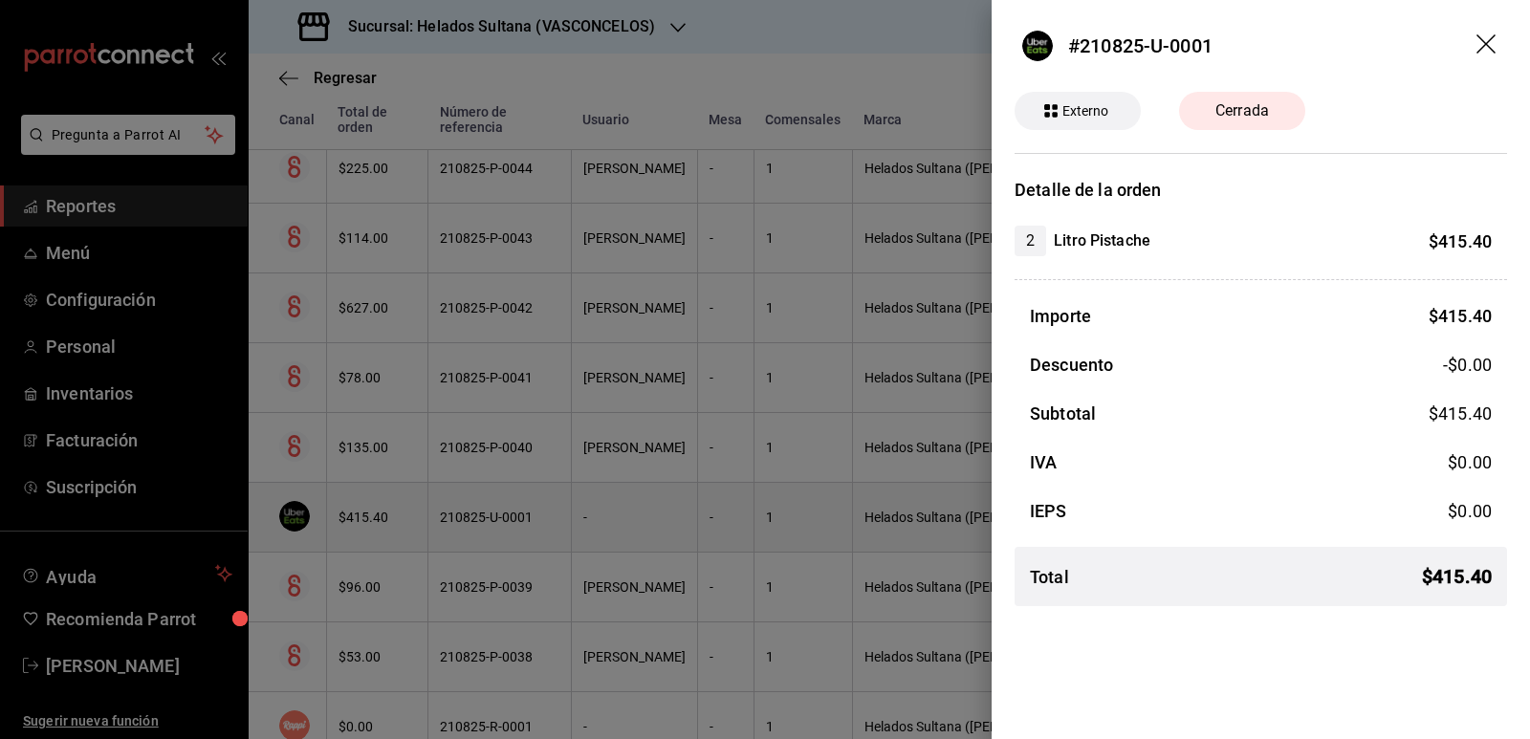
click at [520, 500] on div at bounding box center [765, 369] width 1530 height 739
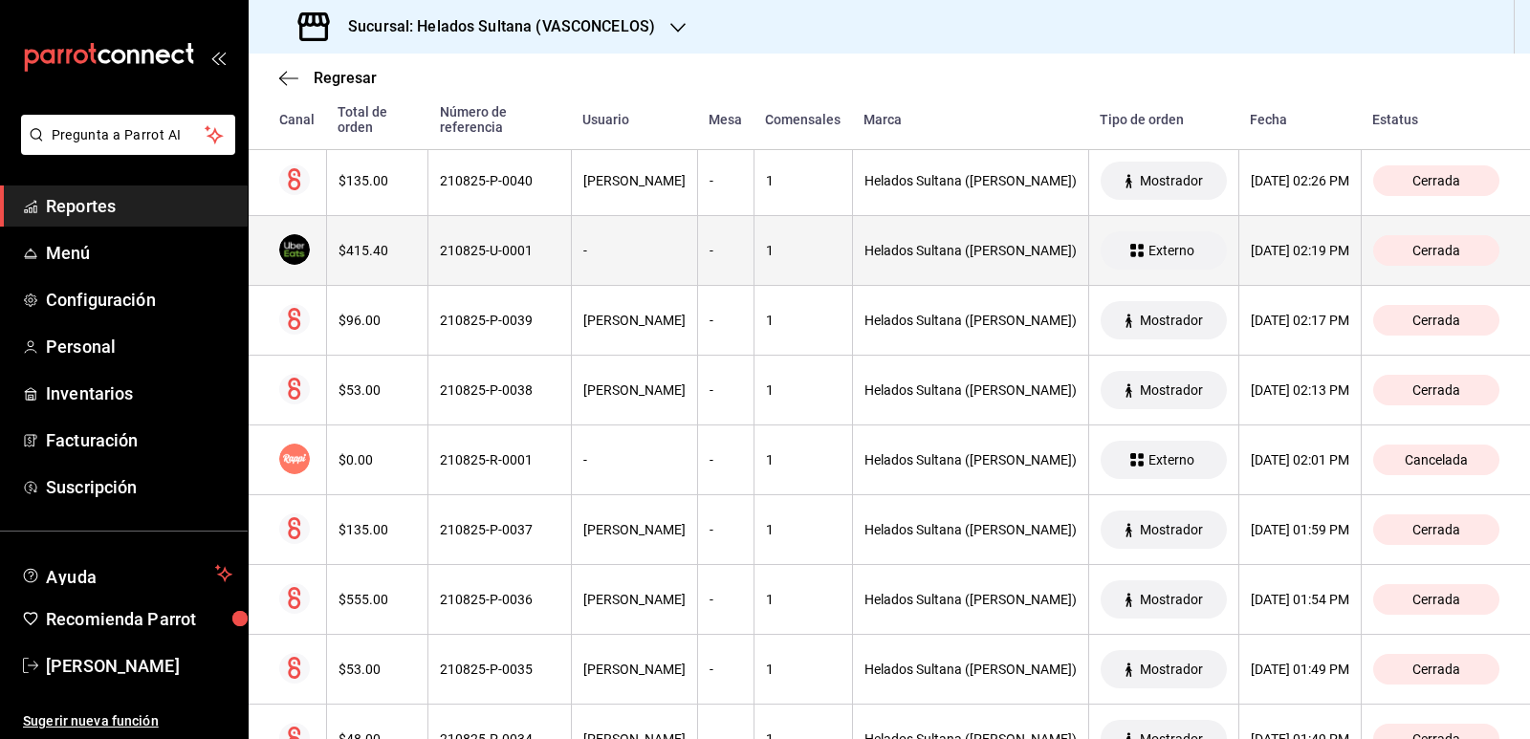
scroll to position [3730, 0]
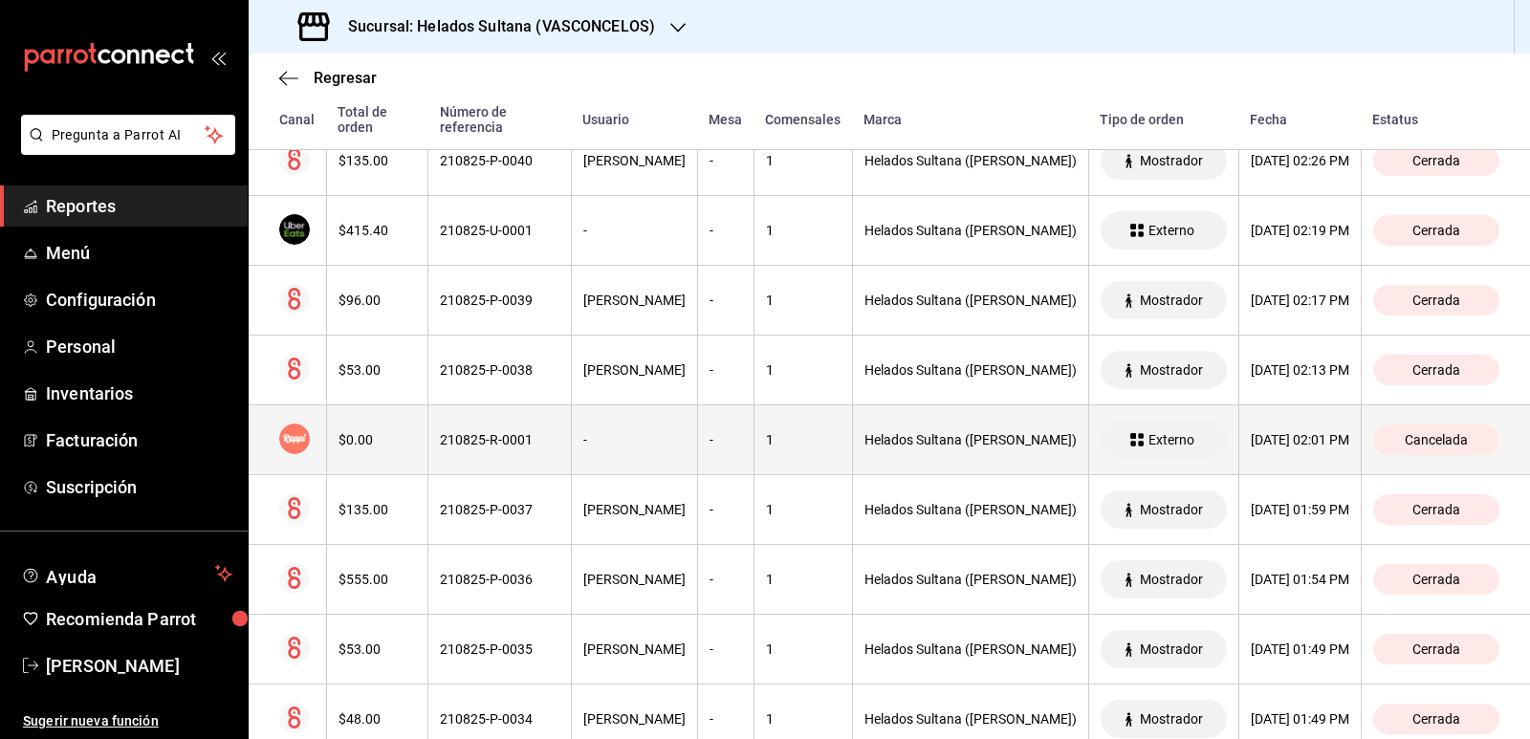
click at [520, 454] on th "210825-R-0001" at bounding box center [499, 441] width 143 height 70
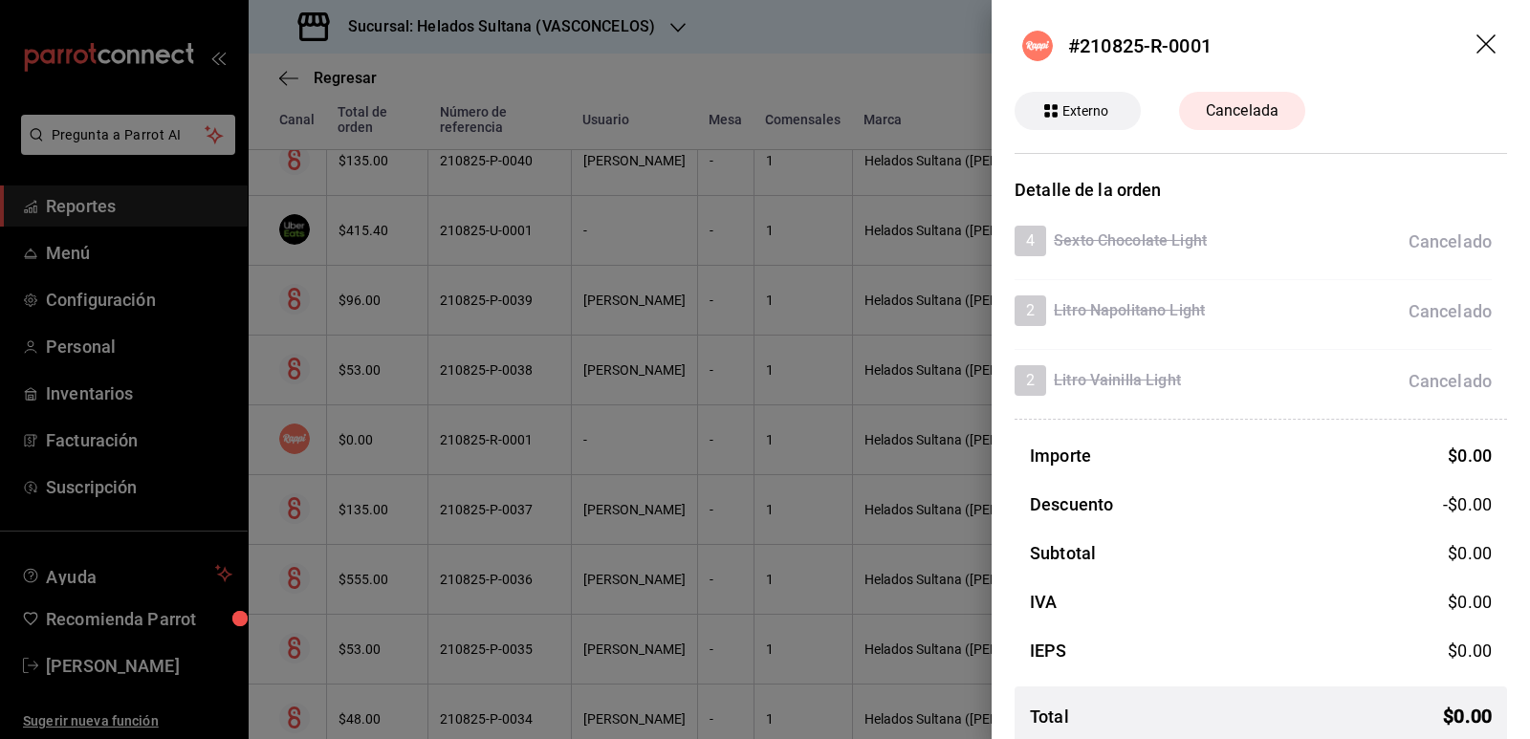
click at [520, 454] on div at bounding box center [765, 369] width 1530 height 739
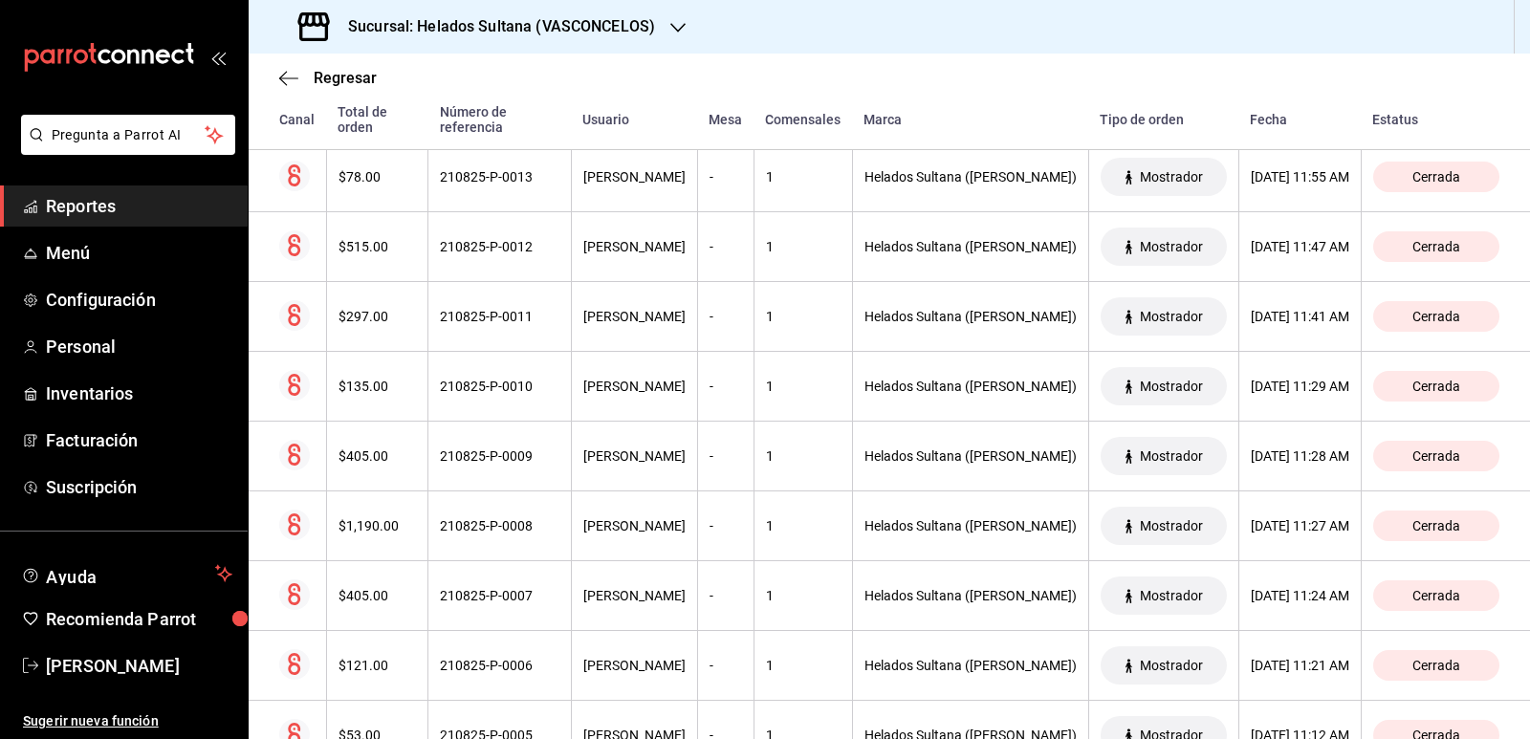
scroll to position [6089, 0]
